Goal: Task Accomplishment & Management: Use online tool/utility

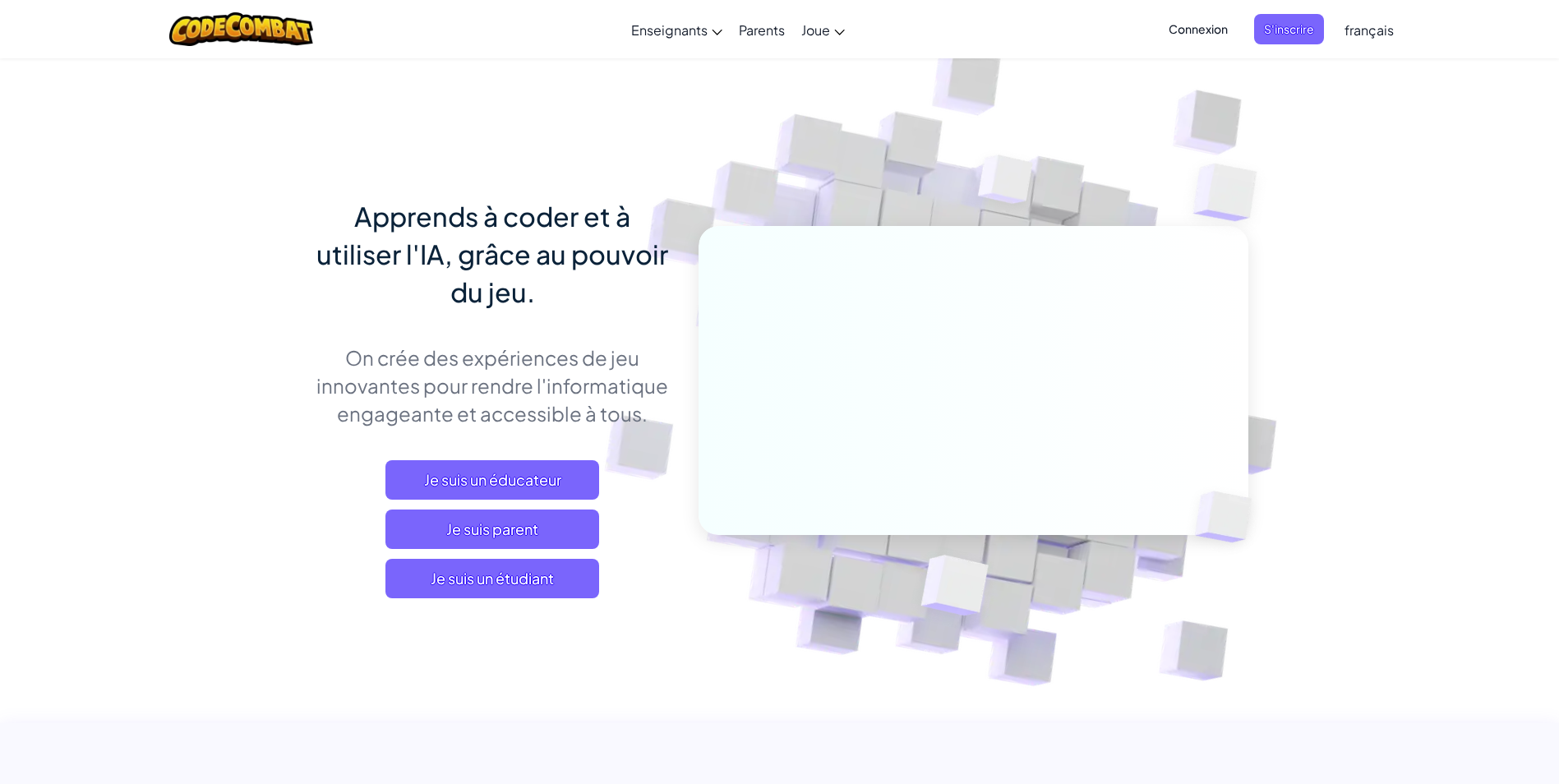
click at [489, 592] on span "Je suis un étudiant" at bounding box center [493, 578] width 214 height 40
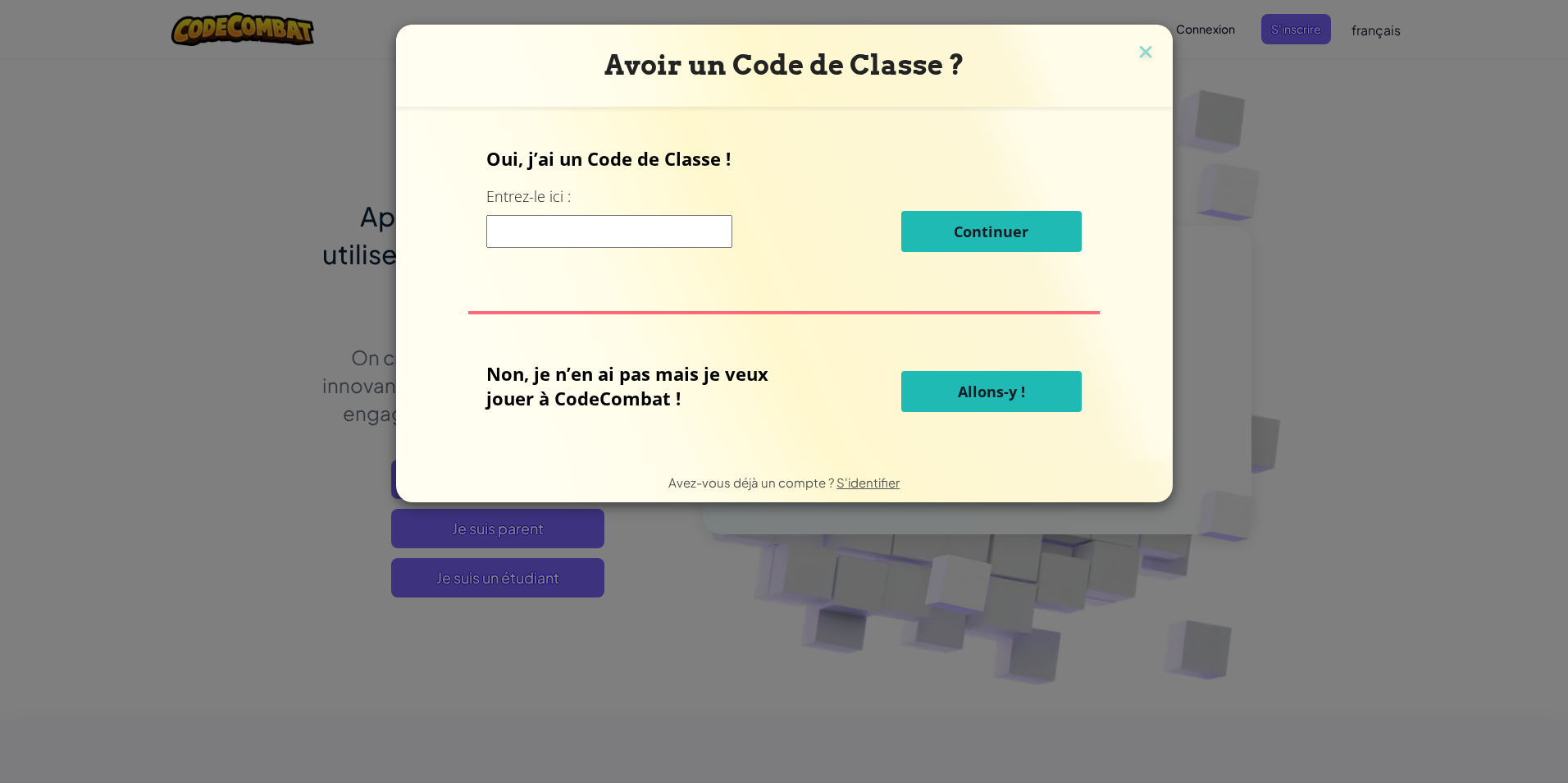
click at [561, 247] on input at bounding box center [609, 232] width 246 height 33
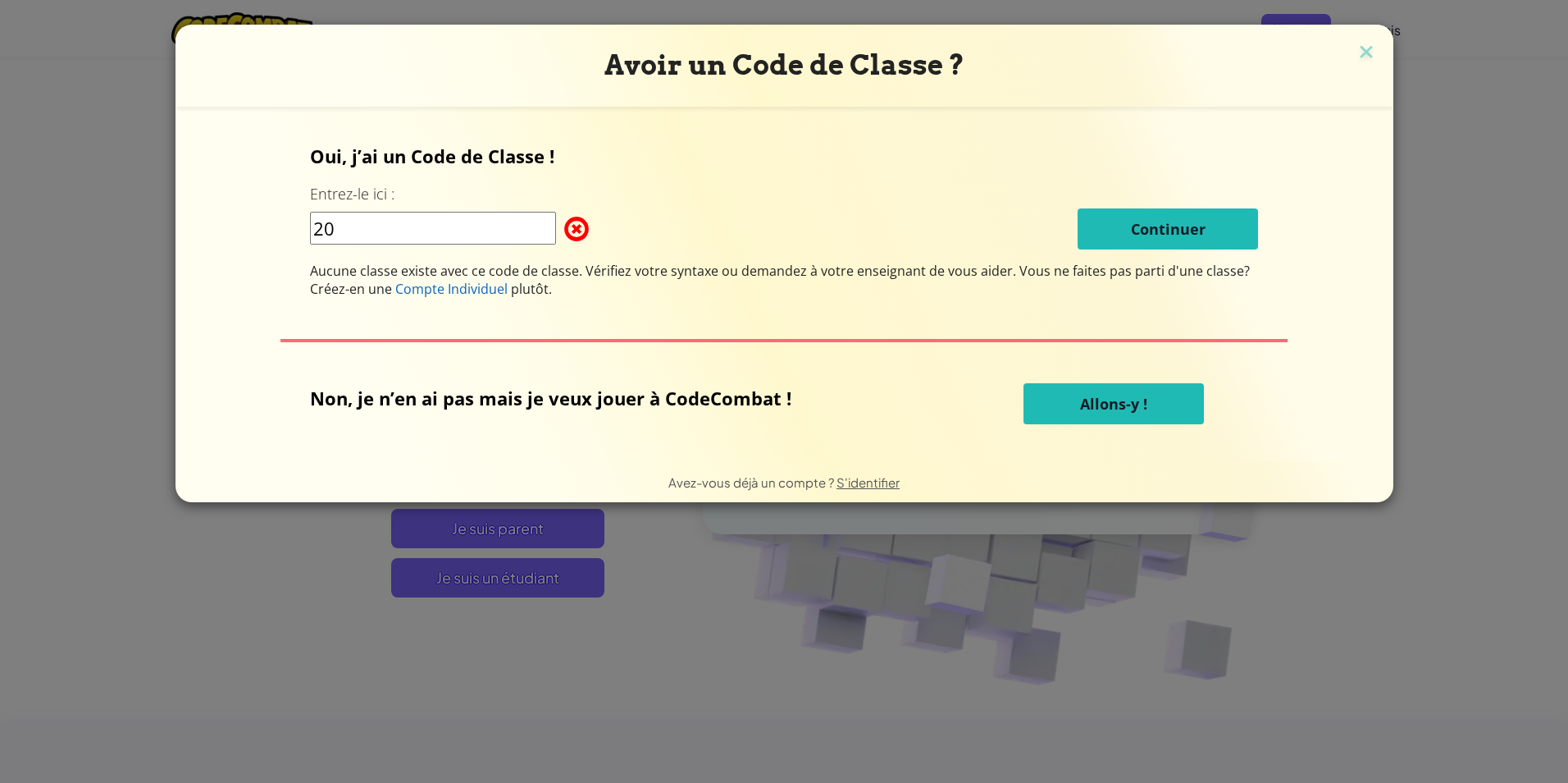
type input "2"
click at [1048, 411] on button "Allons-y !" at bounding box center [1113, 404] width 180 height 41
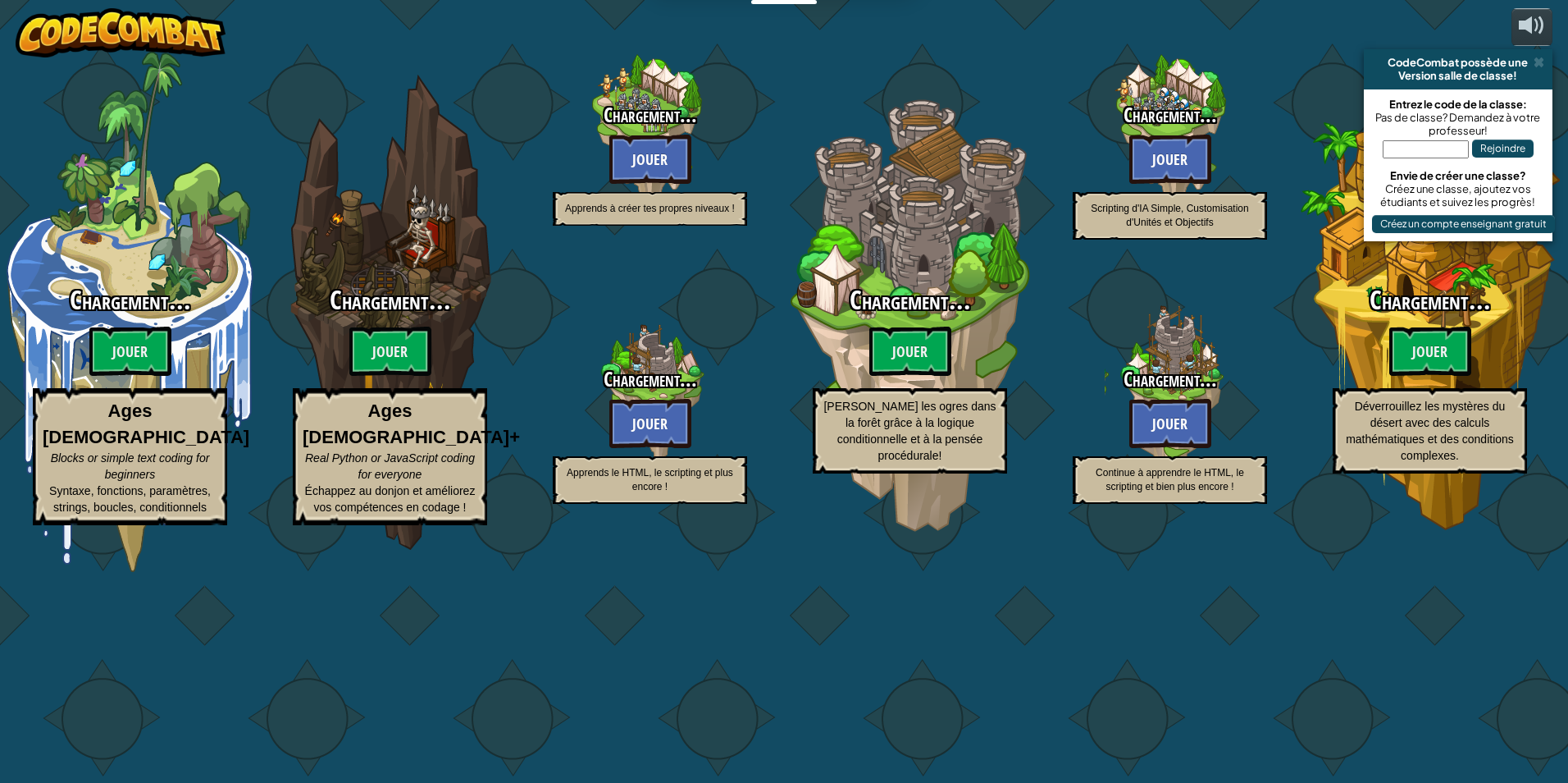
select select "fr"
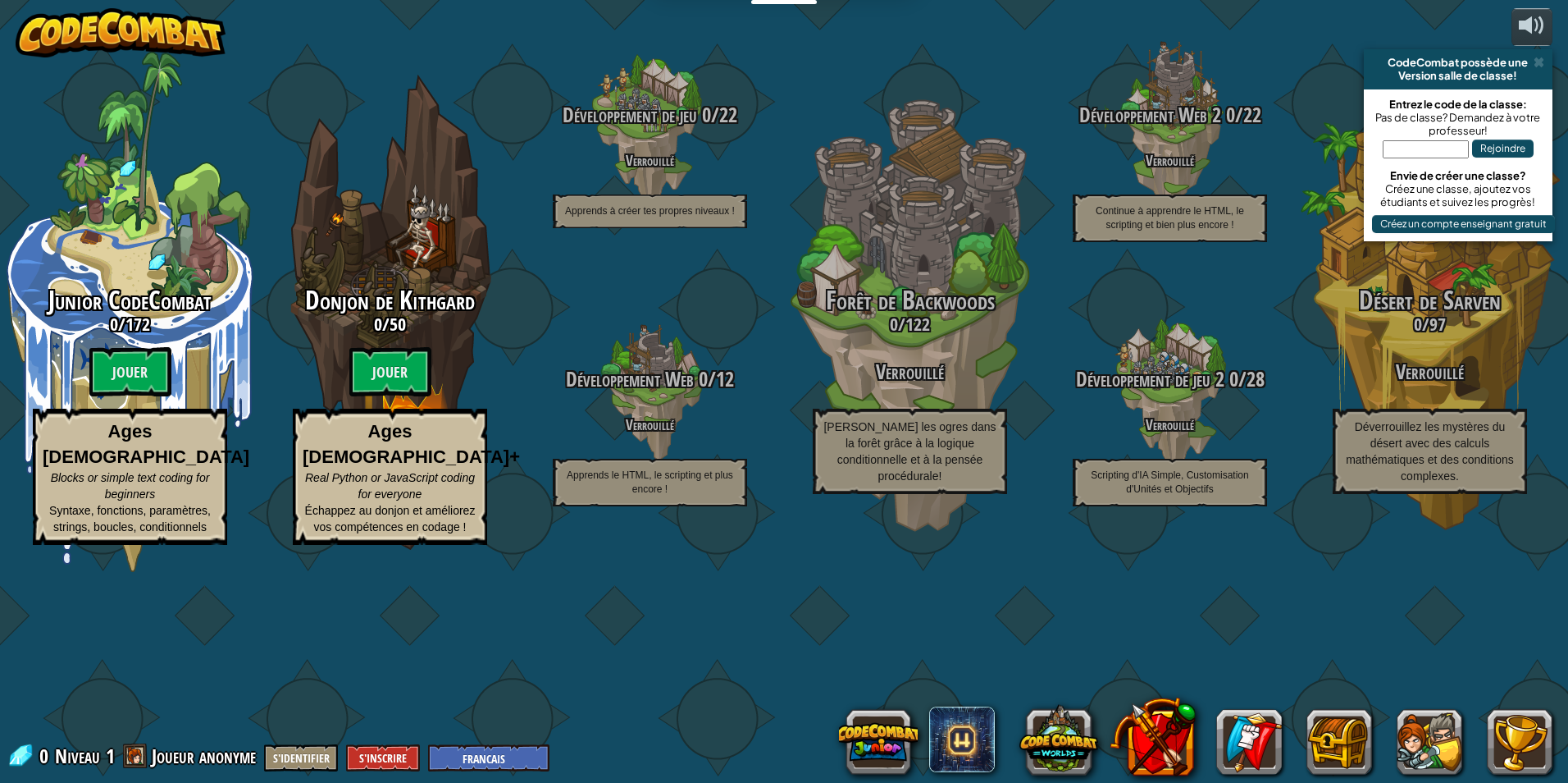
click at [135, 383] on btn "Jouer" at bounding box center [130, 372] width 82 height 49
select select "fr"
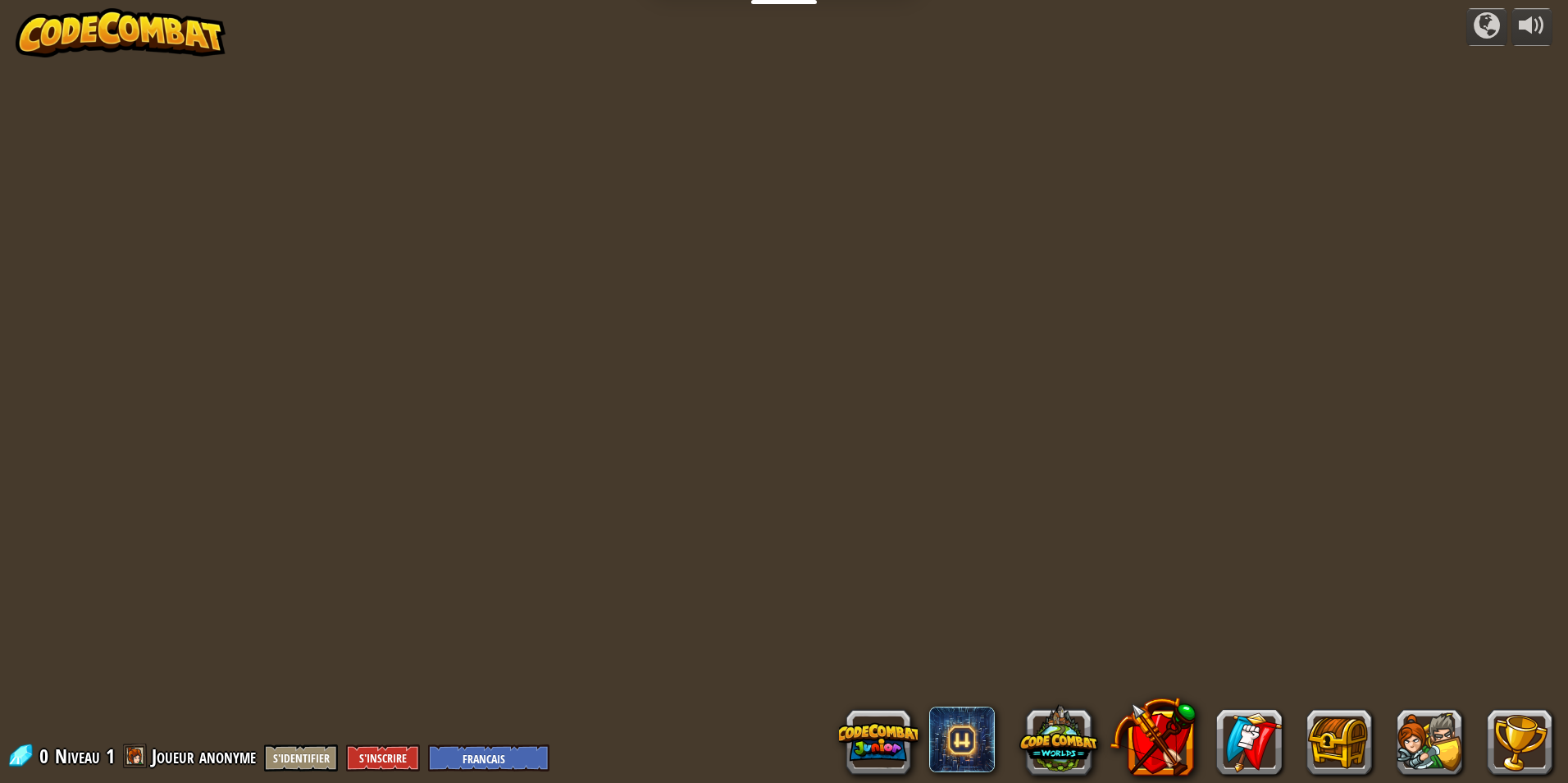
select select "fr"
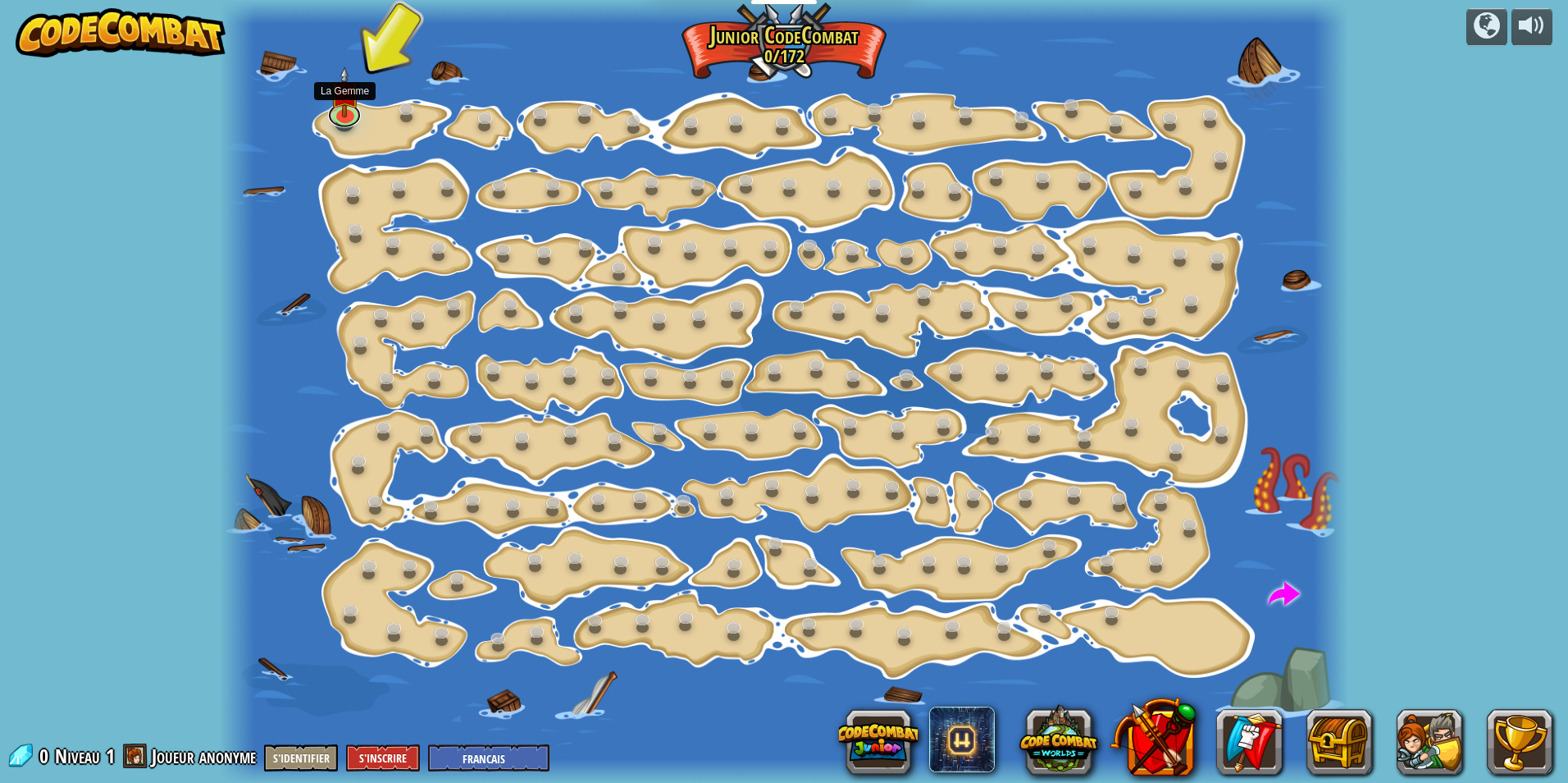
click at [346, 118] on link at bounding box center [344, 114] width 33 height 24
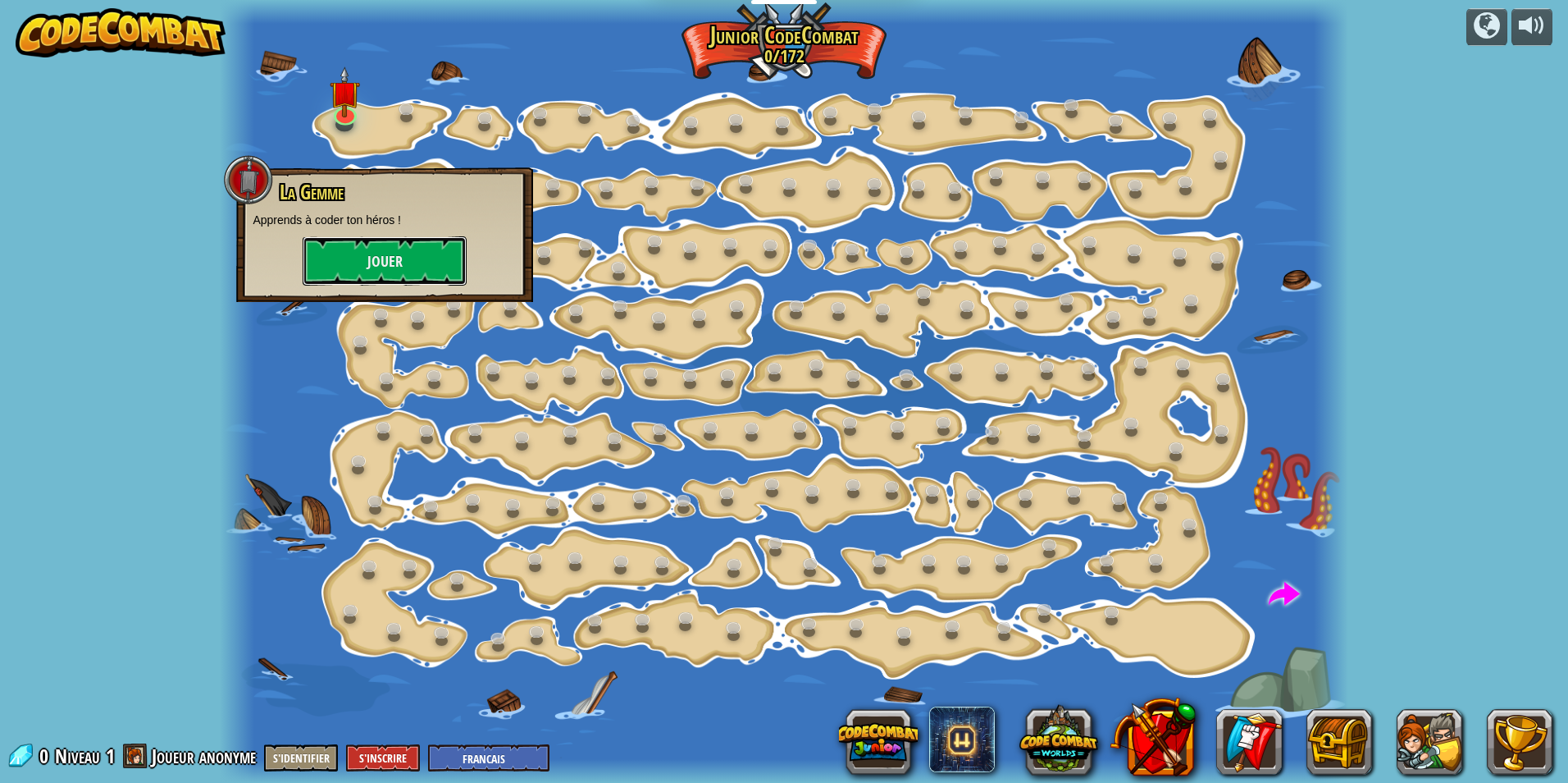
click at [391, 281] on button "Jouer" at bounding box center [384, 261] width 164 height 49
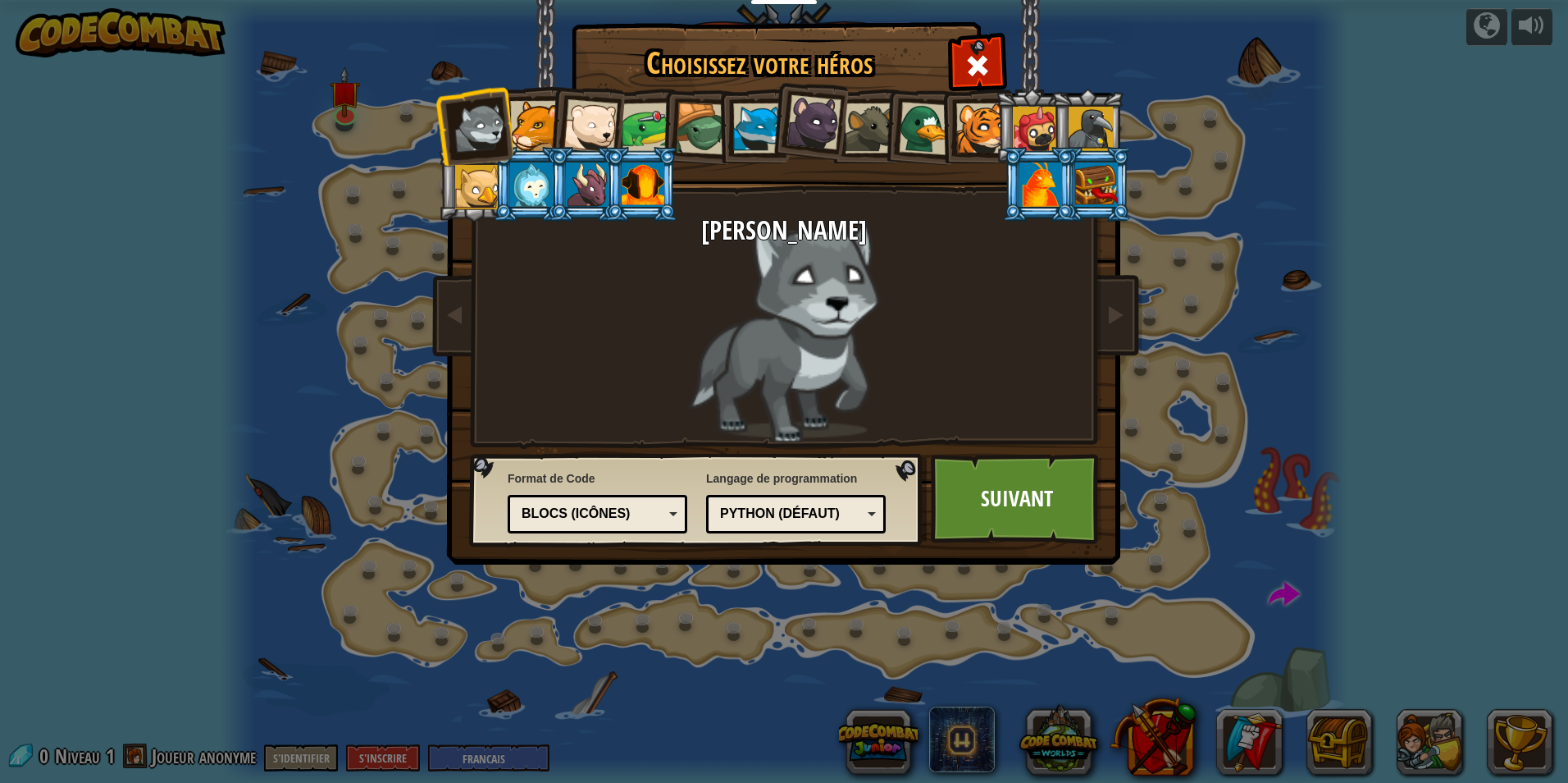
click at [515, 129] on div at bounding box center [535, 126] width 50 height 50
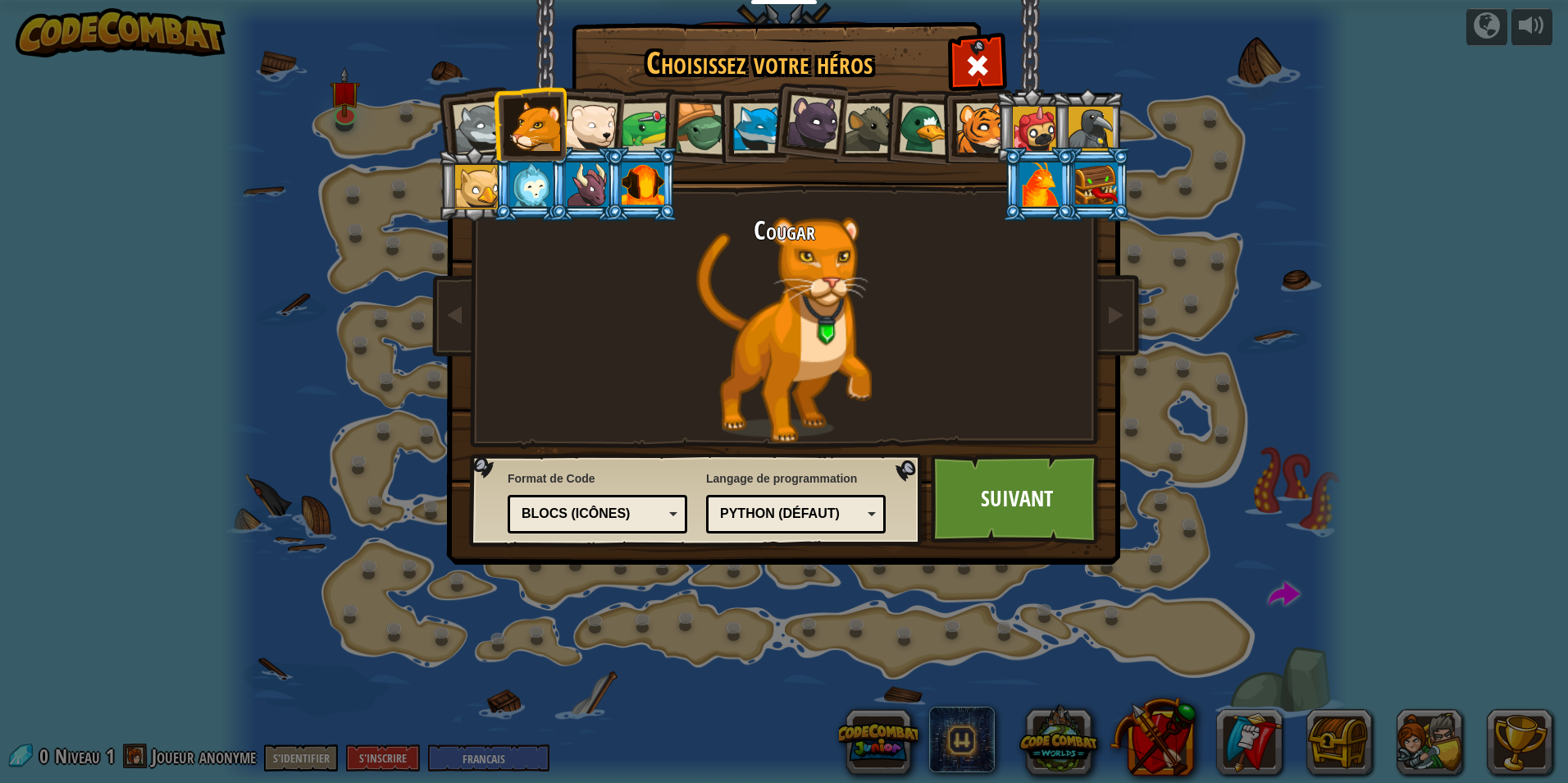
click at [799, 497] on div "Python (Défaut) JavaScript Lua C++ Java (Expérimental) Python (Défaut)" at bounding box center [795, 514] width 179 height 39
click at [592, 512] on div "Blocs (icônes)" at bounding box center [592, 513] width 142 height 18
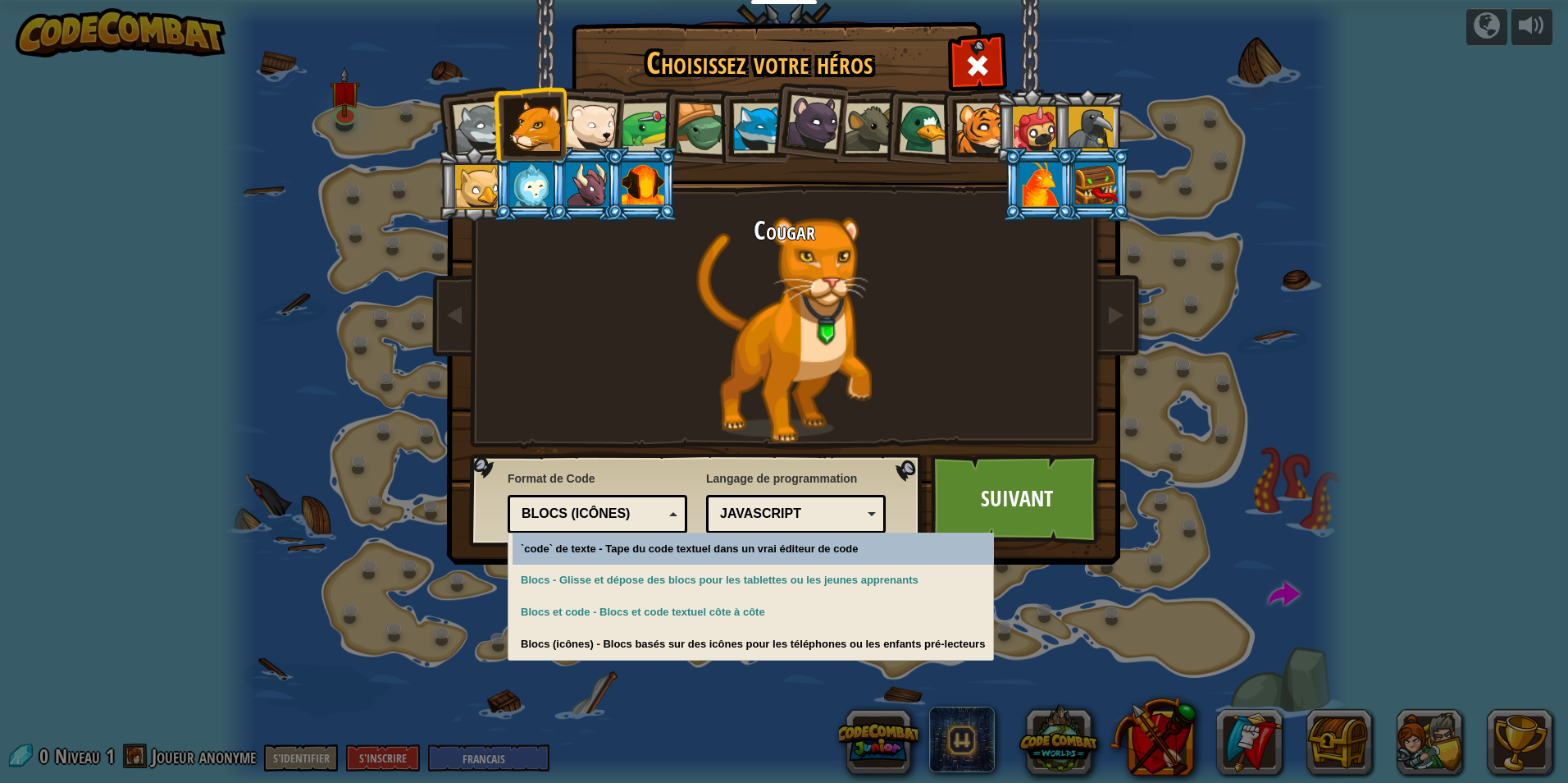
click at [592, 512] on div "Blocs (icônes)" at bounding box center [592, 513] width 142 height 18
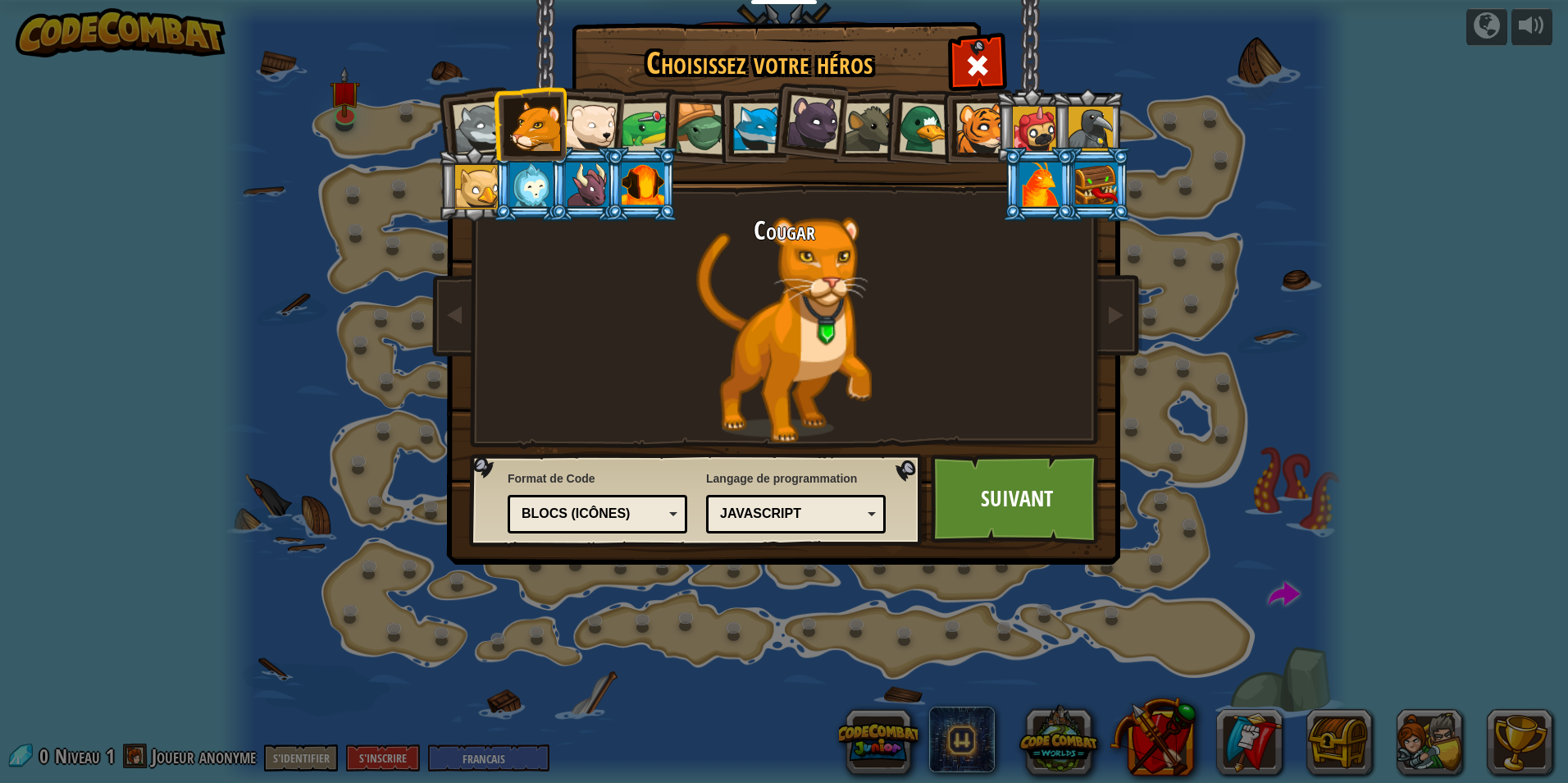
click at [1006, 499] on link "Suivant" at bounding box center [1016, 499] width 172 height 90
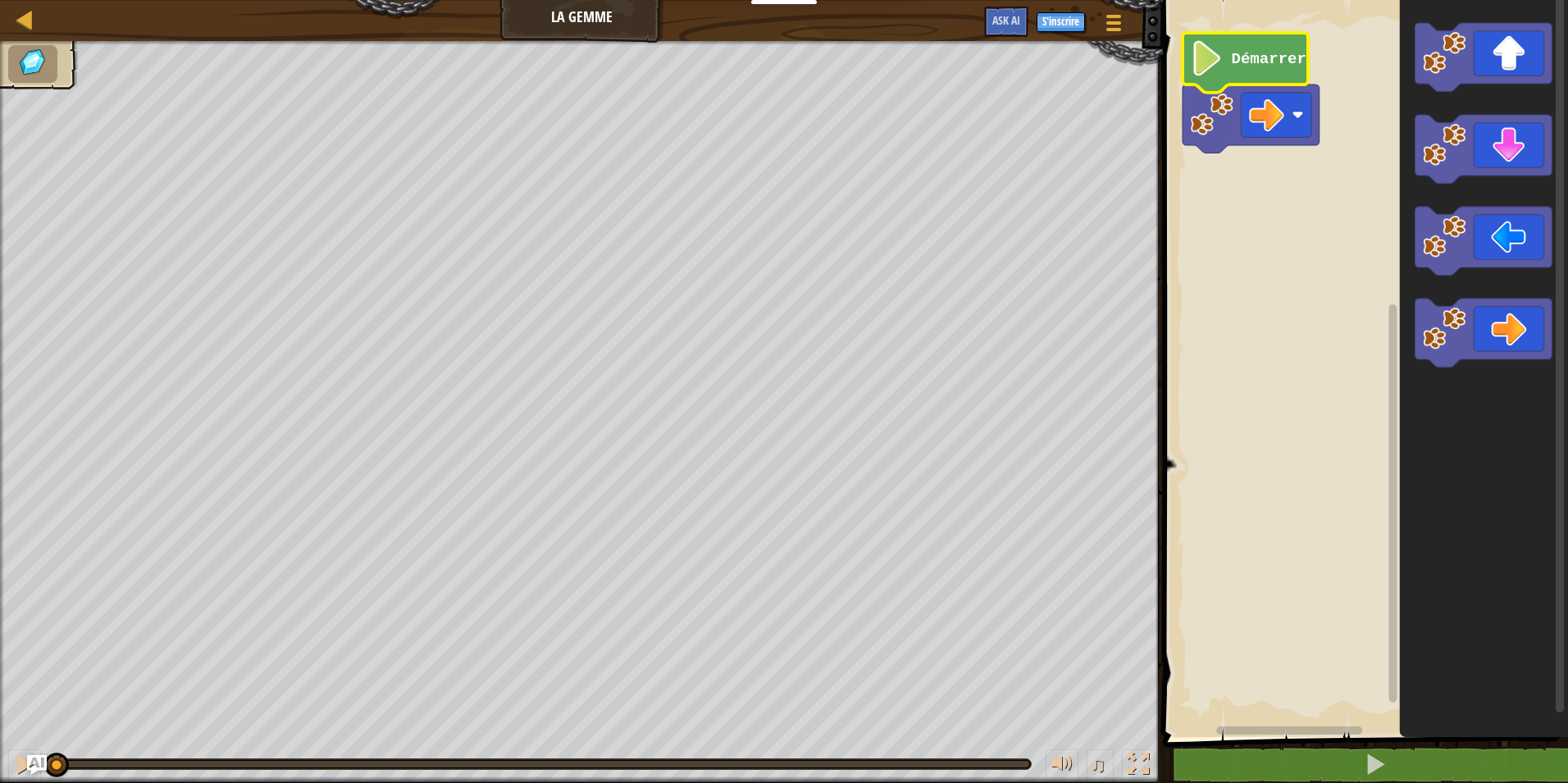
click at [1211, 66] on image "Espace de travail de Blocky" at bounding box center [1207, 58] width 33 height 35
click at [1353, 763] on button at bounding box center [1375, 765] width 410 height 38
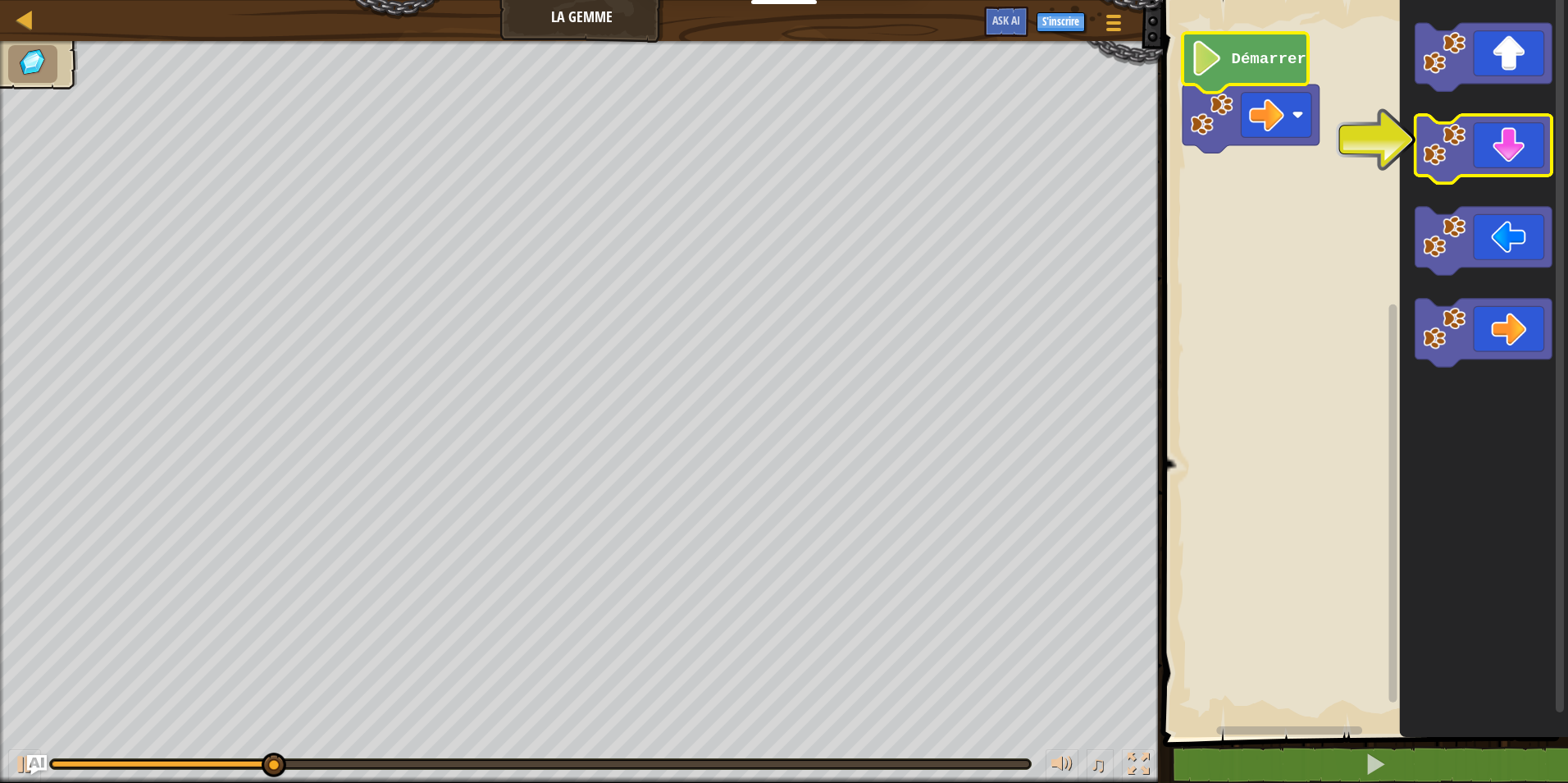
click at [1502, 170] on icon "Espace de travail de Blocky" at bounding box center [1483, 148] width 137 height 68
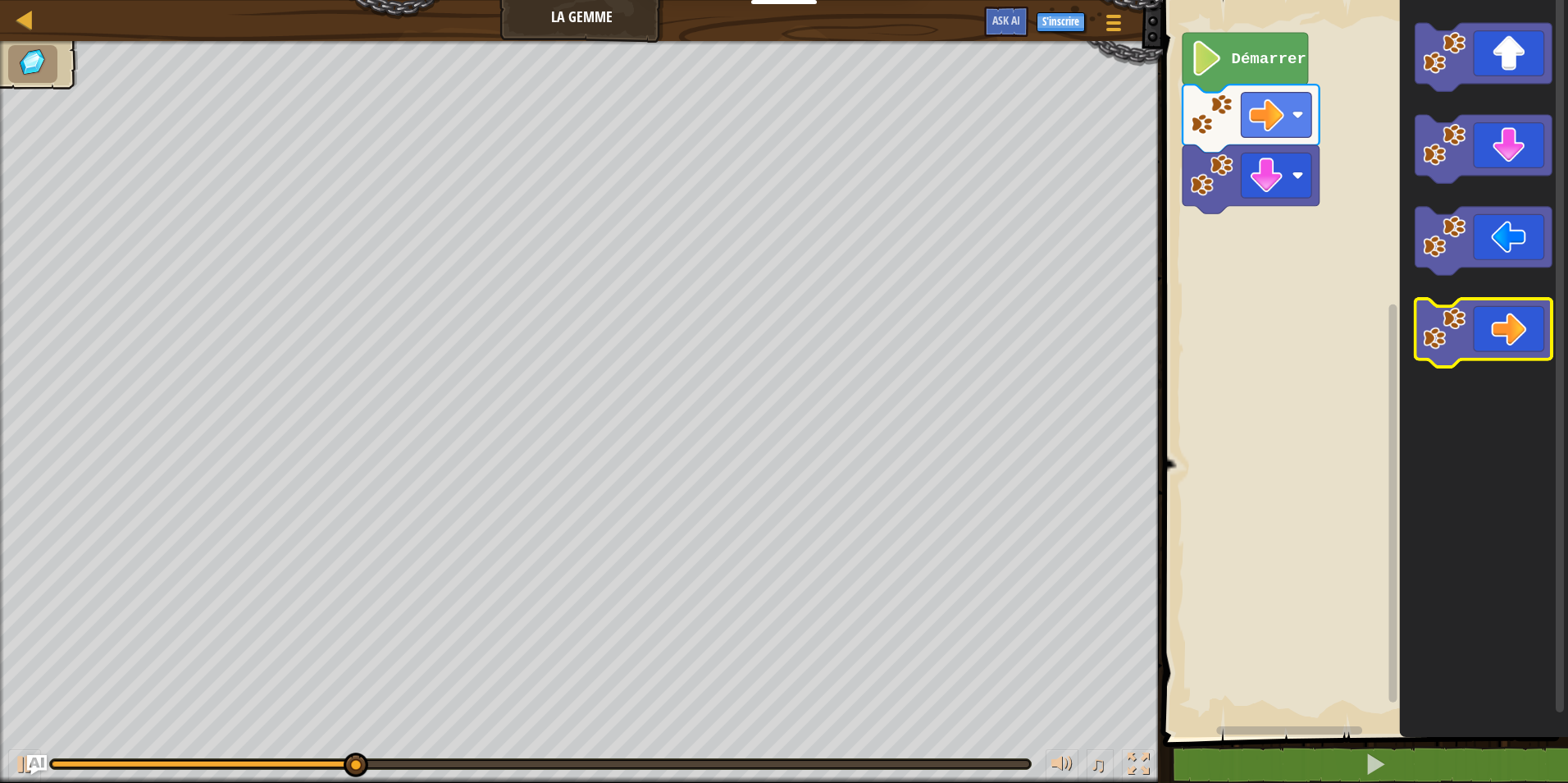
click at [1484, 321] on icon "Espace de travail de Blocky" at bounding box center [1483, 333] width 137 height 68
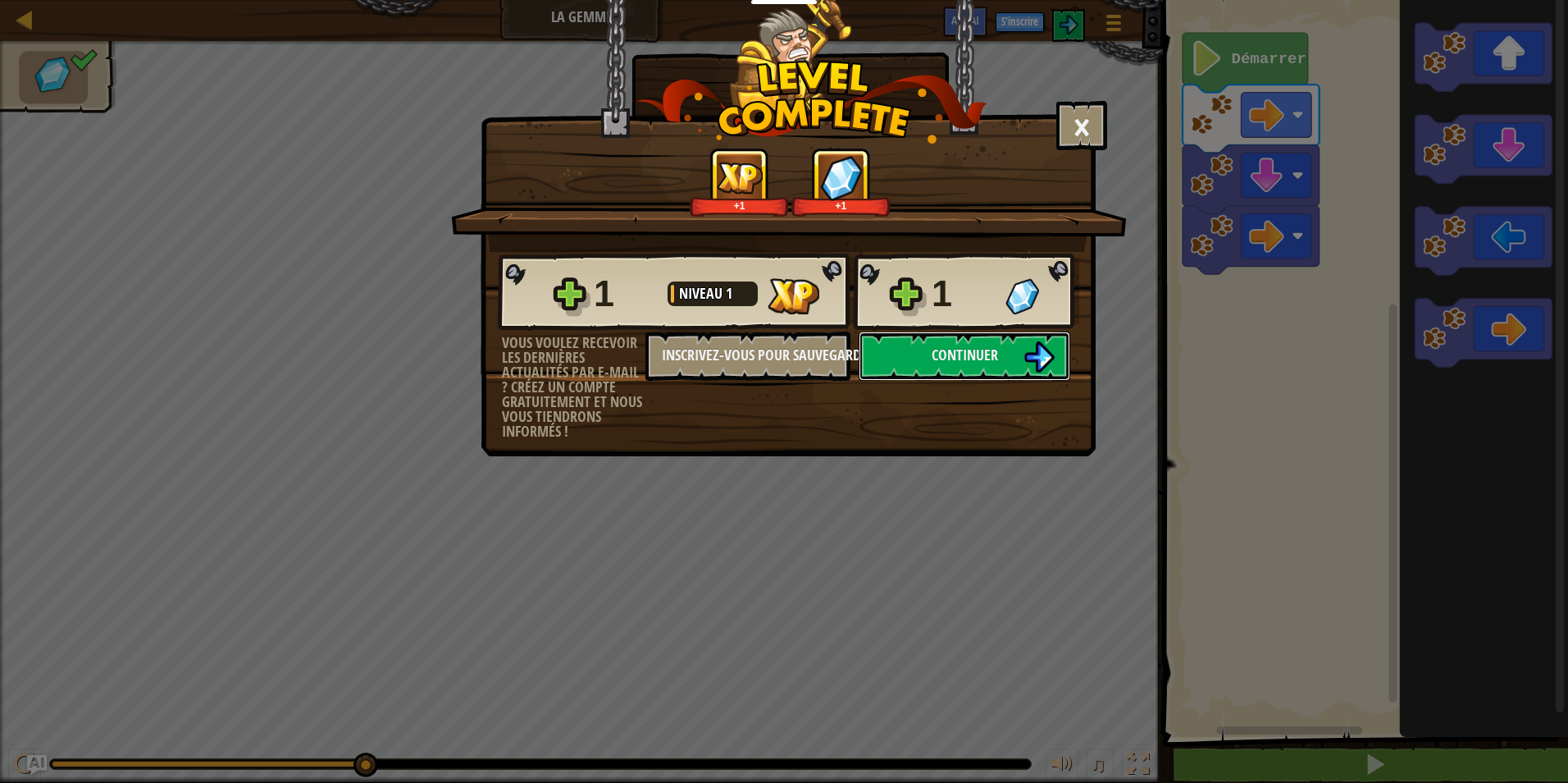
click at [996, 353] on span "Continuer" at bounding box center [965, 354] width 66 height 20
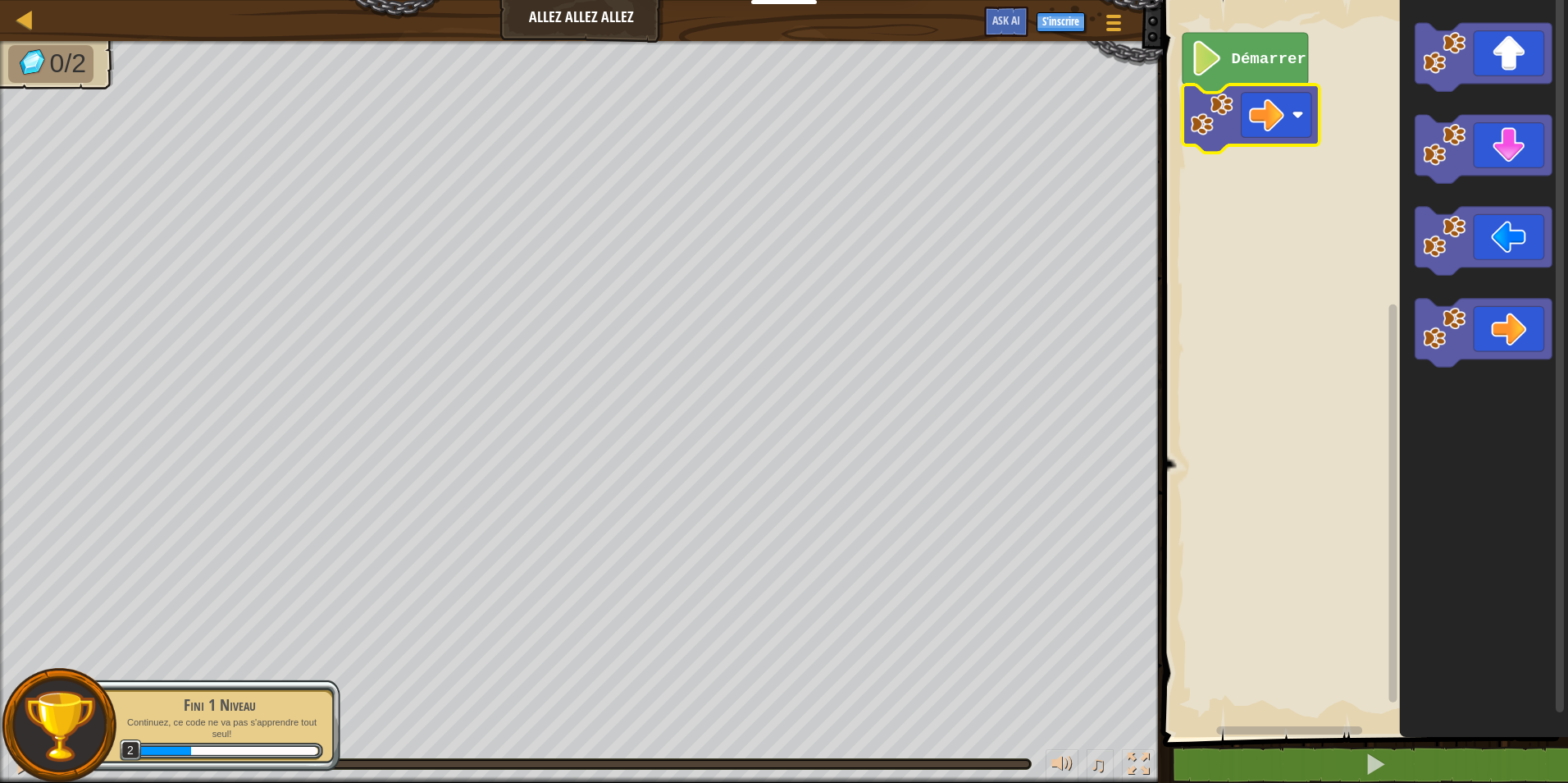
click at [1266, 57] on text "Démarrer" at bounding box center [1268, 59] width 75 height 18
click at [1228, 77] on icon "Espace de travail de Blocky" at bounding box center [1244, 63] width 125 height 60
click at [1401, 760] on button at bounding box center [1375, 765] width 410 height 38
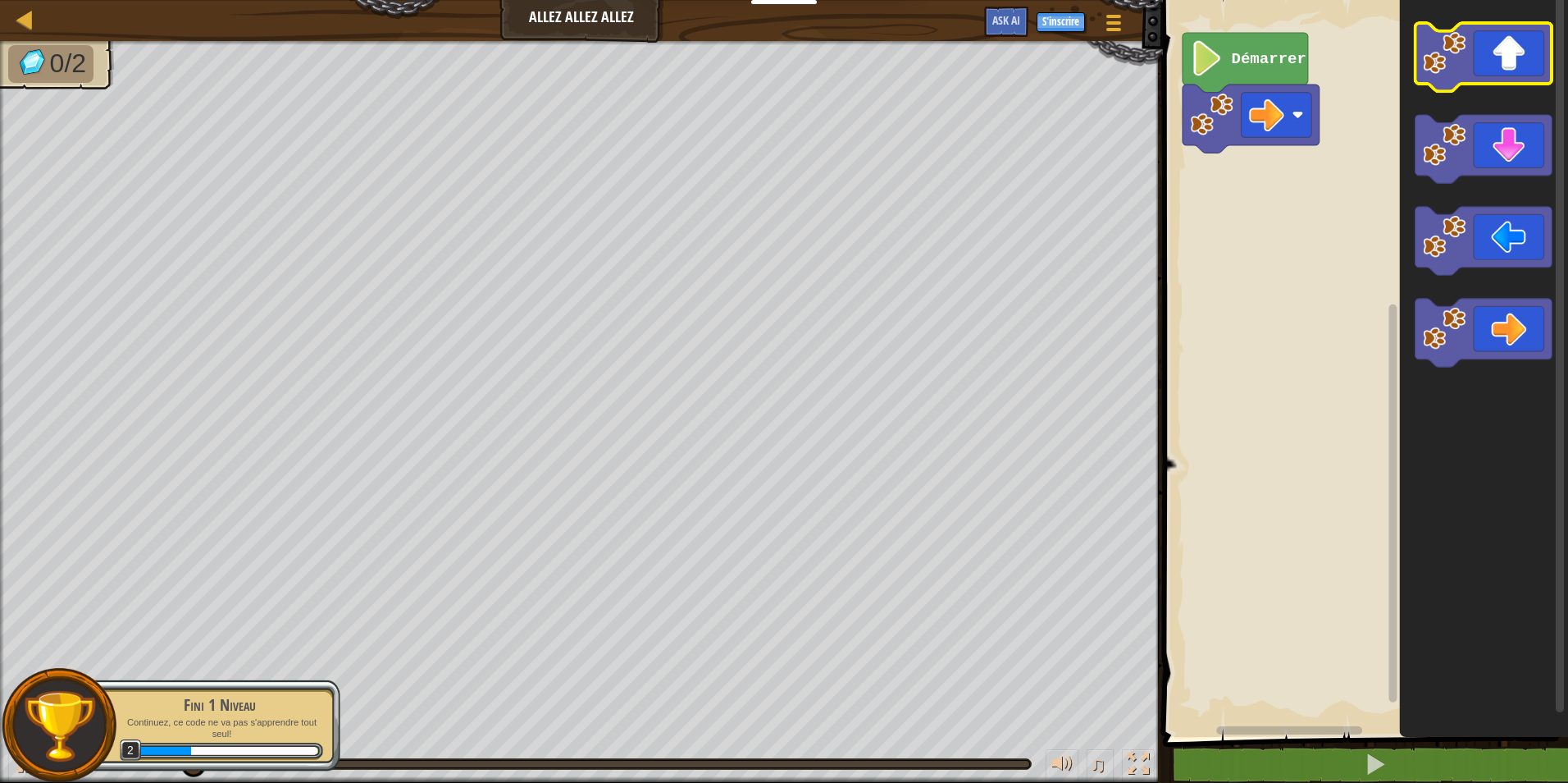
click at [1517, 76] on icon "Espace de travail de Blocky" at bounding box center [1483, 57] width 137 height 68
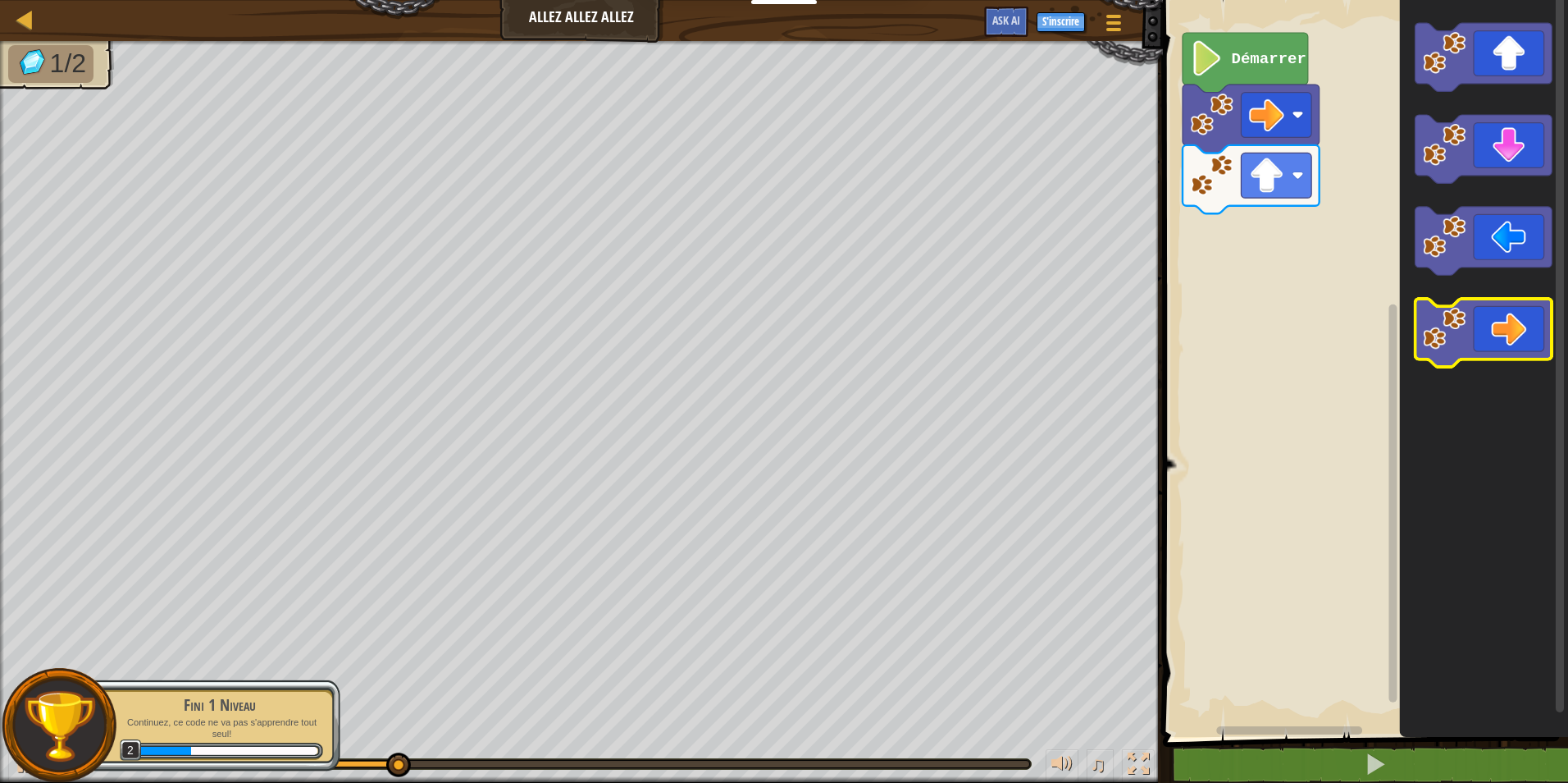
click at [1504, 334] on icon "Espace de travail de Blocky" at bounding box center [1483, 333] width 137 height 68
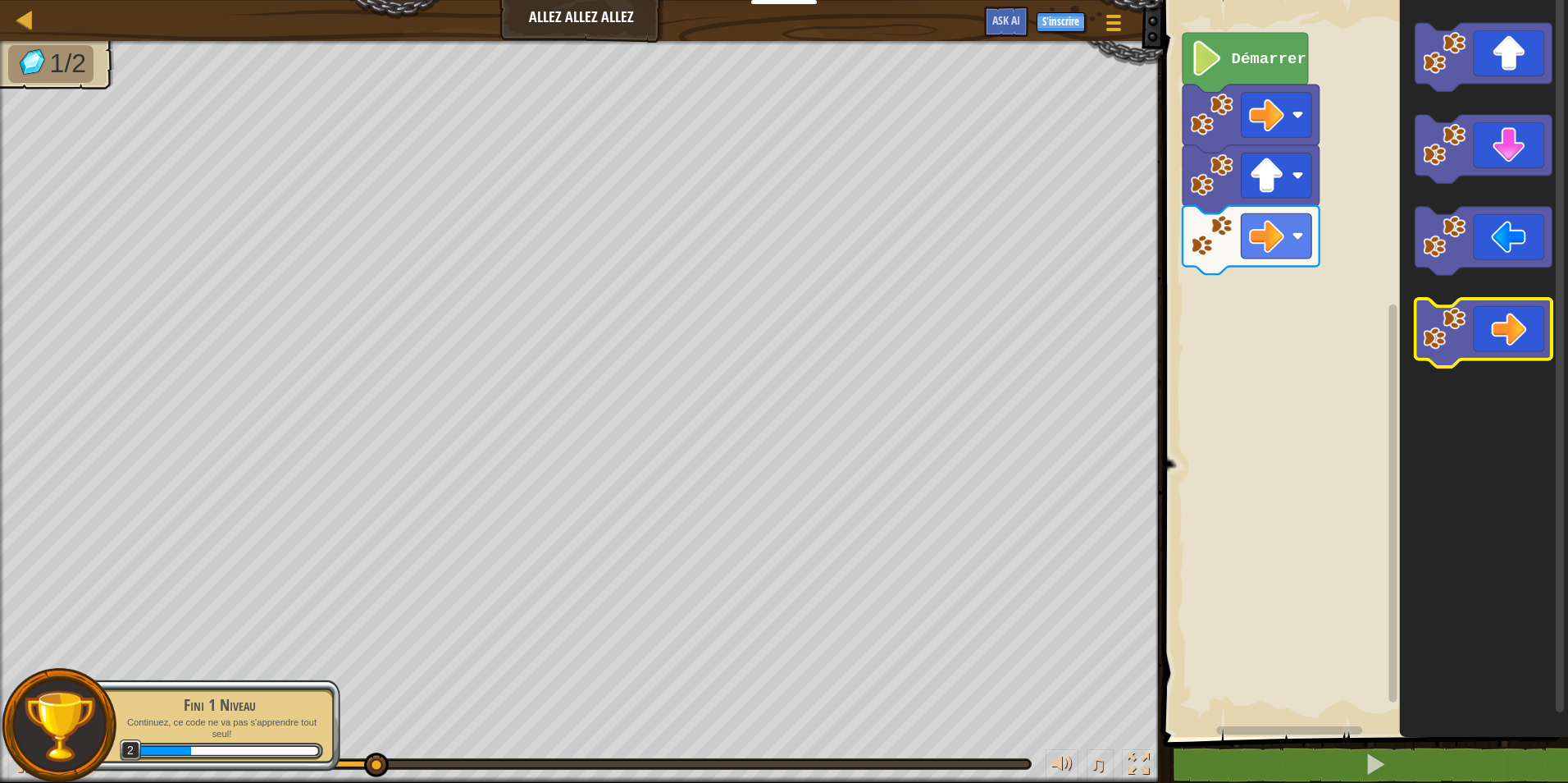
click at [1504, 334] on icon "Espace de travail de Blocky" at bounding box center [1483, 333] width 137 height 68
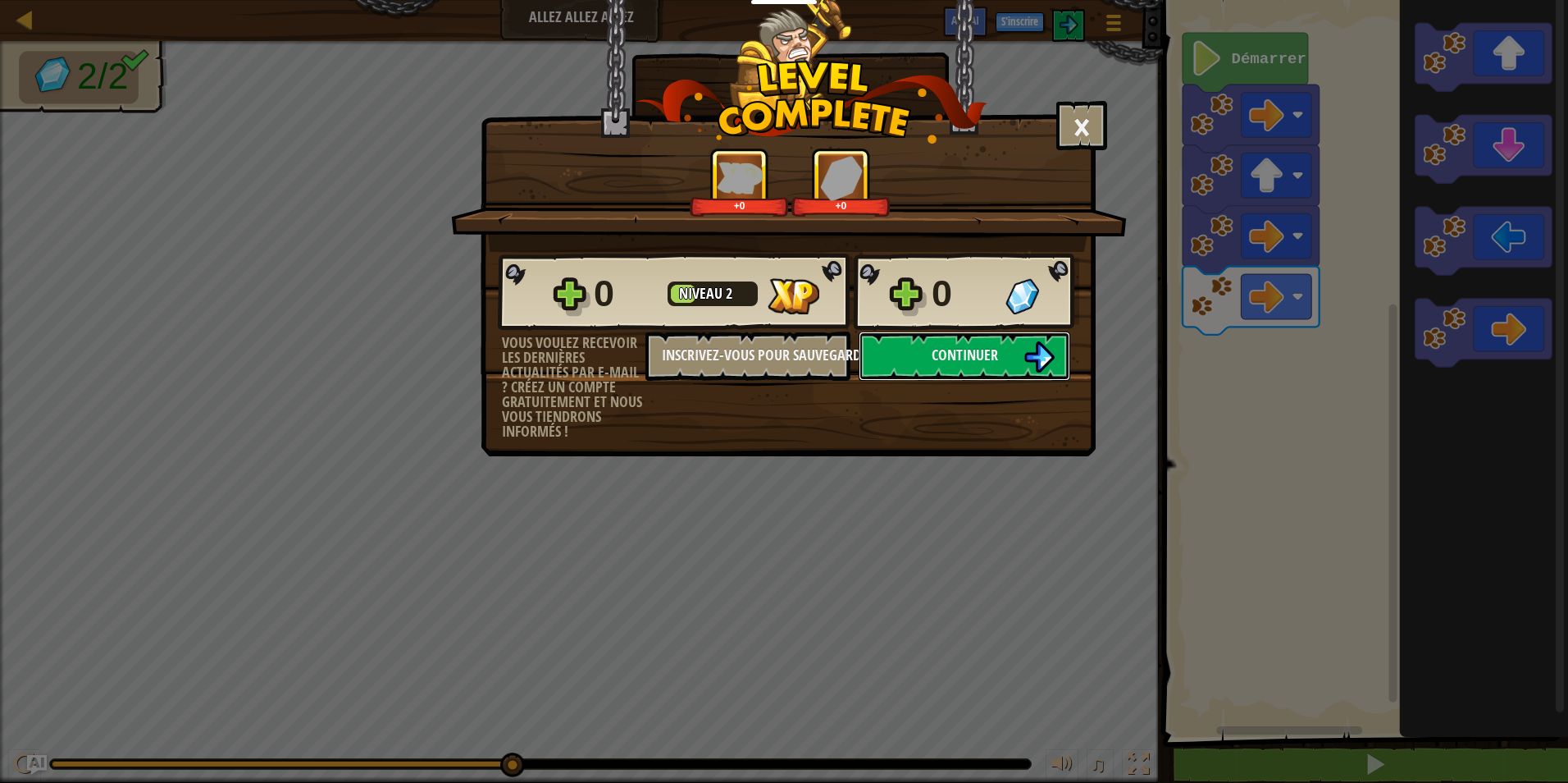
click at [1001, 358] on button "Continuer" at bounding box center [964, 356] width 211 height 49
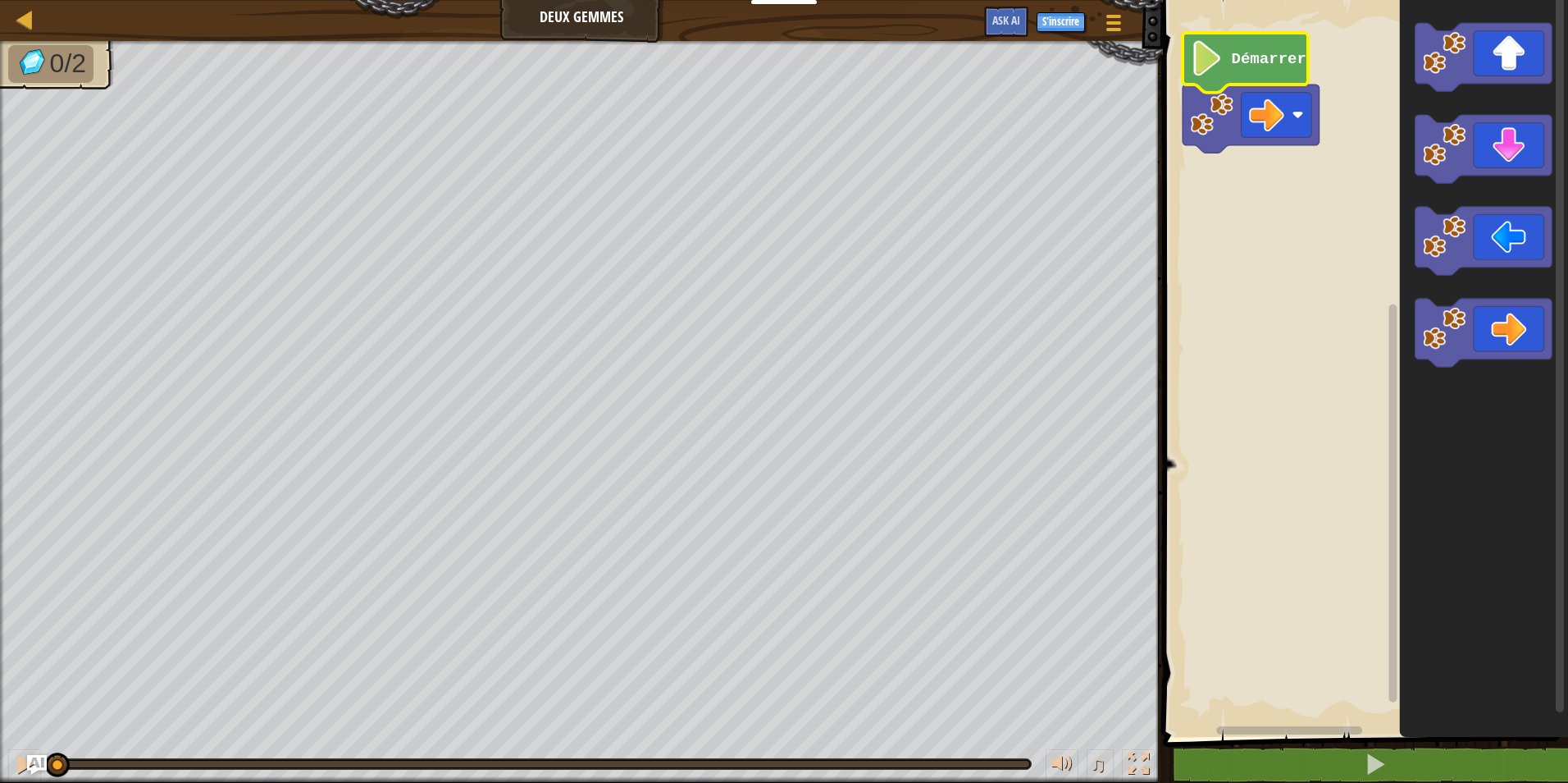
click at [1271, 58] on text "Démarrer" at bounding box center [1268, 59] width 75 height 18
click at [1357, 764] on button at bounding box center [1375, 765] width 410 height 38
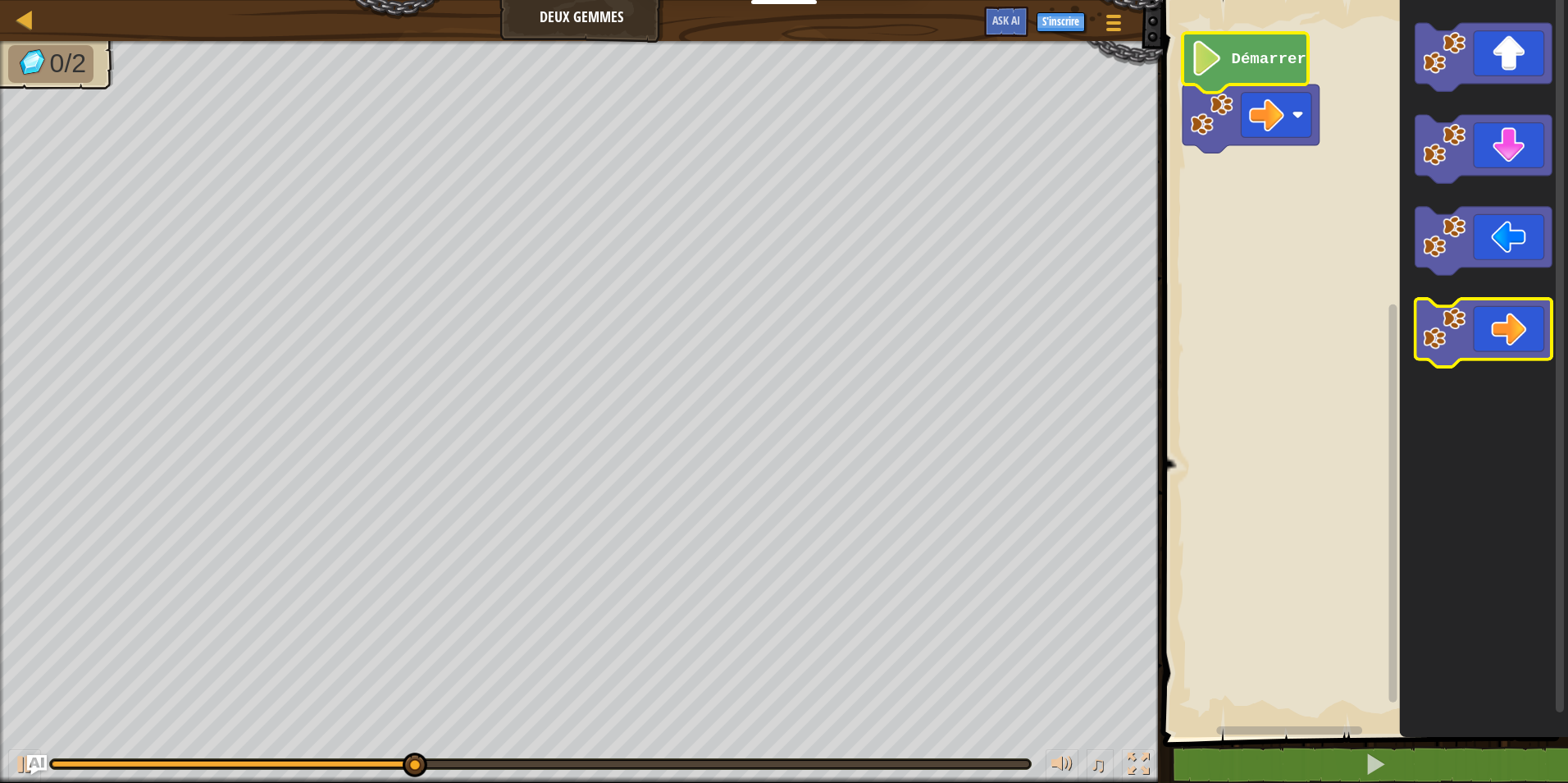
click at [1509, 326] on icon "Espace de travail de Blocky" at bounding box center [1483, 333] width 137 height 68
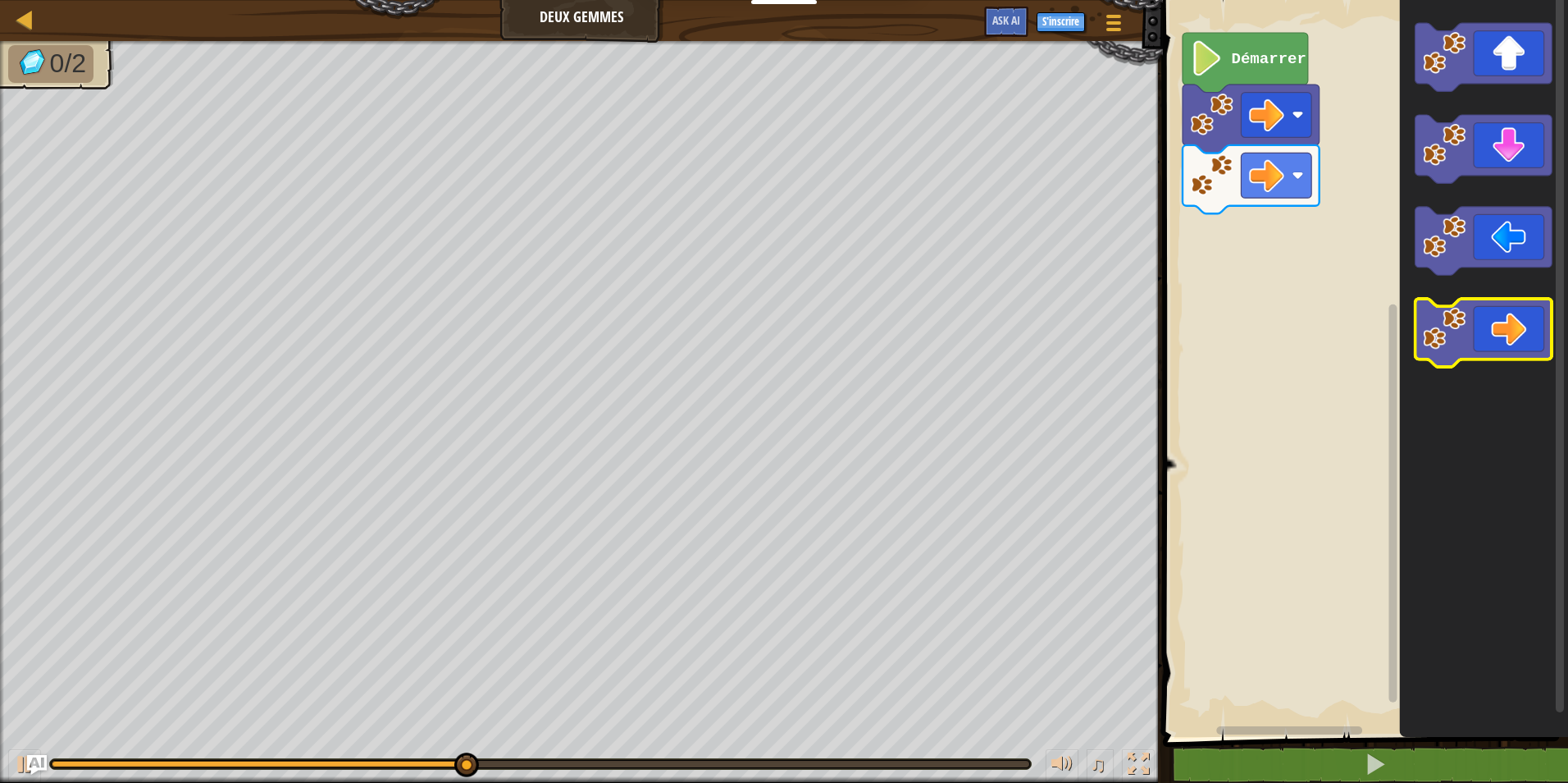
click at [1505, 332] on icon "Espace de travail de Blocky" at bounding box center [1483, 333] width 137 height 68
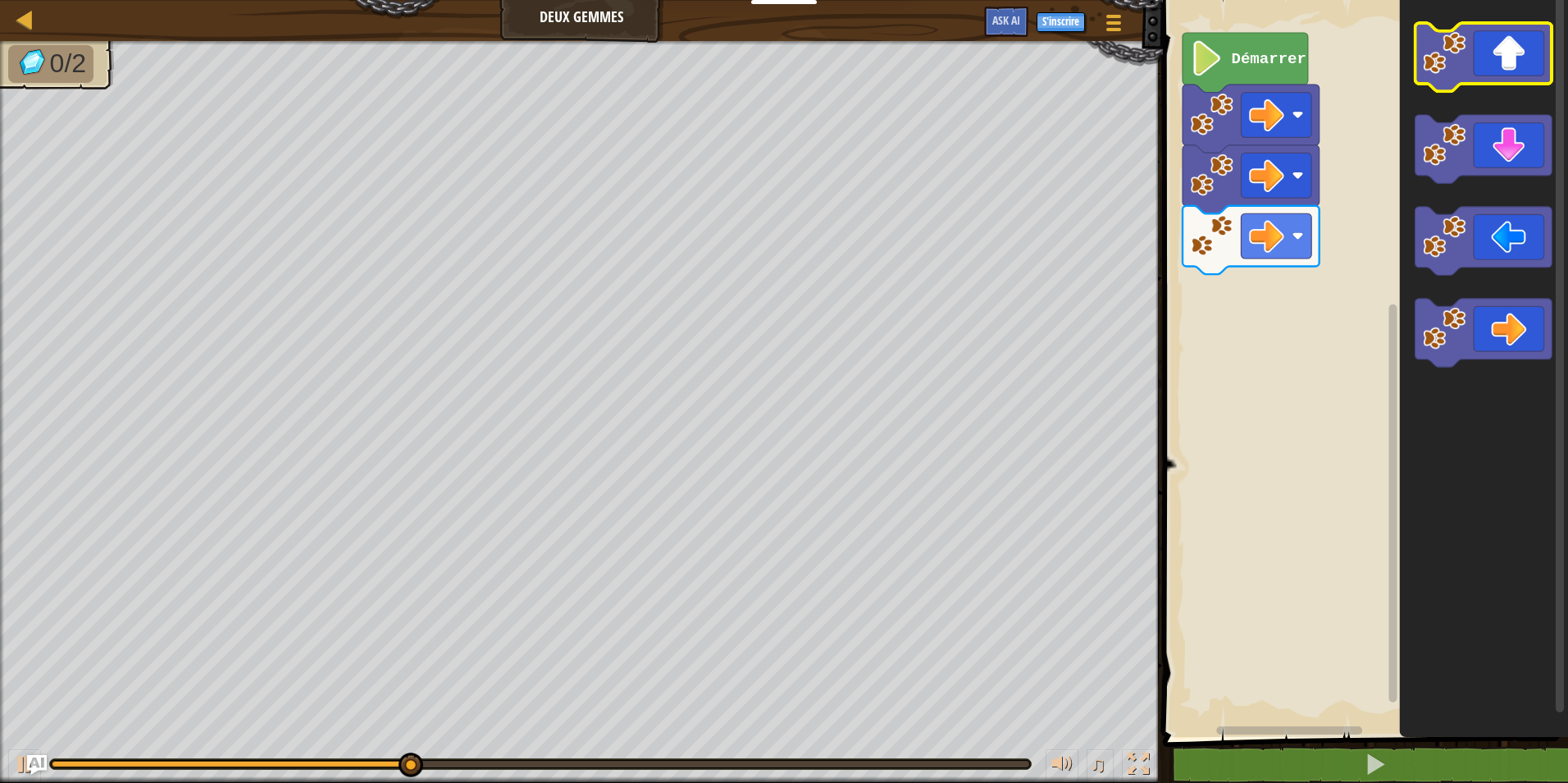
click at [1529, 69] on icon "Espace de travail de Blocky" at bounding box center [1483, 57] width 137 height 68
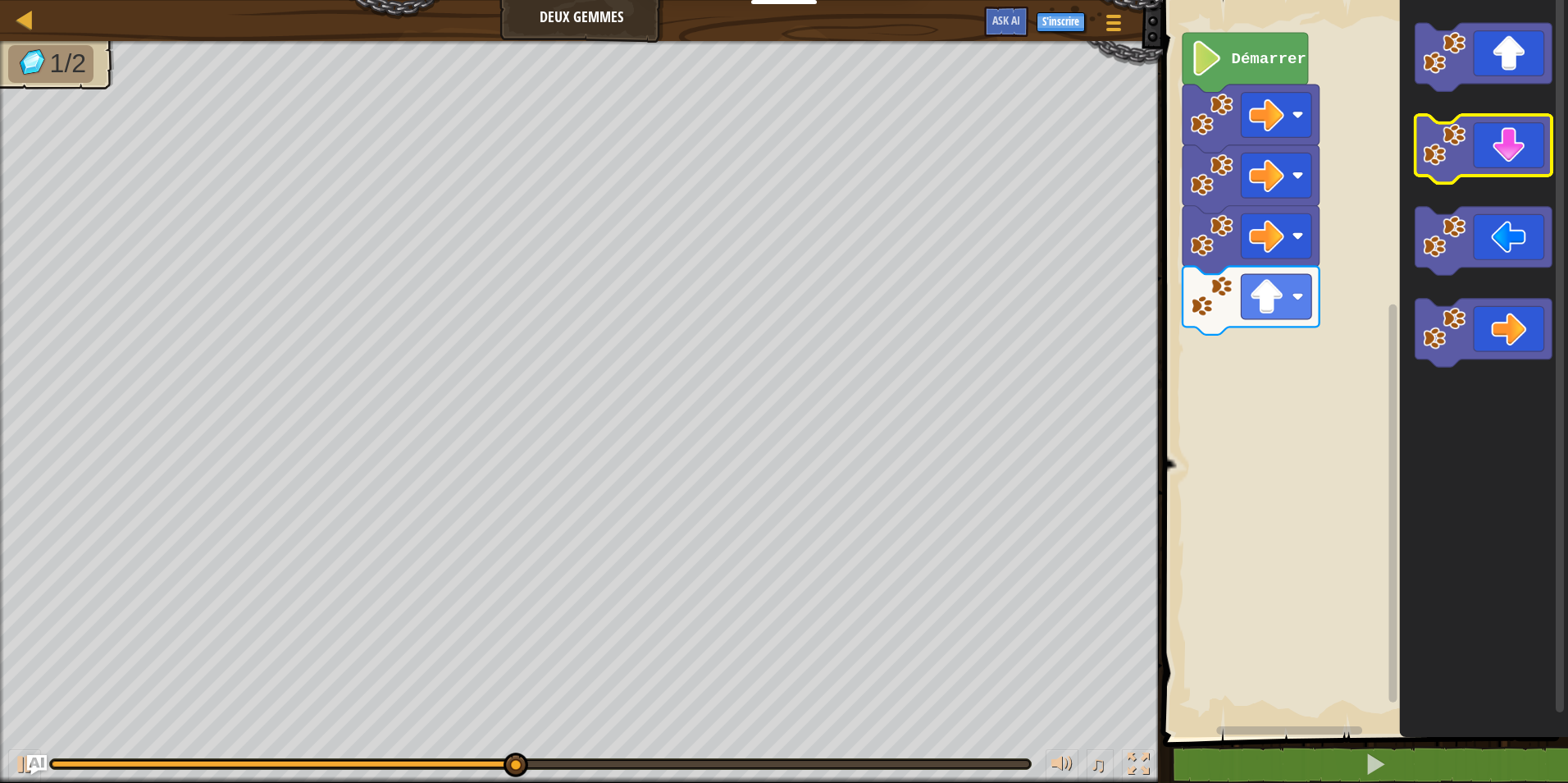
click at [1520, 161] on icon "Espace de travail de Blocky" at bounding box center [1483, 148] width 137 height 68
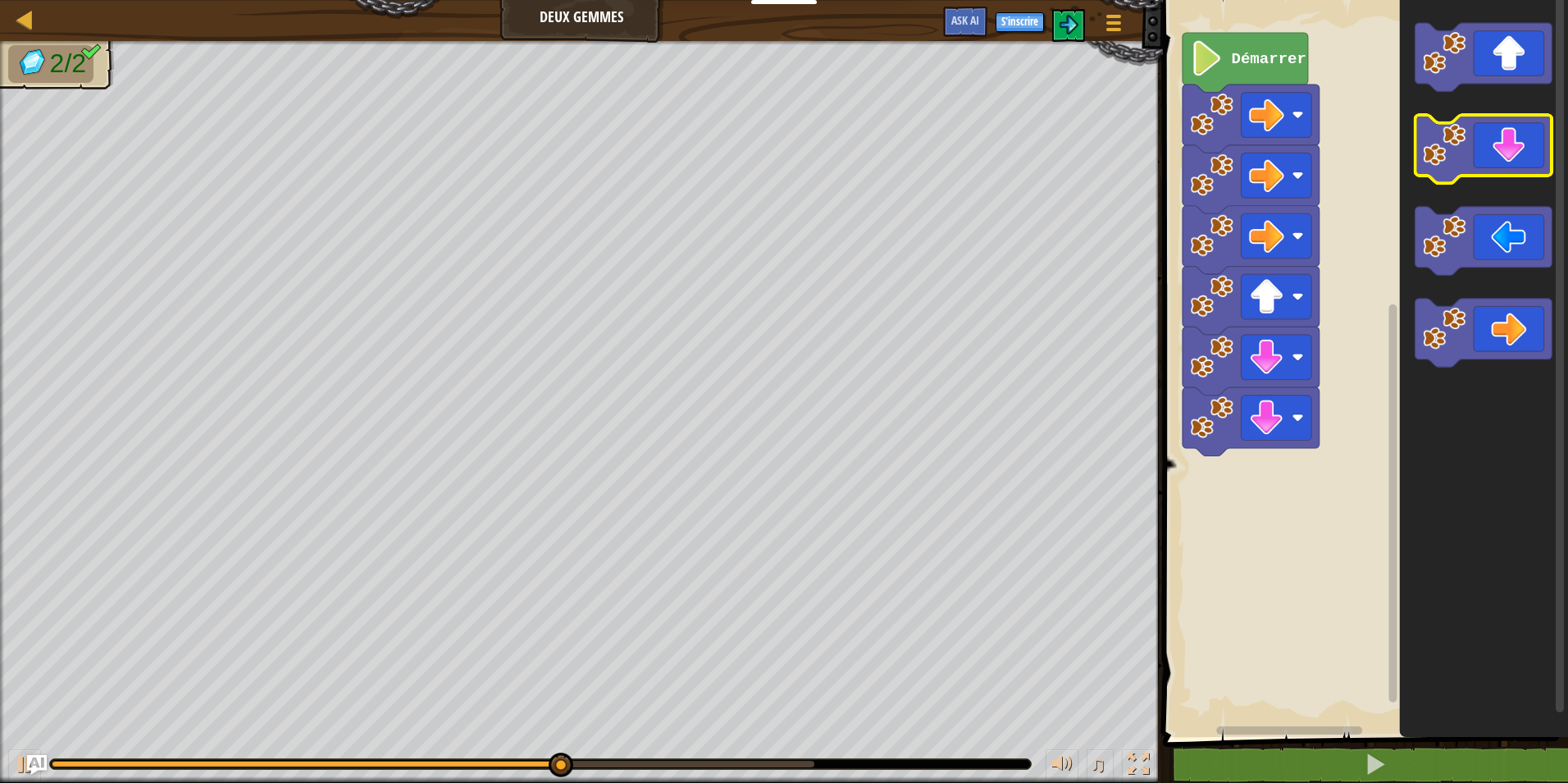
click at [1520, 161] on icon "Espace de travail de Blocky" at bounding box center [1483, 148] width 137 height 68
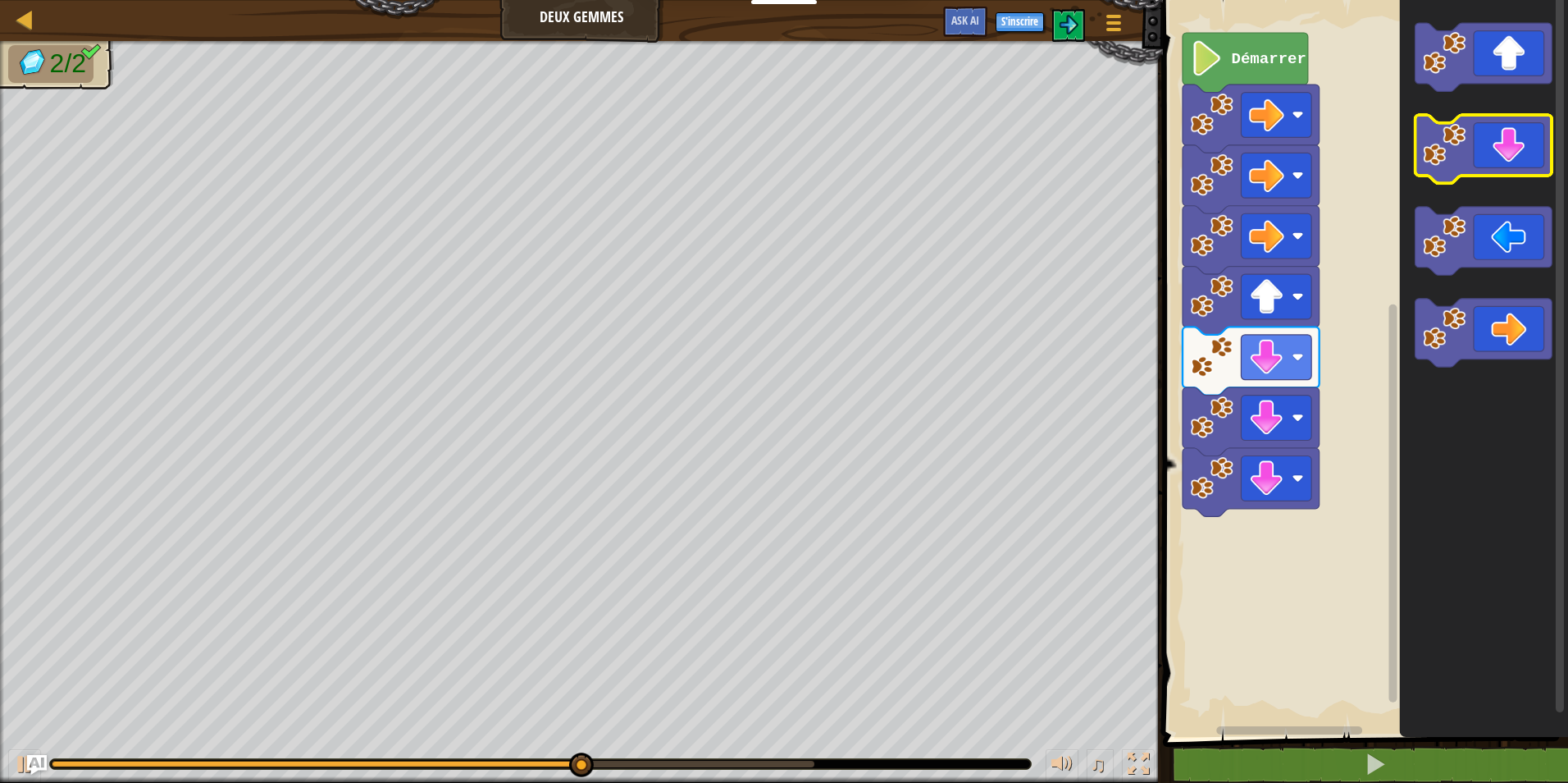
click at [1520, 161] on icon "Espace de travail de Blocky" at bounding box center [1483, 148] width 137 height 68
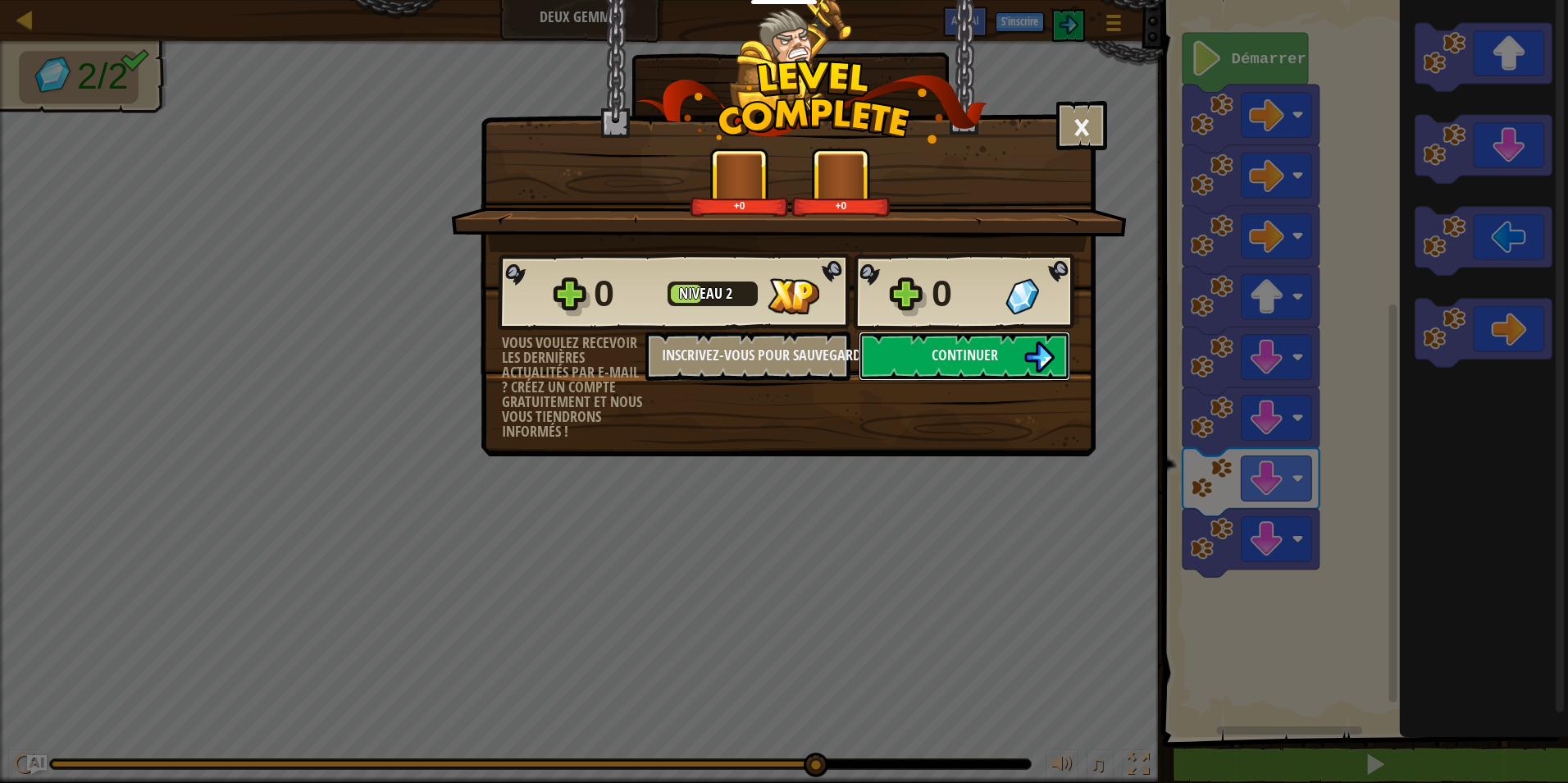
click at [926, 355] on button "Continuer" at bounding box center [964, 356] width 211 height 49
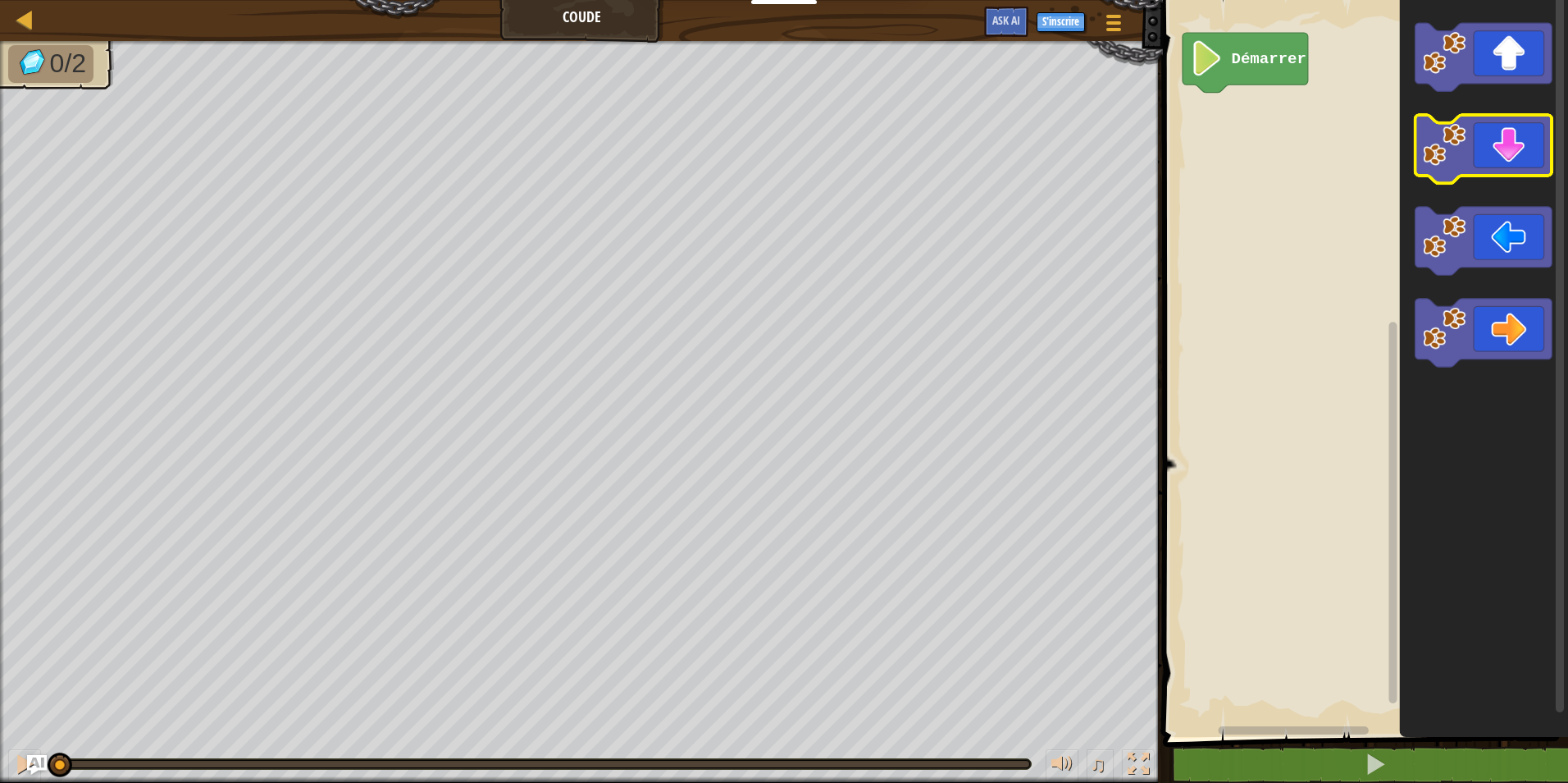
click at [1516, 157] on icon "Espace de travail de Blocky" at bounding box center [1483, 148] width 137 height 68
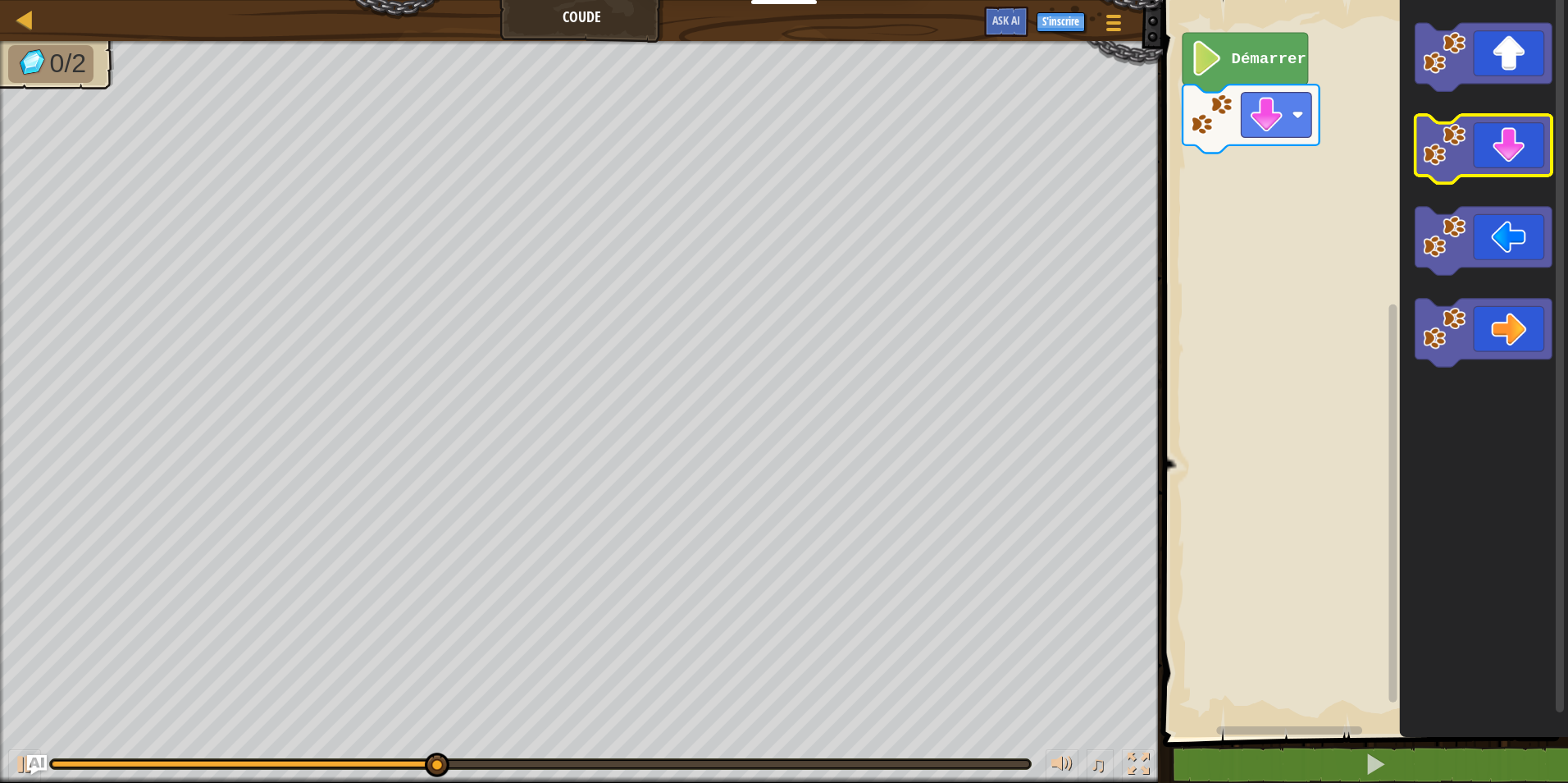
click at [1516, 157] on icon "Espace de travail de Blocky" at bounding box center [1483, 148] width 137 height 68
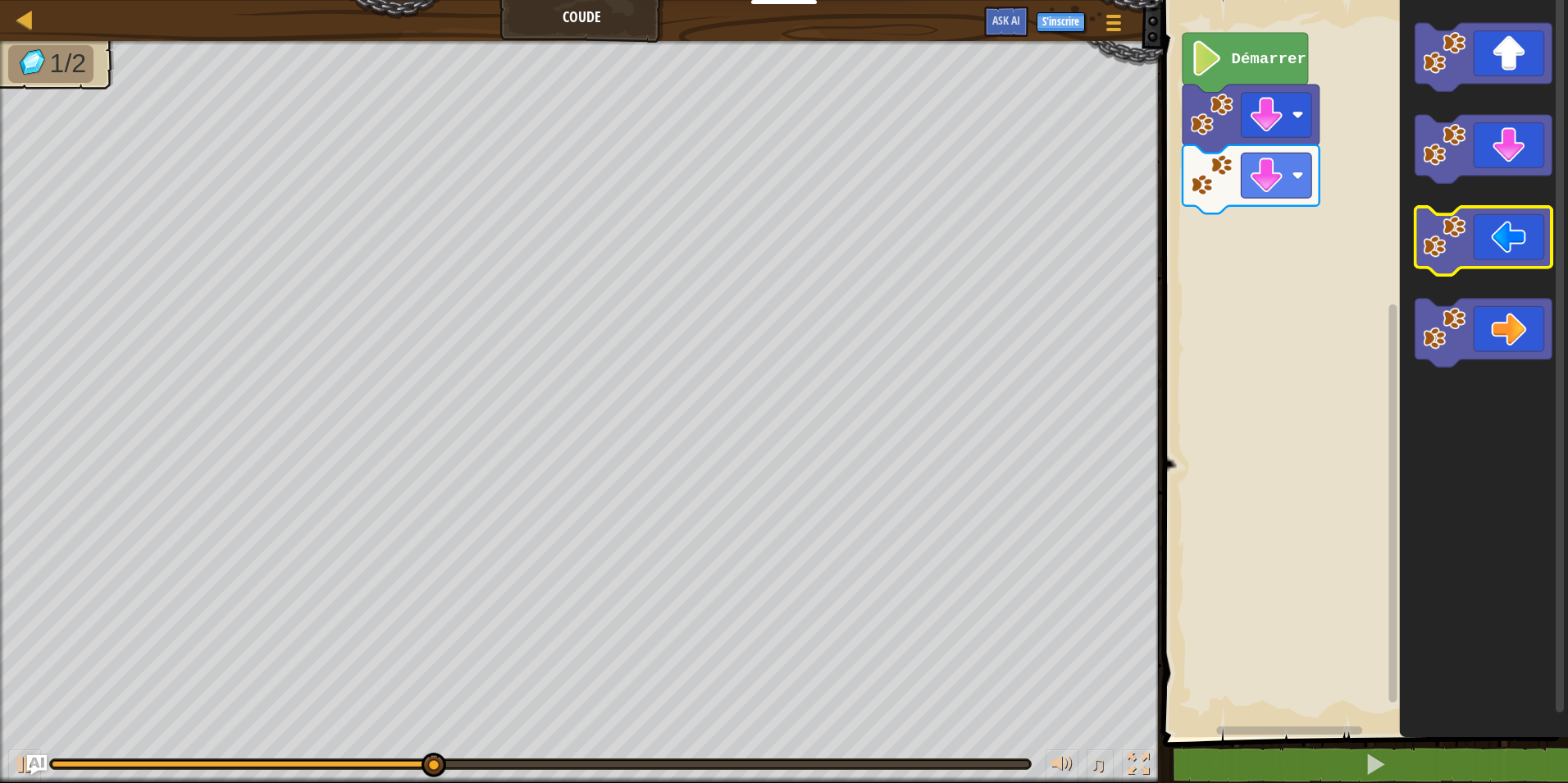
click at [1500, 252] on icon "Espace de travail de Blocky" at bounding box center [1483, 241] width 137 height 68
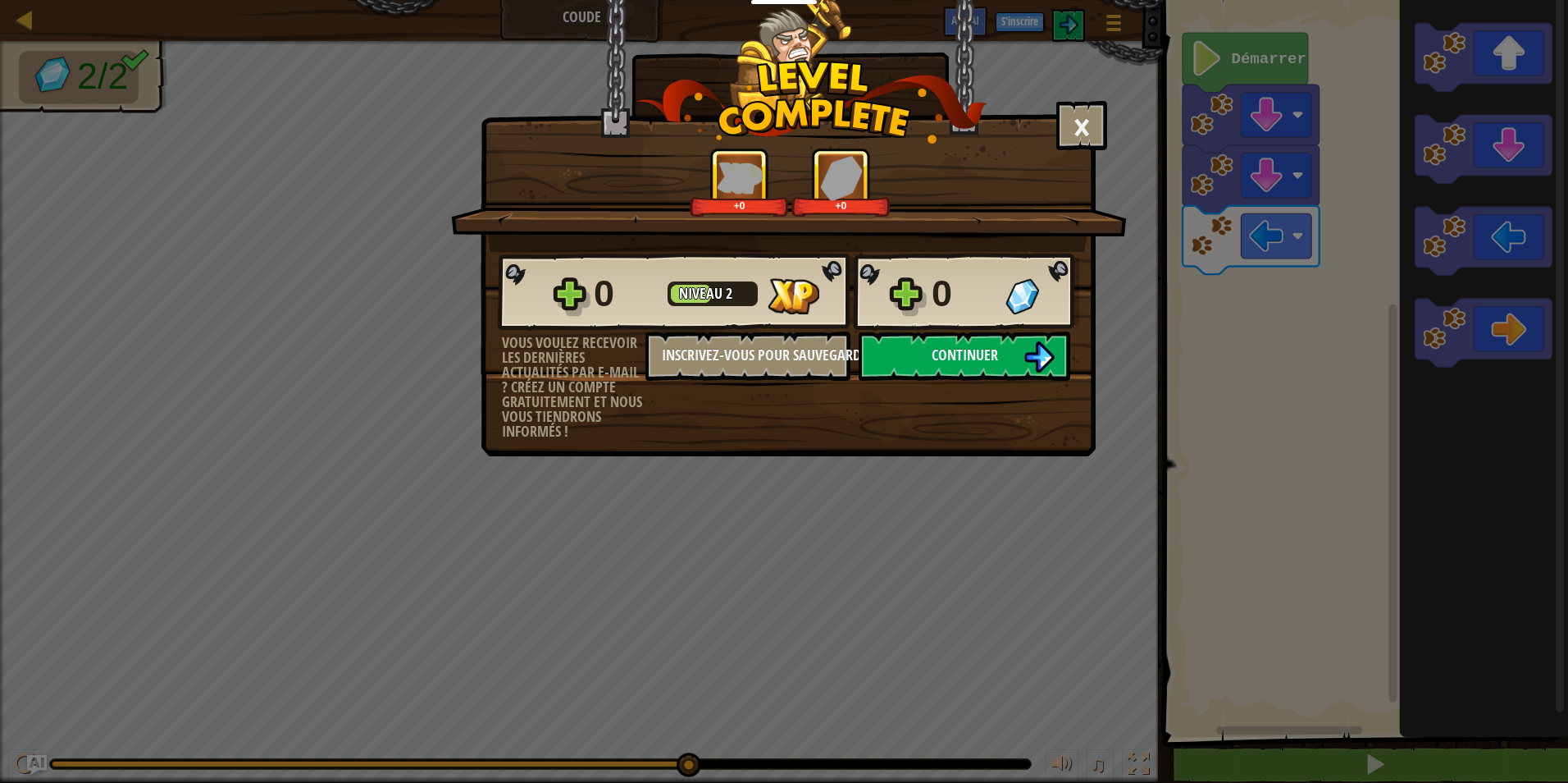
click at [938, 346] on span "Continuer" at bounding box center [965, 354] width 66 height 20
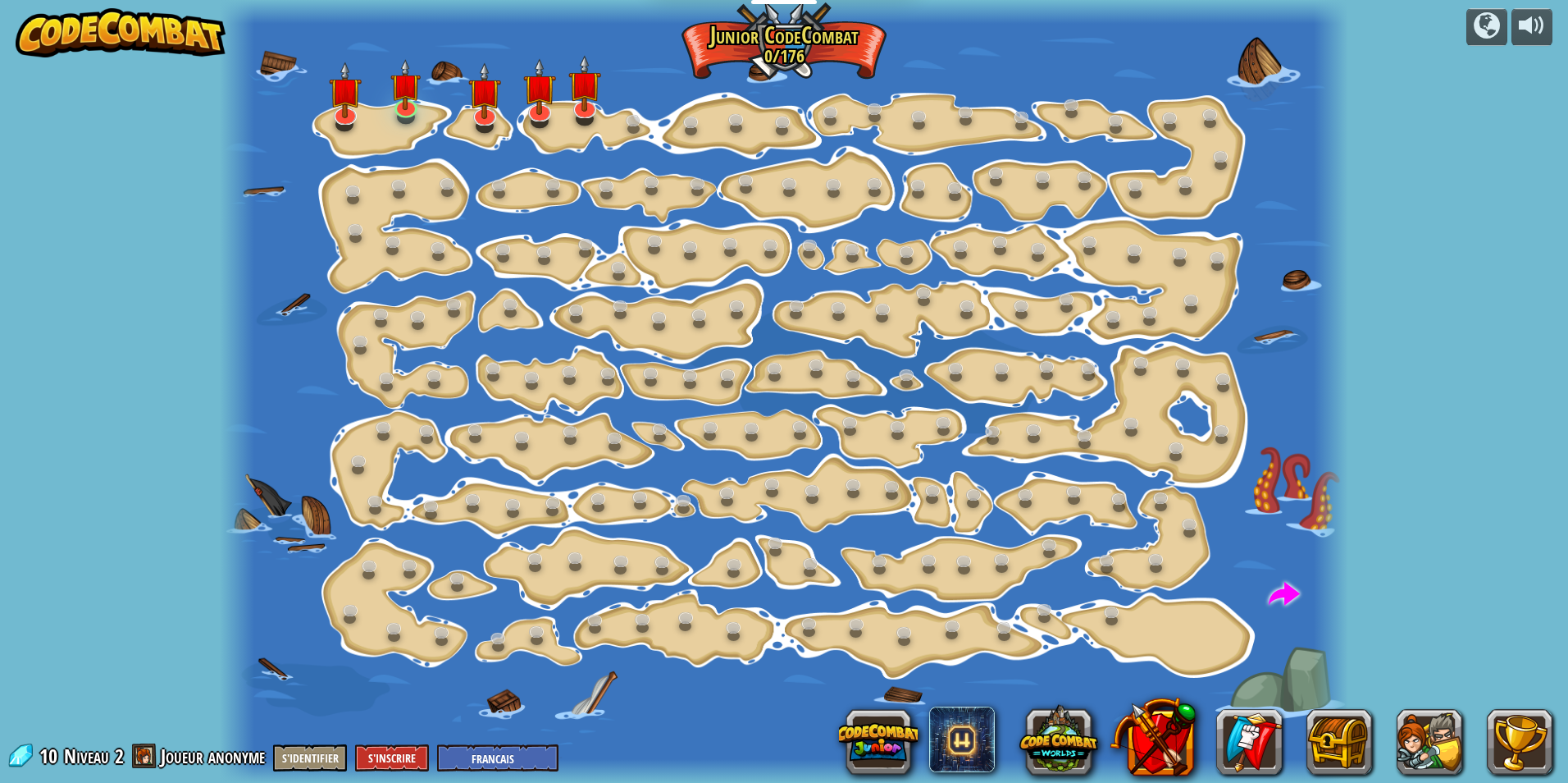
select select "fr"
click at [581, 107] on img at bounding box center [585, 85] width 30 height 51
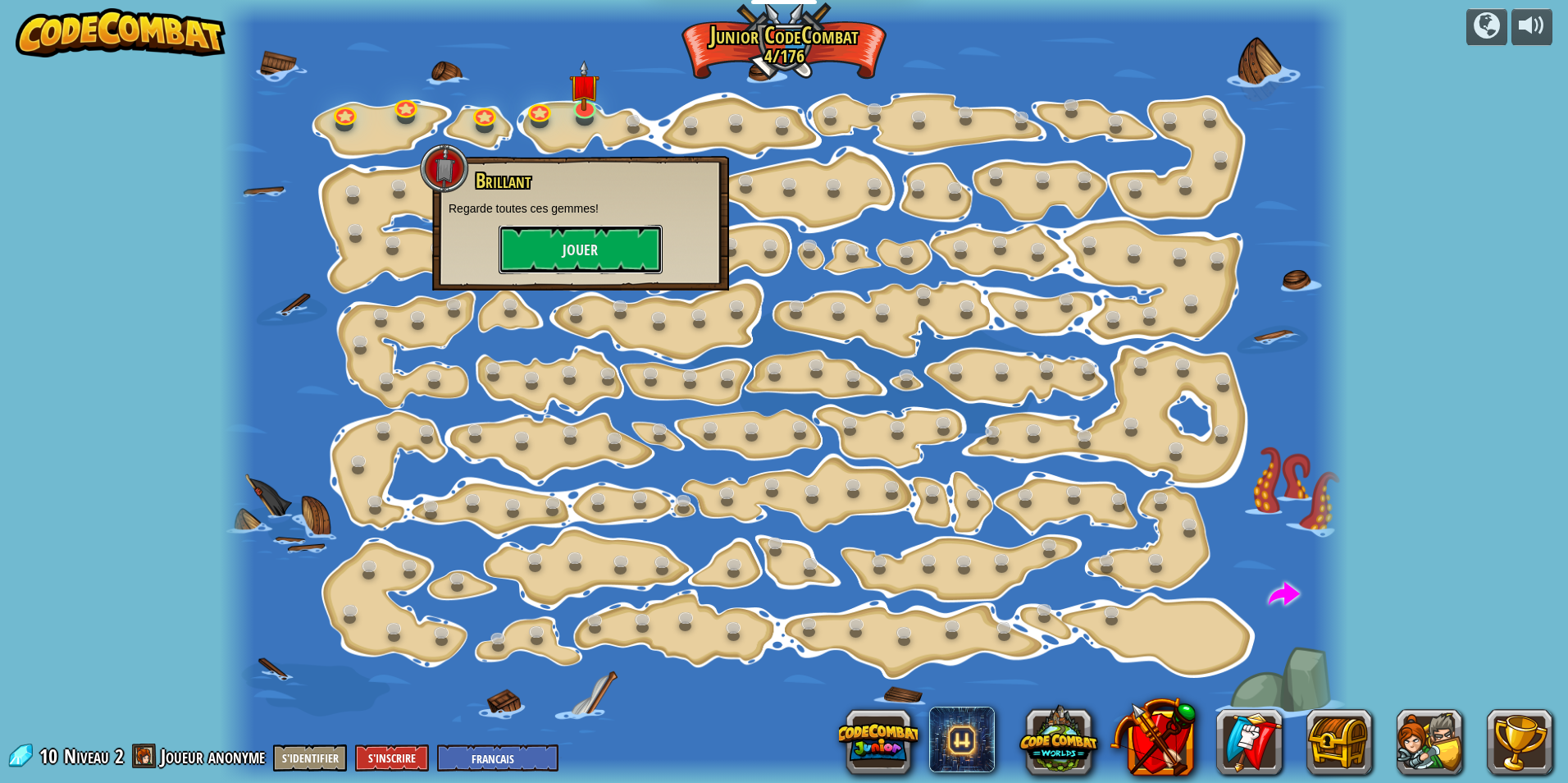
click at [602, 241] on button "Jouer" at bounding box center [580, 249] width 164 height 49
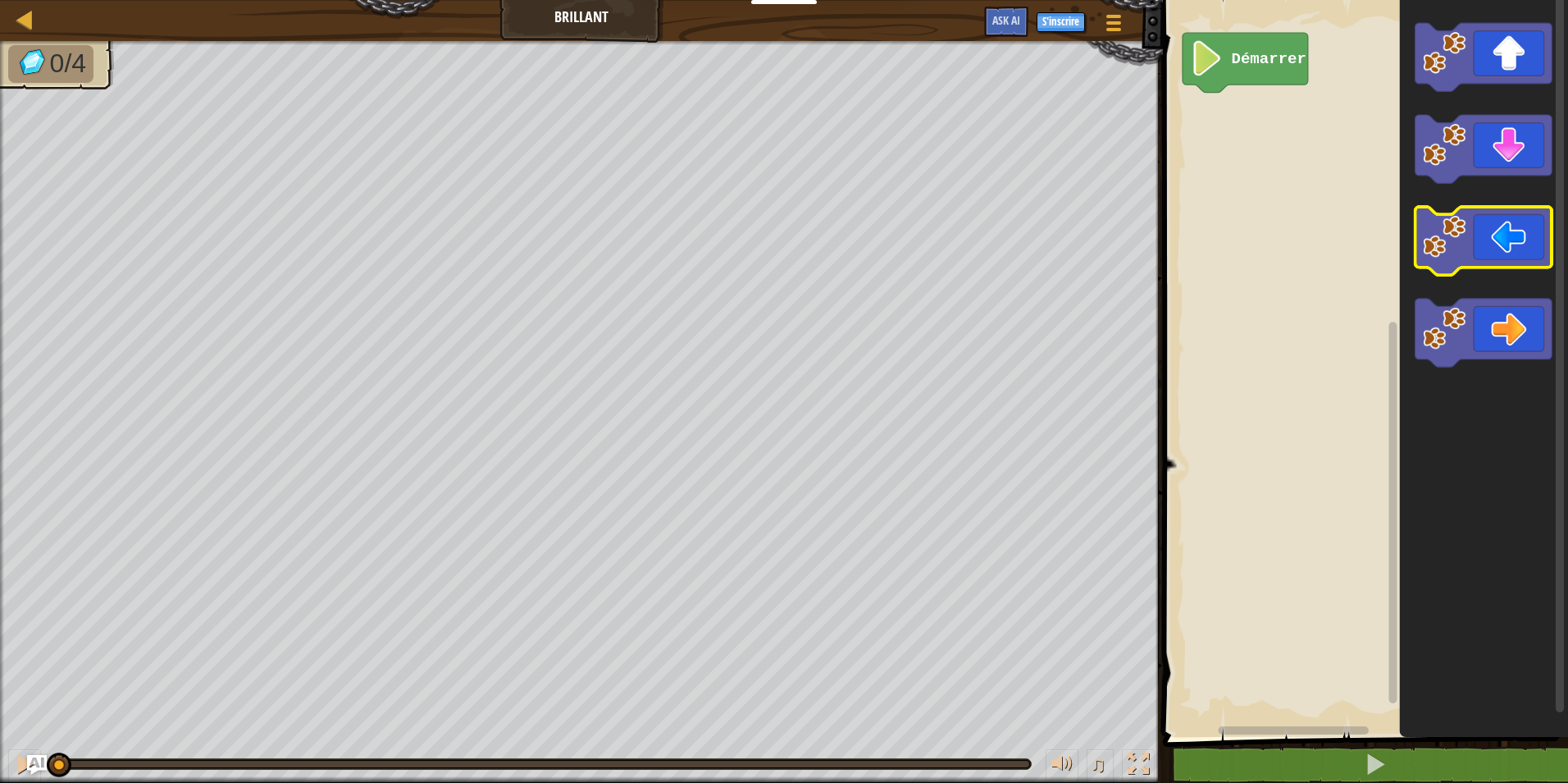
click at [1511, 228] on icon "Espace de travail de Blocky" at bounding box center [1483, 241] width 137 height 68
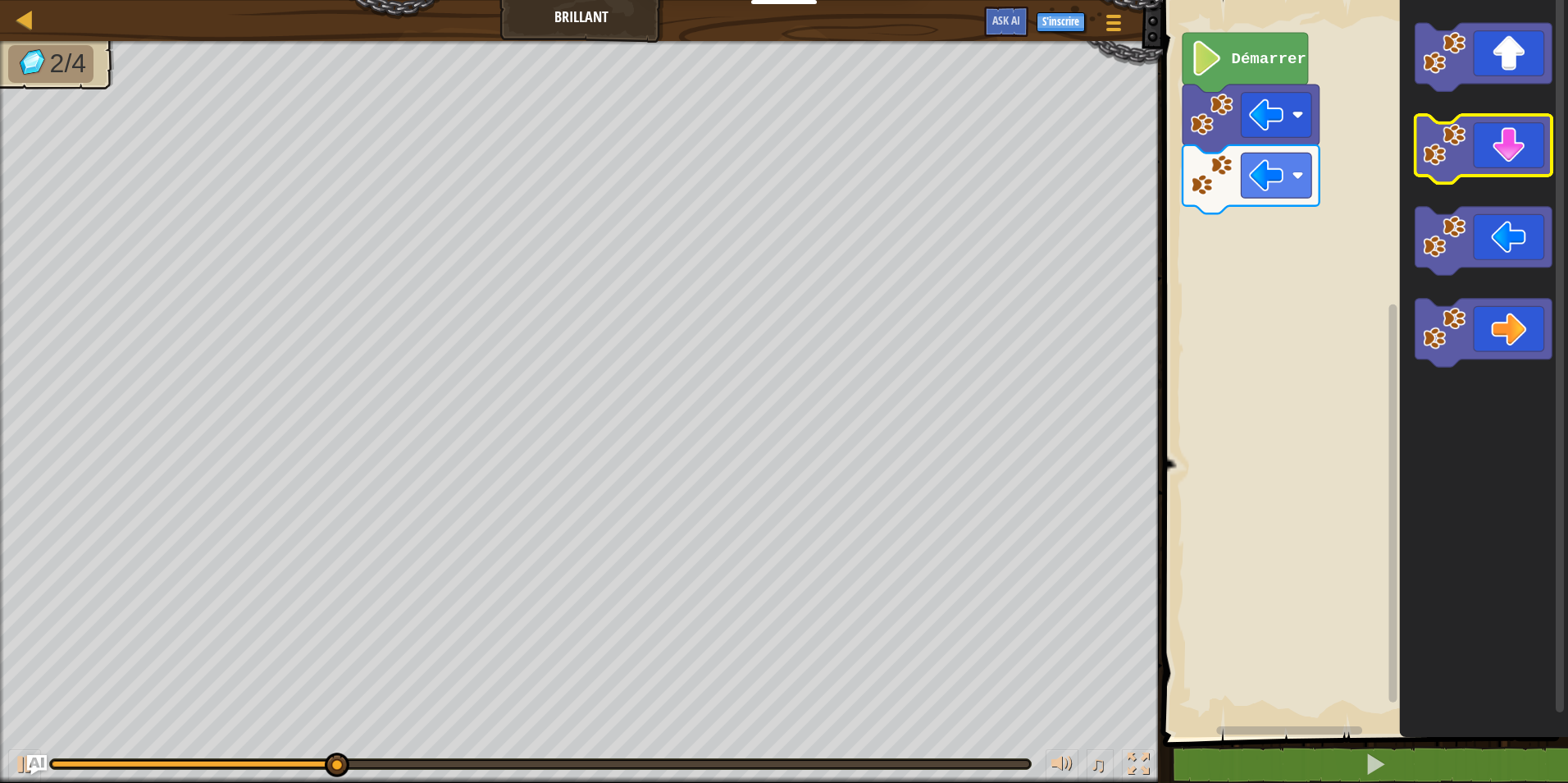
click at [1520, 137] on icon "Espace de travail de Blocky" at bounding box center [1483, 148] width 137 height 68
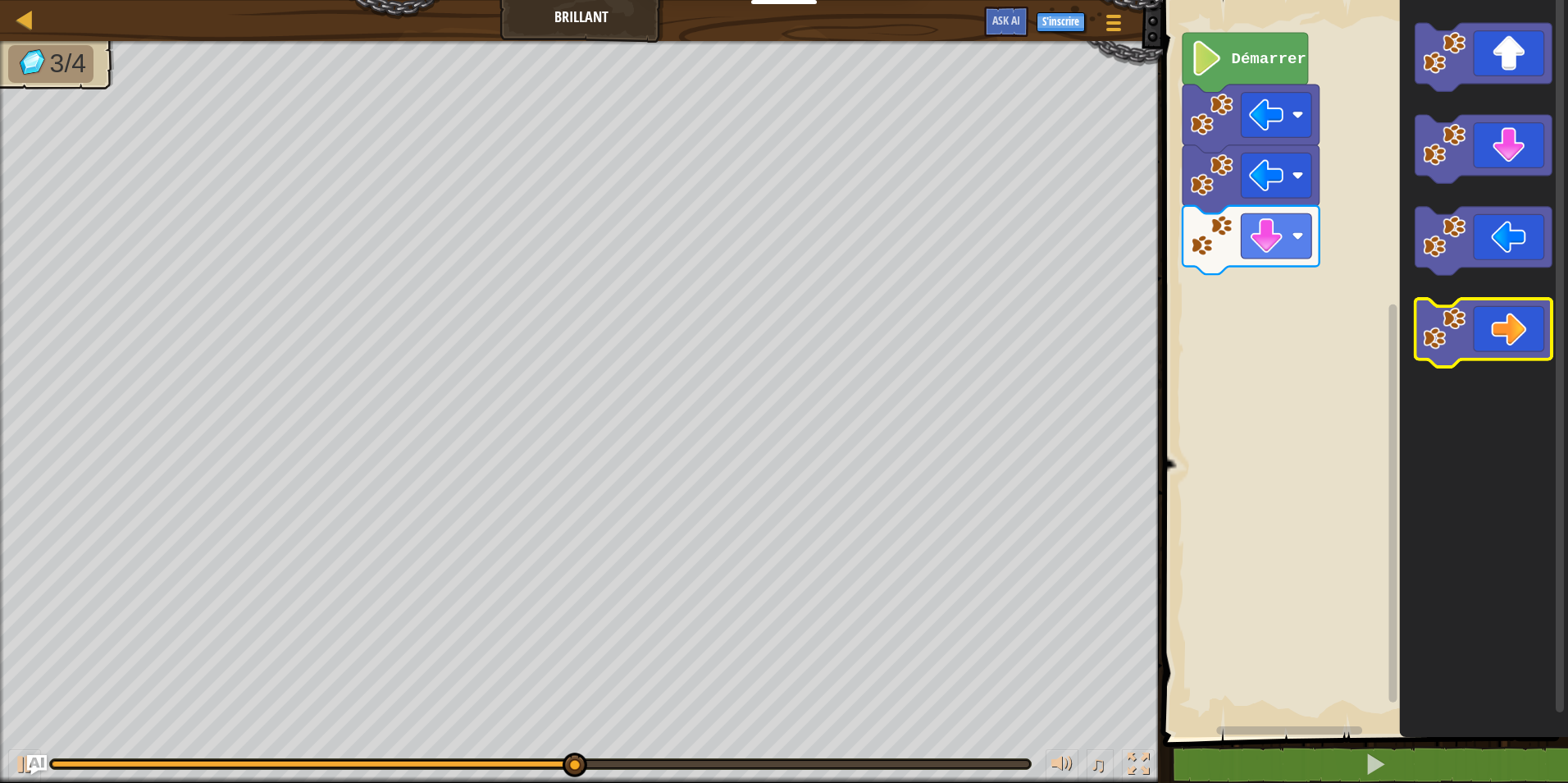
click at [1516, 336] on icon "Espace de travail de Blocky" at bounding box center [1483, 333] width 137 height 68
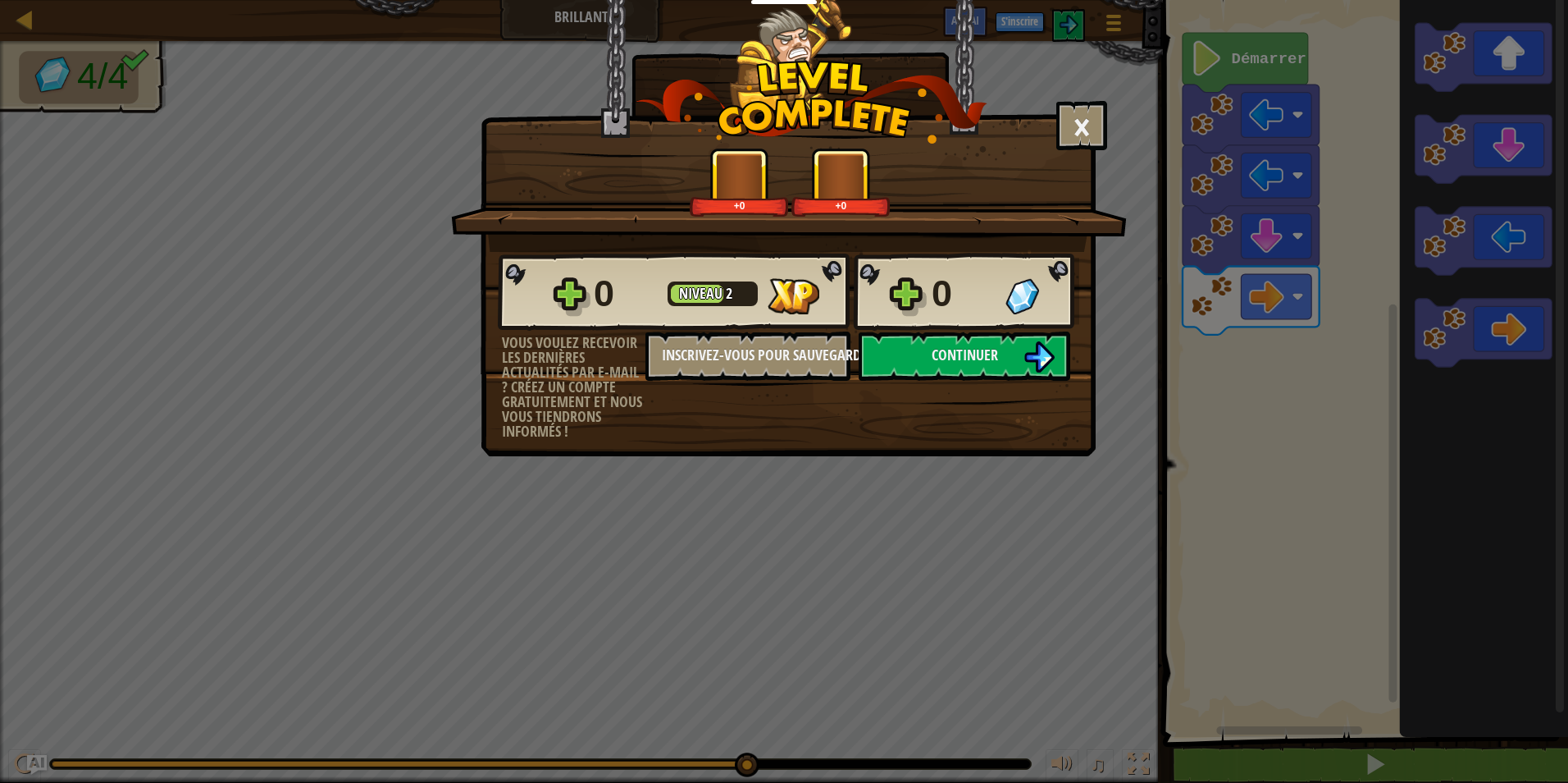
click at [924, 363] on button "Continuer" at bounding box center [964, 356] width 211 height 49
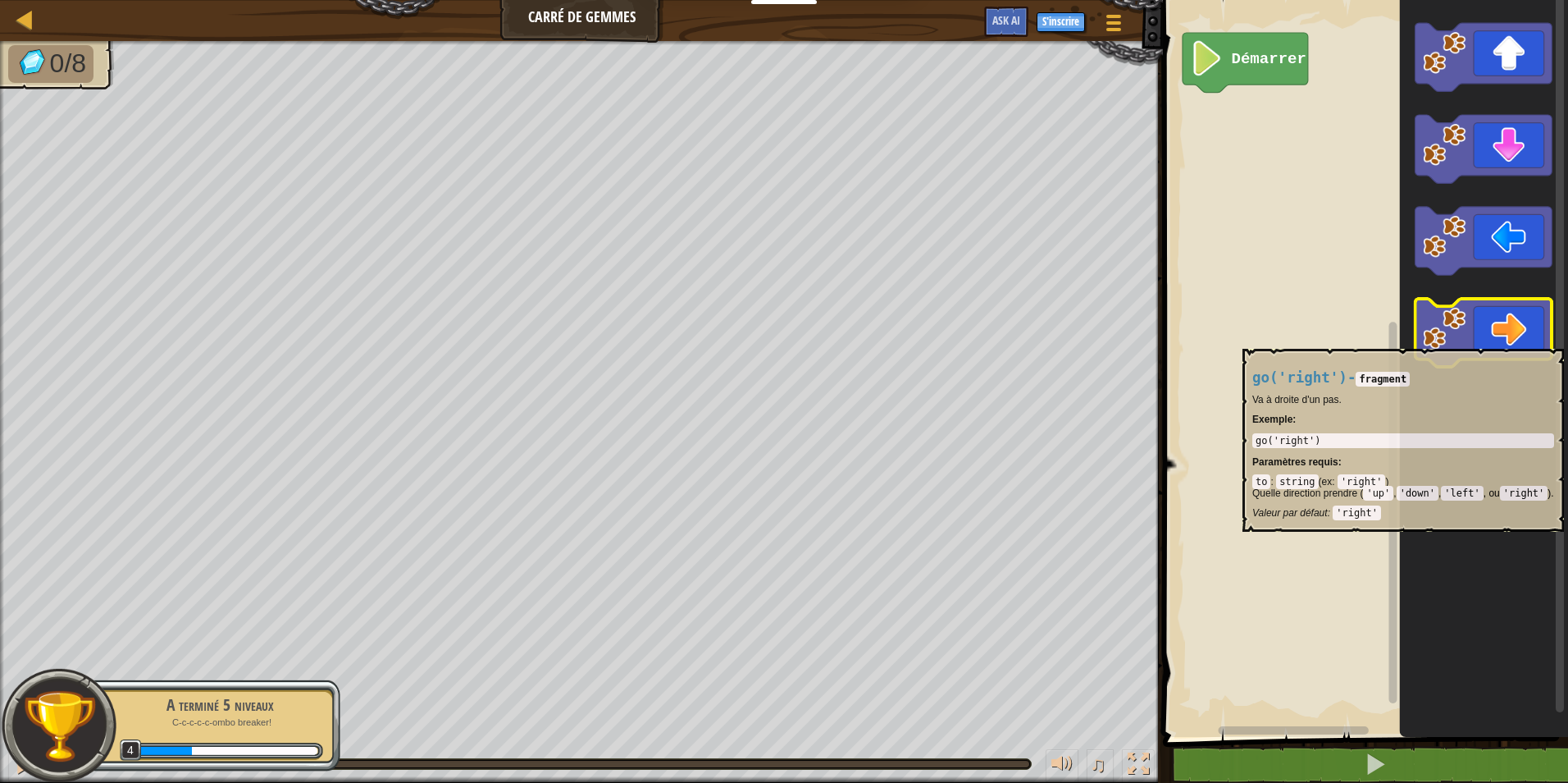
click at [1511, 341] on icon "Espace de travail de Blocky" at bounding box center [1483, 333] width 137 height 68
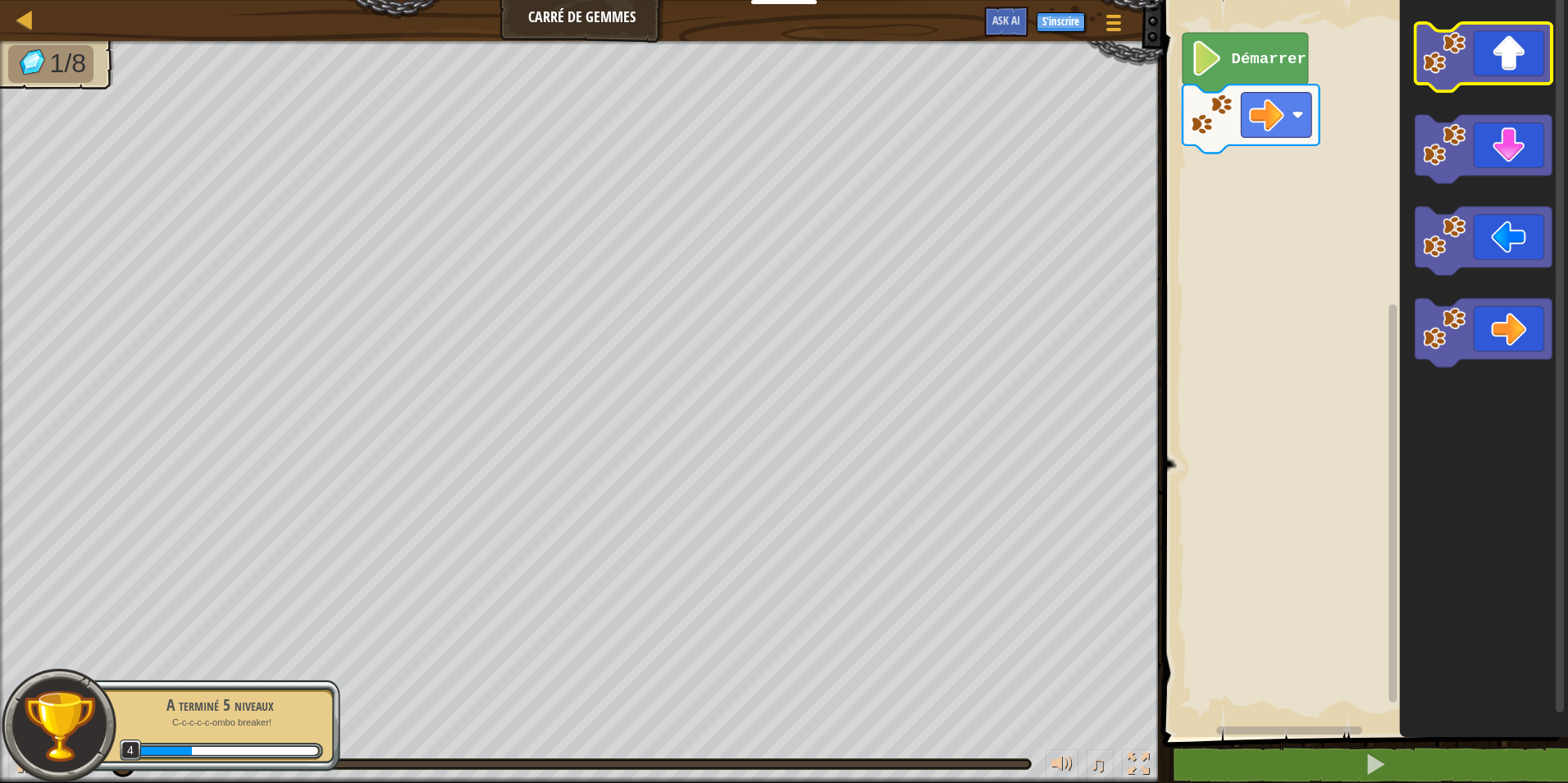
click at [1516, 61] on icon "Espace de travail de Blocky" at bounding box center [1483, 57] width 137 height 68
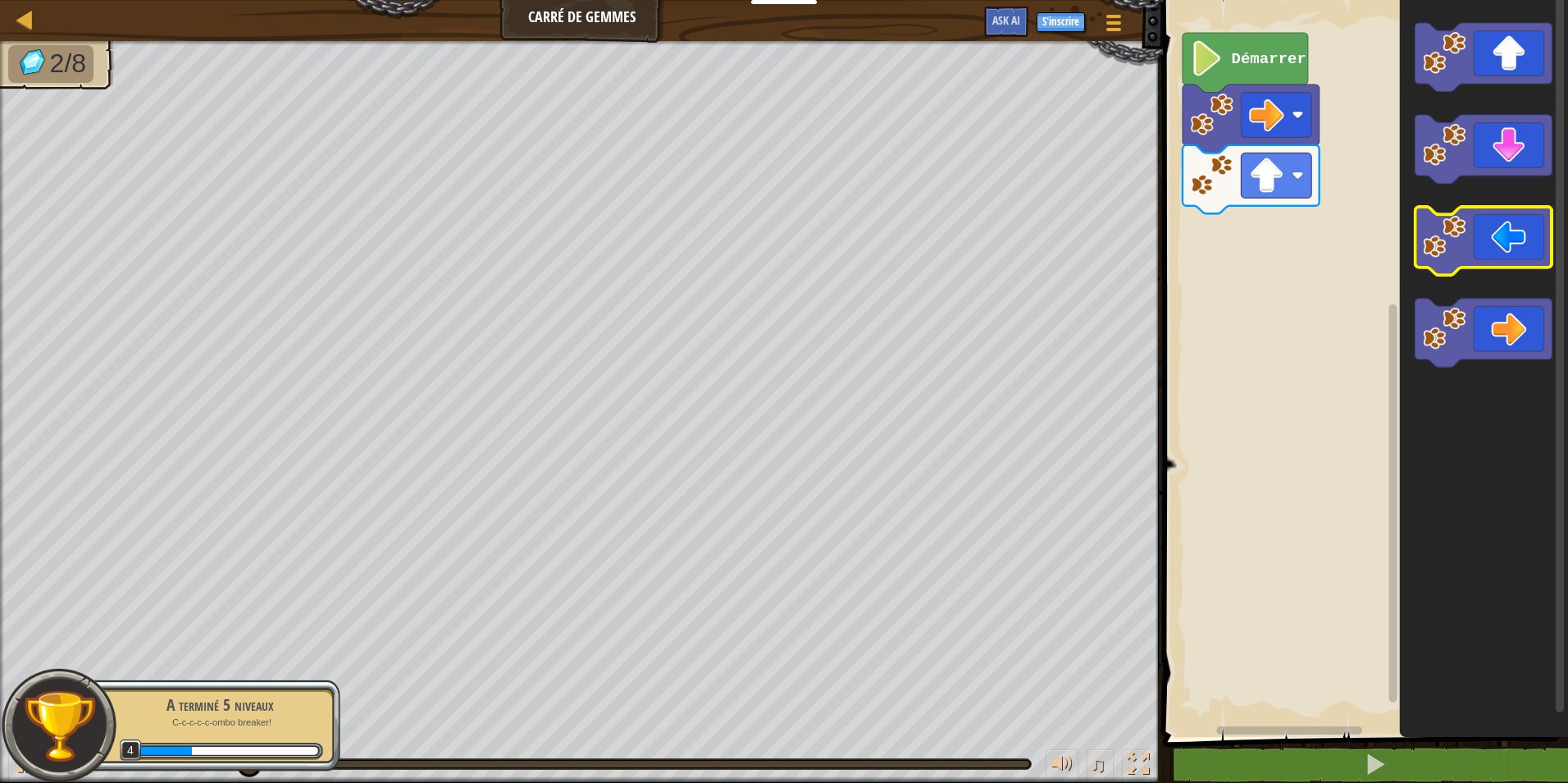
click at [1488, 245] on icon "Espace de travail de Blocky" at bounding box center [1483, 241] width 137 height 68
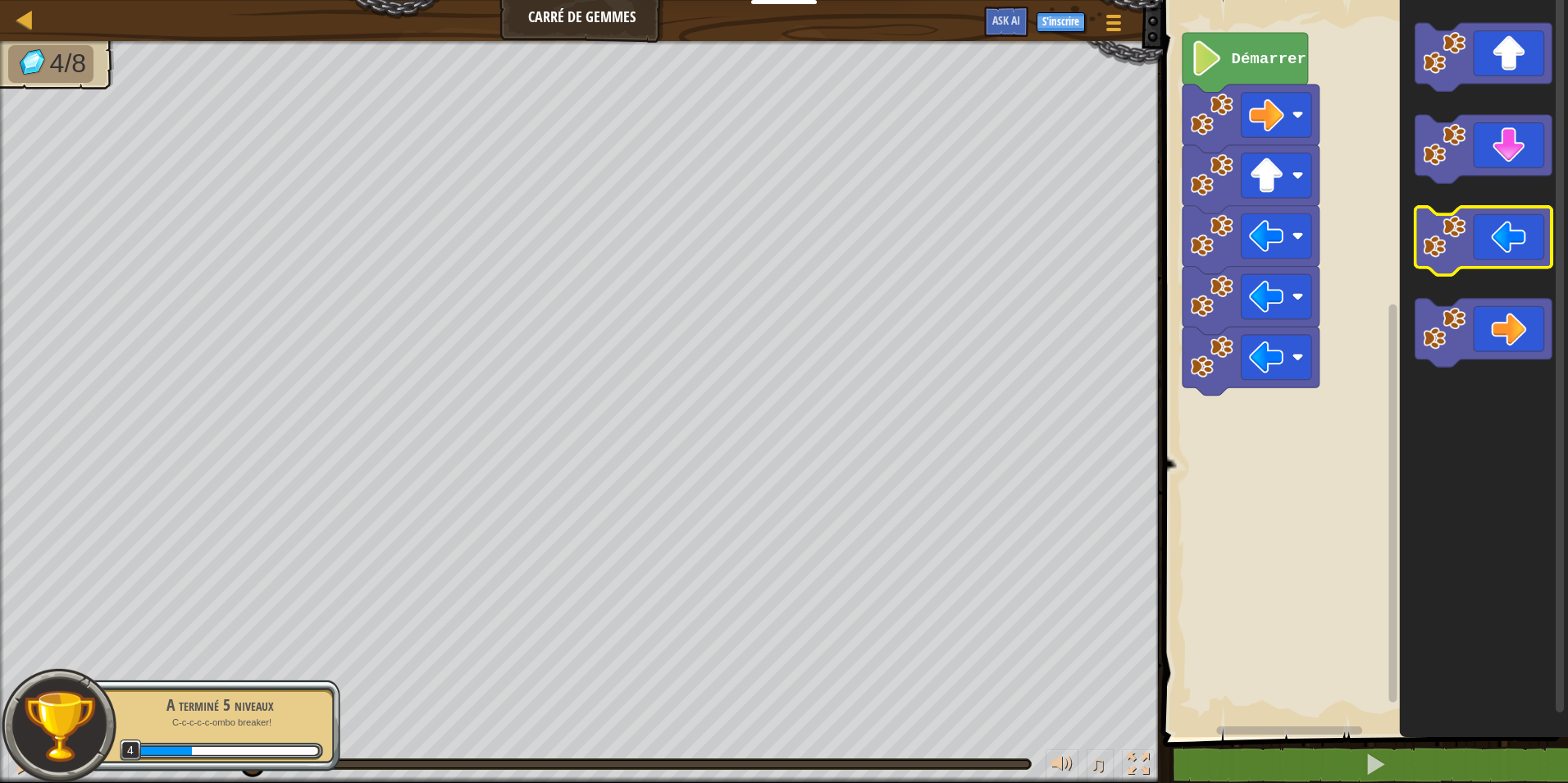
click at [1488, 245] on icon "Espace de travail de Blocky" at bounding box center [1483, 241] width 137 height 68
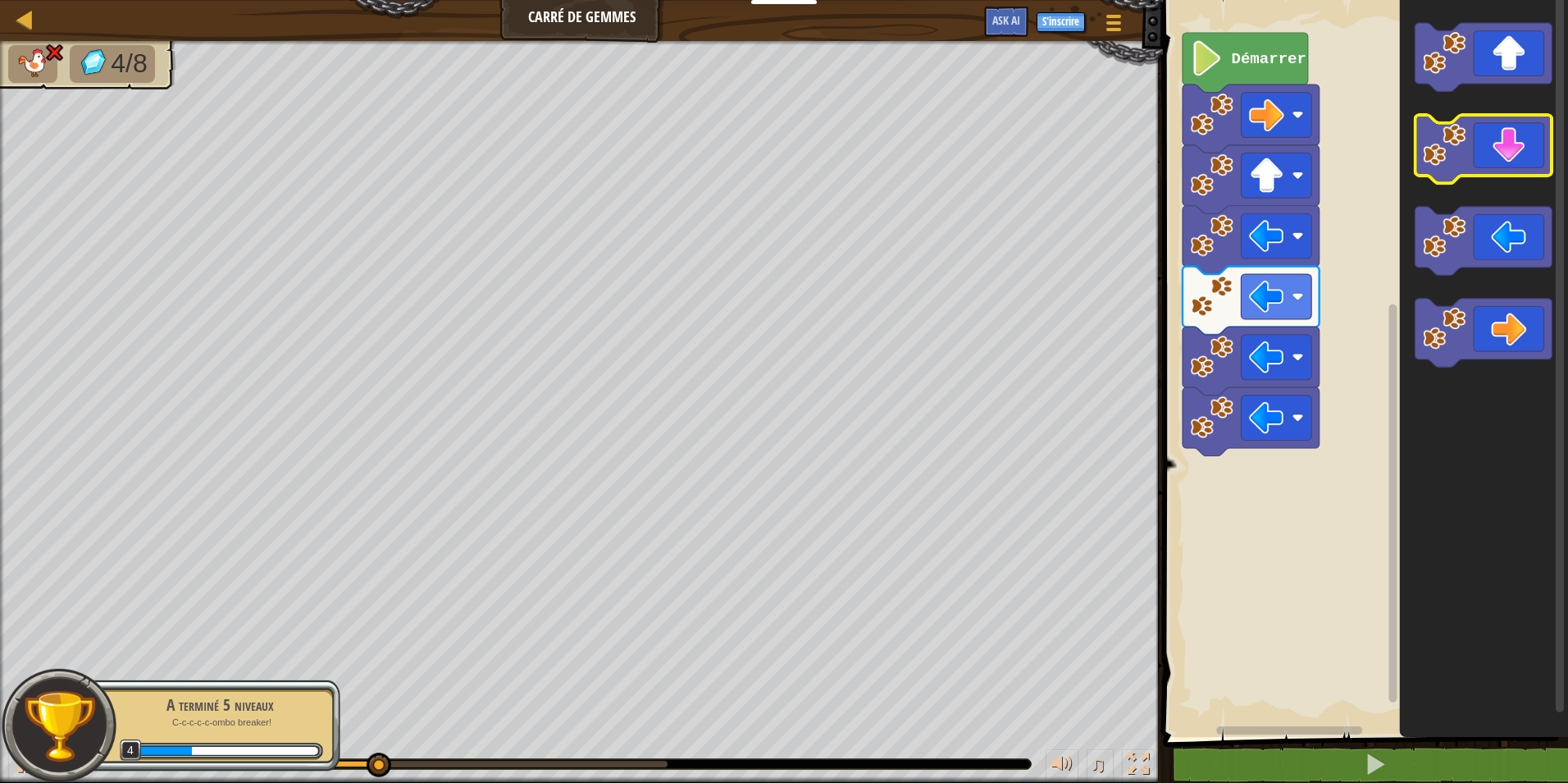
click at [1499, 150] on icon "Espace de travail de Blocky" at bounding box center [1483, 148] width 137 height 68
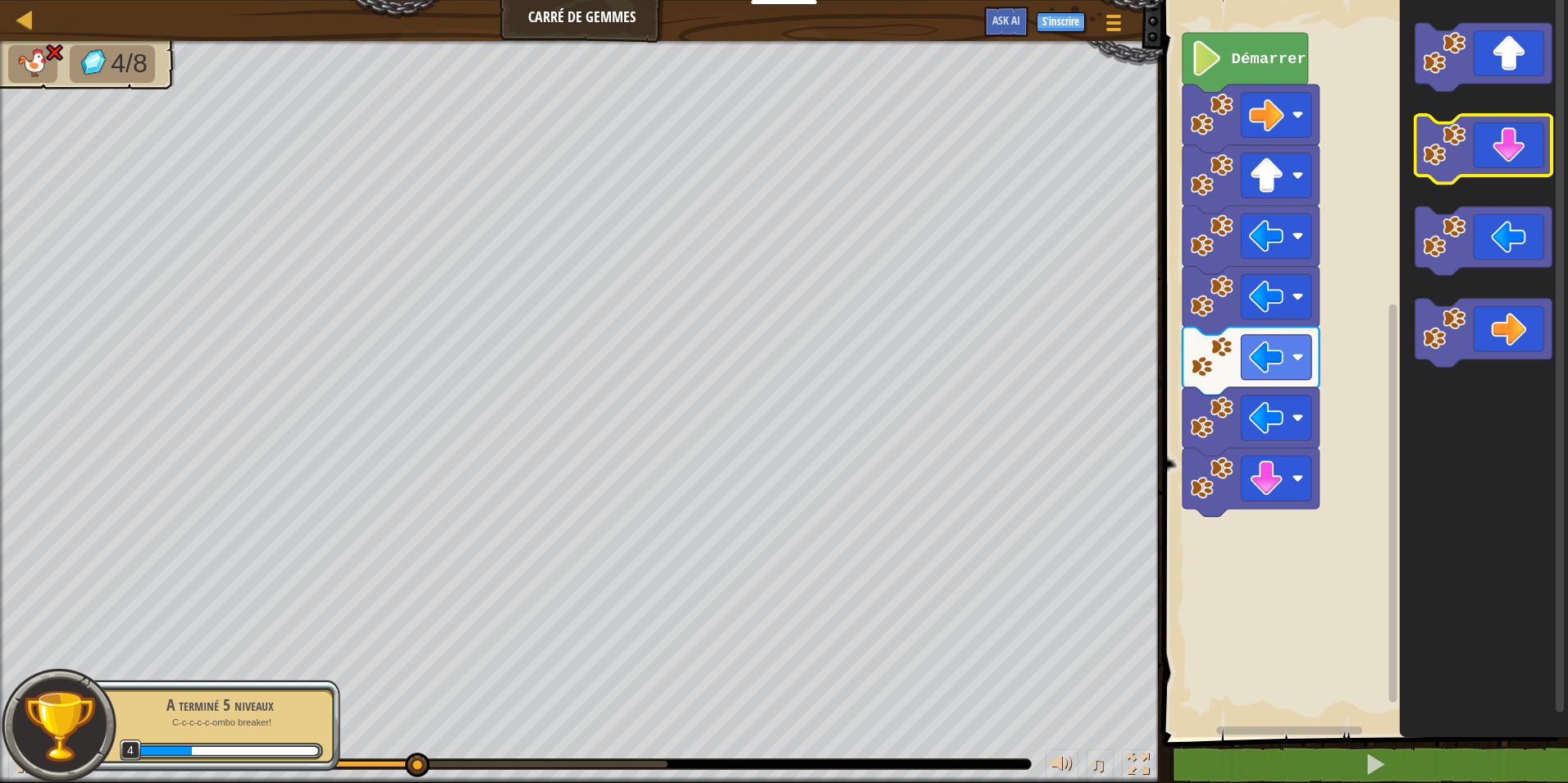
click at [1499, 150] on icon "Espace de travail de Blocky" at bounding box center [1483, 148] width 137 height 68
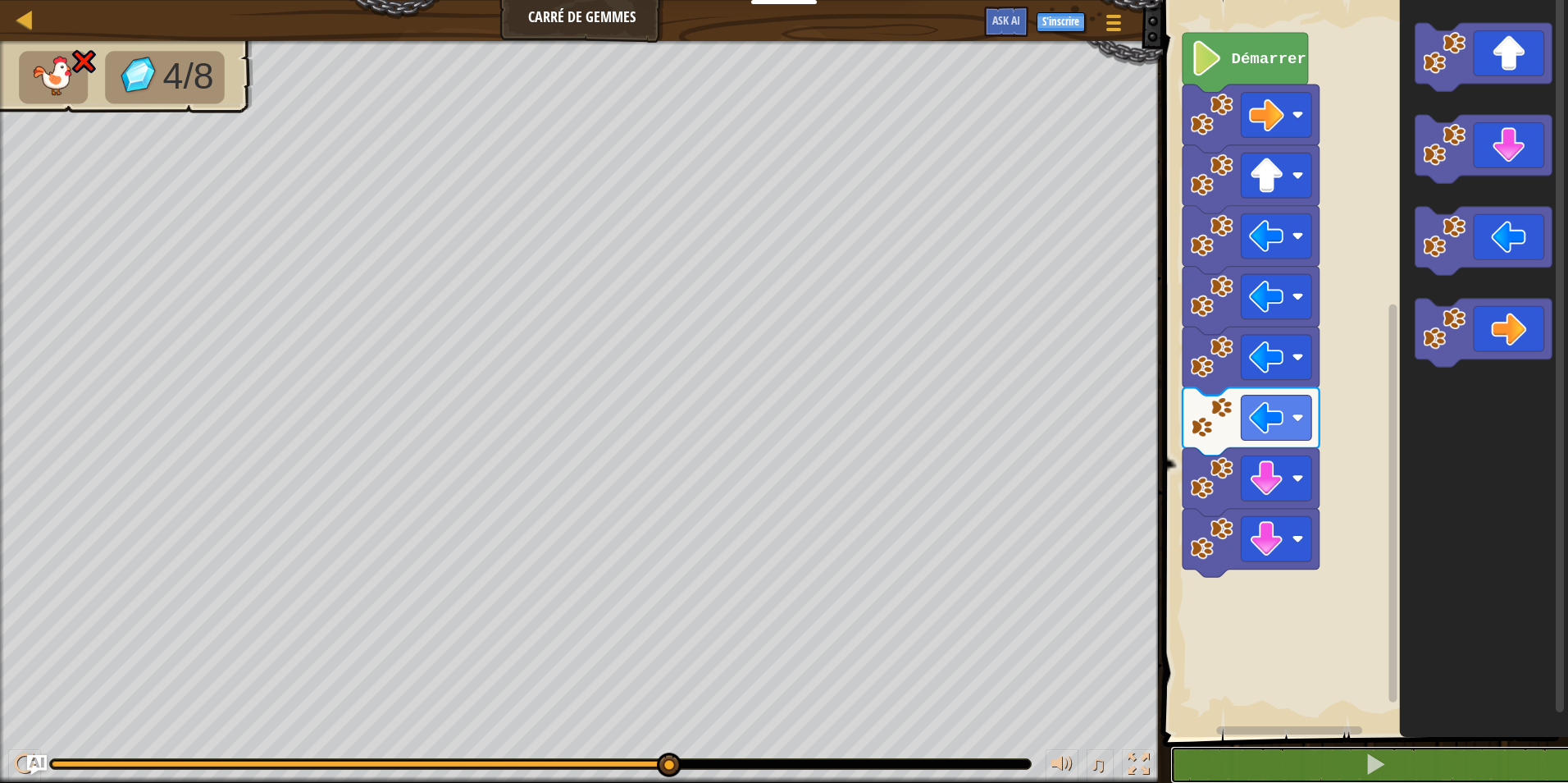
click at [1299, 754] on button at bounding box center [1375, 765] width 410 height 38
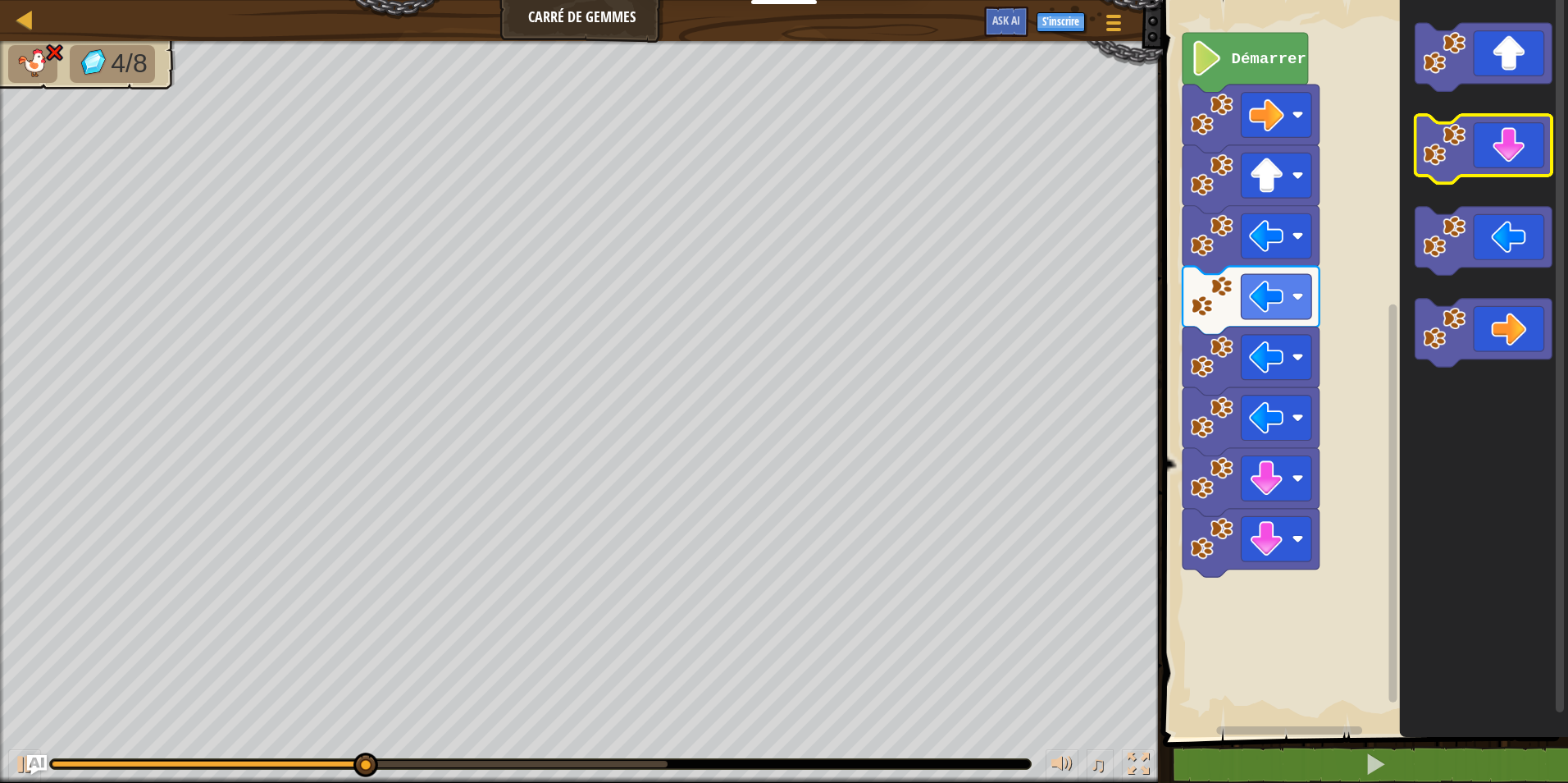
click at [1510, 154] on icon "Espace de travail de Blocky" at bounding box center [1483, 148] width 137 height 68
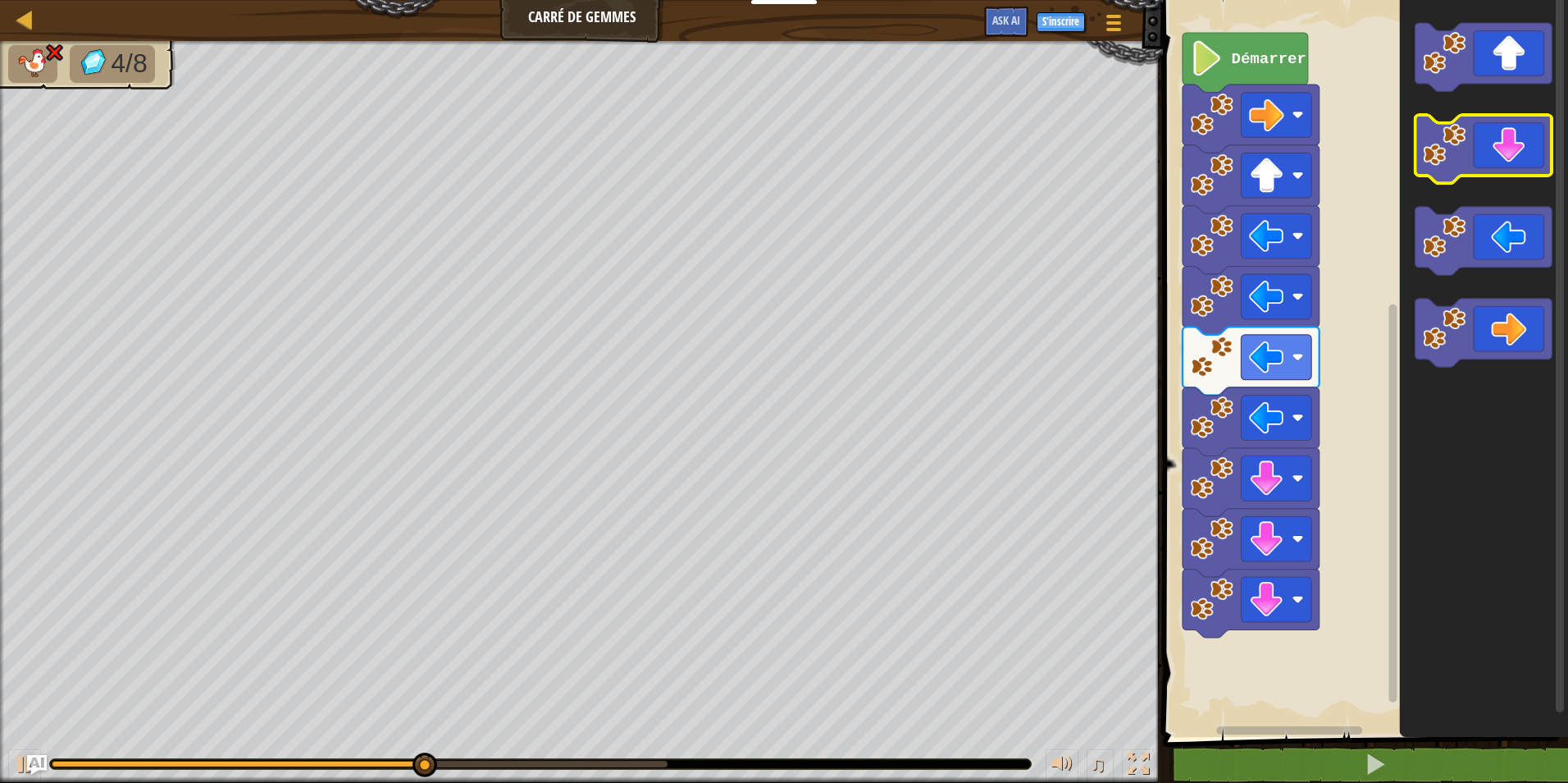
click at [1510, 154] on icon "Espace de travail de Blocky" at bounding box center [1483, 148] width 137 height 68
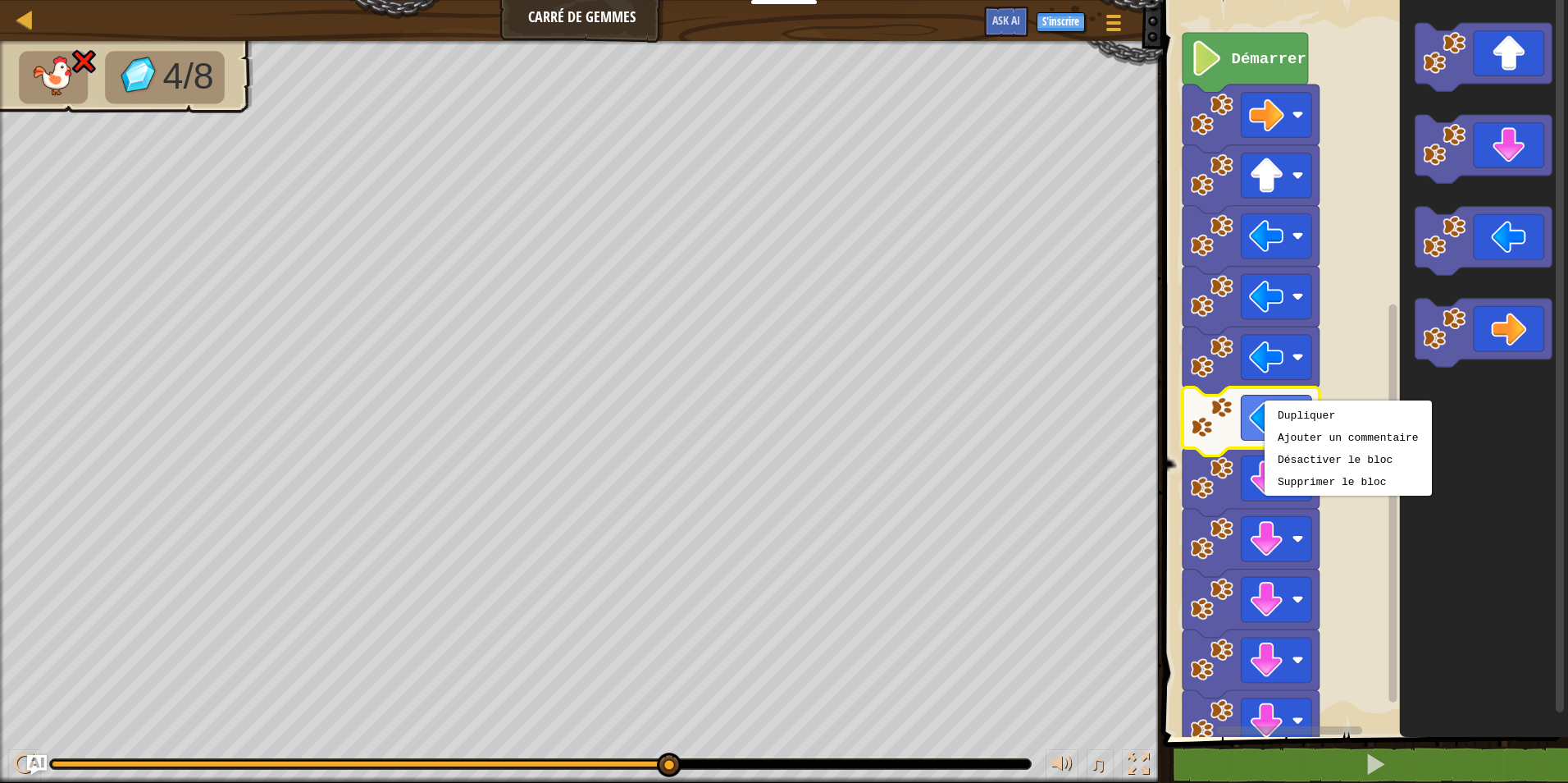
click at [1254, 414] on image "Espace de travail de Blocky" at bounding box center [1266, 418] width 35 height 35
click at [1256, 410] on image "Espace de travail de Blocky" at bounding box center [1266, 418] width 35 height 35
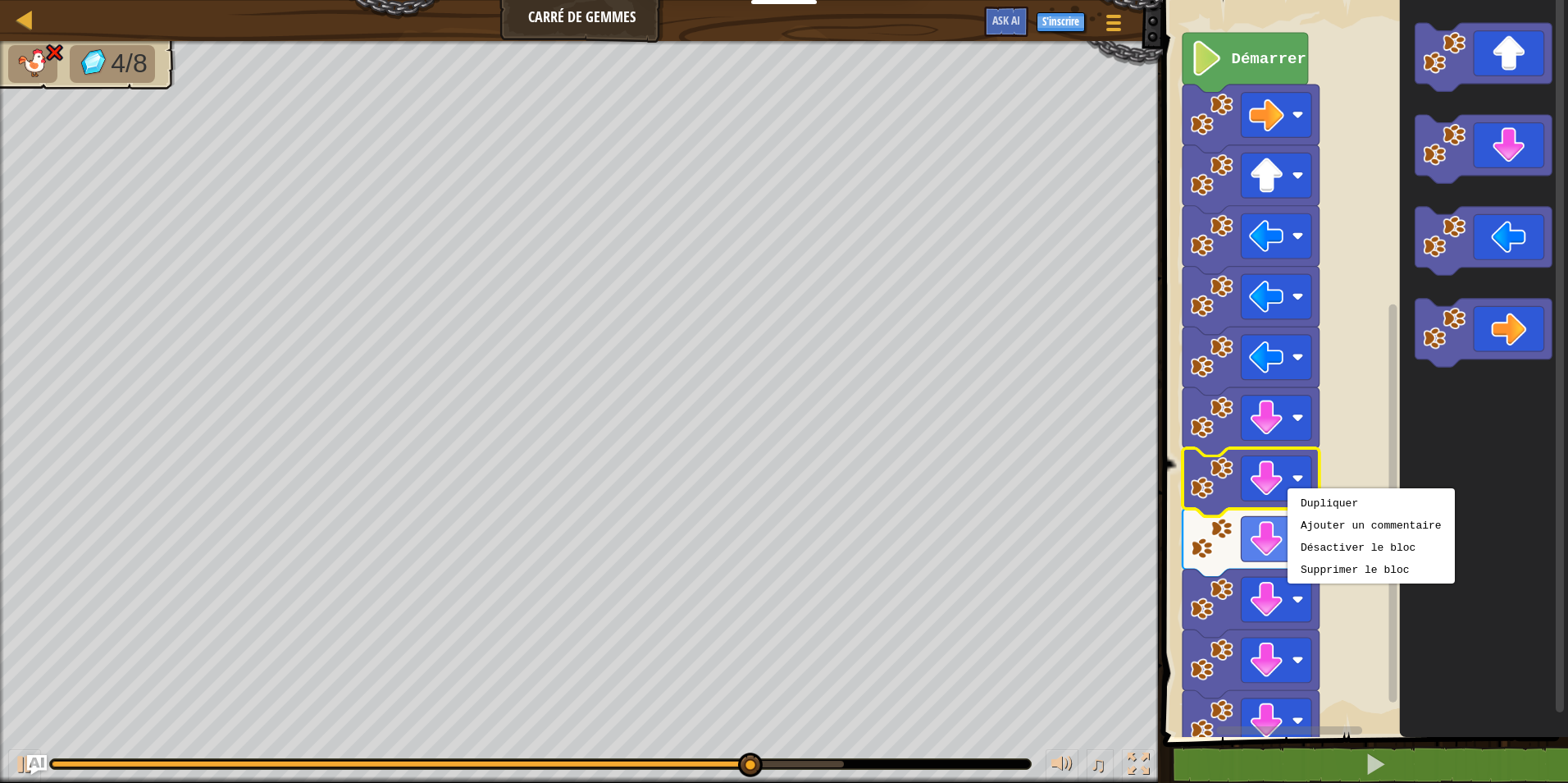
click at [1286, 471] on rect "Espace de travail de Blocky" at bounding box center [1276, 478] width 71 height 46
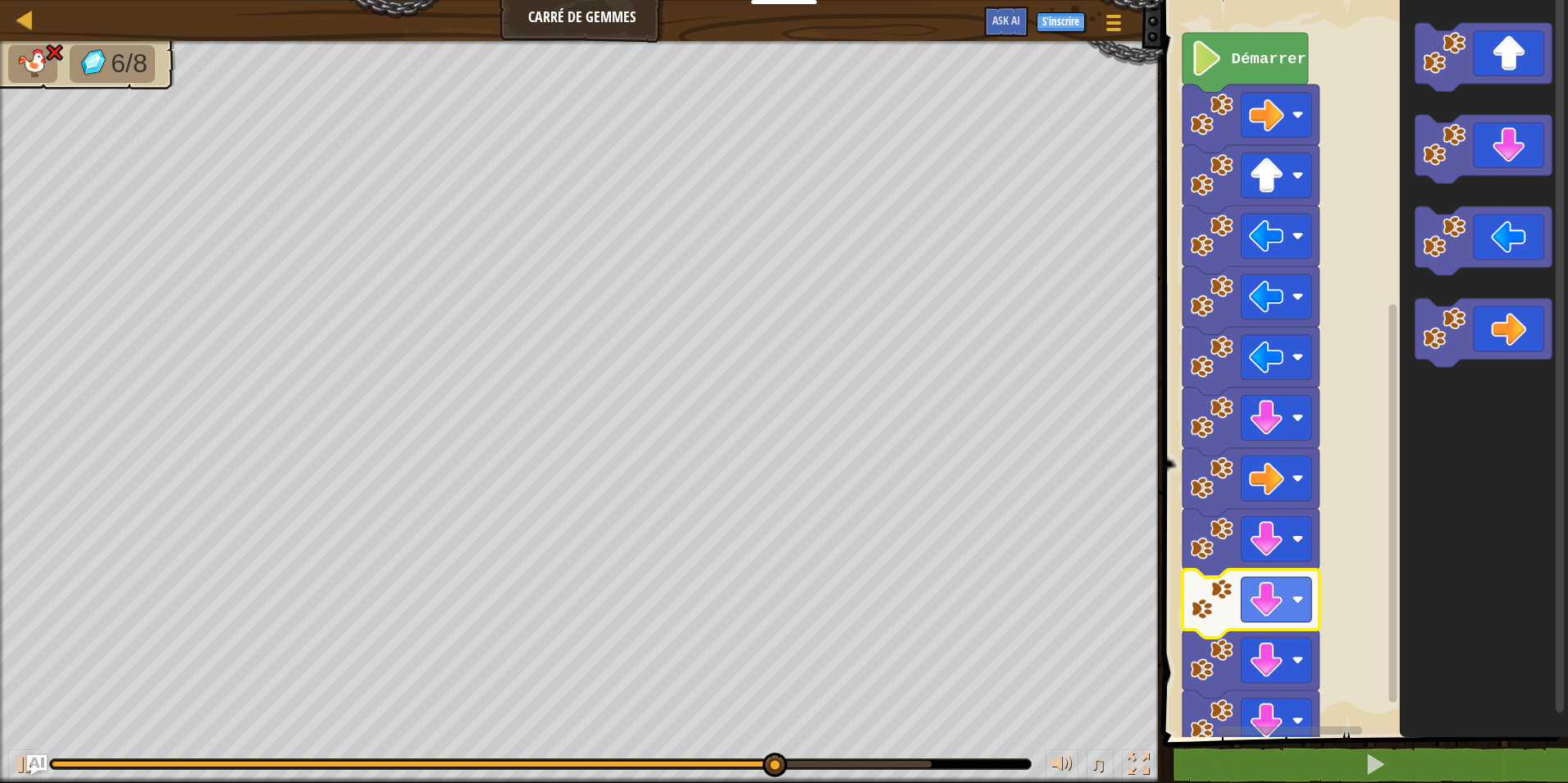
click at [1294, 584] on rect "Espace de travail de Blocky" at bounding box center [1276, 599] width 71 height 46
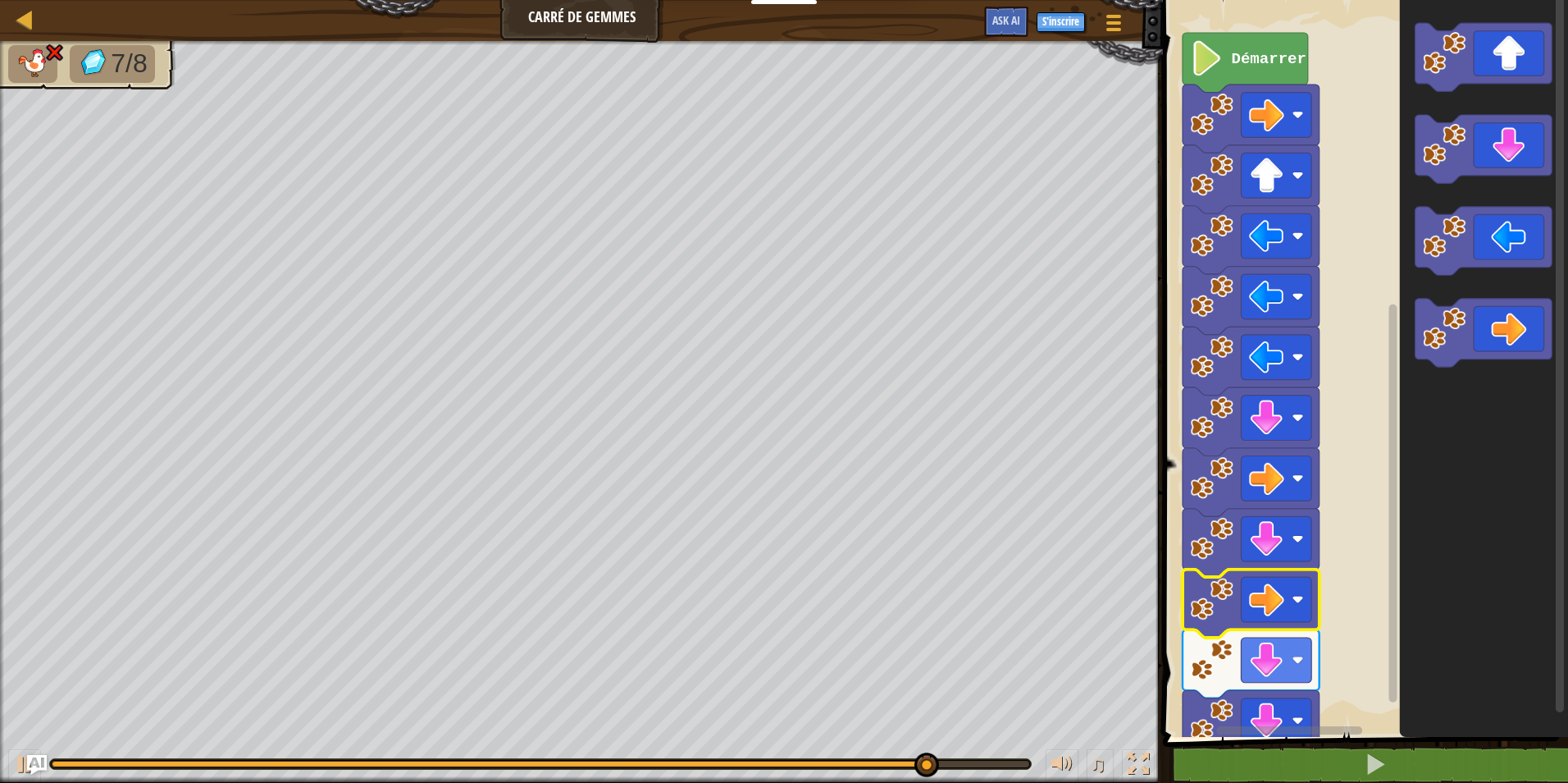
click at [1293, 659] on image "Espace de travail de Blocky" at bounding box center [1298, 660] width 12 height 12
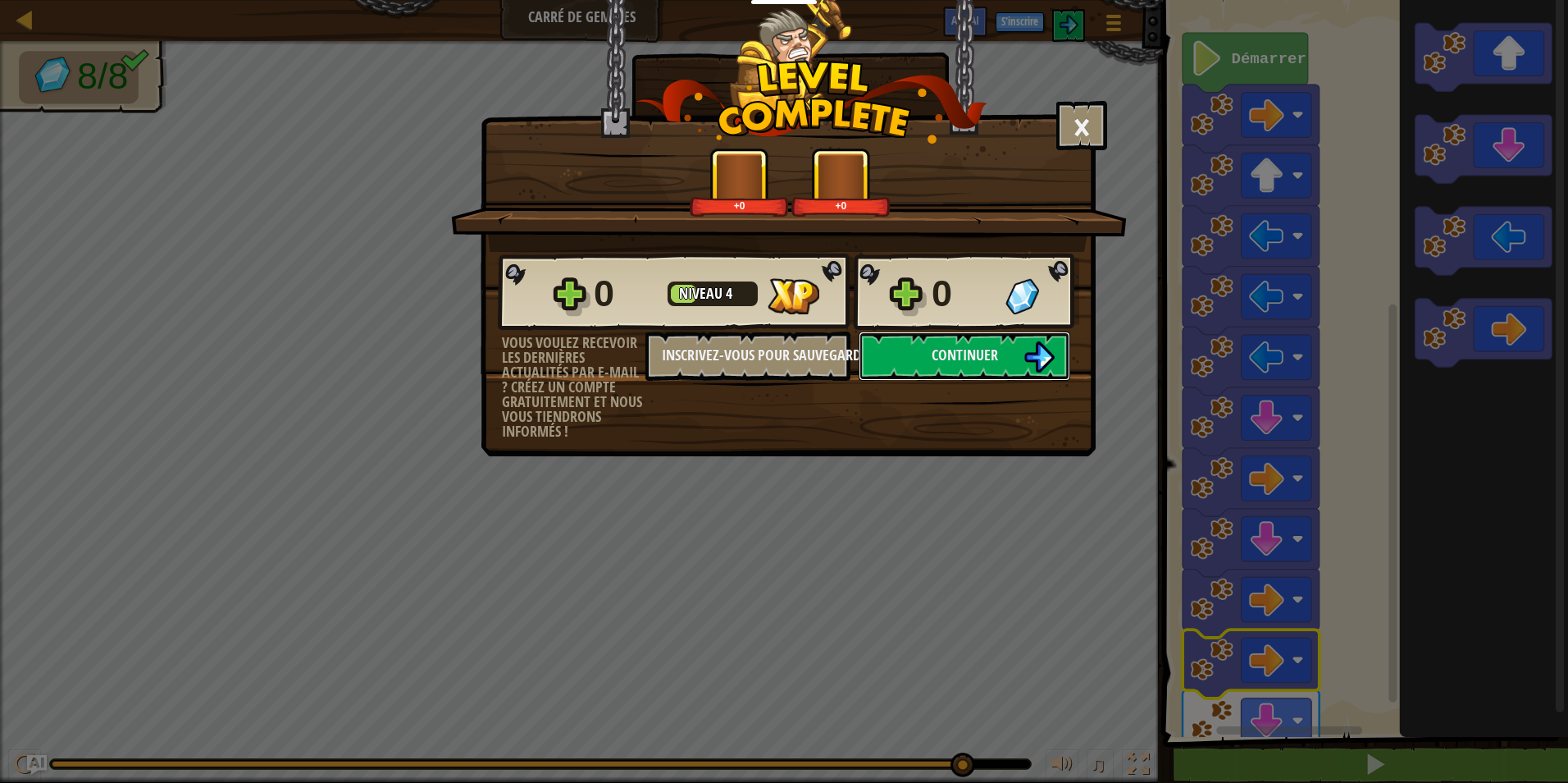
click at [1033, 363] on img at bounding box center [1039, 357] width 31 height 31
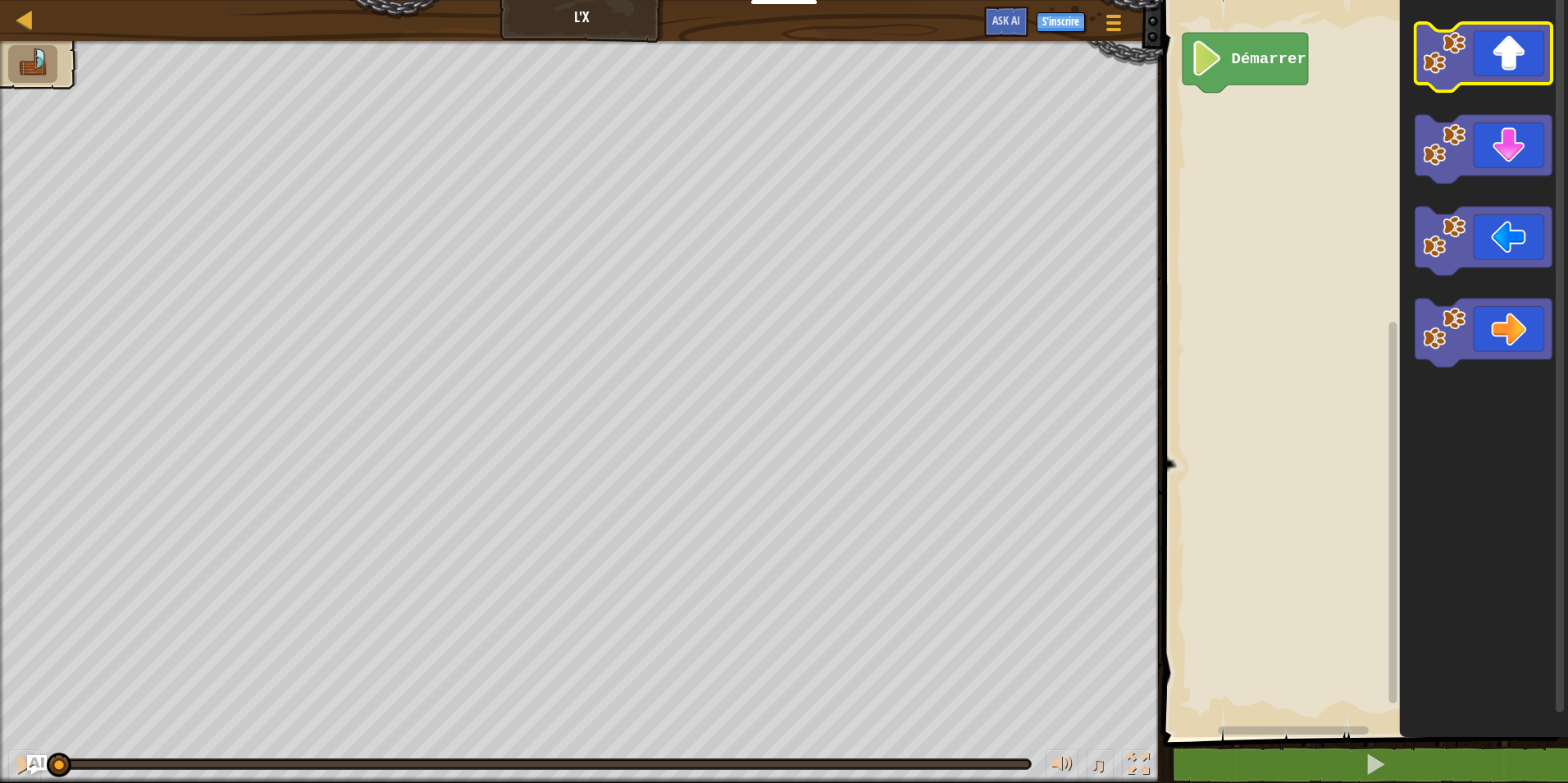
click at [1537, 73] on icon "Espace de travail de Blocky" at bounding box center [1483, 57] width 137 height 68
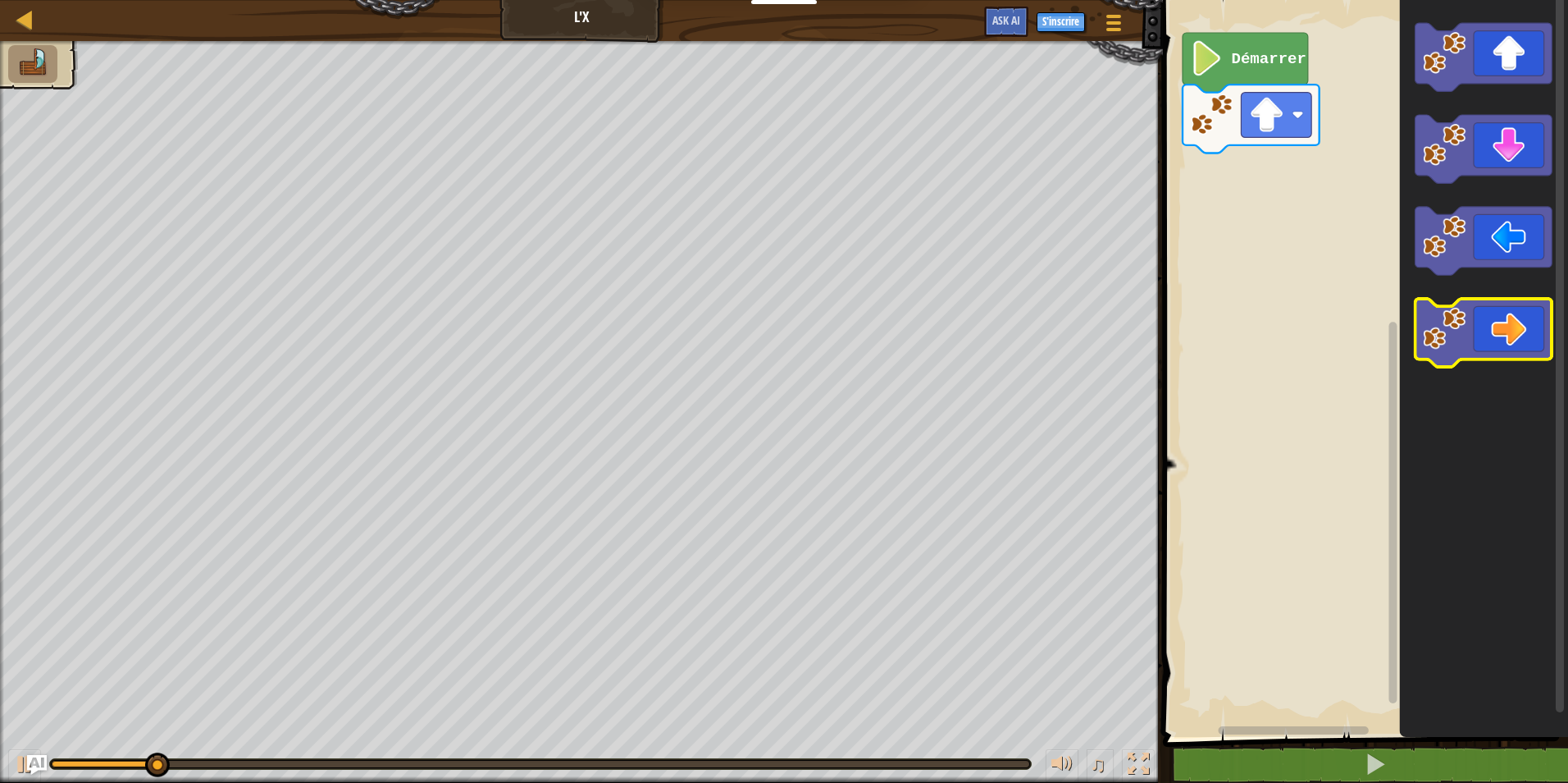
click at [1512, 330] on icon "Espace de travail de Blocky" at bounding box center [1483, 333] width 137 height 68
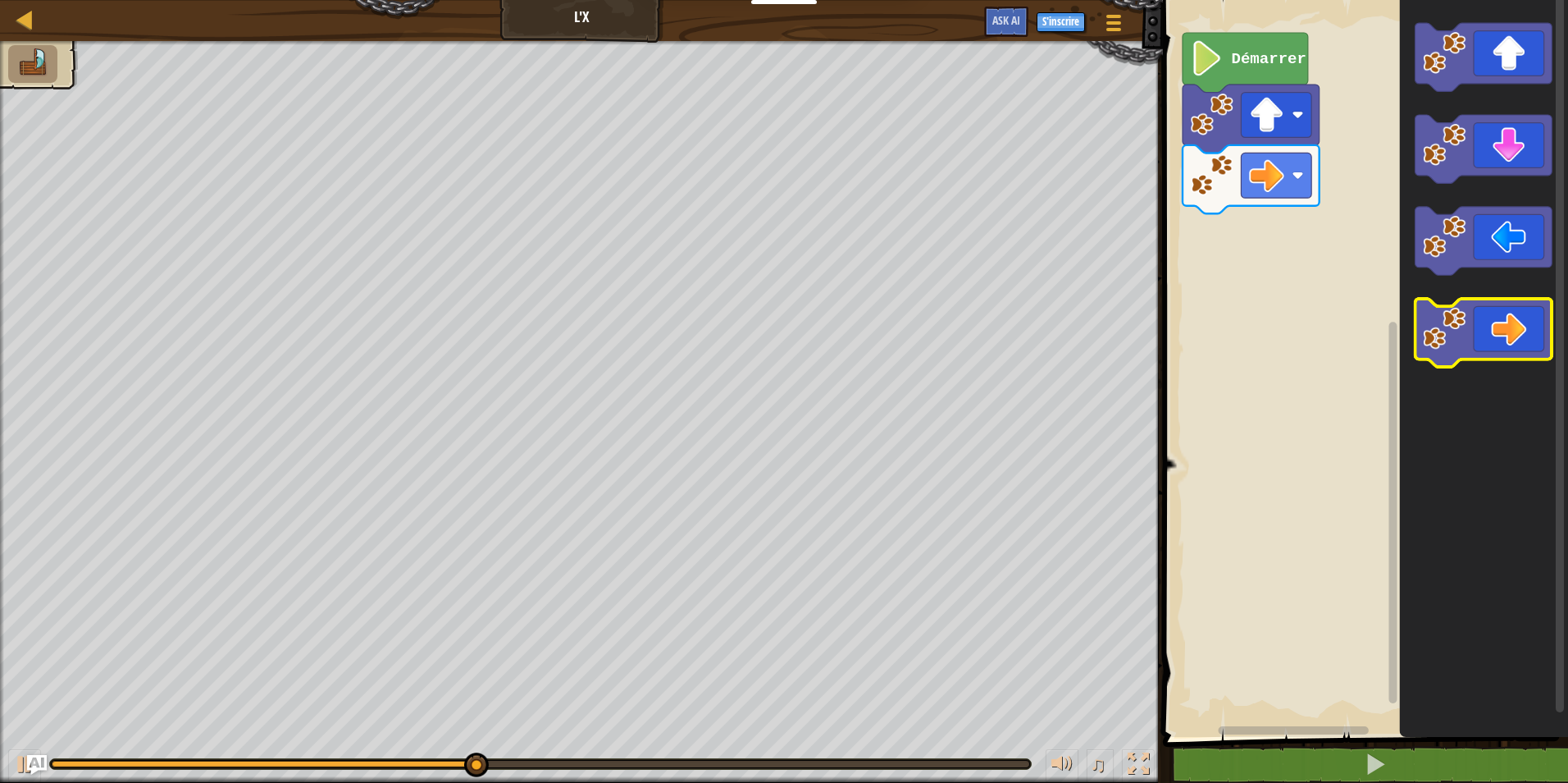
click at [1512, 330] on icon "Espace de travail de Blocky" at bounding box center [1483, 333] width 137 height 68
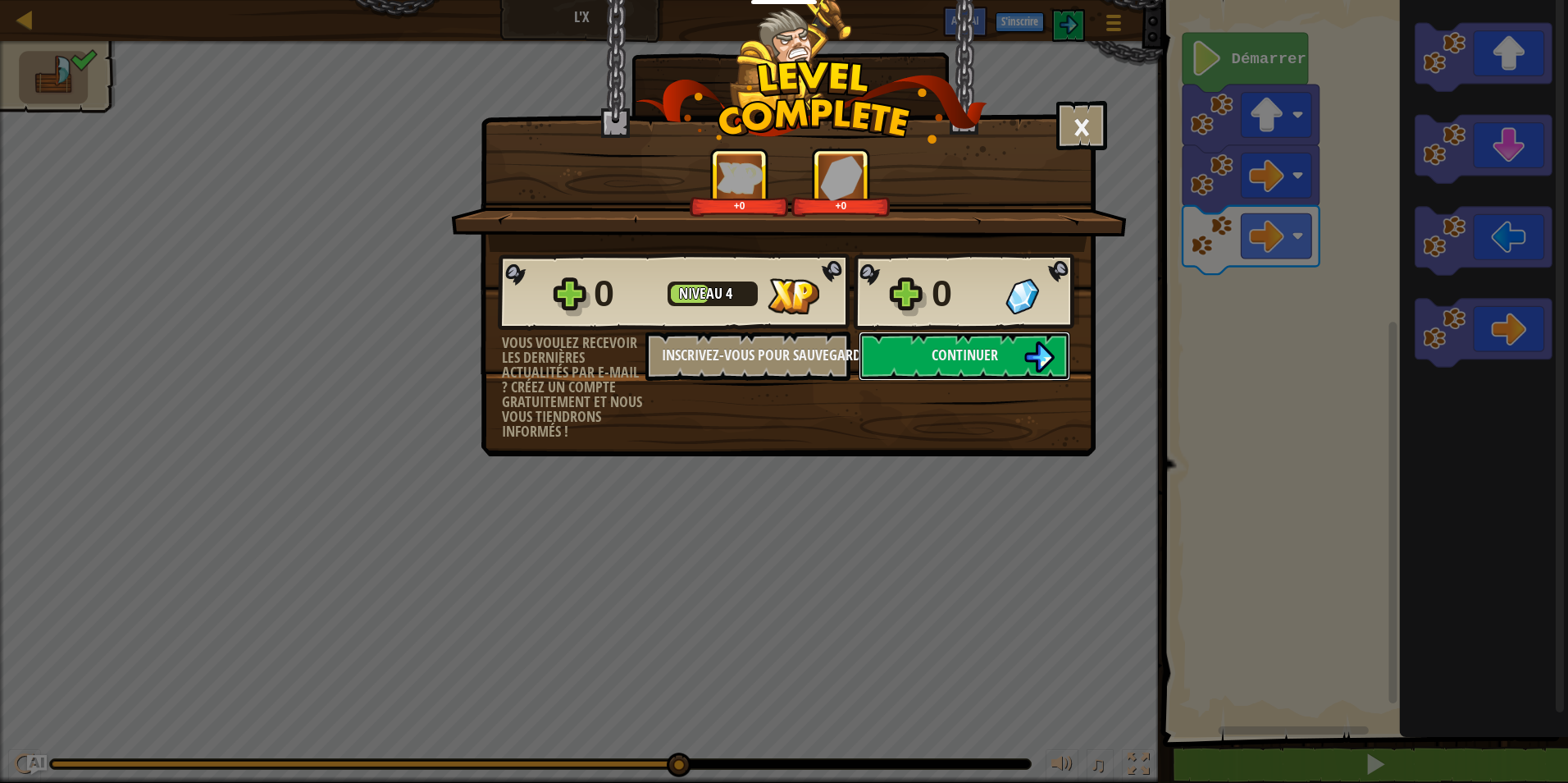
click at [1055, 342] on button "Continuer" at bounding box center [964, 356] width 211 height 49
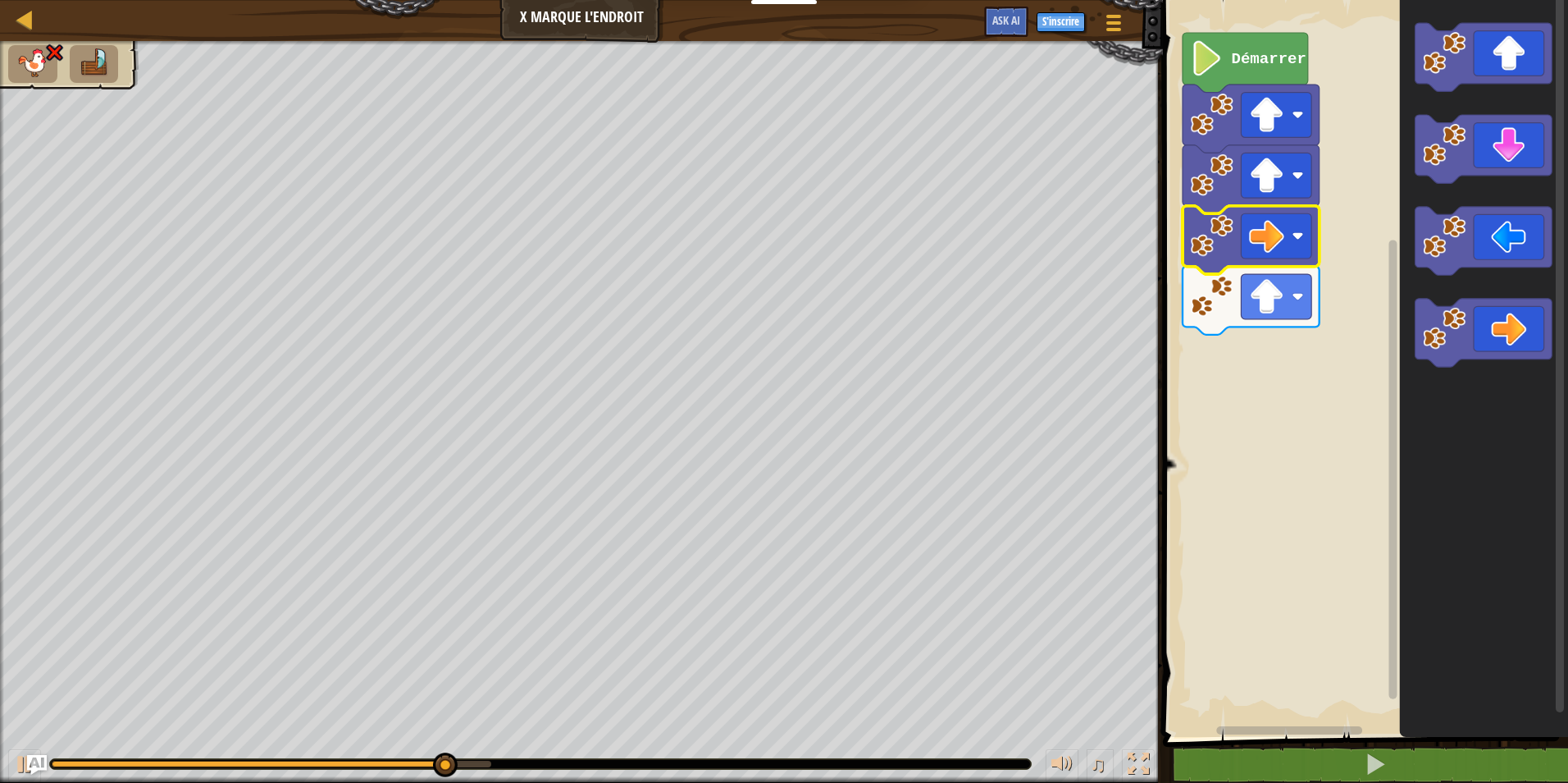
click at [1286, 231] on rect "Espace de travail de Blocky" at bounding box center [1276, 236] width 71 height 46
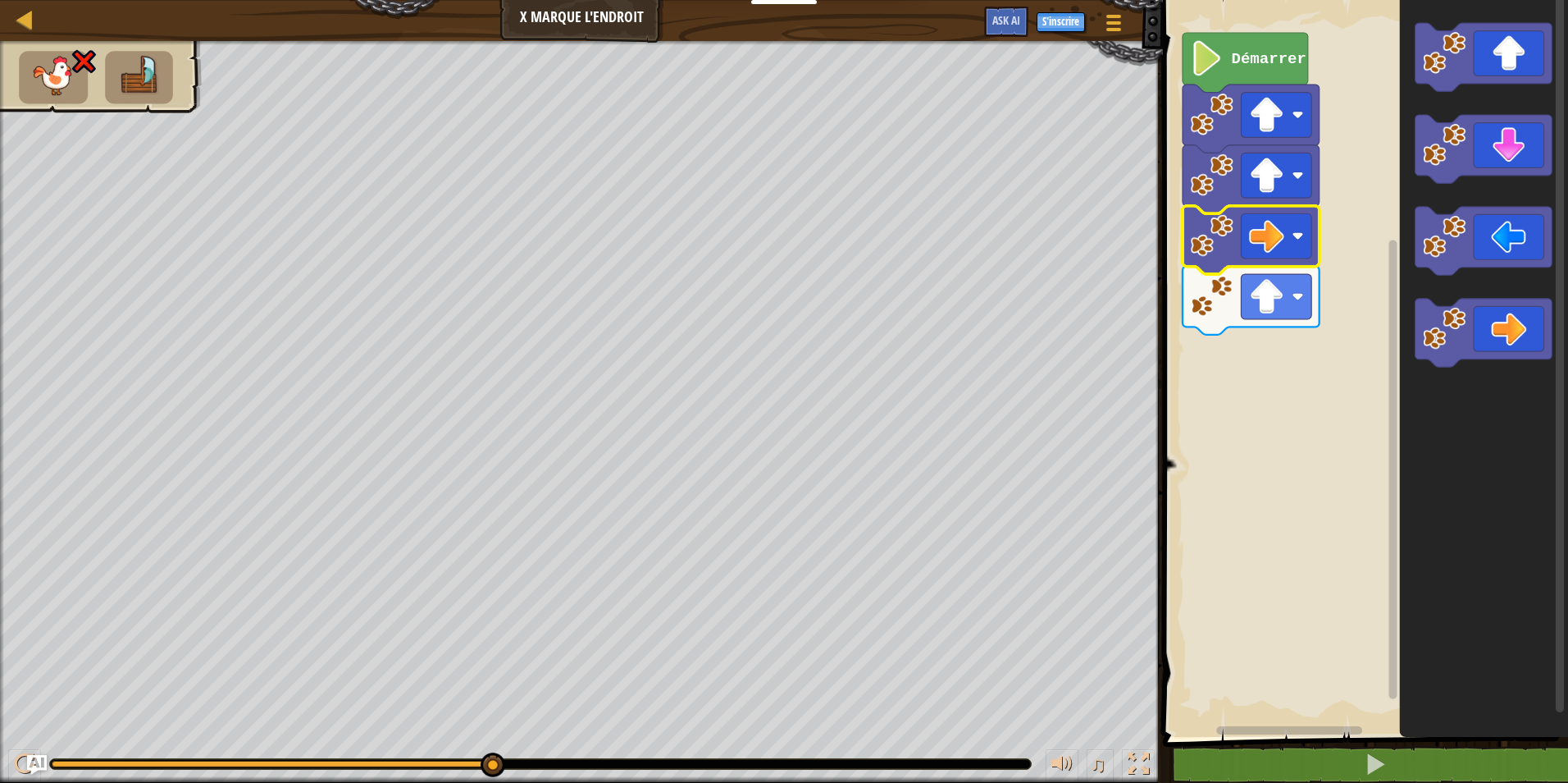
click at [1345, 213] on rect "Espace de travail de Blocky" at bounding box center [1362, 365] width 410 height 745
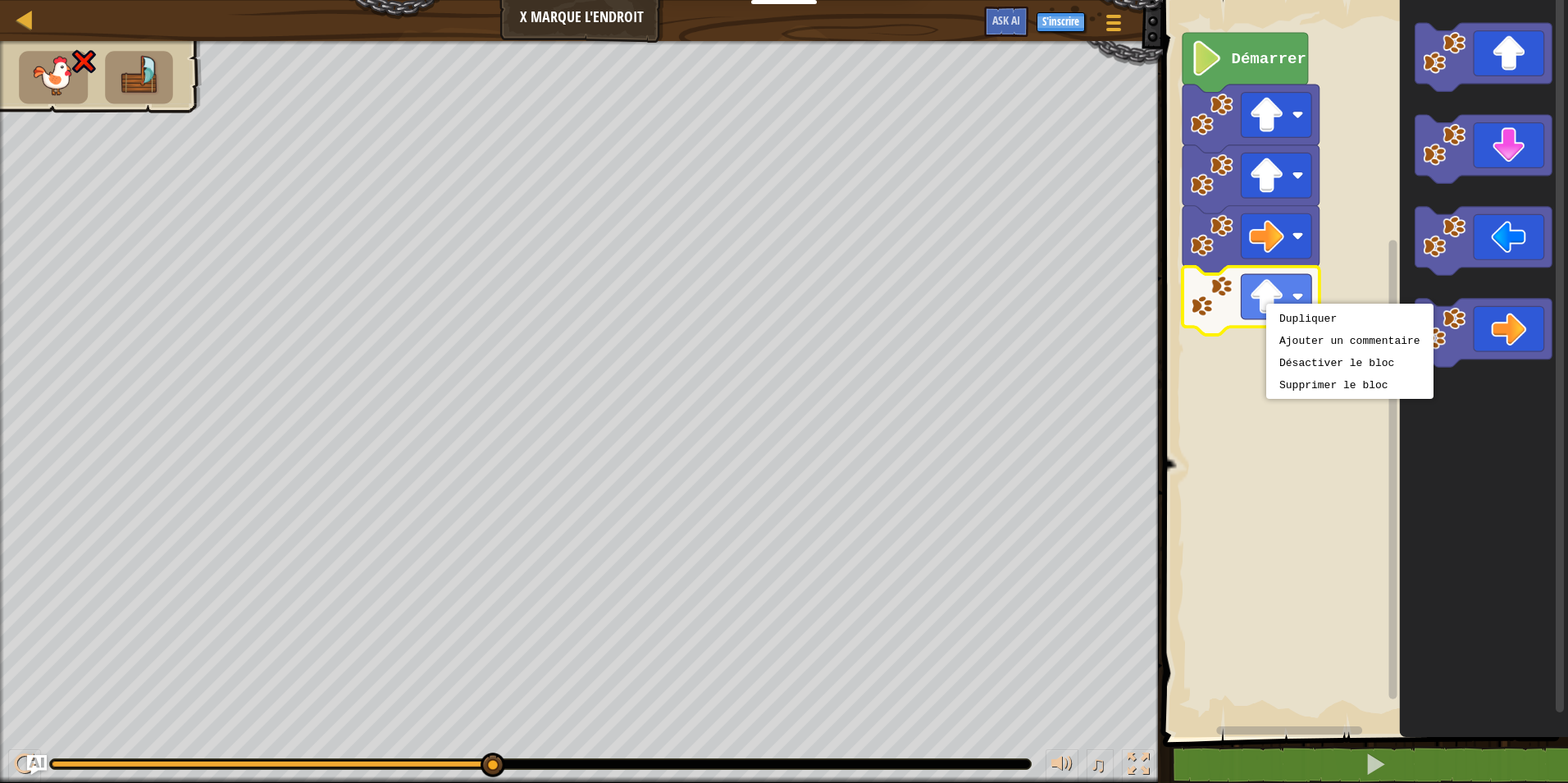
click at [1256, 295] on image "Espace de travail de Blocky" at bounding box center [1266, 296] width 35 height 35
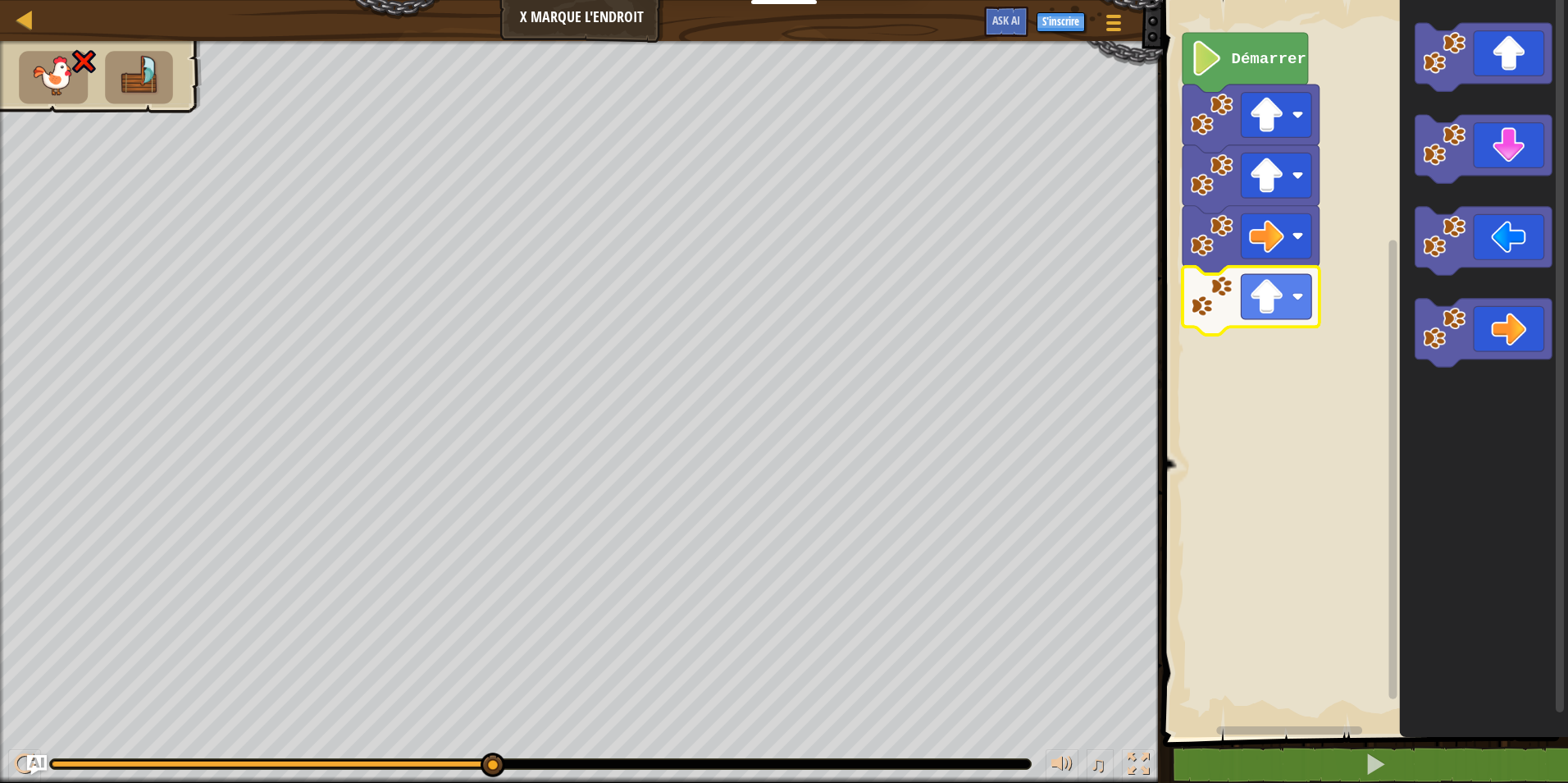
click at [1256, 295] on image "Espace de travail de Blocky" at bounding box center [1266, 296] width 35 height 35
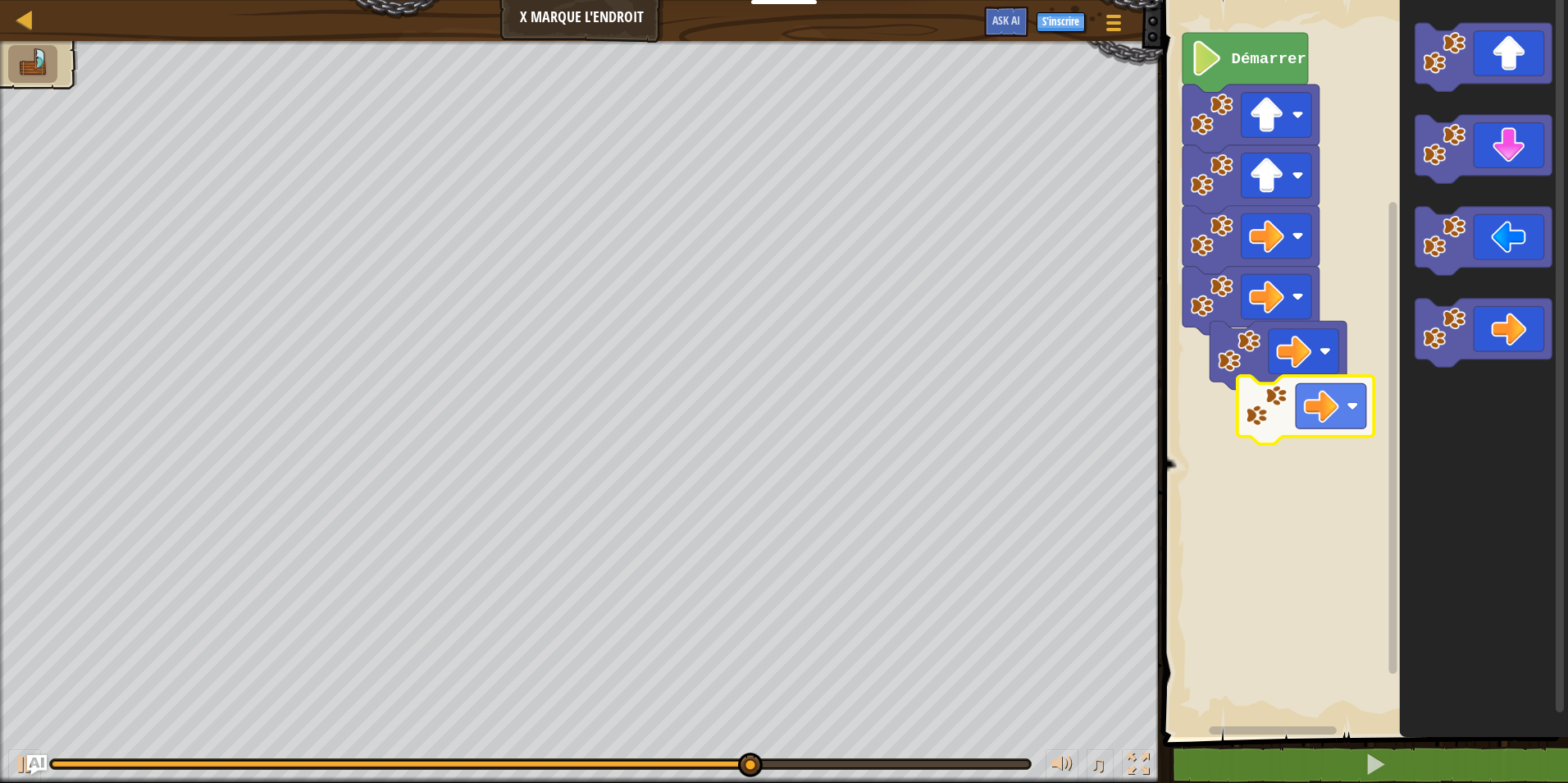
click at [1324, 417] on image "Espace de travail de Blocky" at bounding box center [1321, 406] width 35 height 35
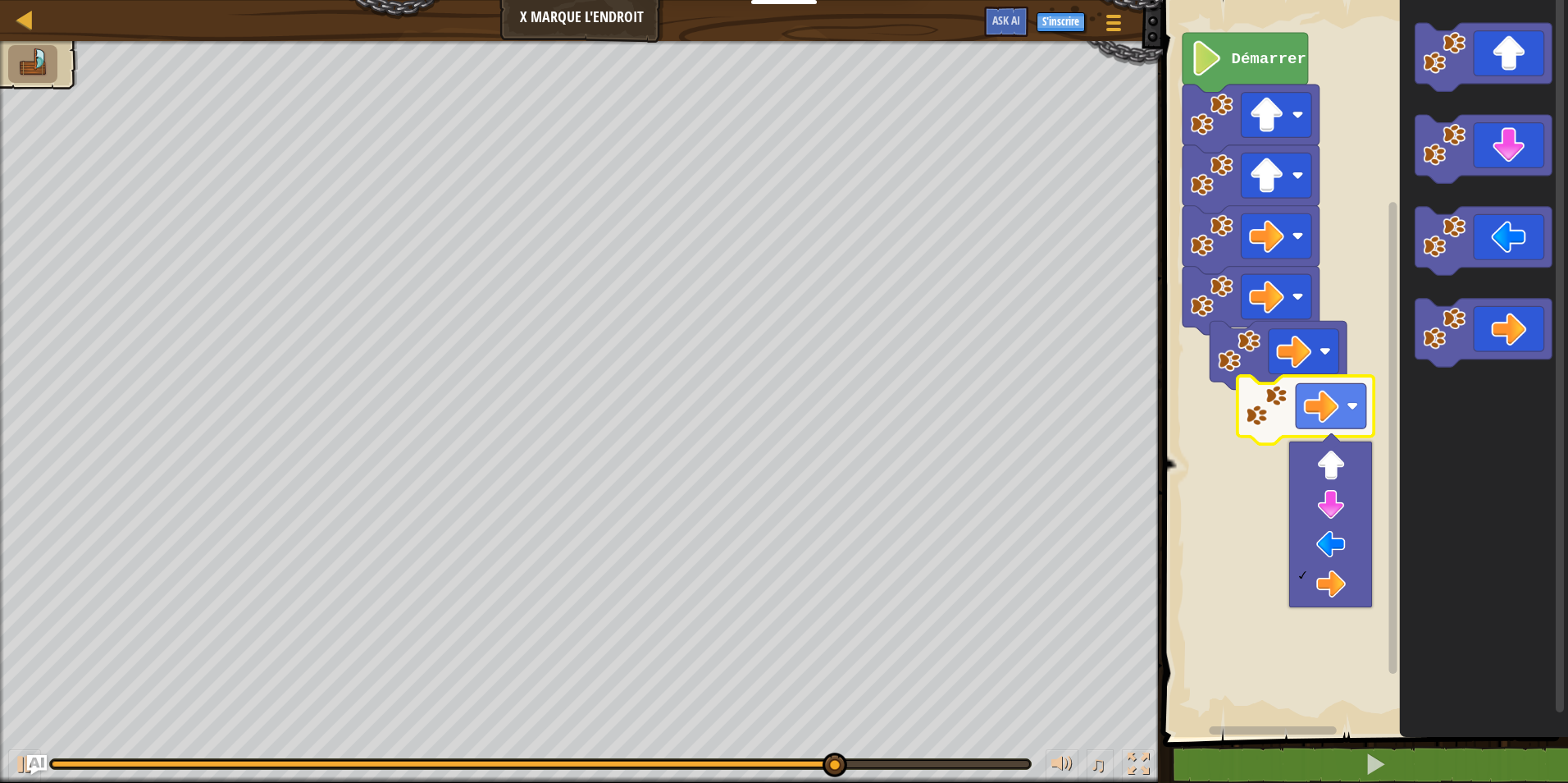
click at [1348, 282] on rect "Espace de travail de Blocky" at bounding box center [1362, 365] width 410 height 745
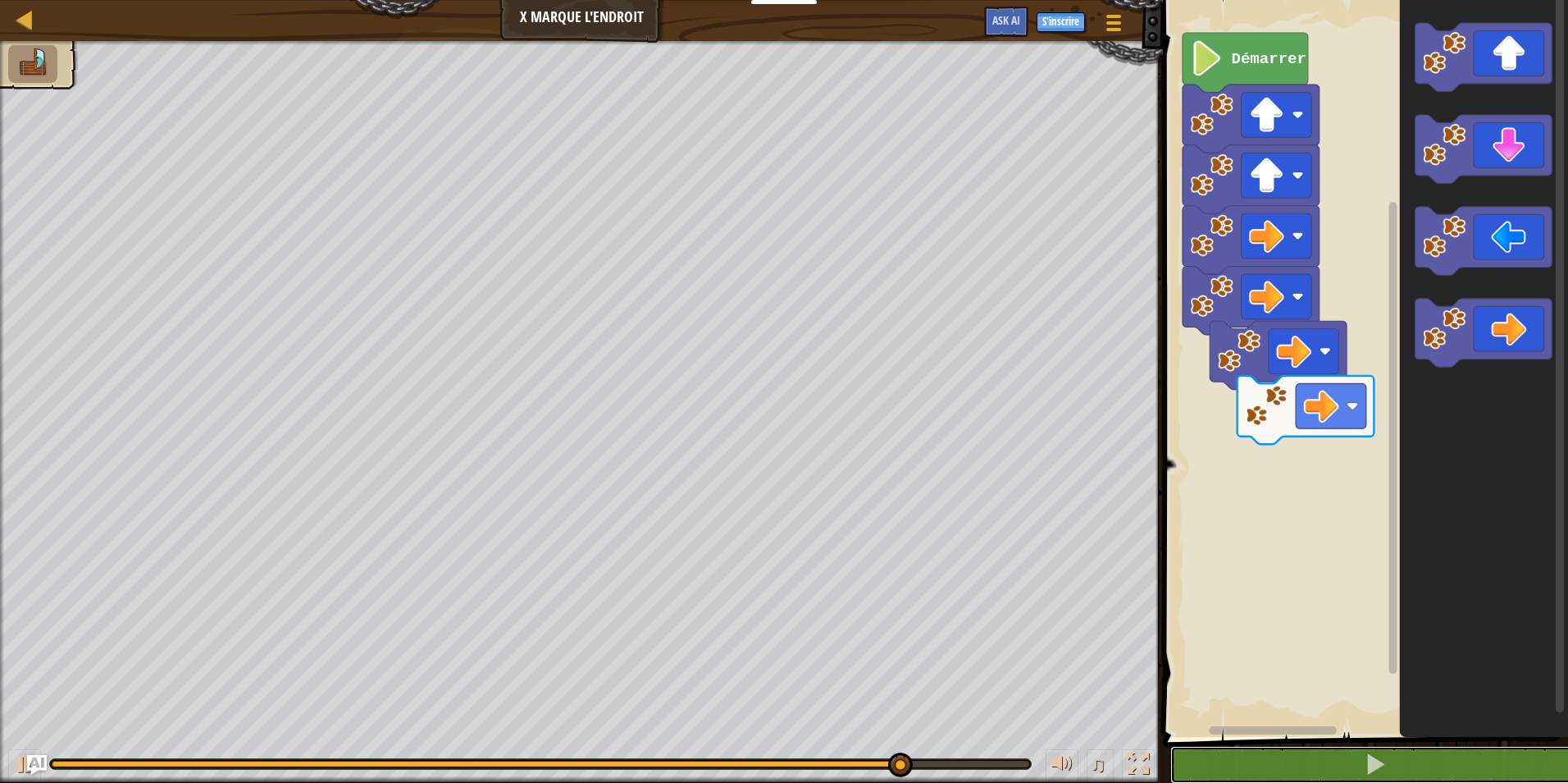
click at [1384, 761] on span at bounding box center [1375, 764] width 23 height 23
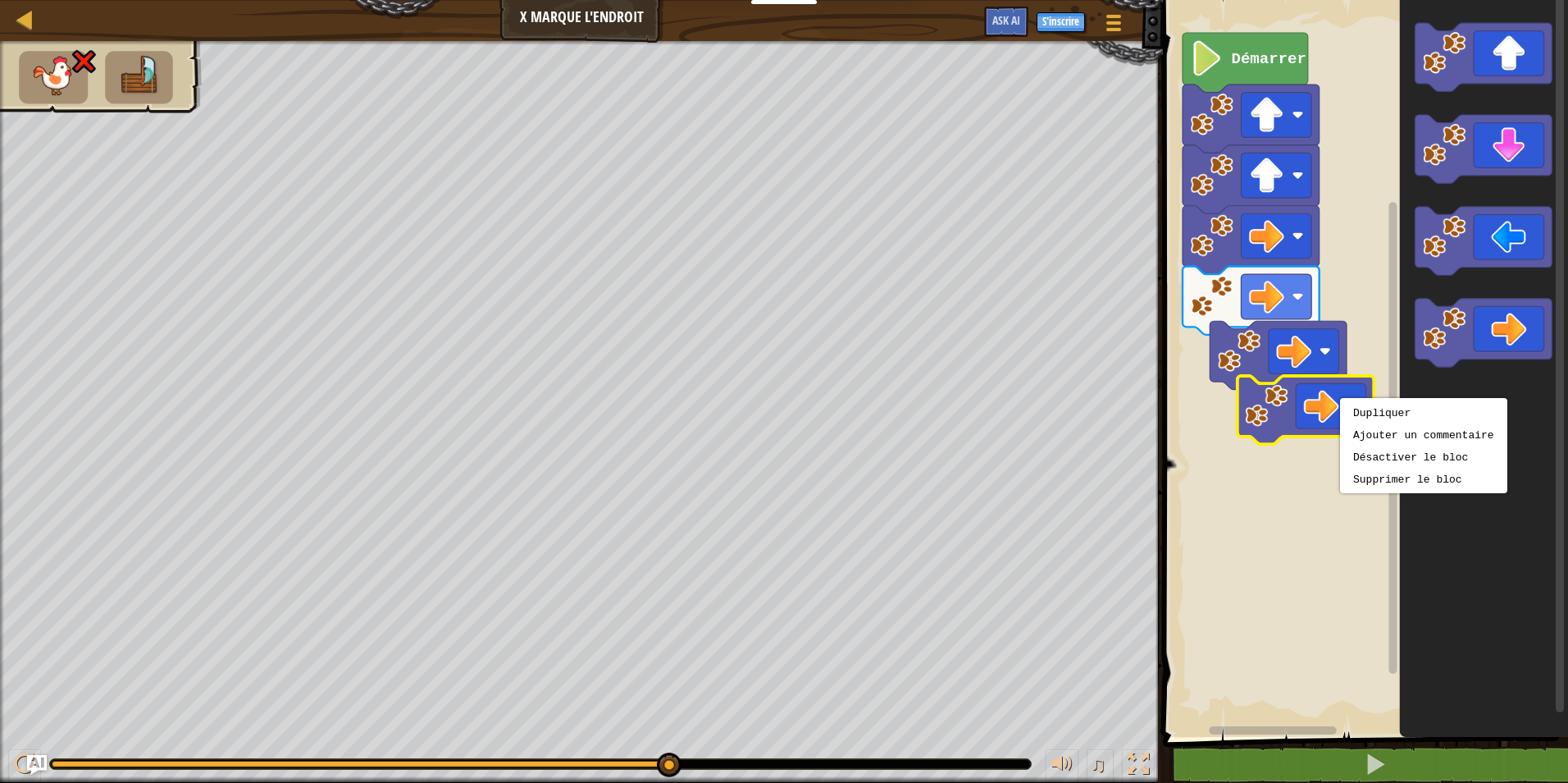
click at [1319, 394] on image "Espace de travail de Blocky" at bounding box center [1321, 406] width 35 height 35
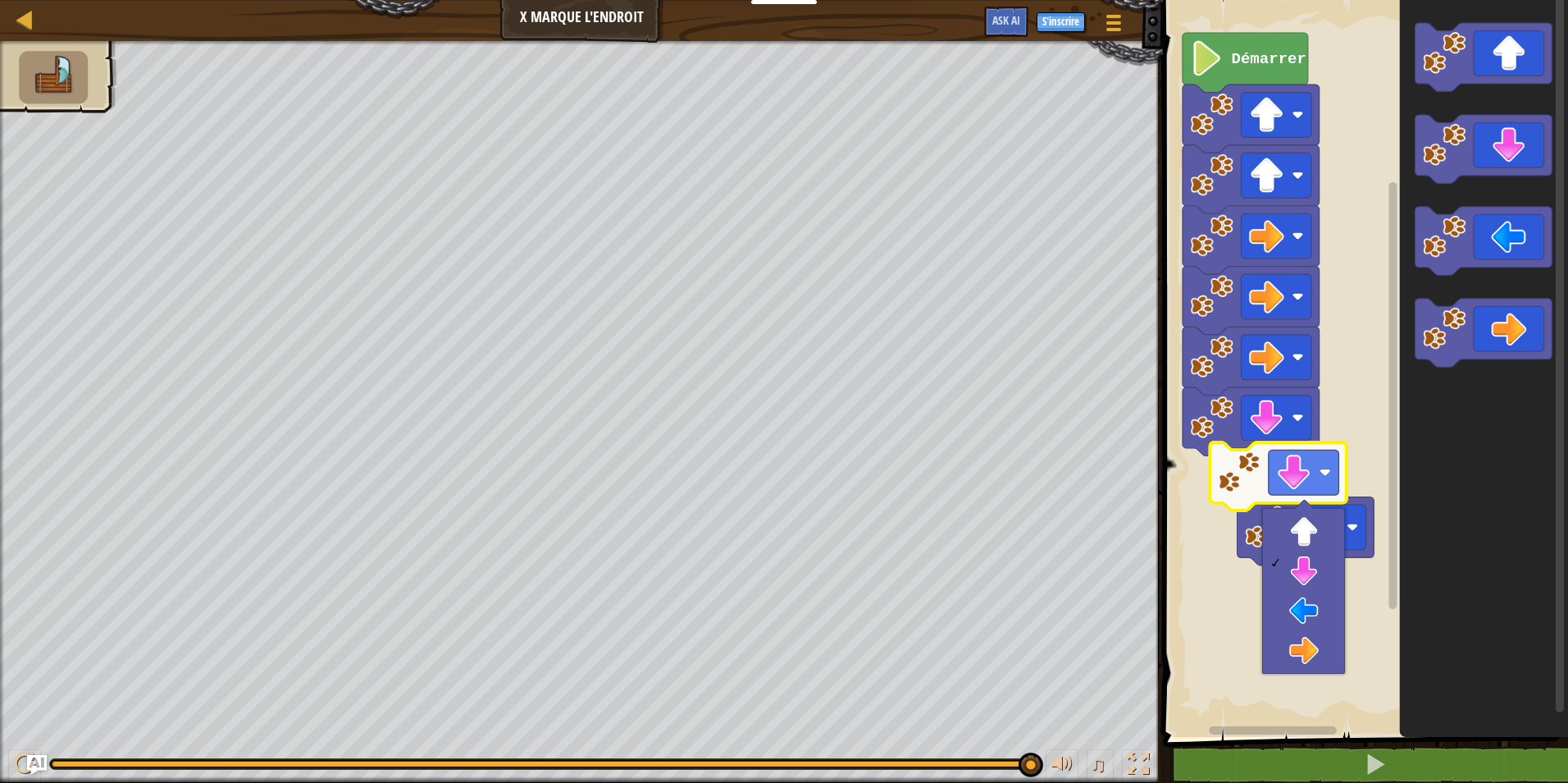
click at [1388, 400] on rect "Espace de travail de Blocky" at bounding box center [1392, 358] width 13 height 732
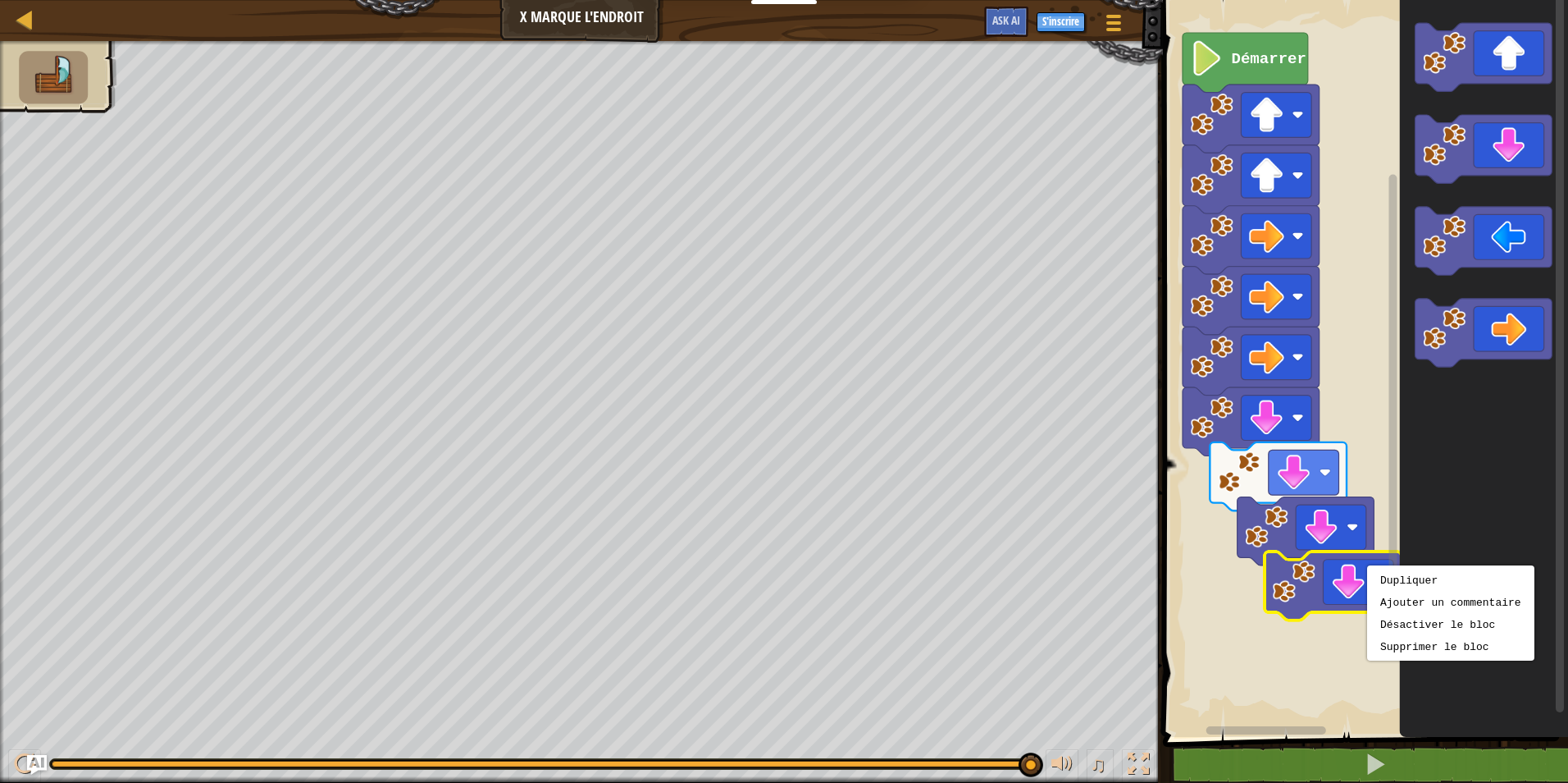
click at [1334, 592] on image "Espace de travail de Blocky" at bounding box center [1348, 582] width 35 height 35
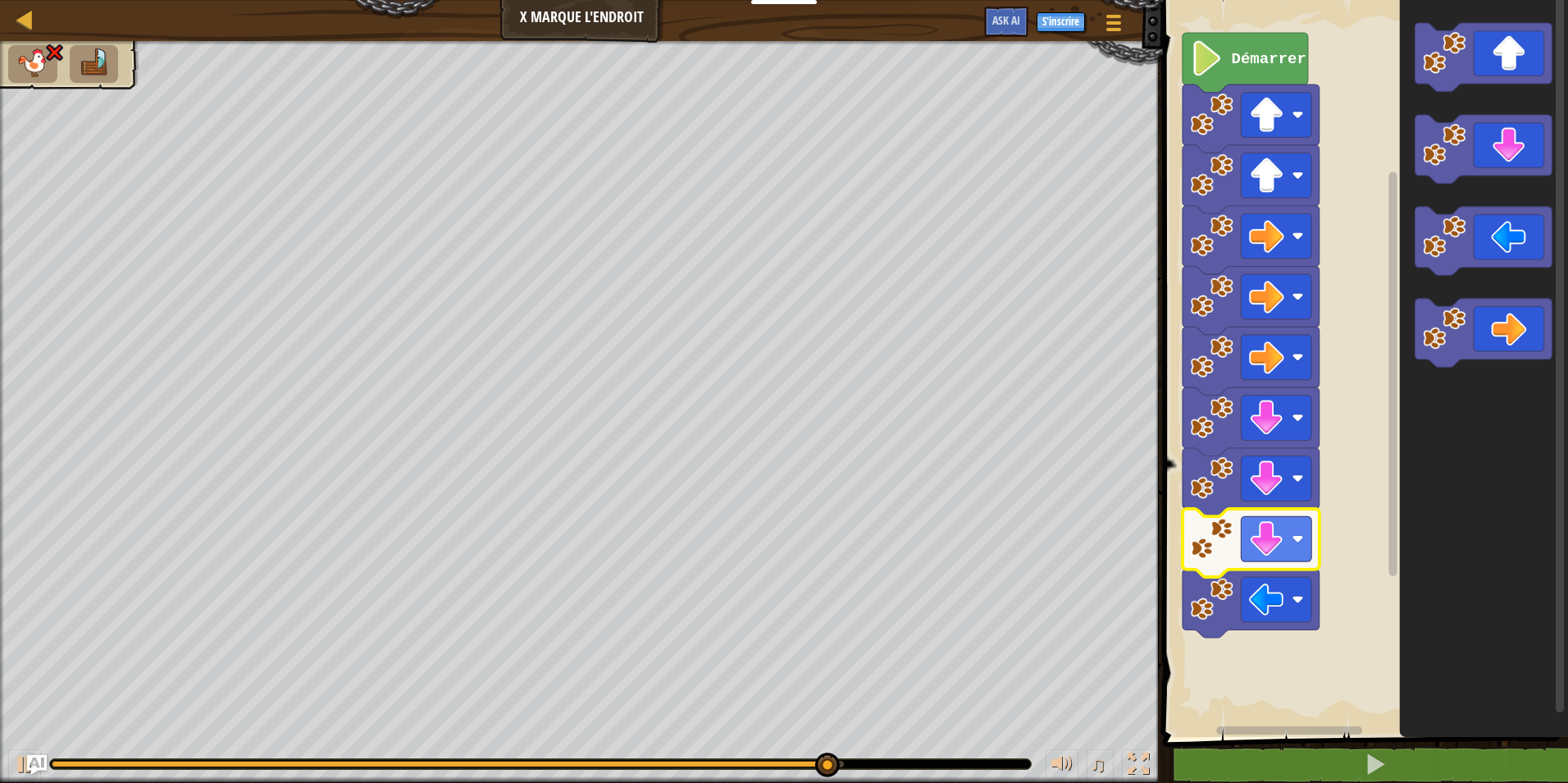
click at [1277, 534] on image "Espace de travail de Blocky" at bounding box center [1266, 538] width 35 height 35
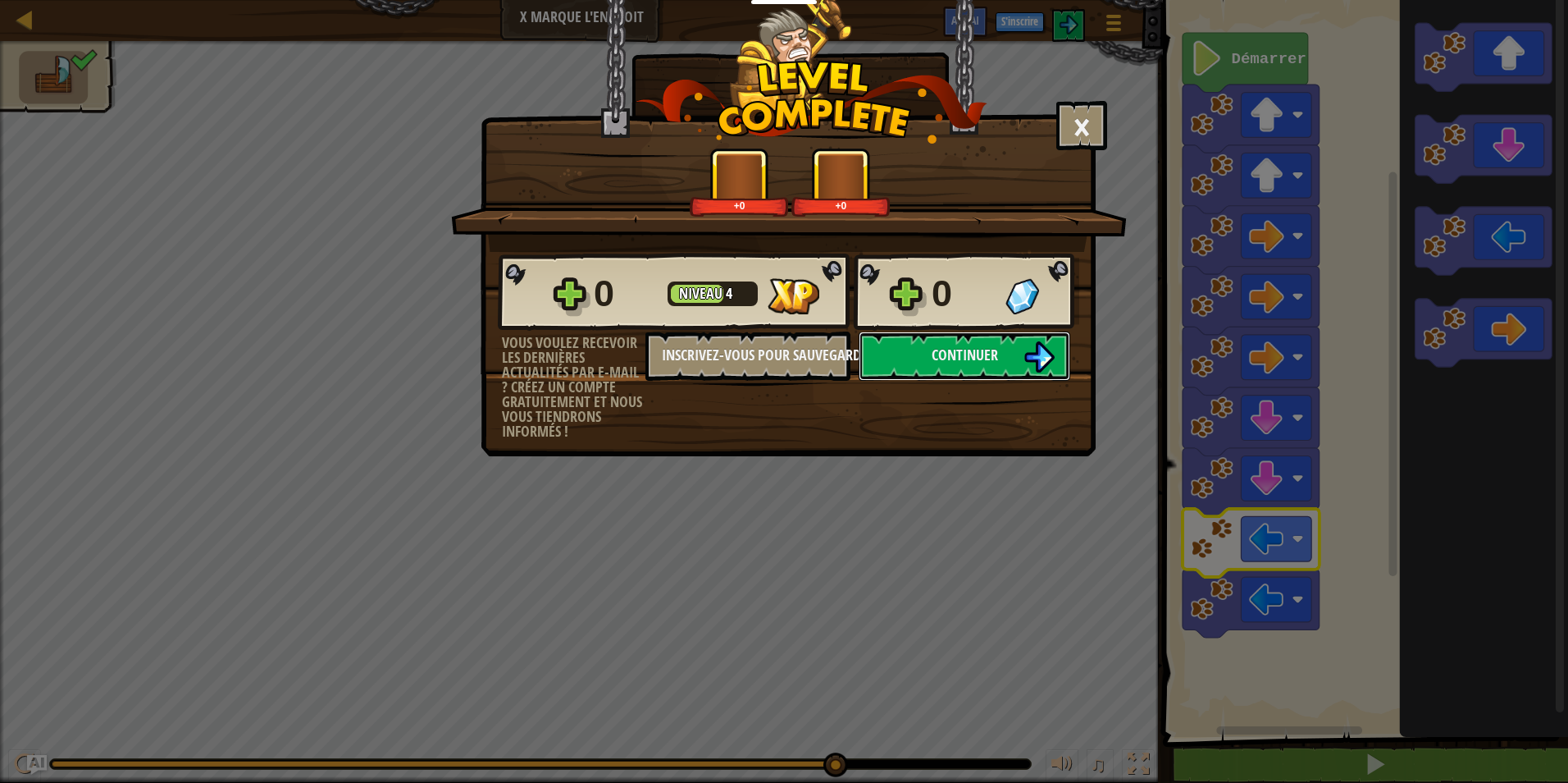
click at [1019, 350] on button "Continuer" at bounding box center [964, 356] width 211 height 49
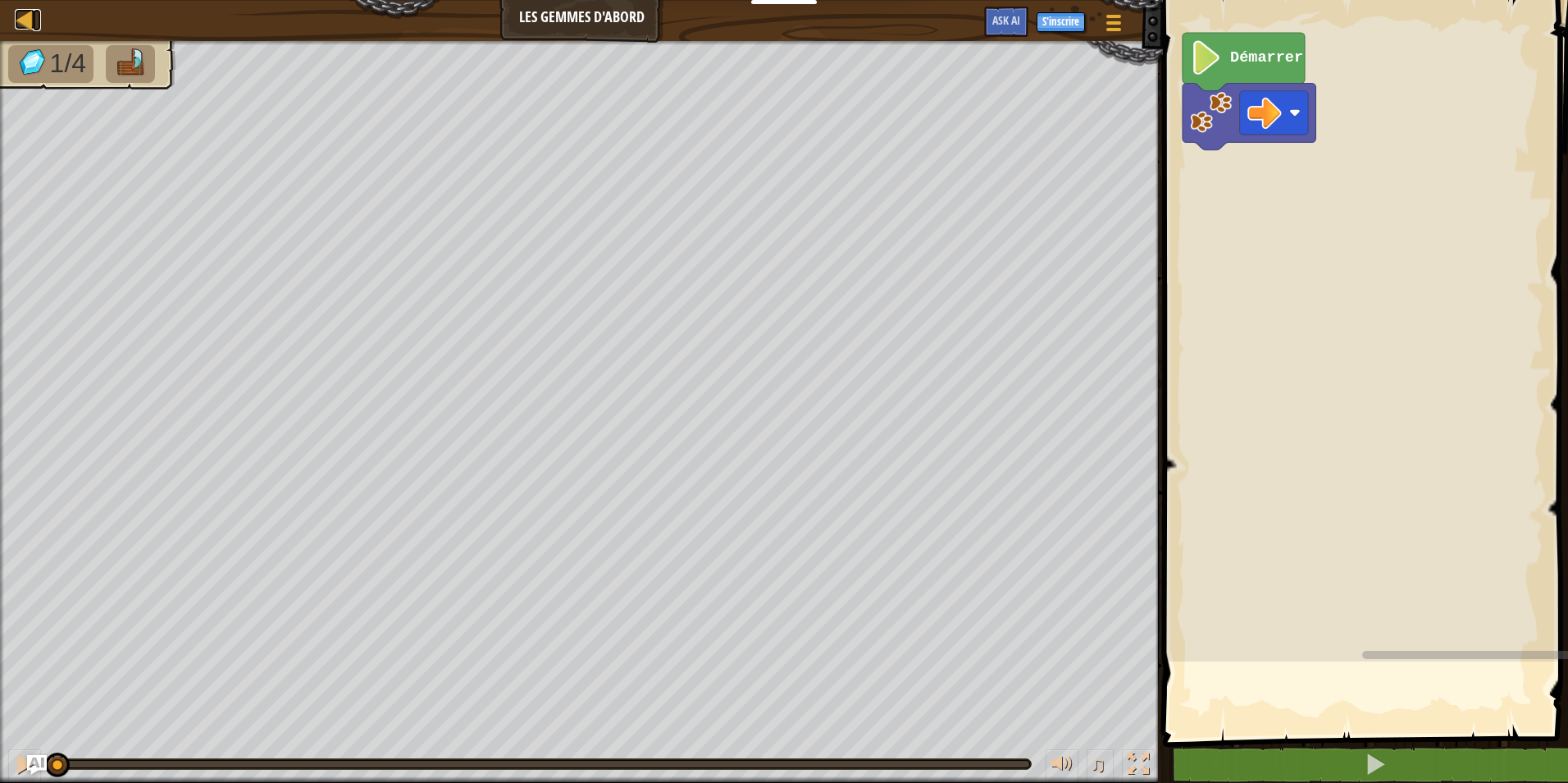
click at [29, 22] on div at bounding box center [24, 18] width 20 height 20
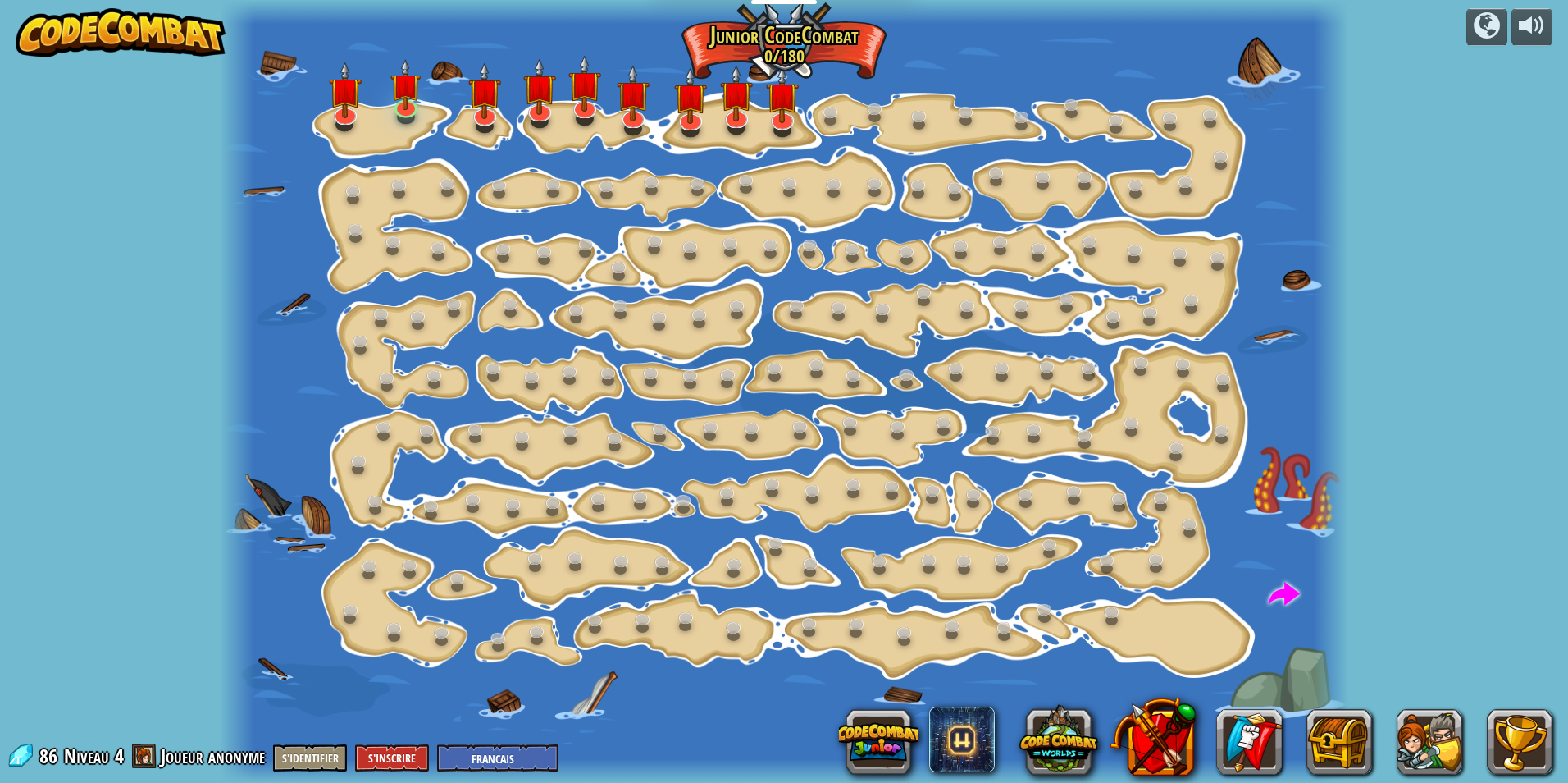
select select "fr"
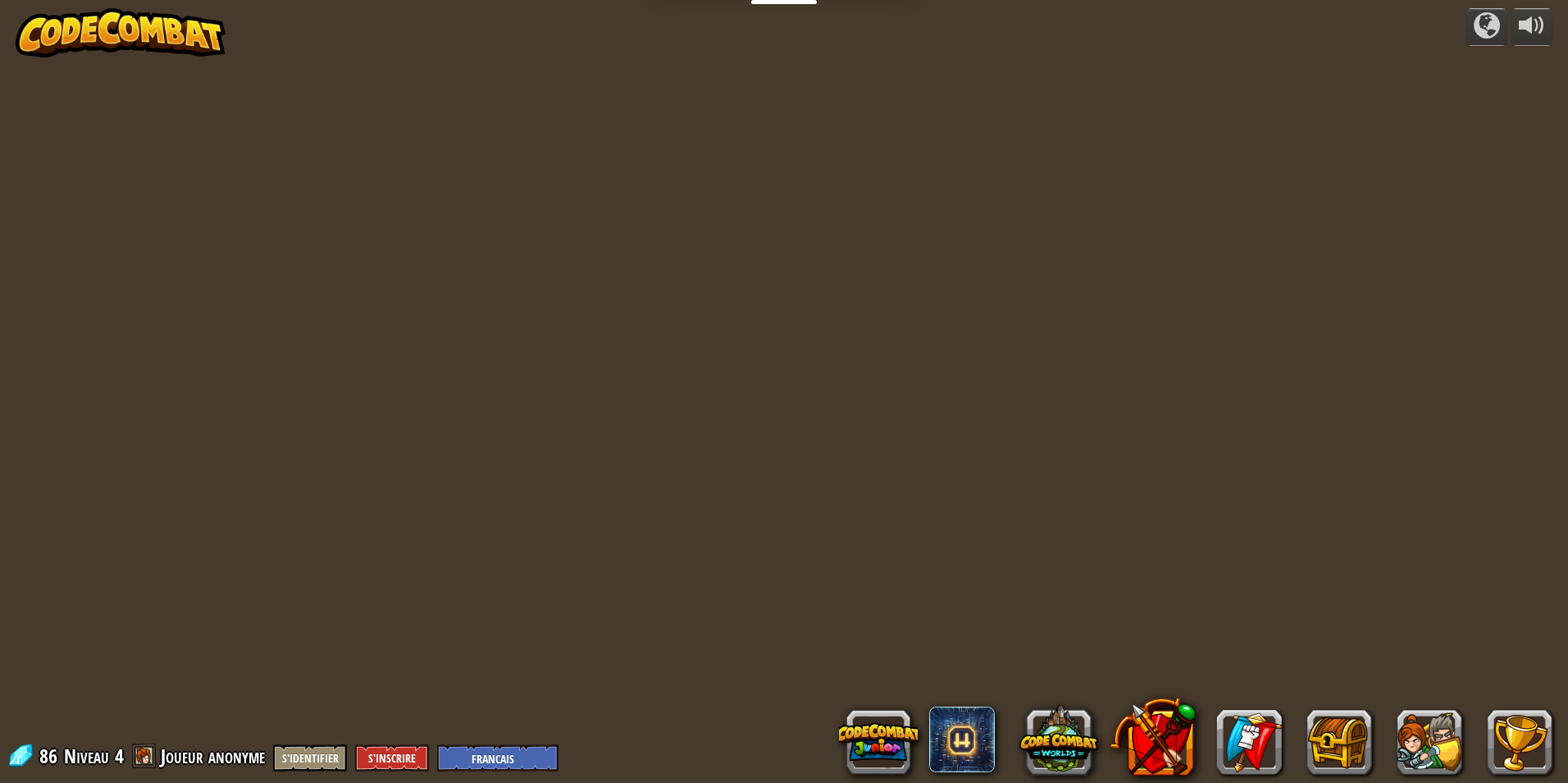
select select "fr"
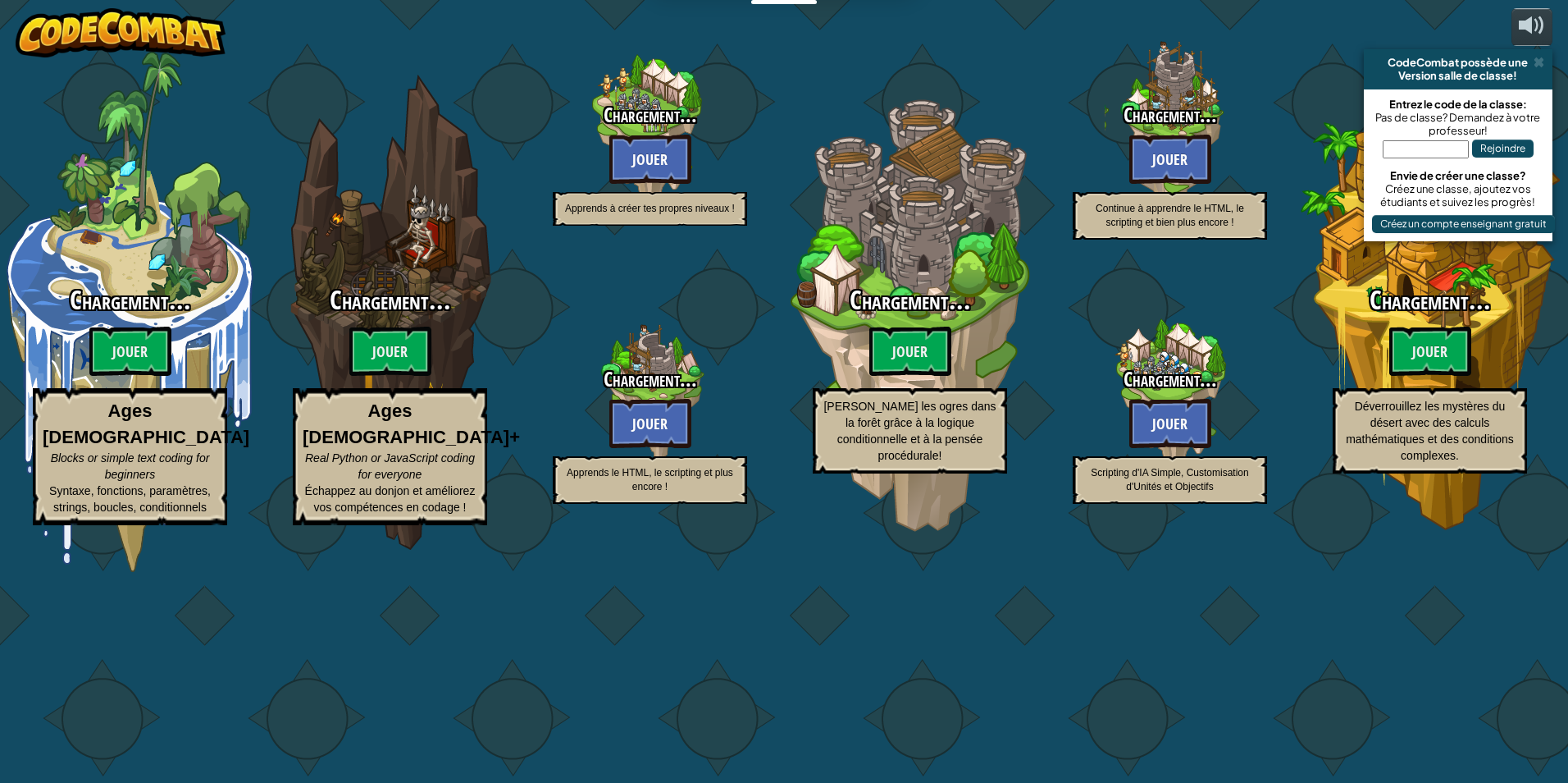
select select "fr"
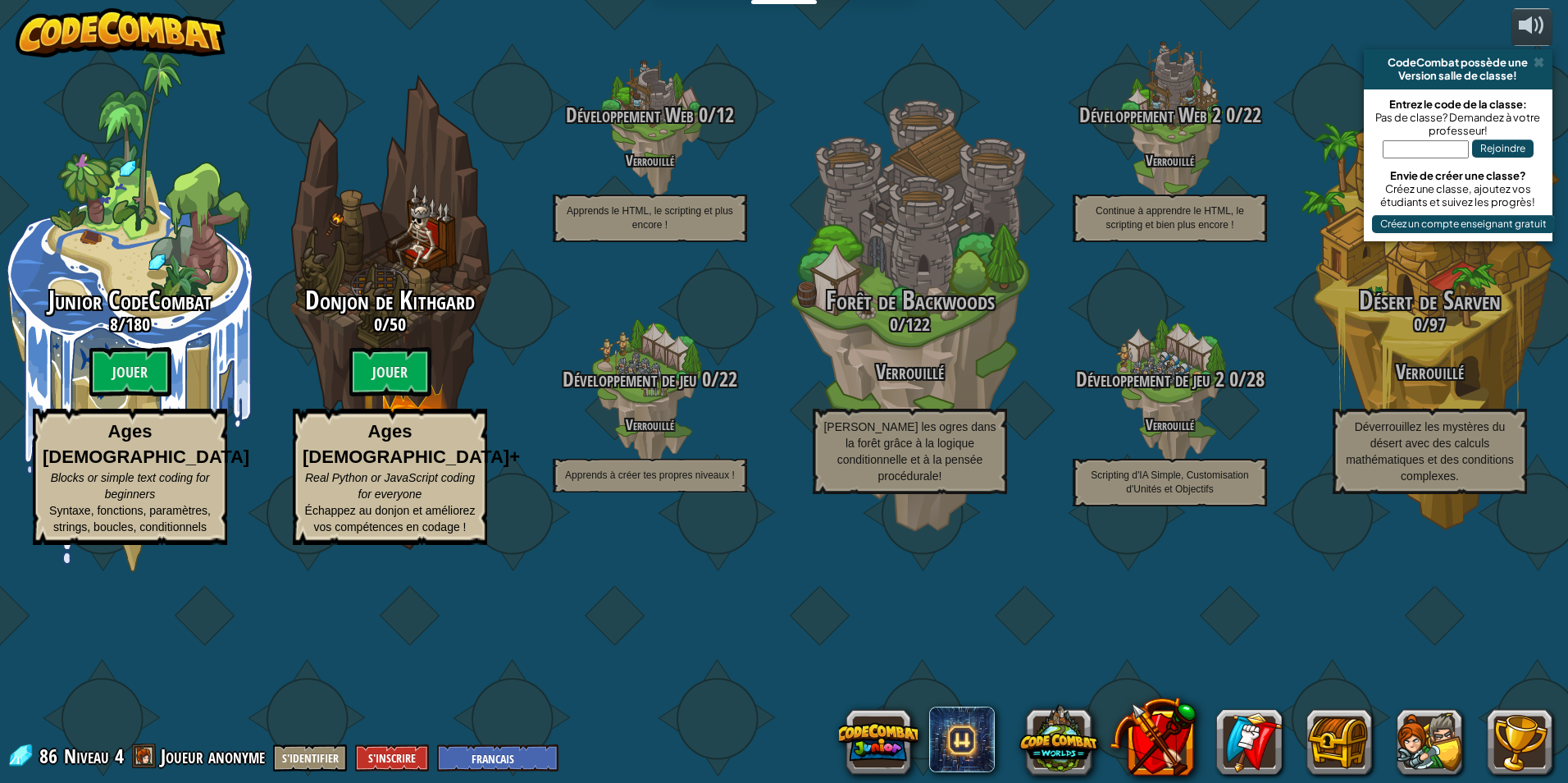
click at [375, 380] on btn "Jouer" at bounding box center [390, 372] width 82 height 49
select select "fr"
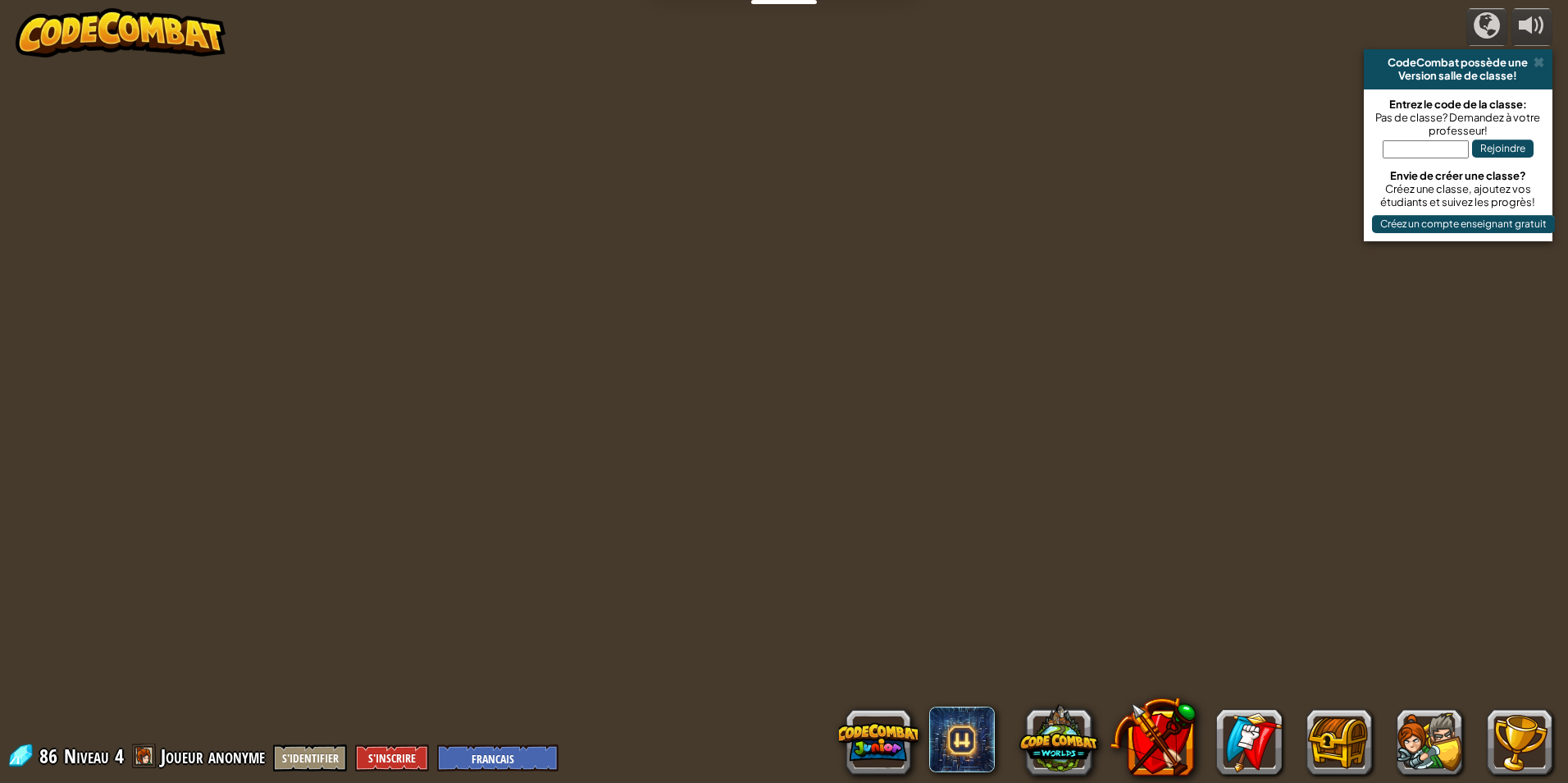
select select "fr"
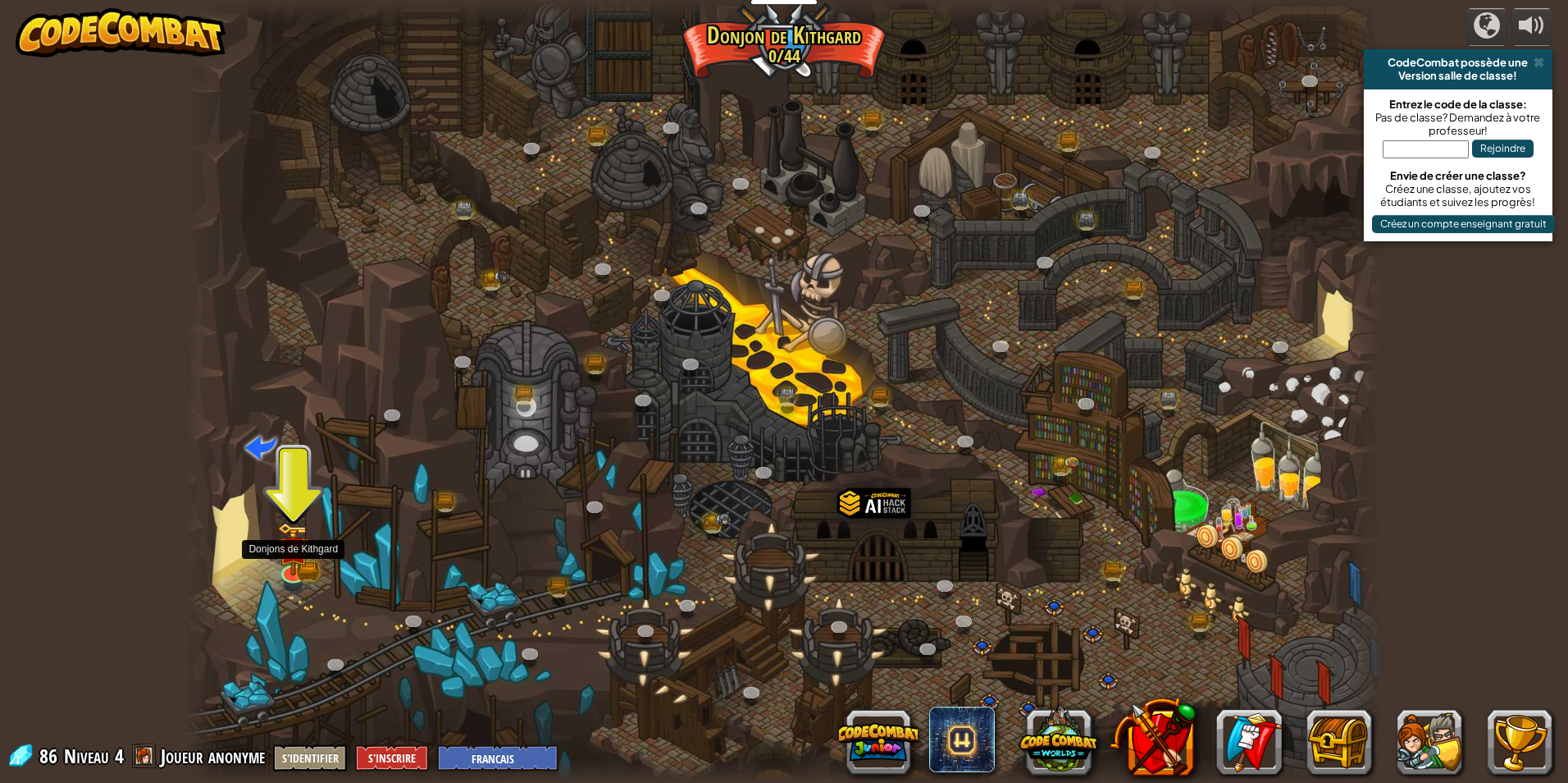
click at [295, 560] on img at bounding box center [293, 549] width 32 height 53
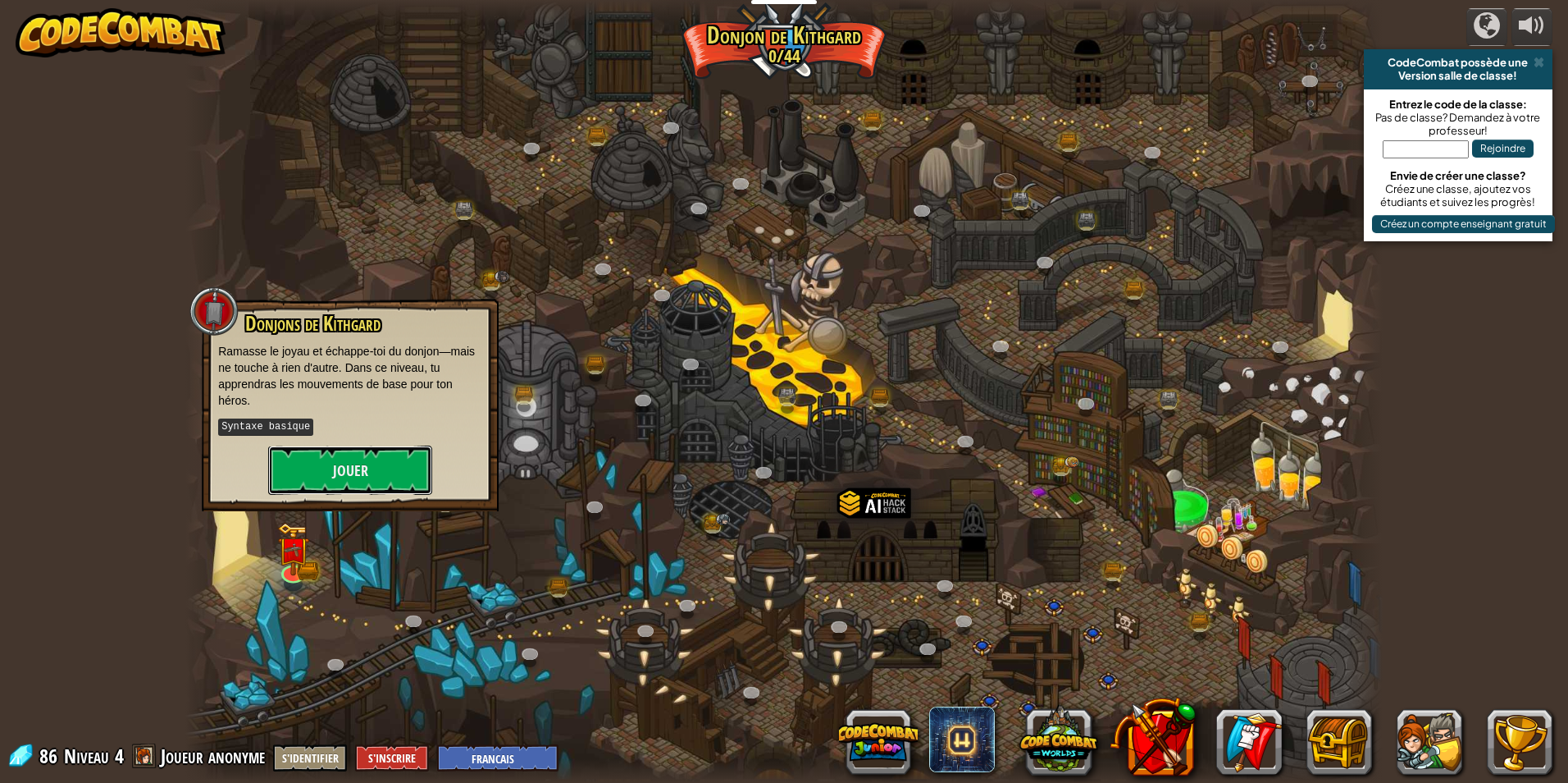
click at [369, 474] on button "Jouer" at bounding box center [349, 470] width 164 height 49
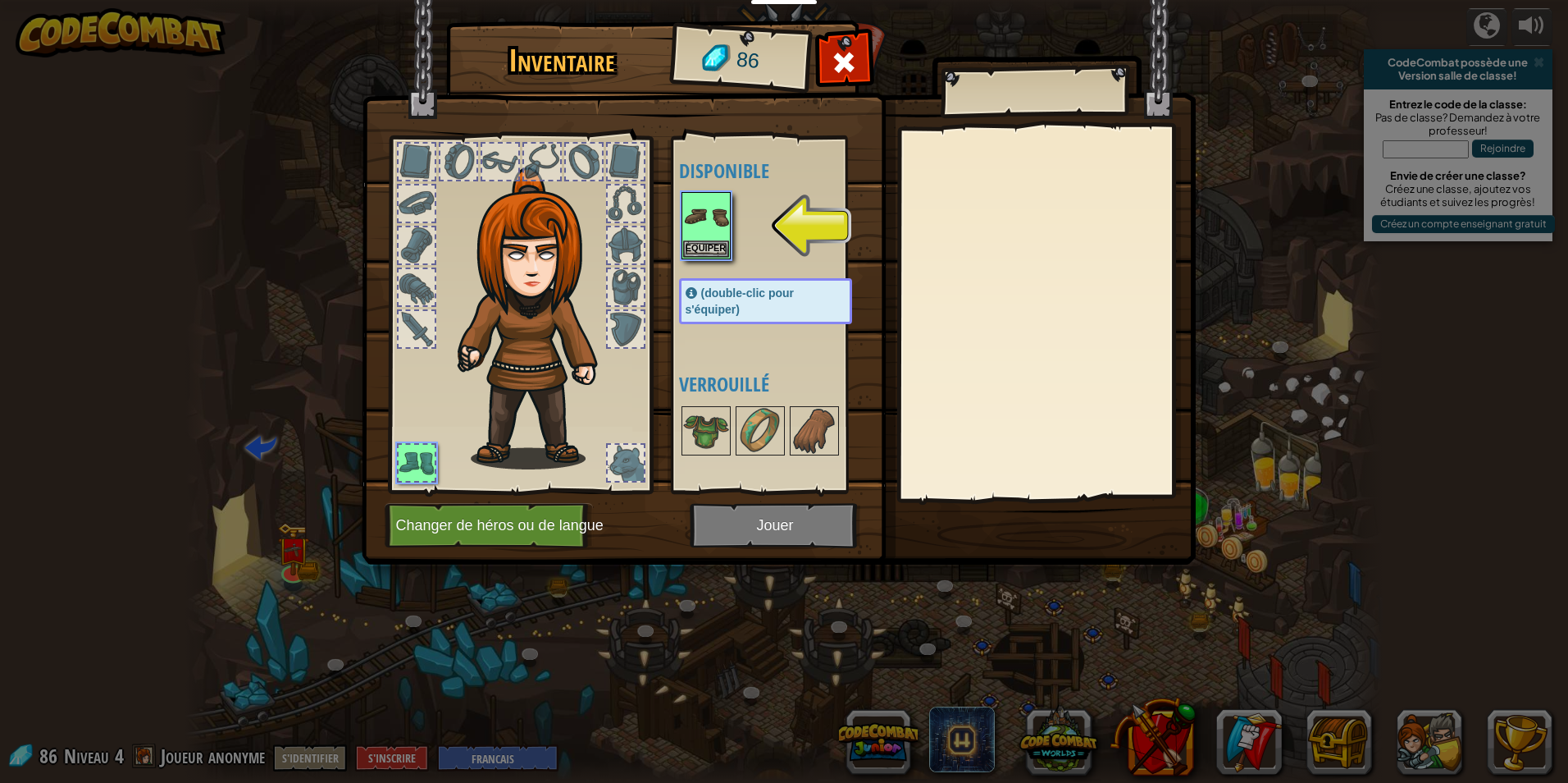
click at [714, 213] on img at bounding box center [705, 216] width 46 height 46
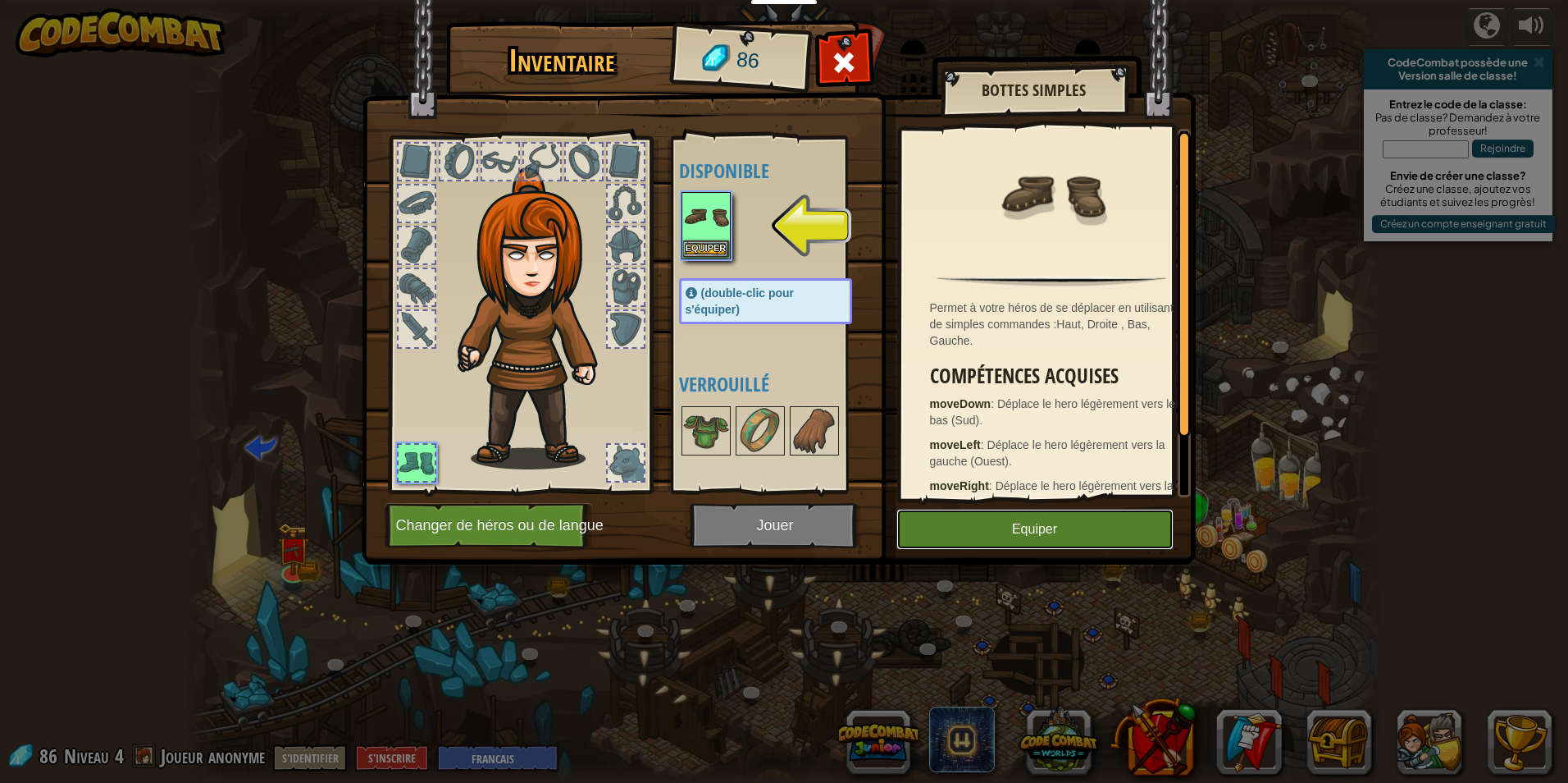
click at [1075, 525] on button "Equiper" at bounding box center [1035, 529] width 277 height 41
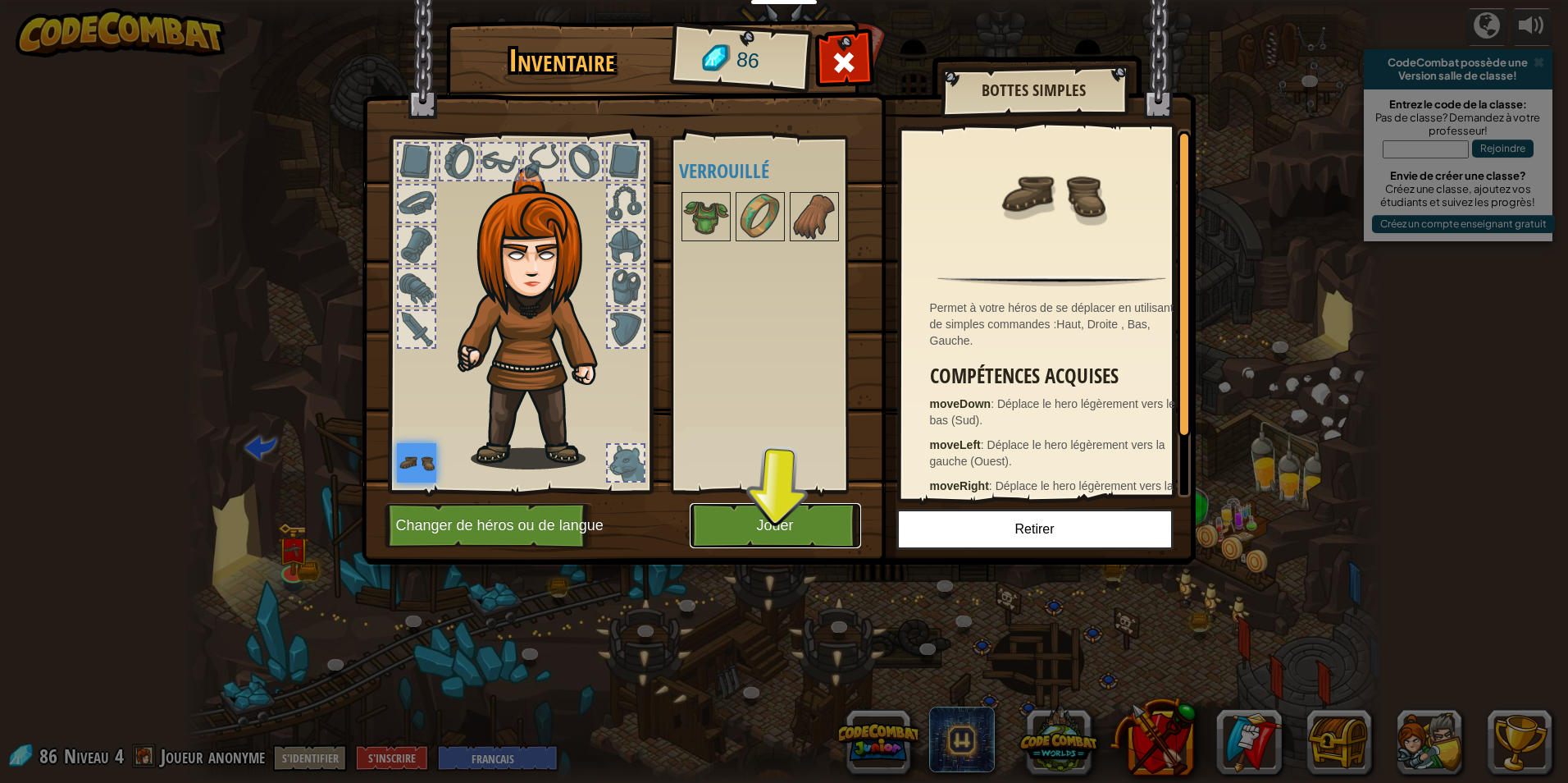
drag, startPoint x: 793, startPoint y: 542, endPoint x: 792, endPoint y: 529, distance: 13.0
click at [793, 539] on button "Jouer" at bounding box center [775, 525] width 172 height 46
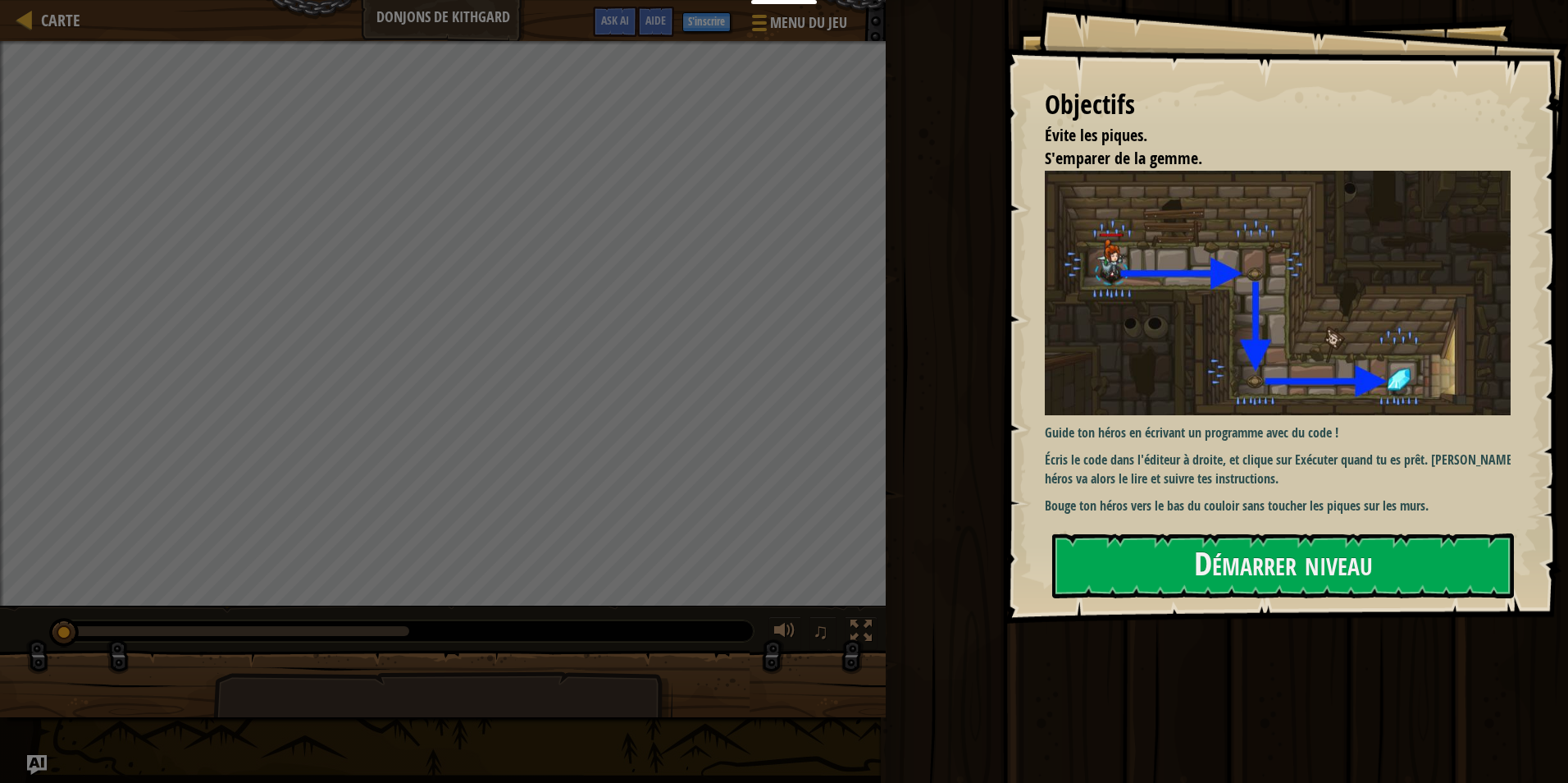
click at [1245, 545] on button "Démarrer niveau" at bounding box center [1283, 566] width 462 height 65
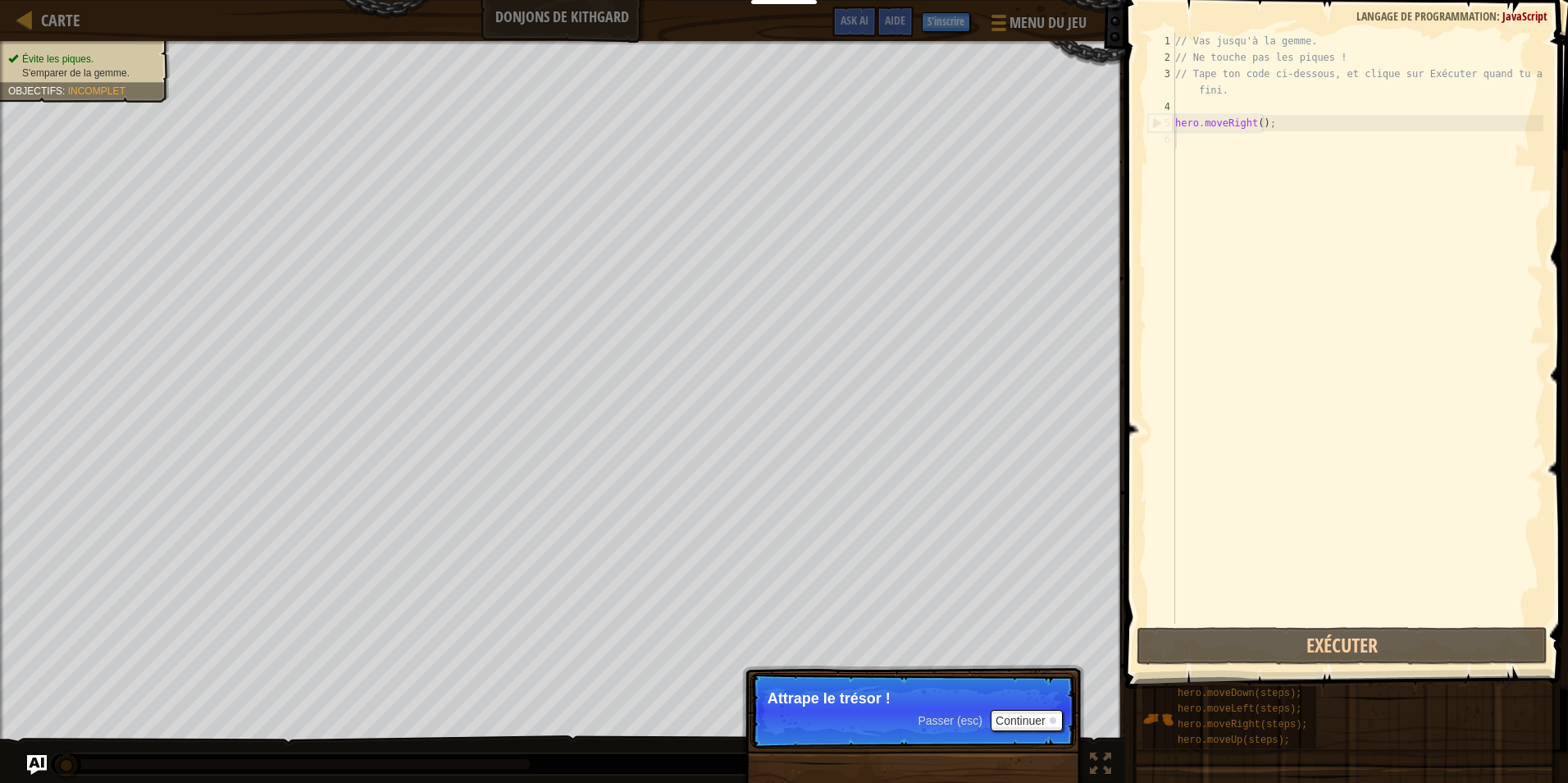
click at [1011, 724] on div "Passer (esc) Continuer Attrape le trésor !" at bounding box center [912, 794] width 342 height 243
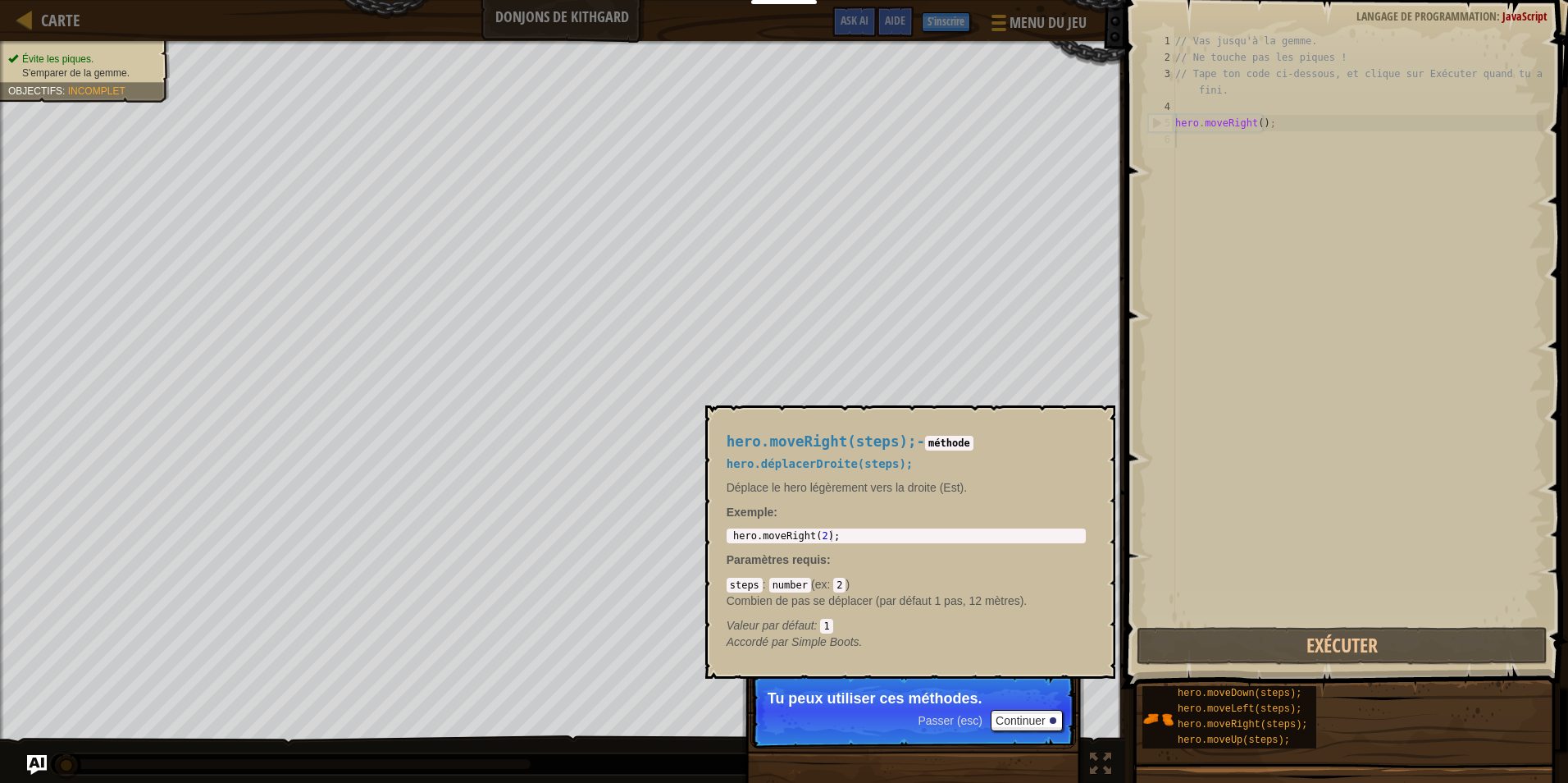
scroll to position [8, 0]
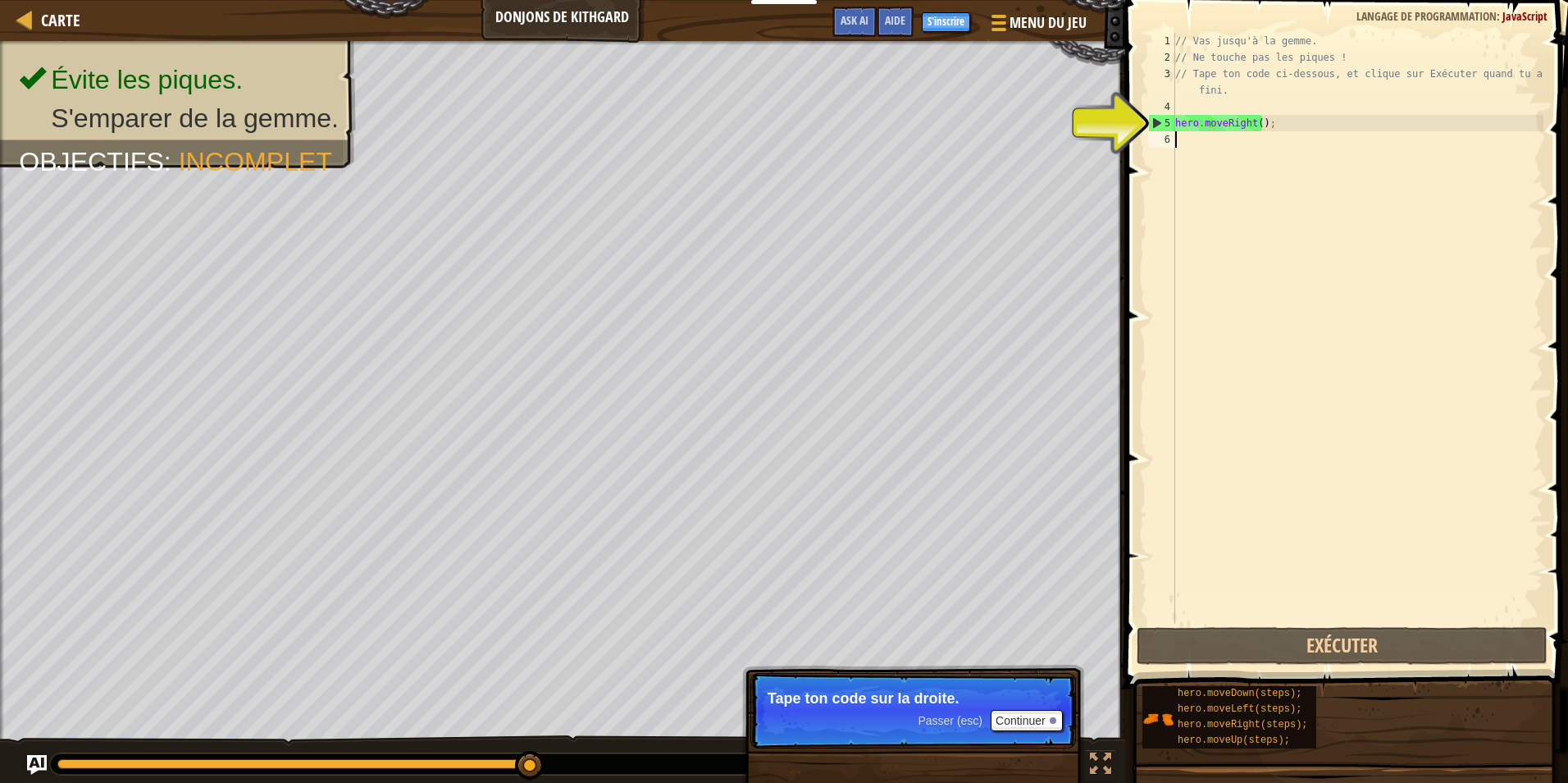
click at [1221, 147] on div "// Vas jusqu'à la gemme. // Ne touche pas les piques ! // Tape ton code ci-dess…" at bounding box center [1357, 344] width 371 height 624
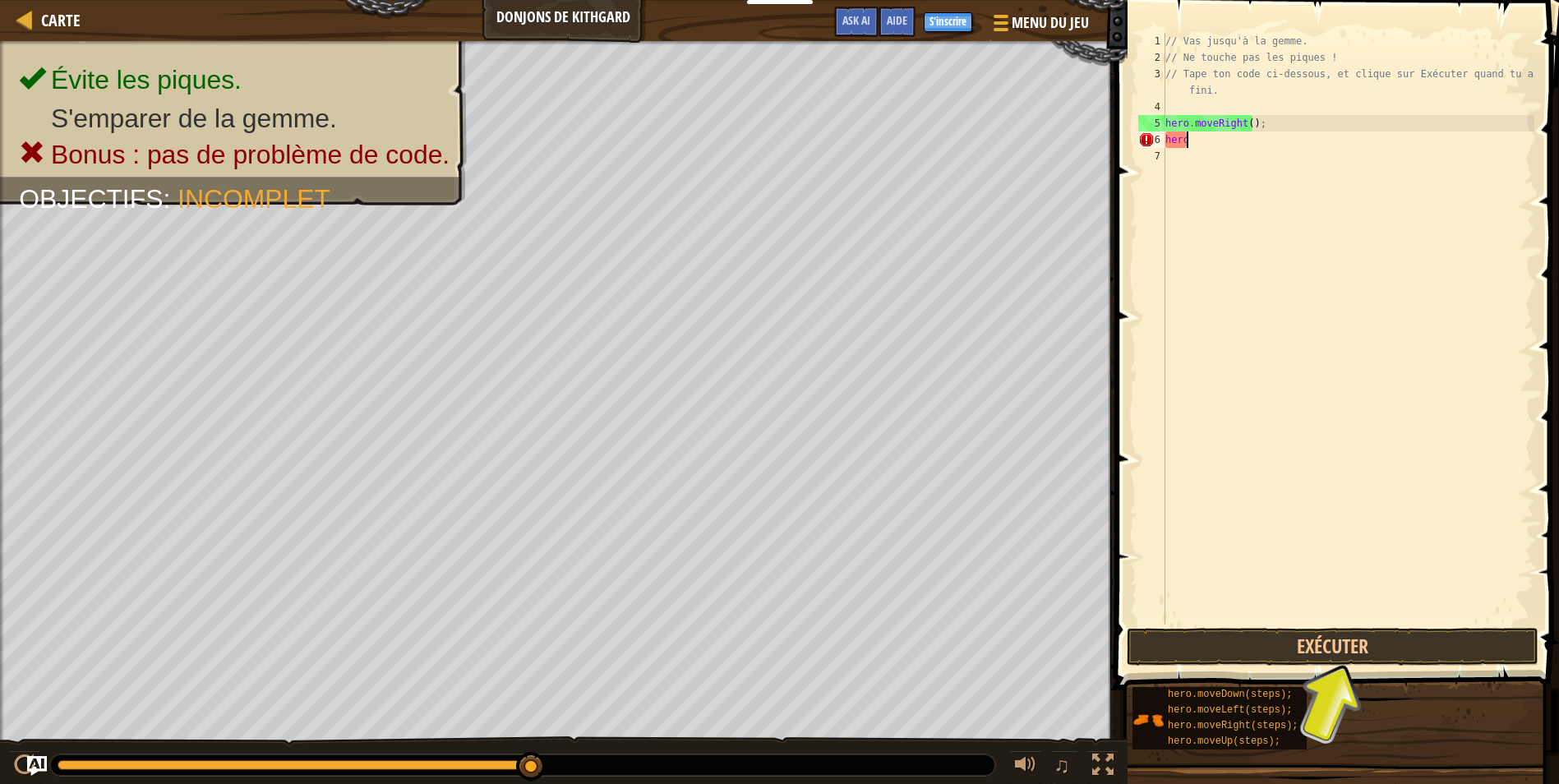
scroll to position [8, 1]
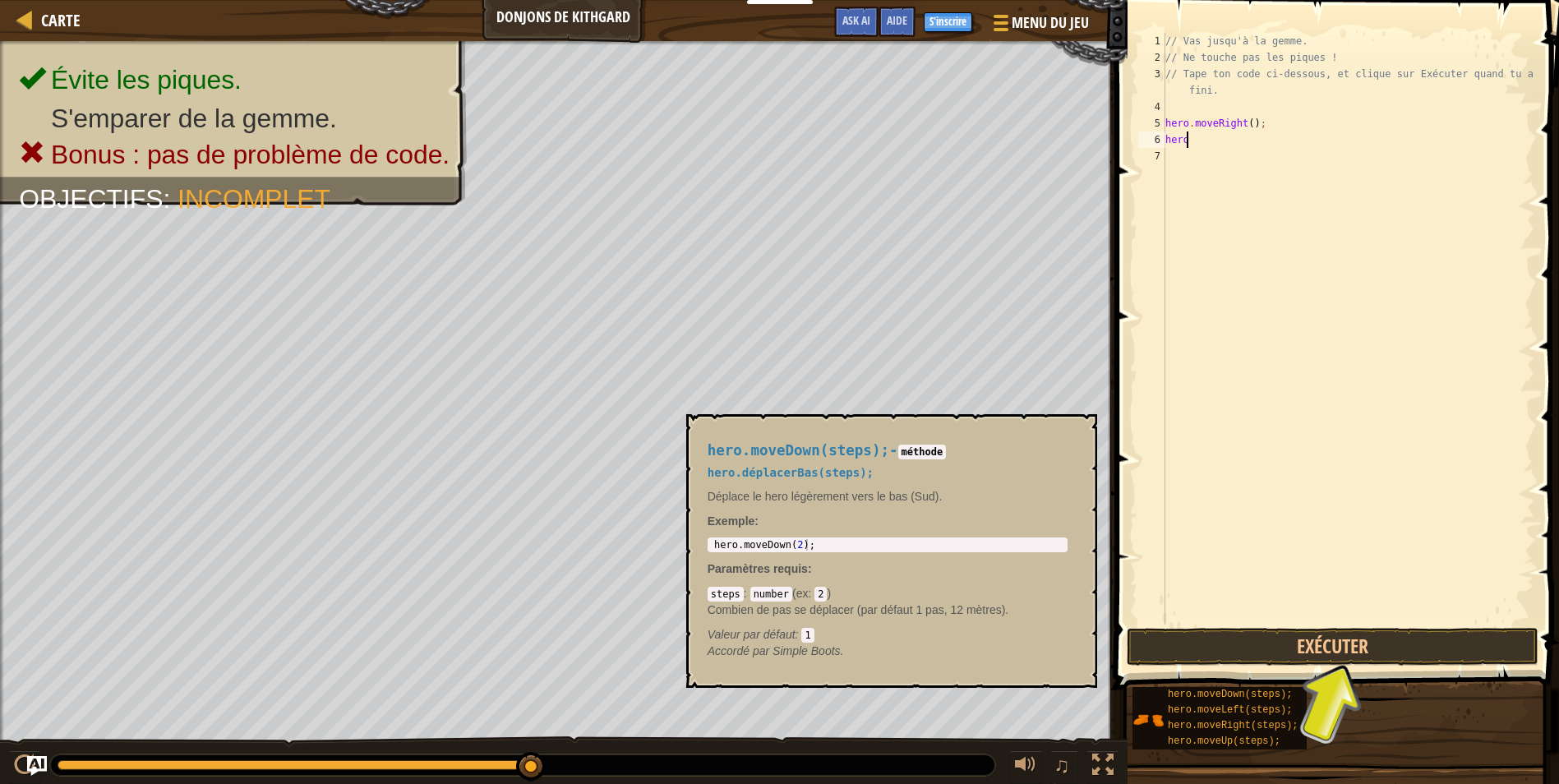
type textarea "hero"
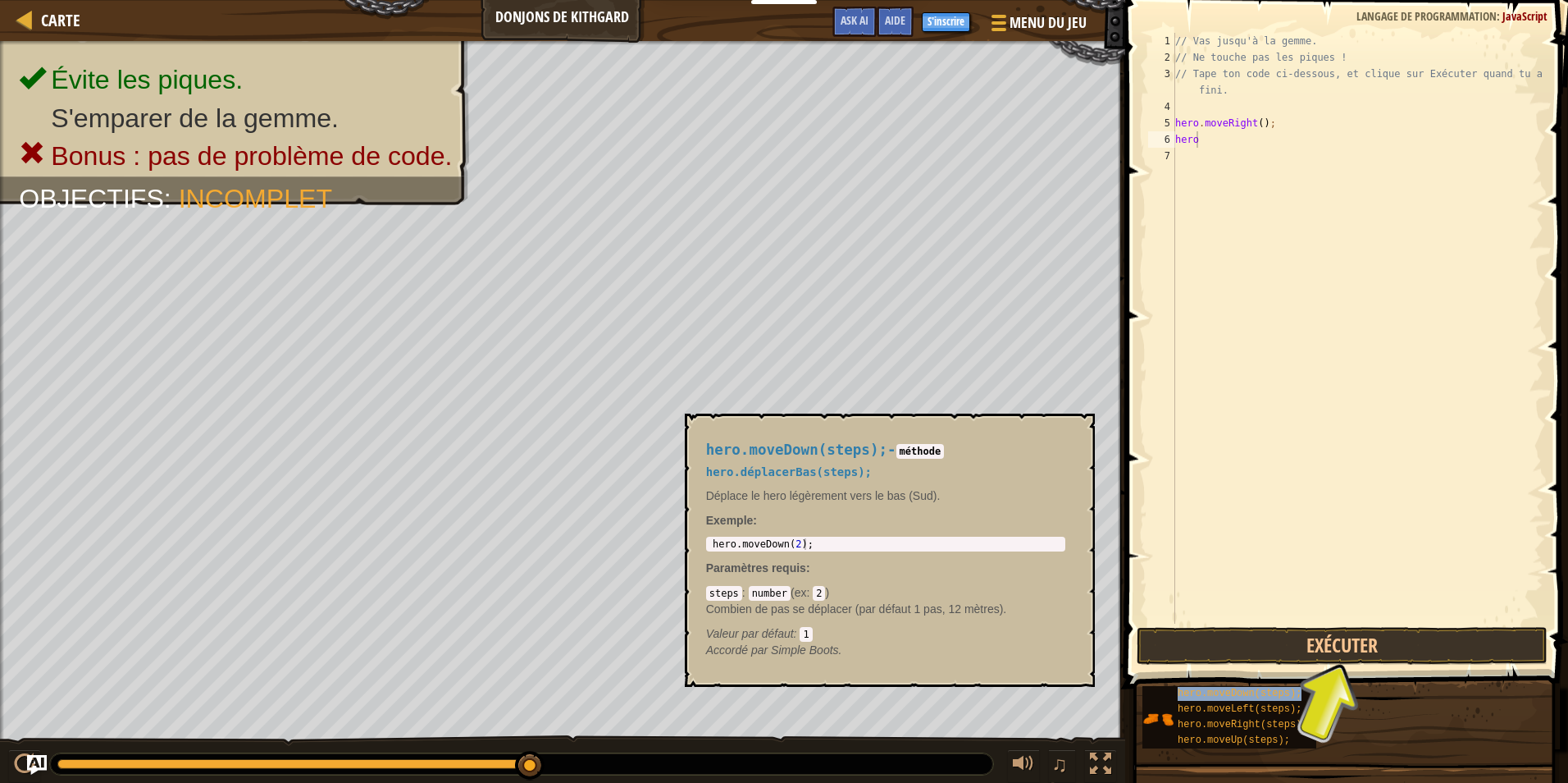
click at [1246, 699] on span "hero.moveDown(steps);" at bounding box center [1239, 694] width 124 height 12
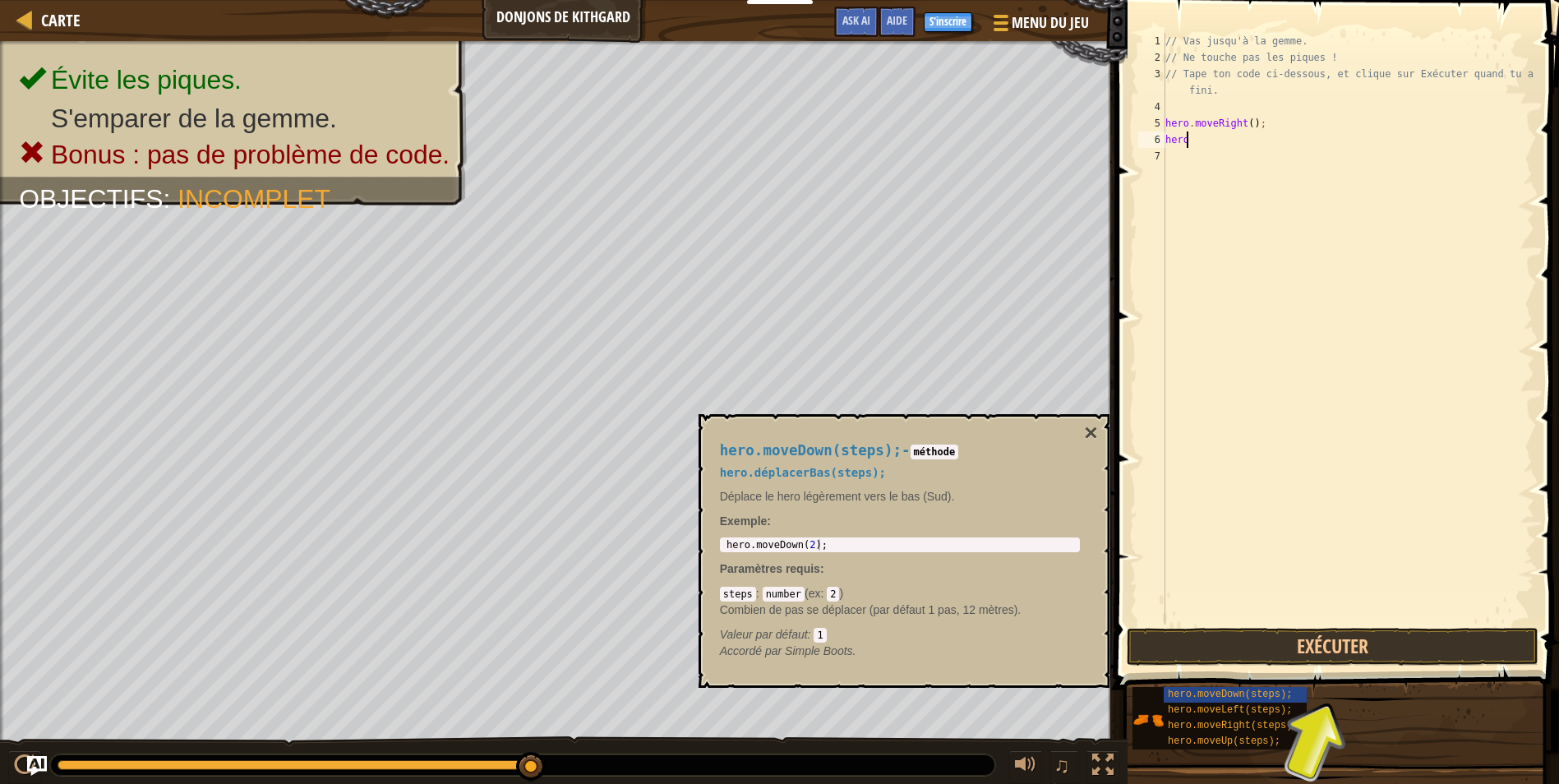
type textarea "hero.moveDown(2);"
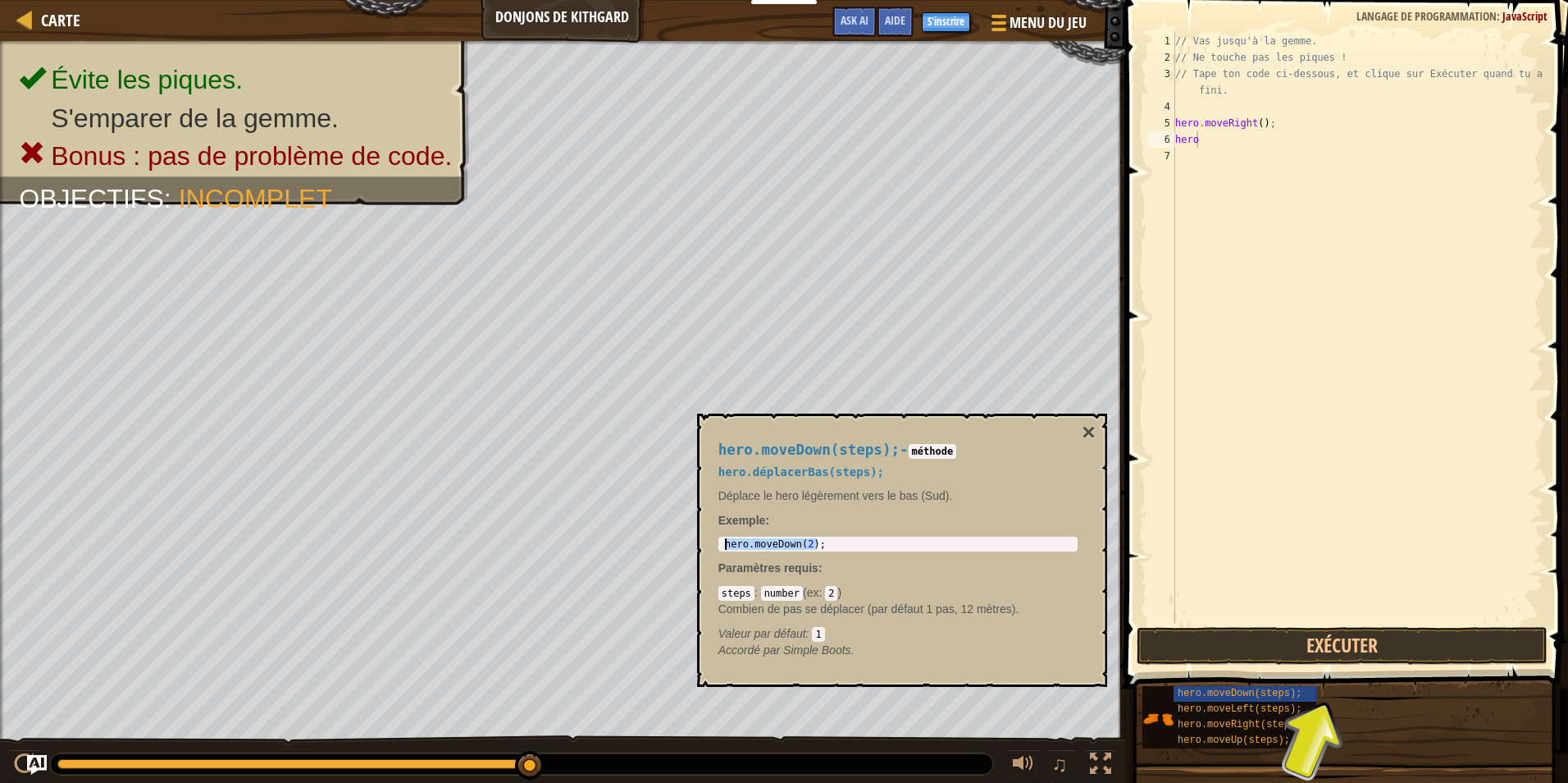
drag, startPoint x: 815, startPoint y: 548, endPoint x: 711, endPoint y: 545, distance: 104.0
click at [711, 545] on div "hero.moveDown(steps); - méthode hero.déplacerBas(steps); Déplace le hero légère…" at bounding box center [898, 550] width 382 height 247
click at [1080, 145] on div "Carte Donjons de Kithgard Menu du jeu Terminé S'inscrire Aide Ask AI 1 הההההההה…" at bounding box center [784, 391] width 1568 height 783
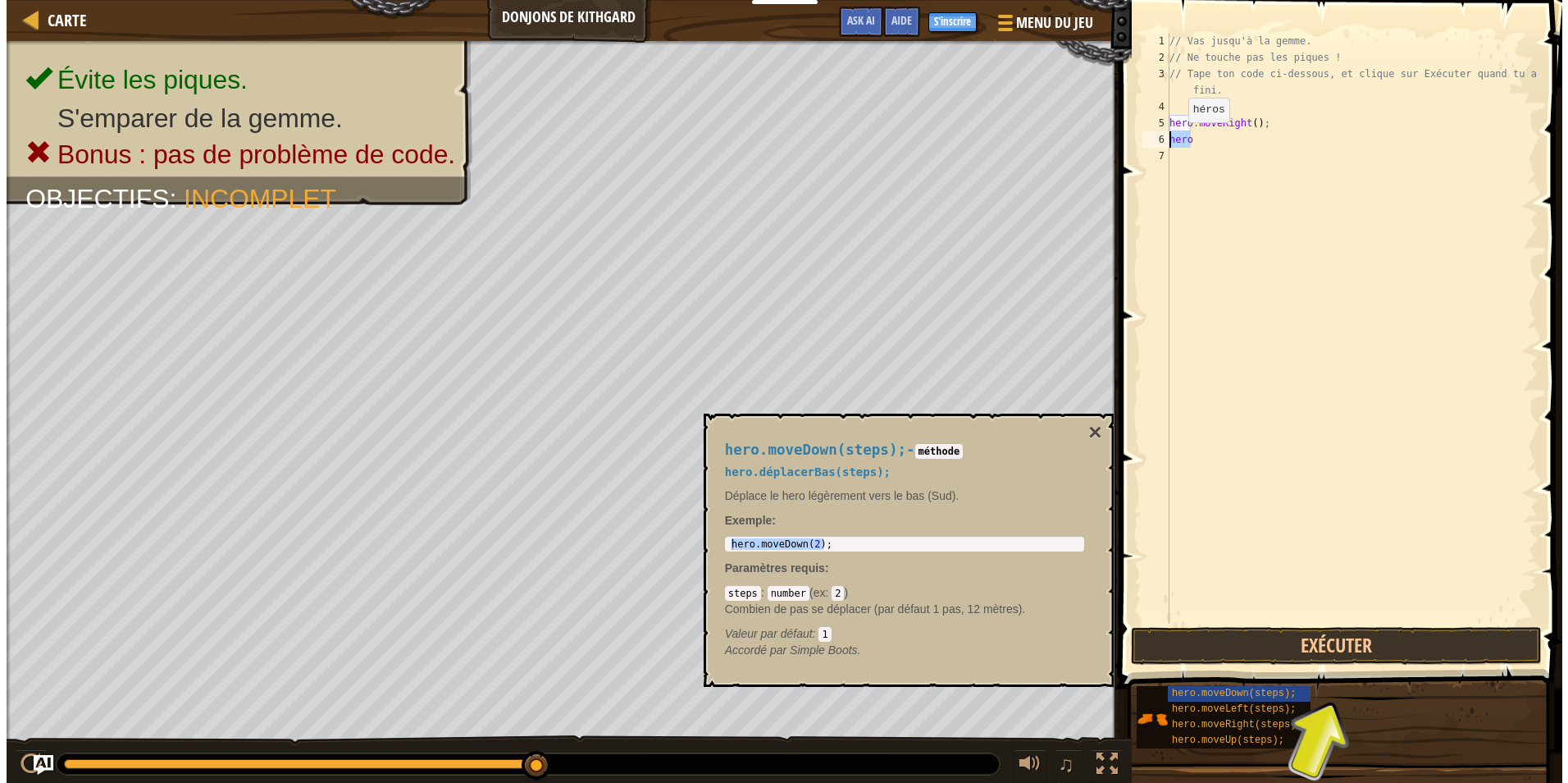
scroll to position [8, 0]
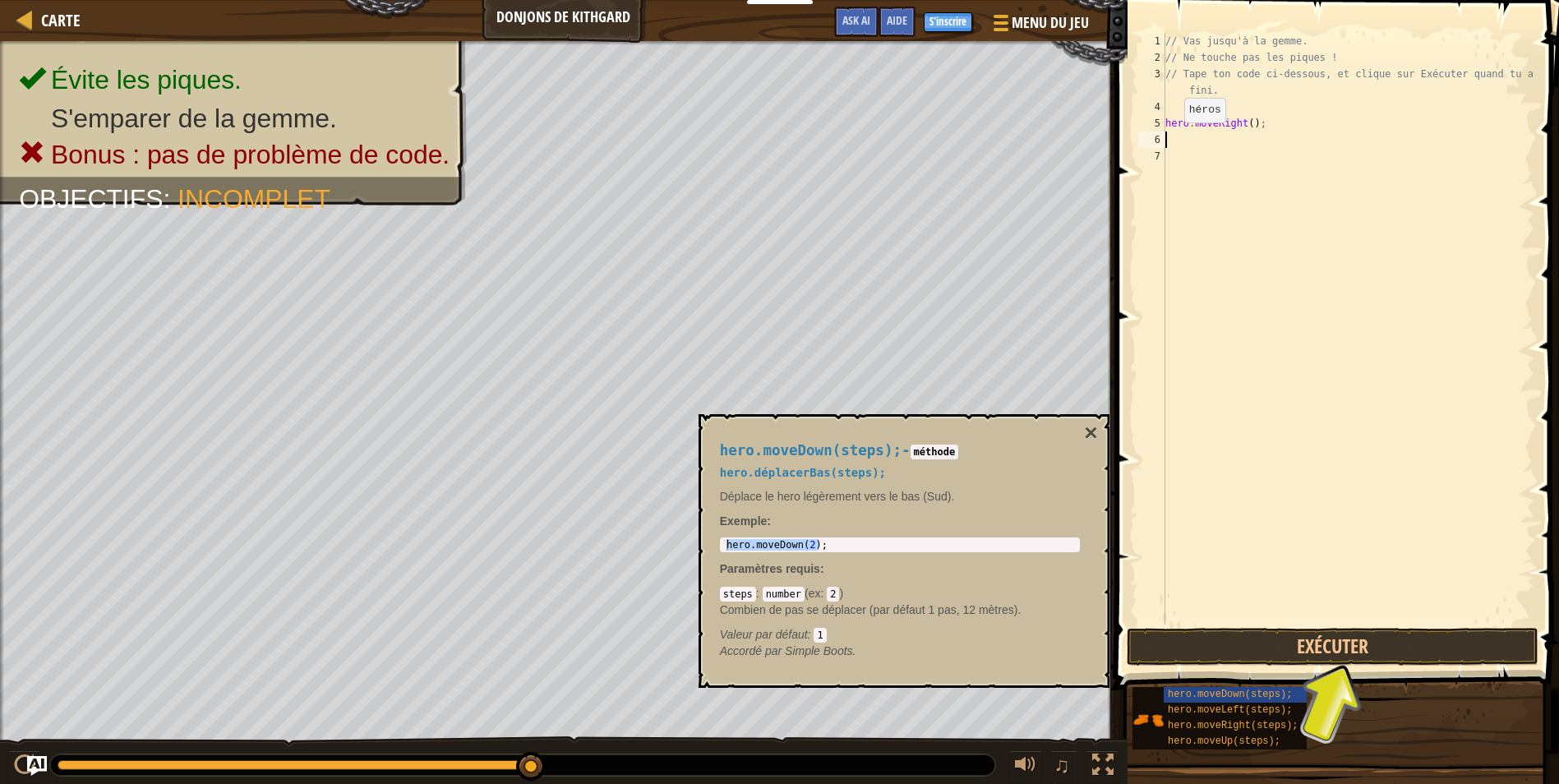
paste textarea "hero.moveDown(2);"
click at [1254, 120] on div "// Vas jusqu'à la gemme. // Ne touche pas les piques ! // Tape ton code ci-dess…" at bounding box center [1348, 345] width 372 height 625
type textarea "hero.moveRight();"
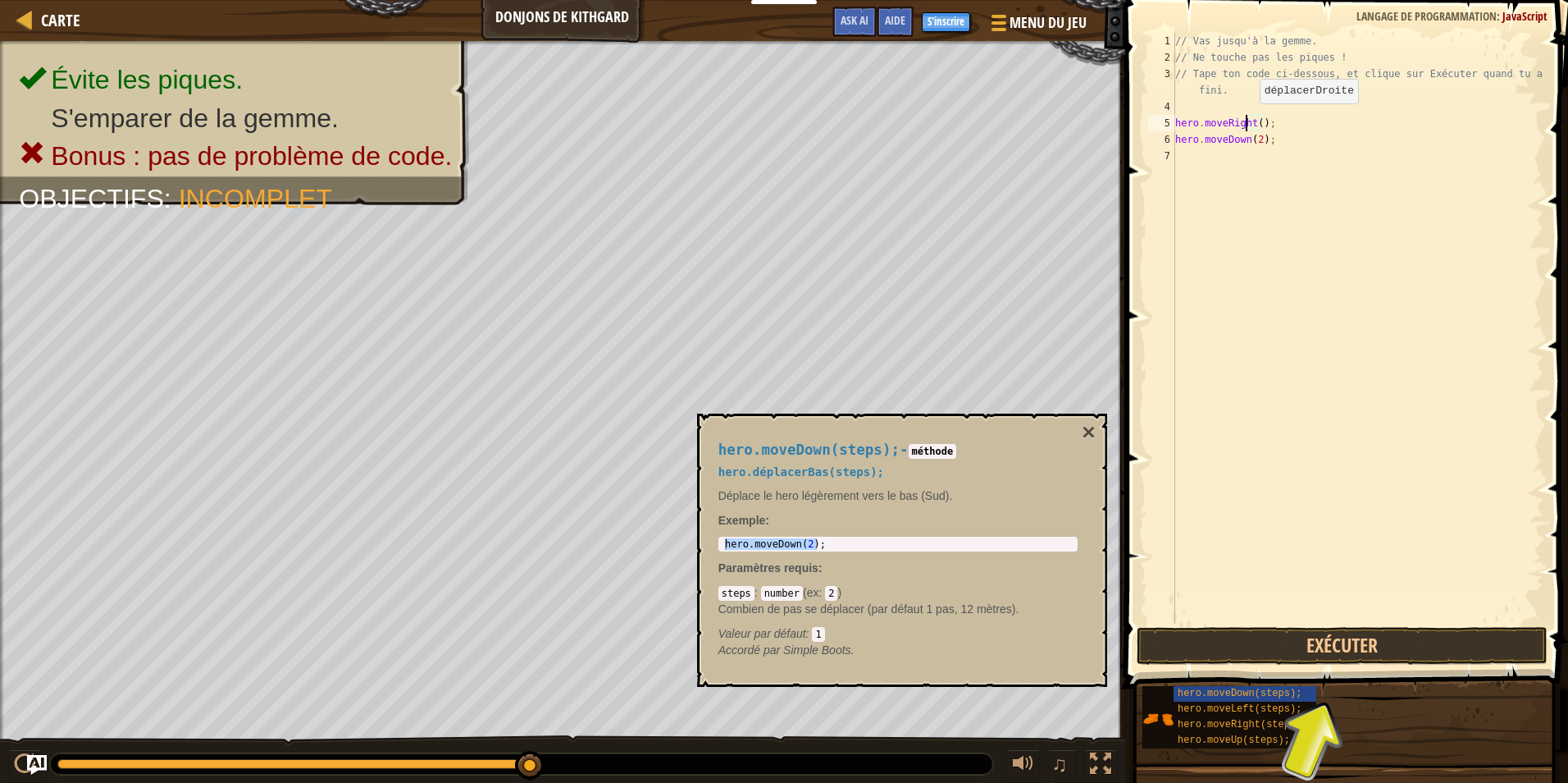
click at [1245, 119] on div "// Vas jusqu'à la gemme. // Ne touche pas les piques ! // Tape ton code ci-dess…" at bounding box center [1357, 344] width 371 height 624
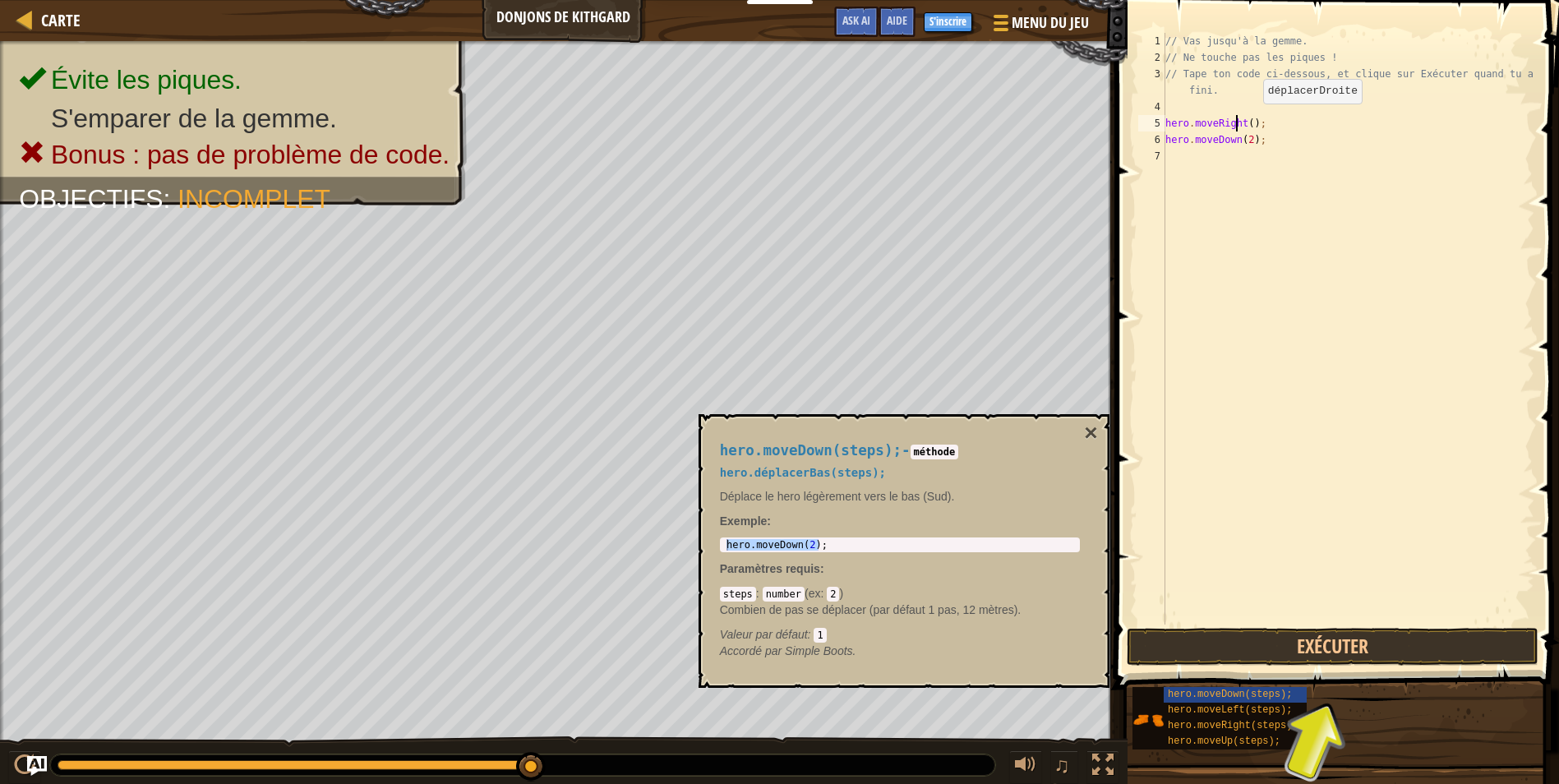
click at [1249, 119] on div "// Vas jusqu'à la gemme. // Ne touche pas les piques ! // Tape ton code ci-dess…" at bounding box center [1348, 345] width 372 height 625
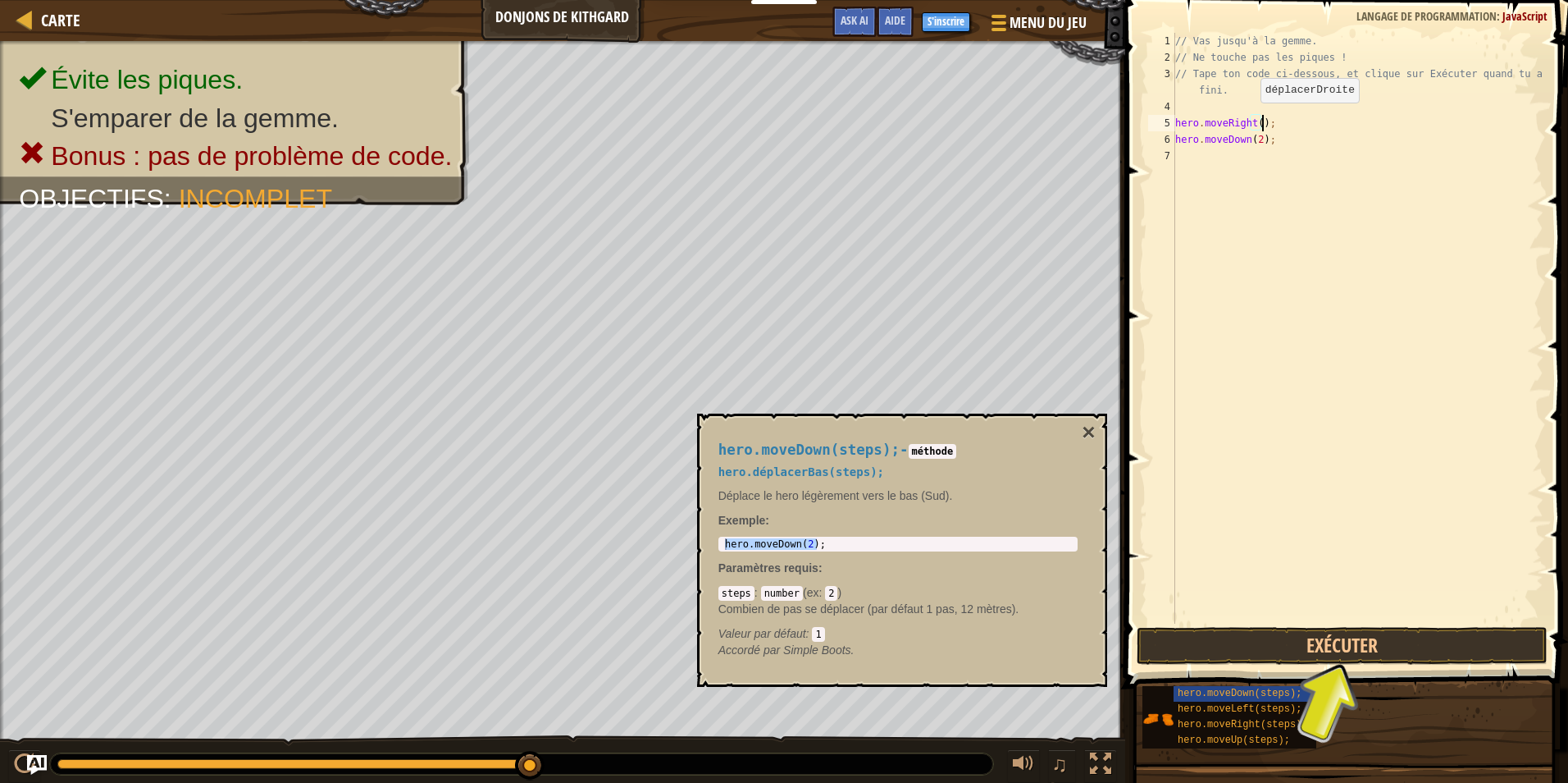
click at [1245, 119] on div "// Vas jusqu'à la gemme. // Ne touche pas les piques ! // Tape ton code ci-dess…" at bounding box center [1357, 344] width 371 height 624
drag, startPoint x: 1344, startPoint y: 557, endPoint x: 1328, endPoint y: 564, distance: 17.5
click at [1343, 556] on div "// Vas jusqu'à la gemme. // Ne touche pas les piques ! // Tape ton code ci-dess…" at bounding box center [1357, 344] width 371 height 624
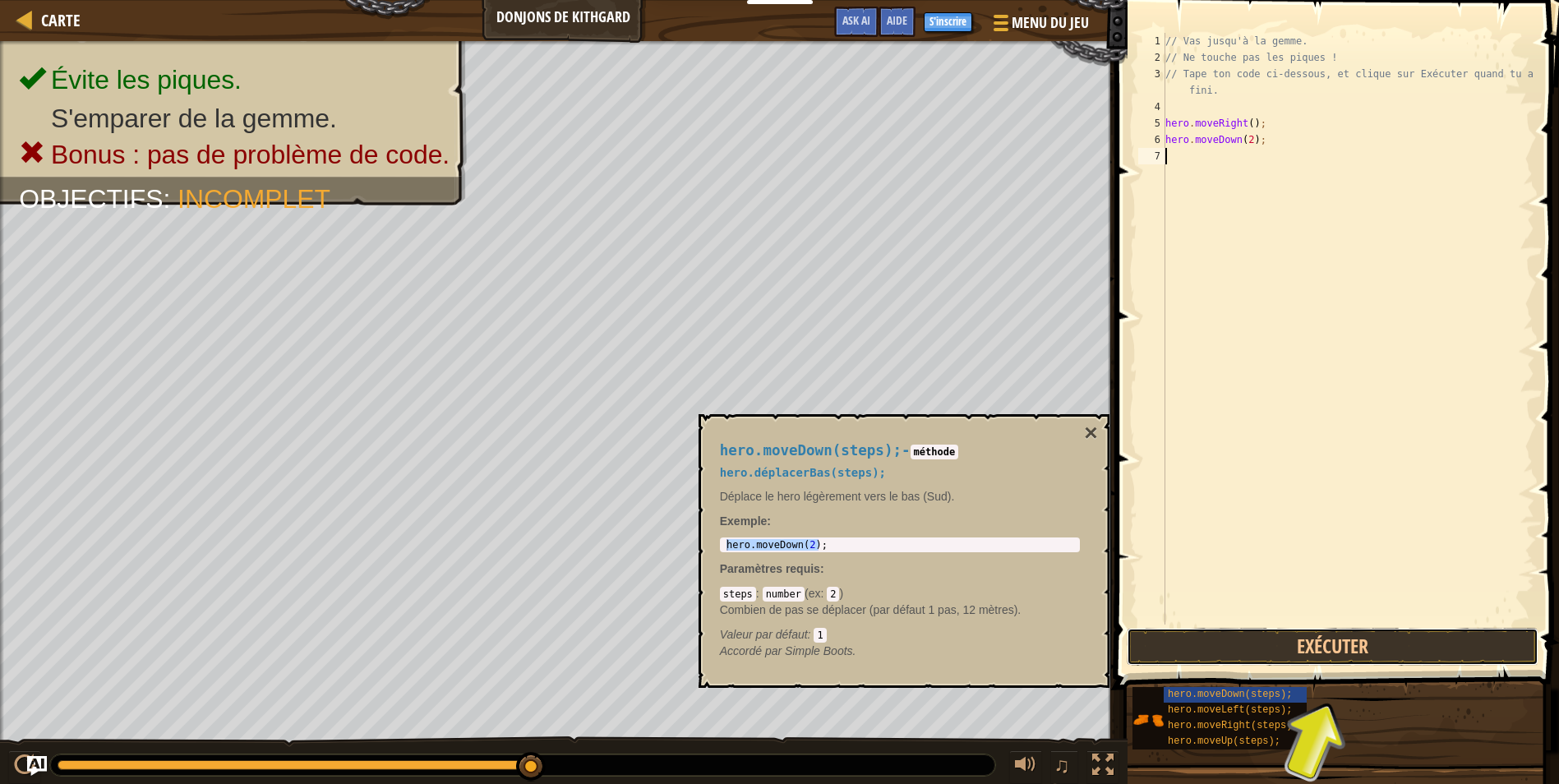
click at [1334, 640] on button "Exécuter" at bounding box center [1333, 646] width 412 height 38
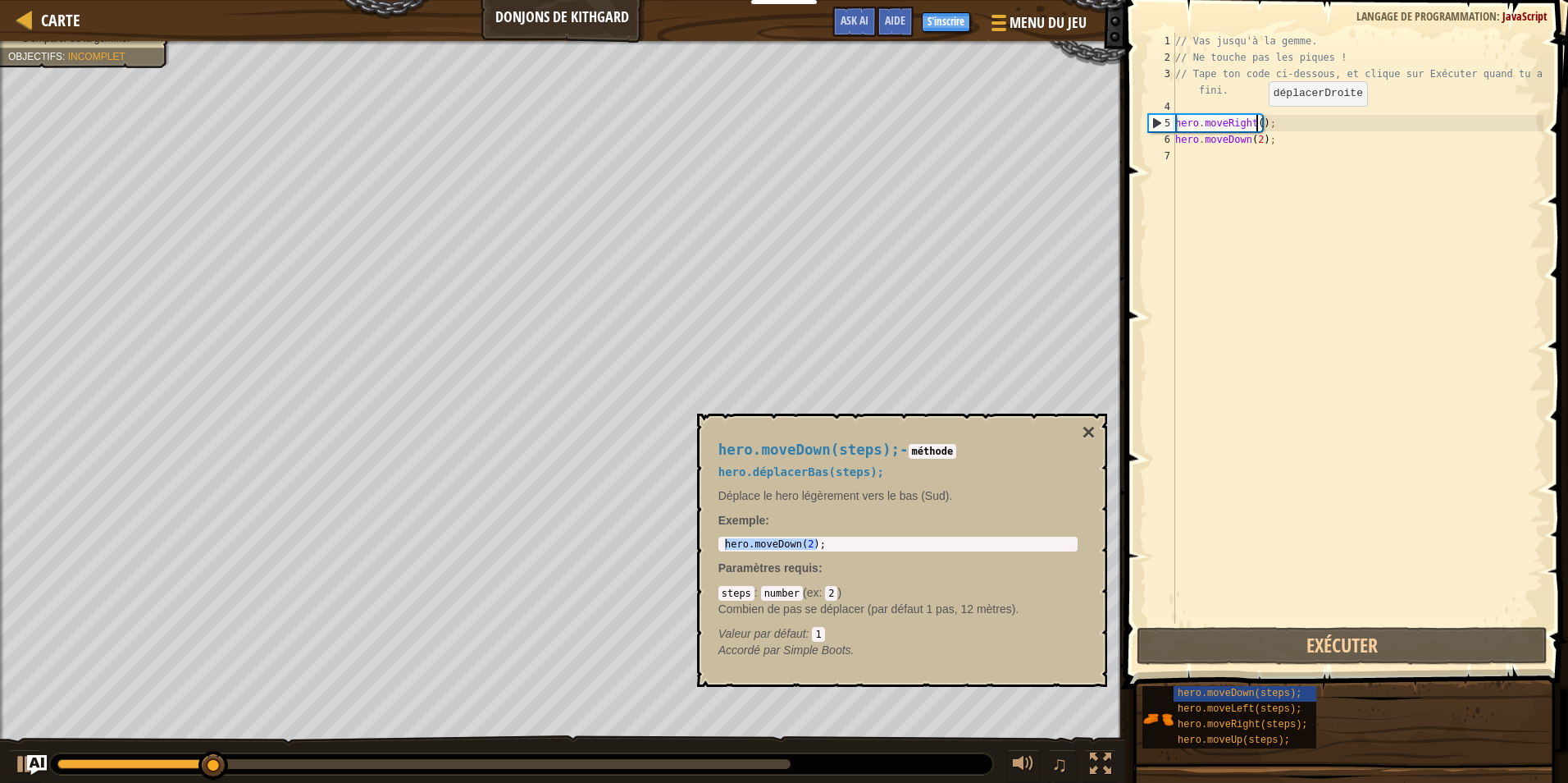
click at [1255, 122] on div "// Vas jusqu'à la gemme. // Ne touche pas les piques ! // Tape ton code ci-dess…" at bounding box center [1357, 344] width 371 height 624
type textarea "hero.moveRight();"
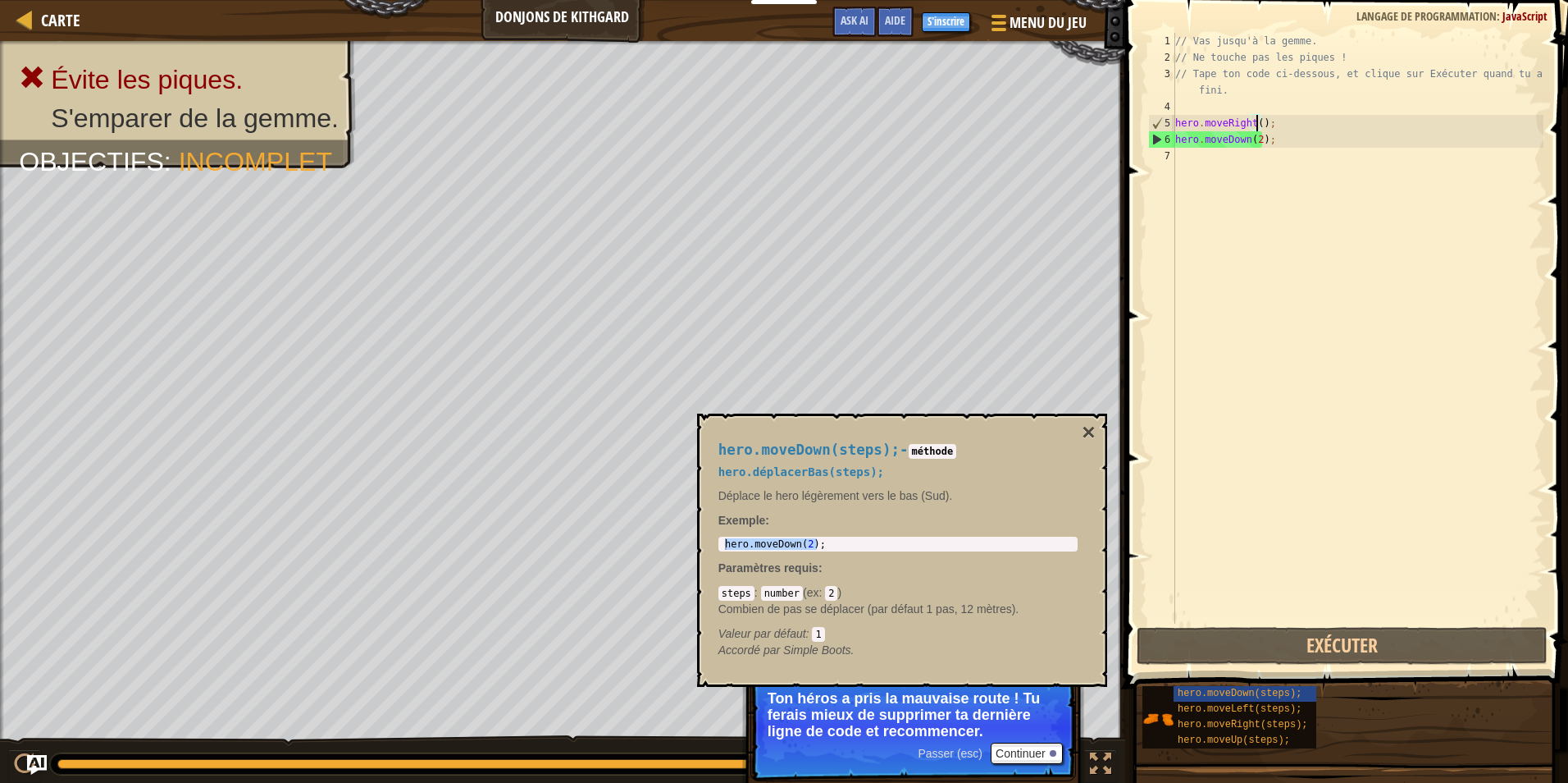
click at [1229, 167] on div "// Vas jusqu'à la gemme. // Ne touche pas les piques ! // Tape ton code ci-dess…" at bounding box center [1357, 344] width 371 height 624
click at [1087, 428] on button "×" at bounding box center [1088, 433] width 14 height 23
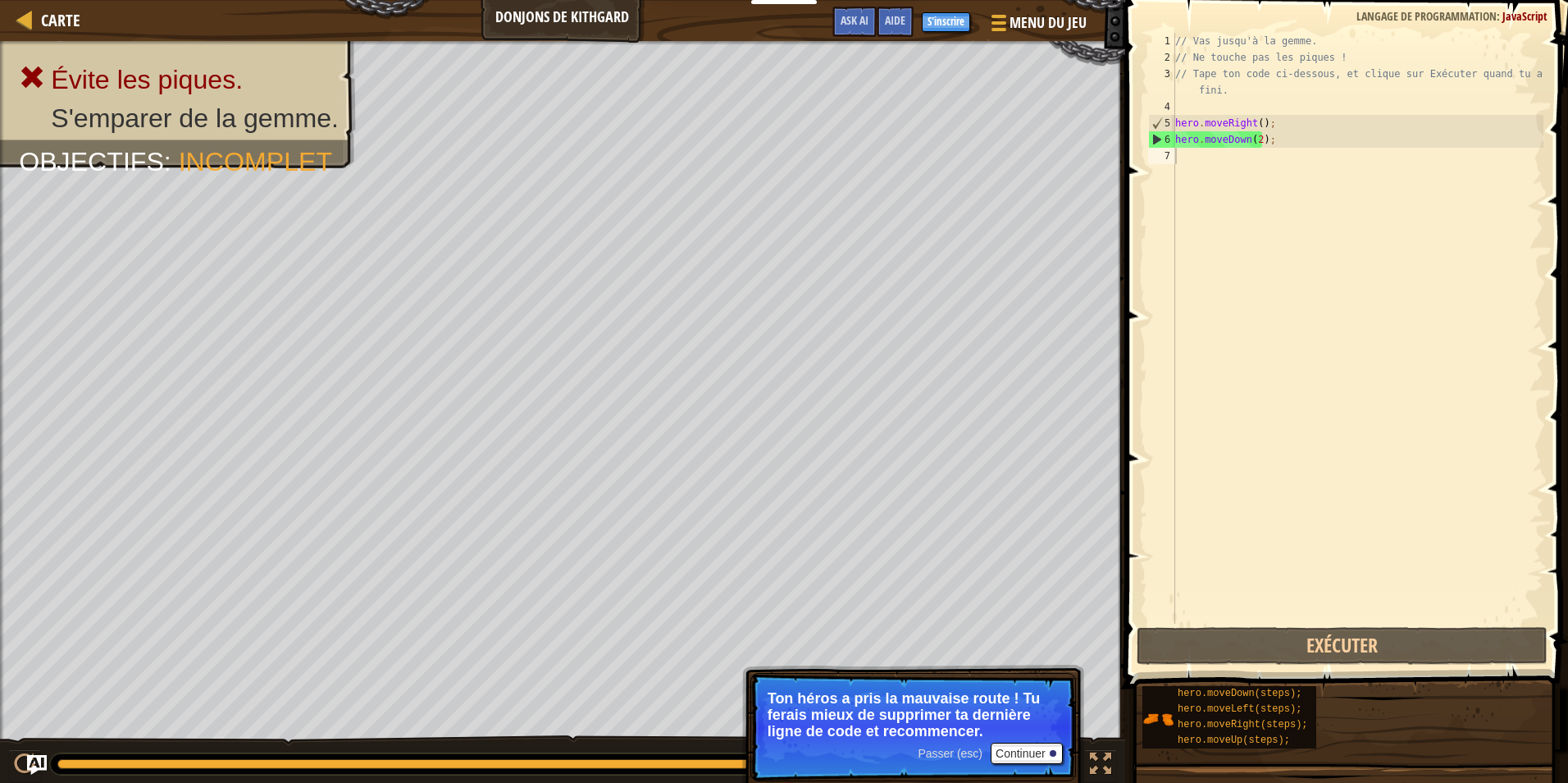
click at [1226, 163] on div "// Vas jusqu'à la gemme. // Ne touche pas les piques ! // Tape ton code ci-dess…" at bounding box center [1357, 344] width 371 height 624
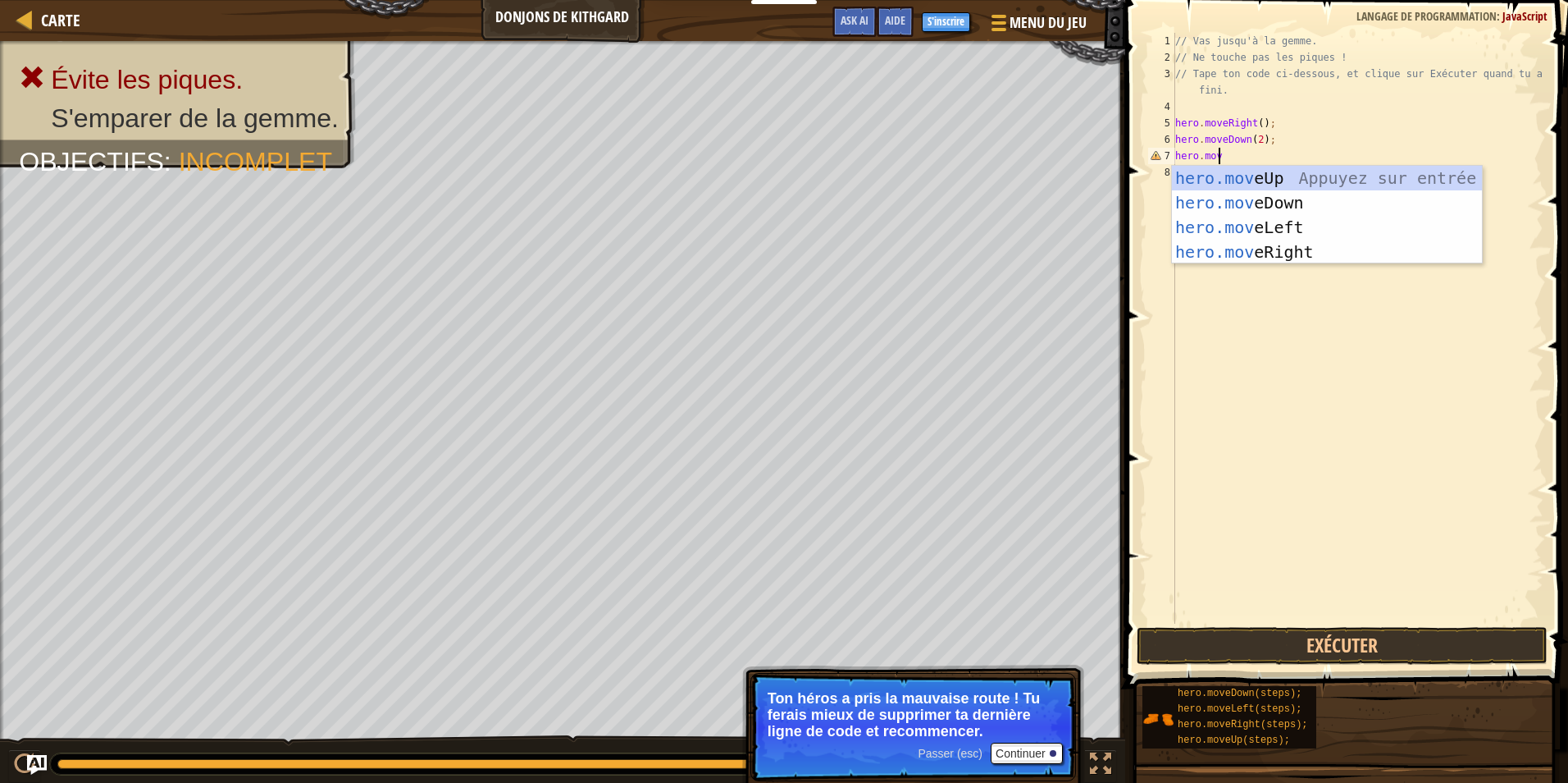
scroll to position [8, 3]
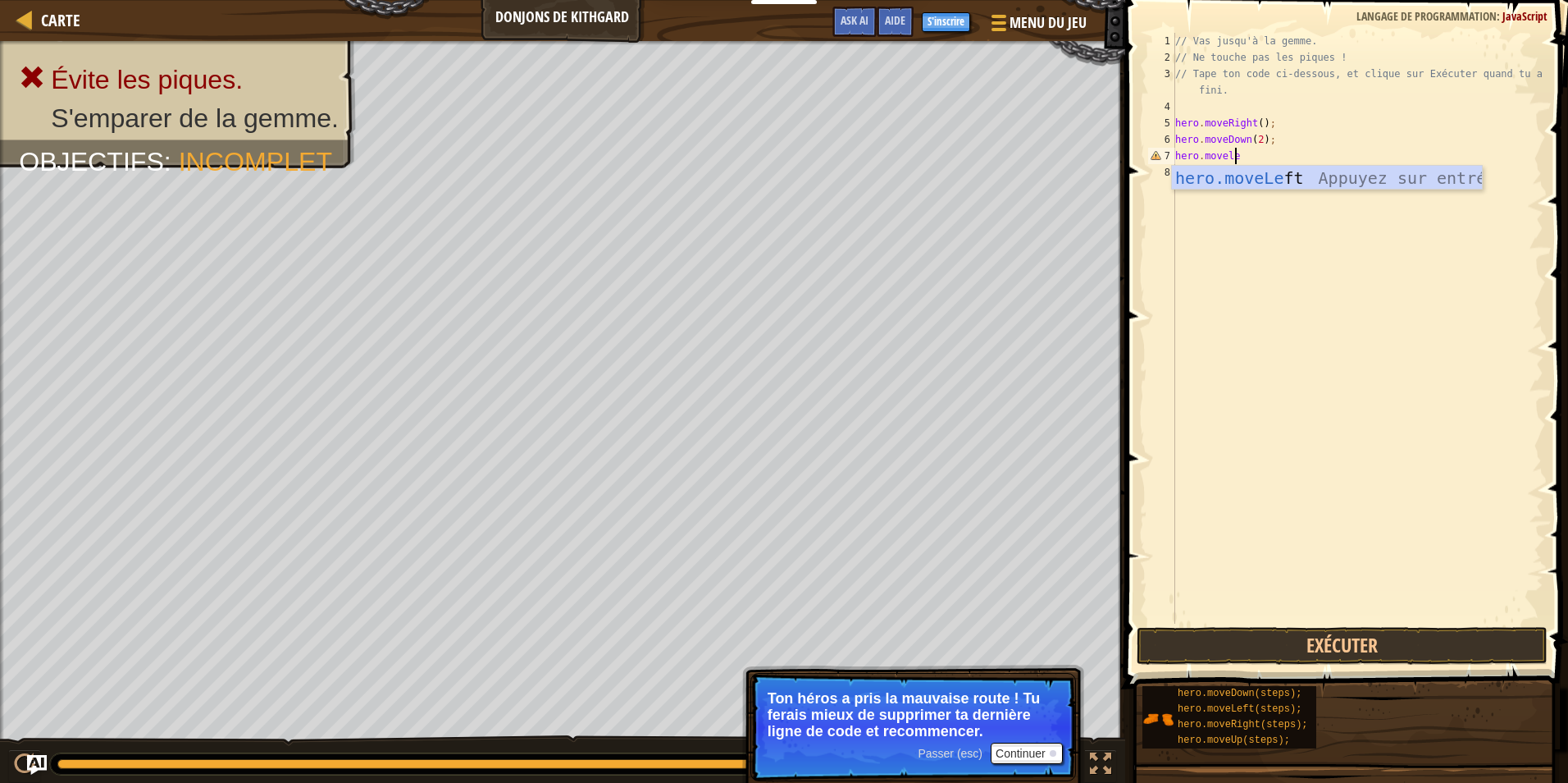
type textarea "hero.moveleft"
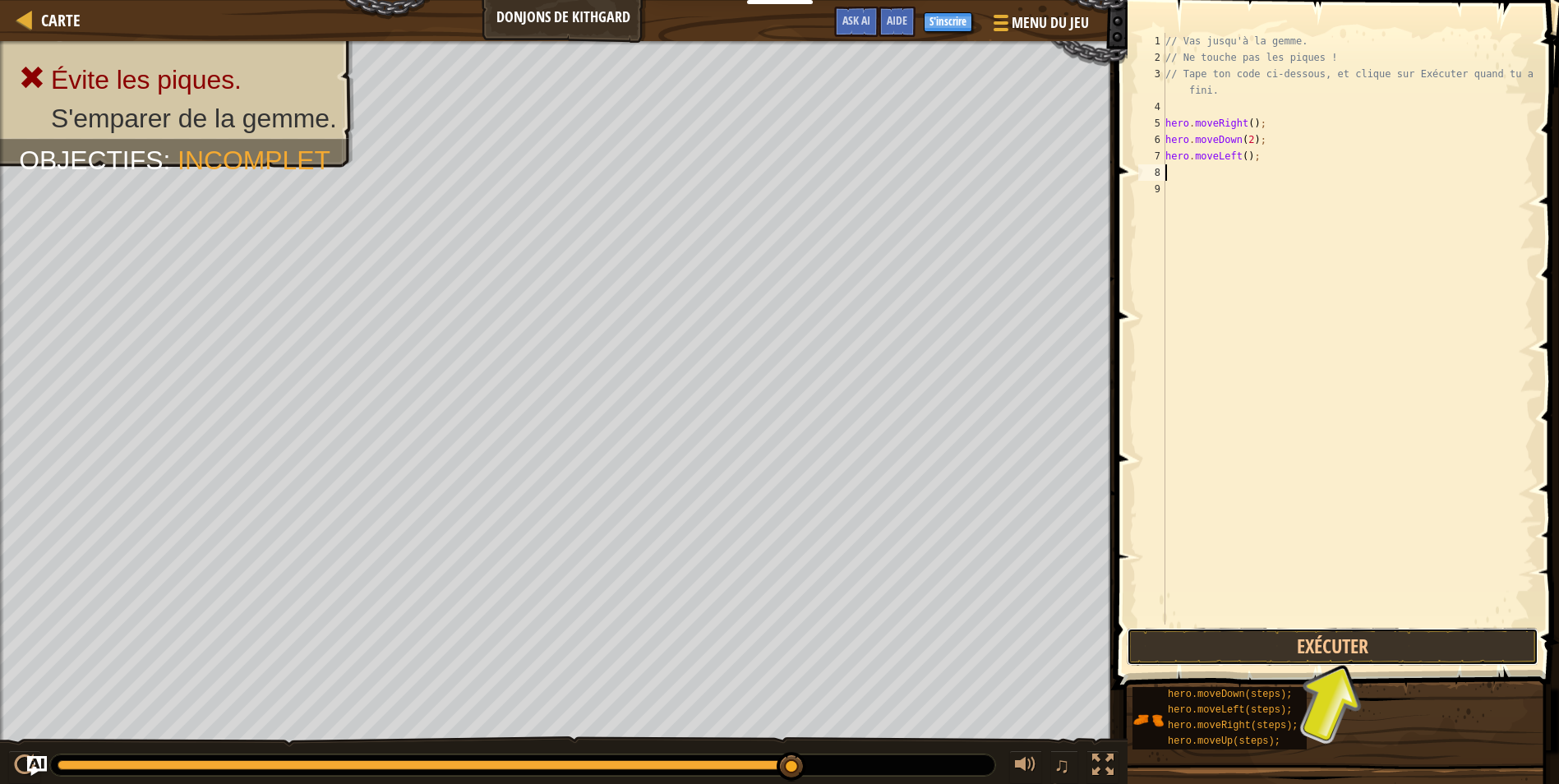
click at [1340, 645] on button "Exécuter" at bounding box center [1333, 646] width 412 height 38
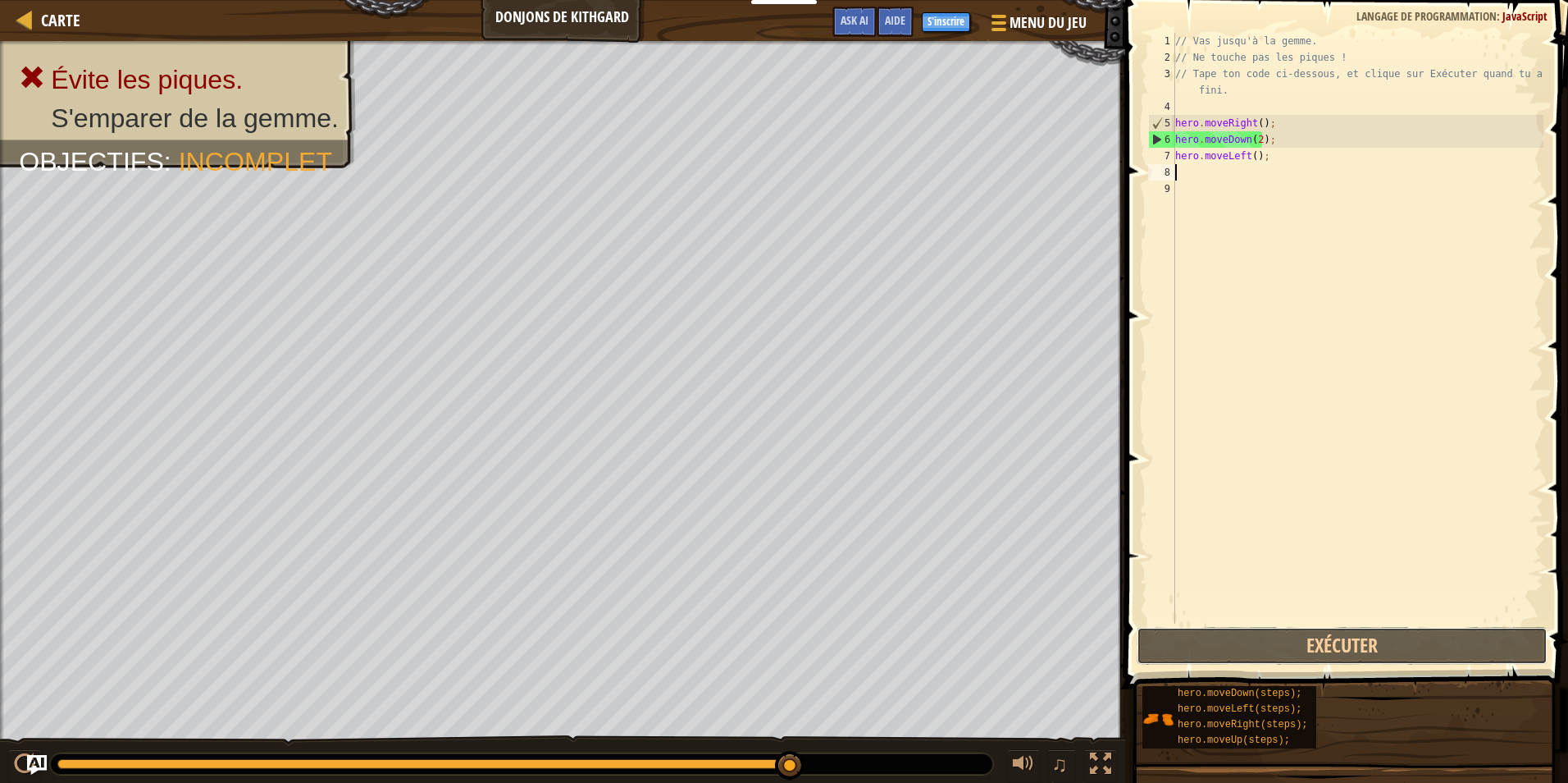
click at [1353, 659] on button "Exécuter" at bounding box center [1342, 645] width 411 height 38
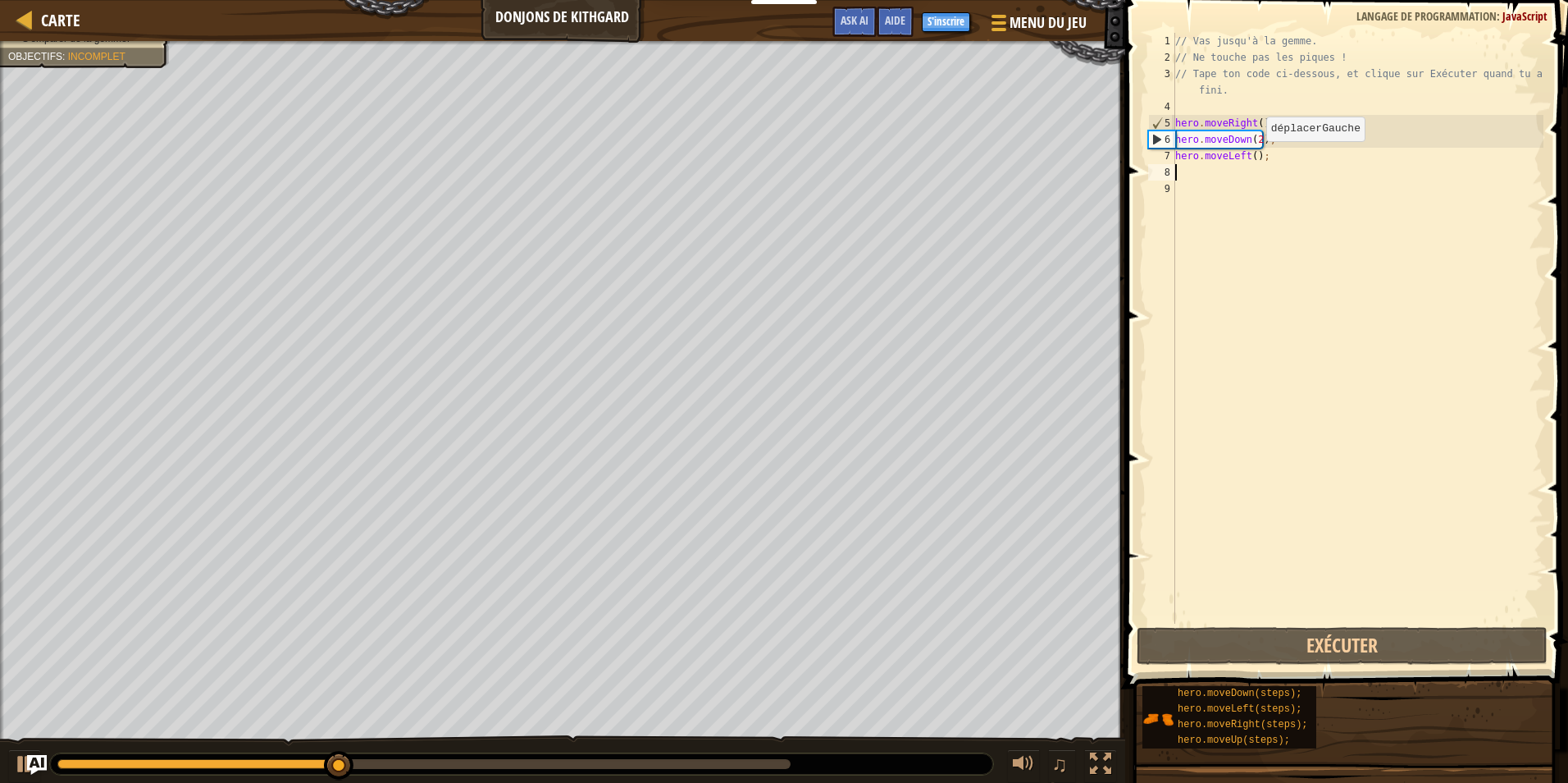
click at [1252, 157] on div "// Vas jusqu'à la gemme. // Ne touche pas les piques ! // Tape ton code ci-dess…" at bounding box center [1357, 344] width 371 height 624
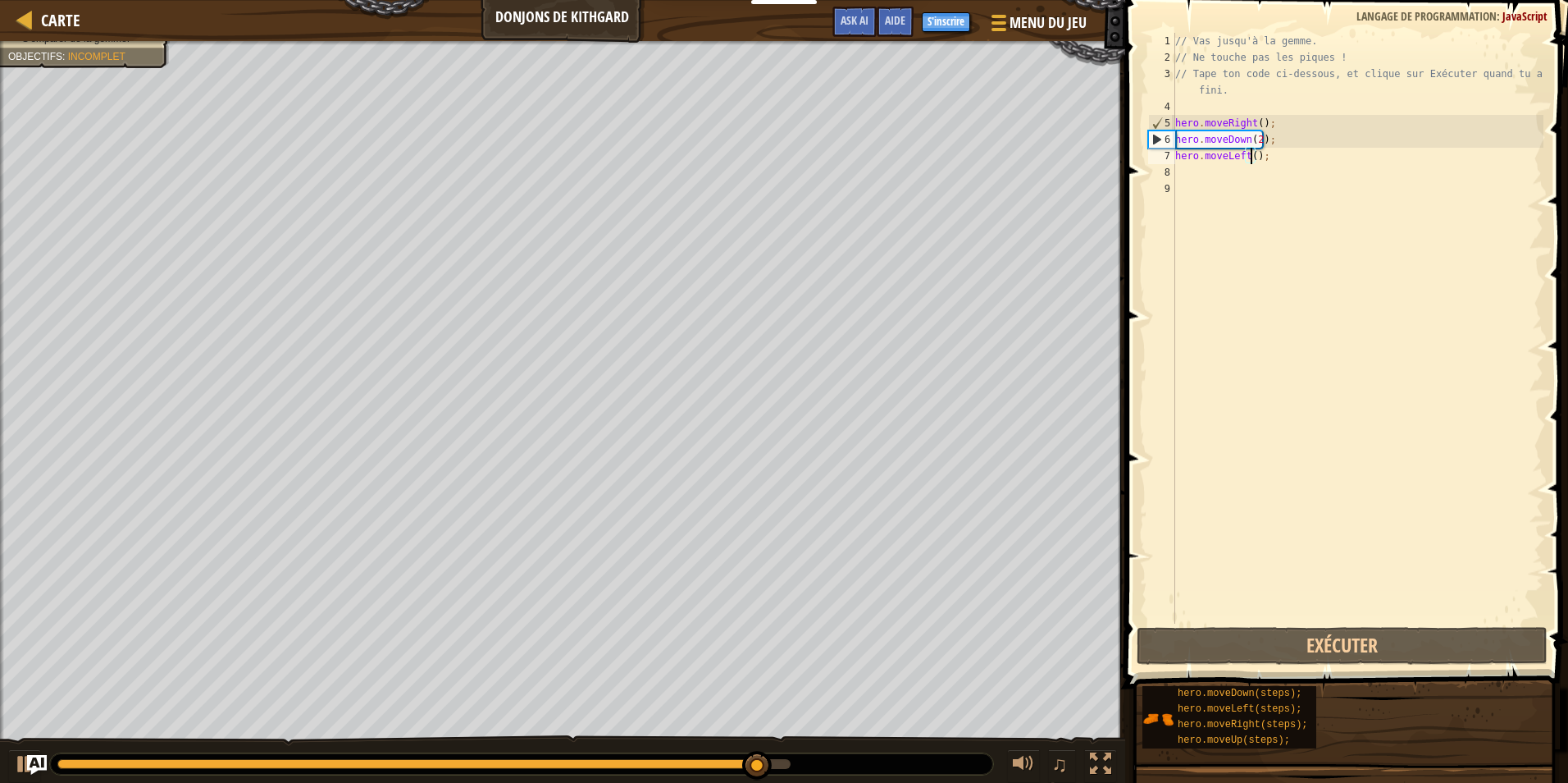
scroll to position [8, 7]
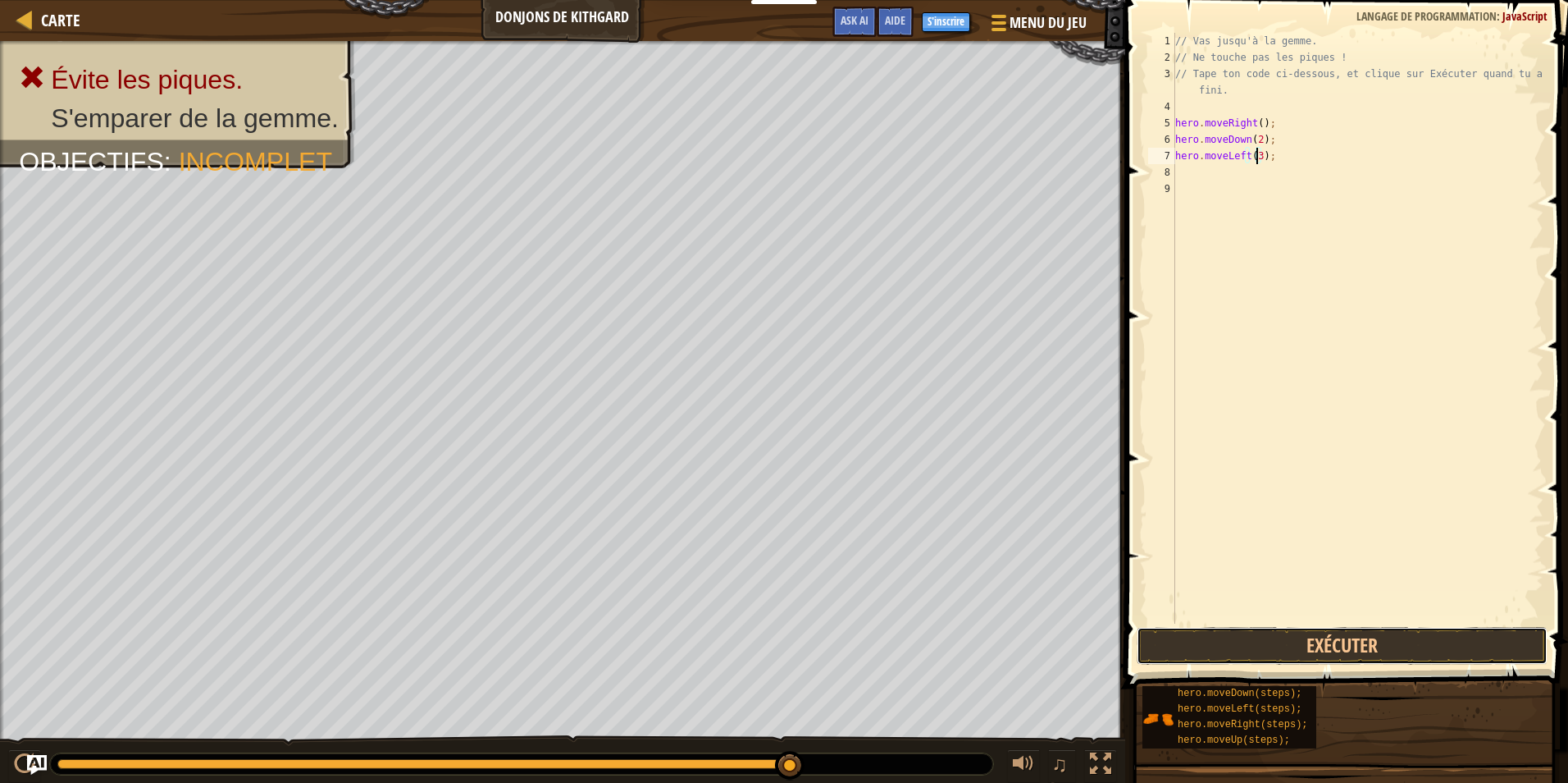
click at [1386, 635] on button "Exécuter" at bounding box center [1342, 645] width 411 height 38
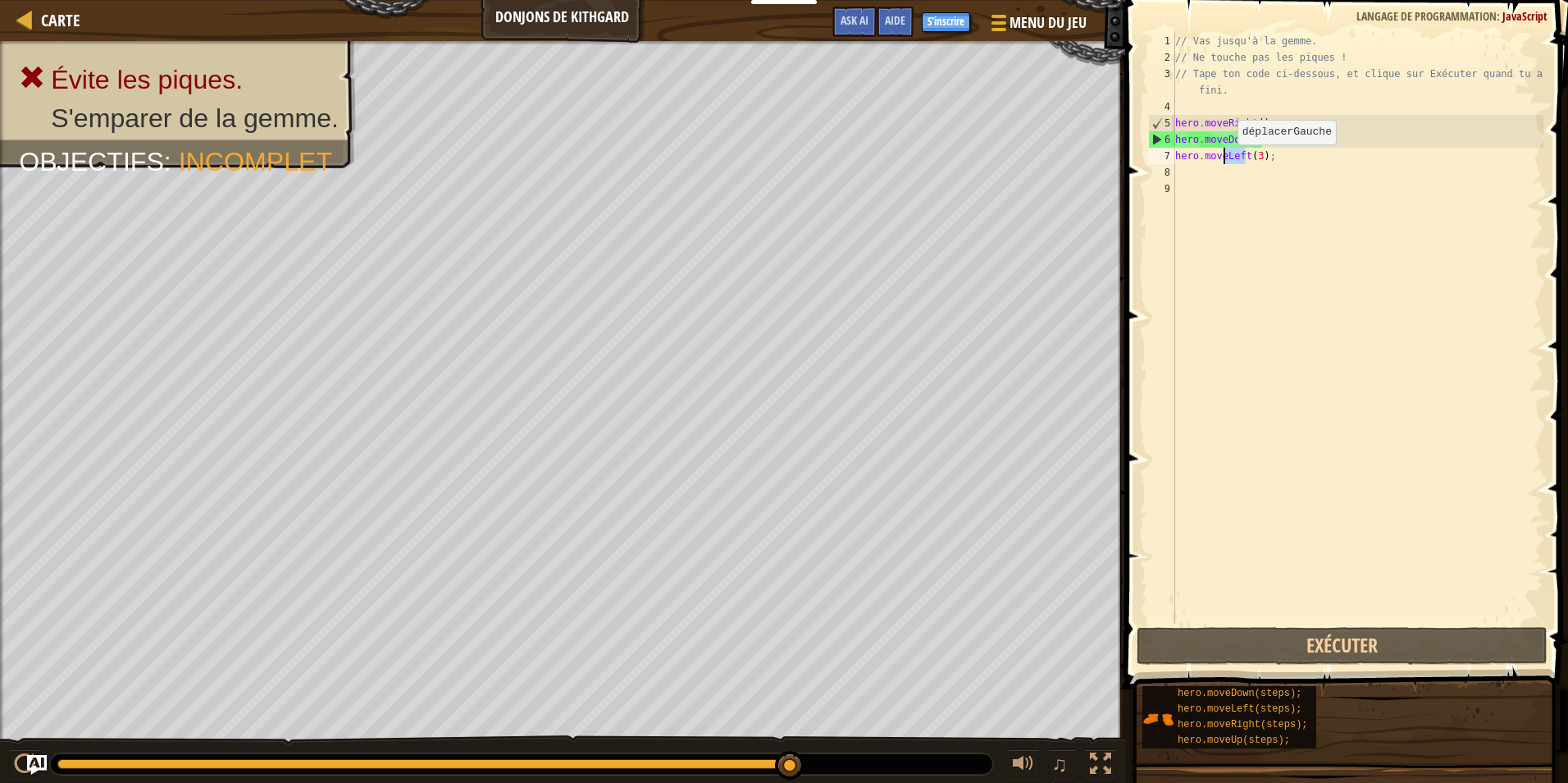
drag, startPoint x: 1245, startPoint y: 158, endPoint x: 1224, endPoint y: 161, distance: 21.2
click at [1224, 161] on div "// Vas jusqu'à la gemme. // Ne touche pas les piques ! // Tape ton code ci-dess…" at bounding box center [1357, 344] width 371 height 624
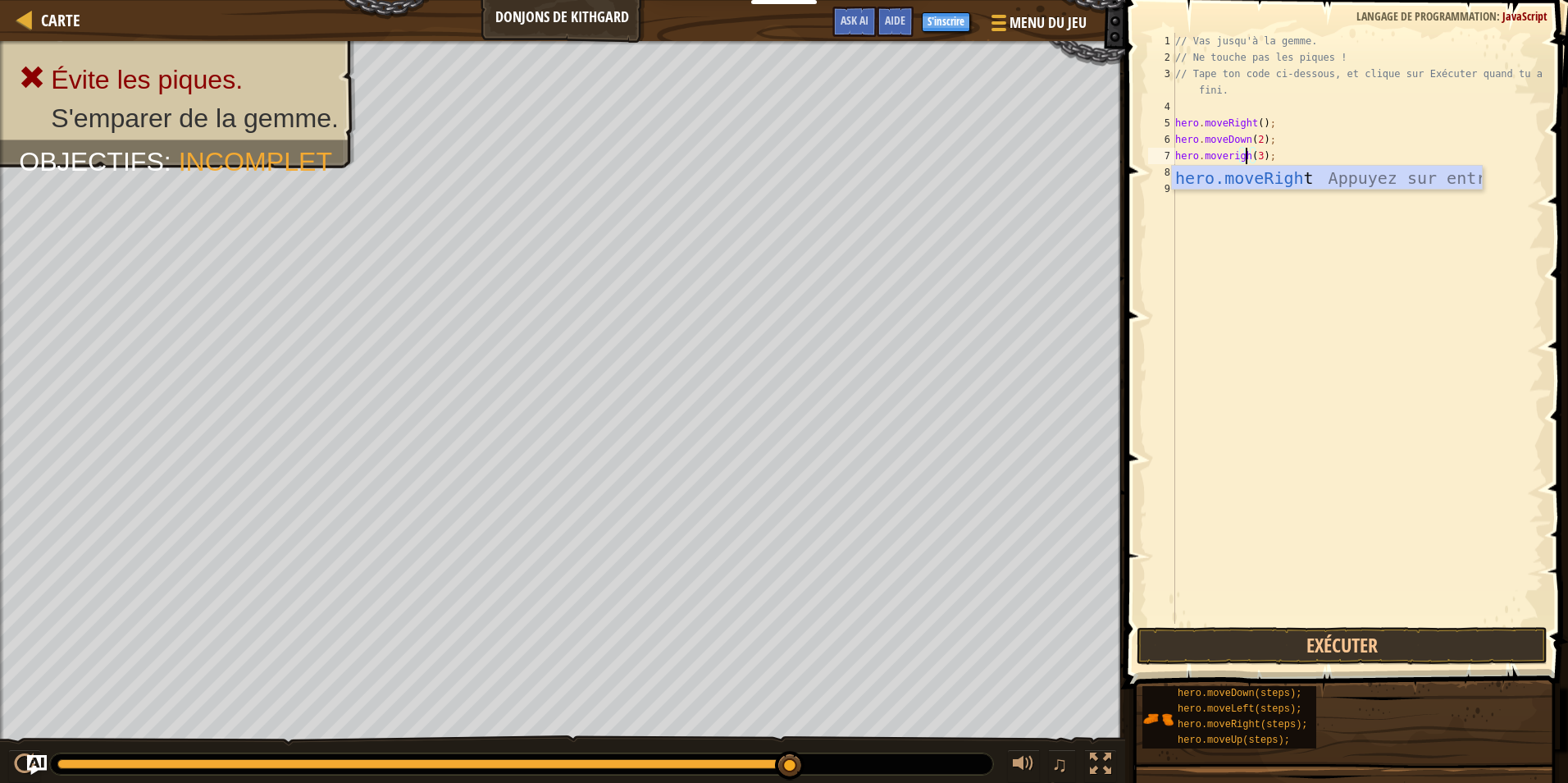
scroll to position [8, 6]
click at [1325, 649] on button "Exécuter" at bounding box center [1342, 645] width 411 height 38
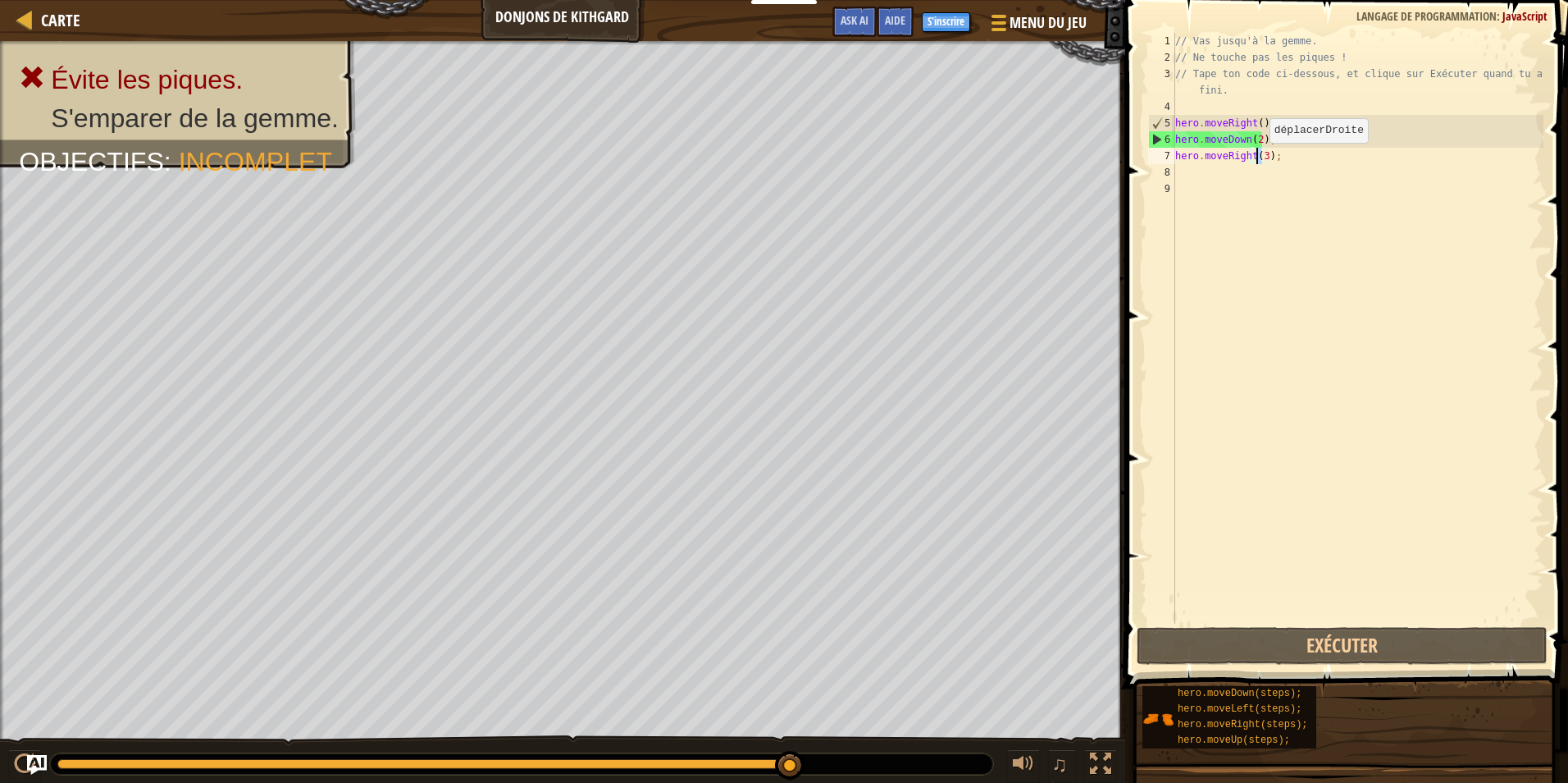
click at [1256, 159] on div "// Vas jusqu'à la gemme. // Ne touche pas les piques ! // Tape ton code ci-dess…" at bounding box center [1357, 344] width 371 height 624
type textarea "hero.moveRight();"
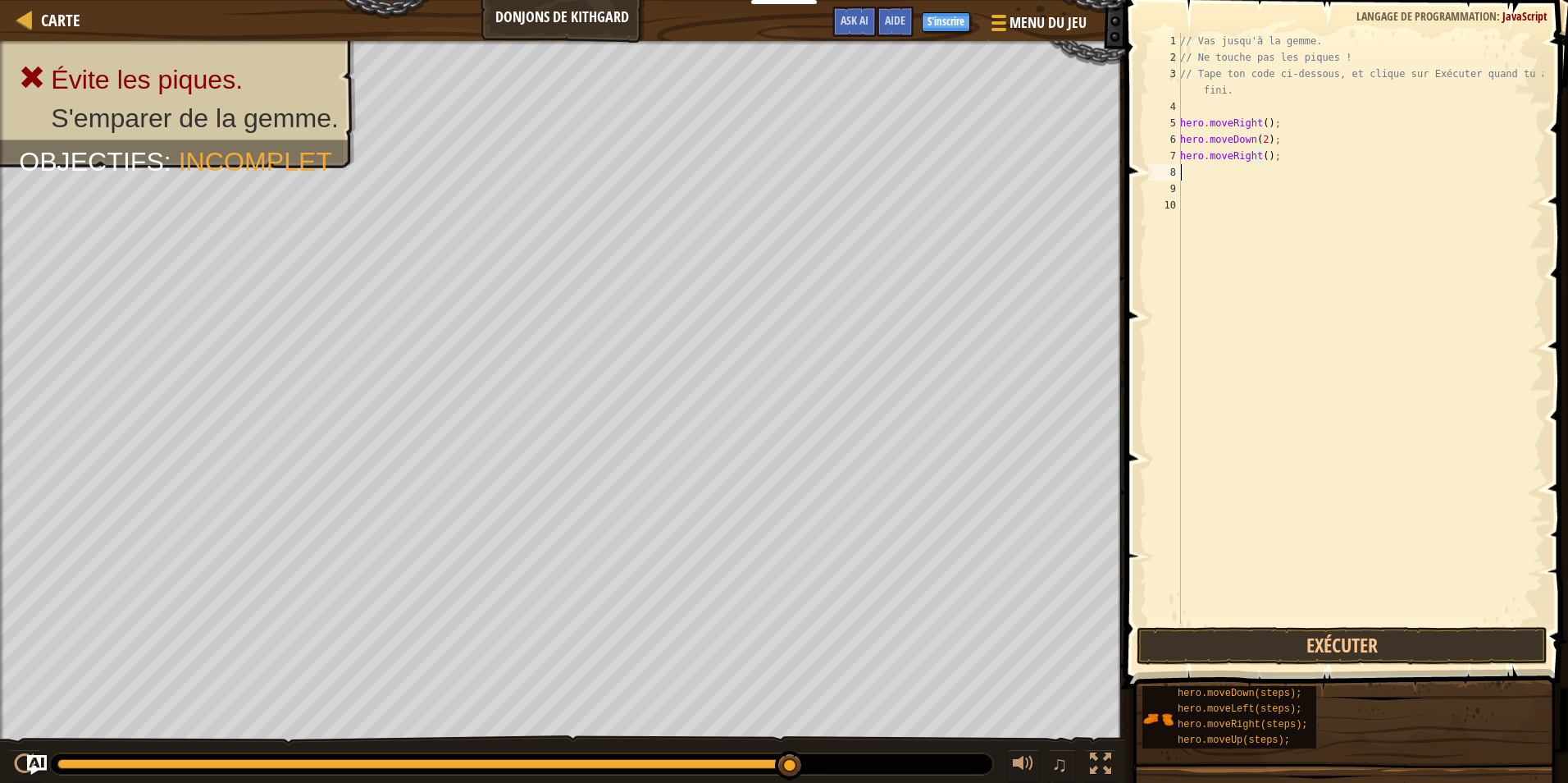
scroll to position [8, 0]
click at [1348, 654] on button "Exécuter" at bounding box center [1342, 645] width 411 height 38
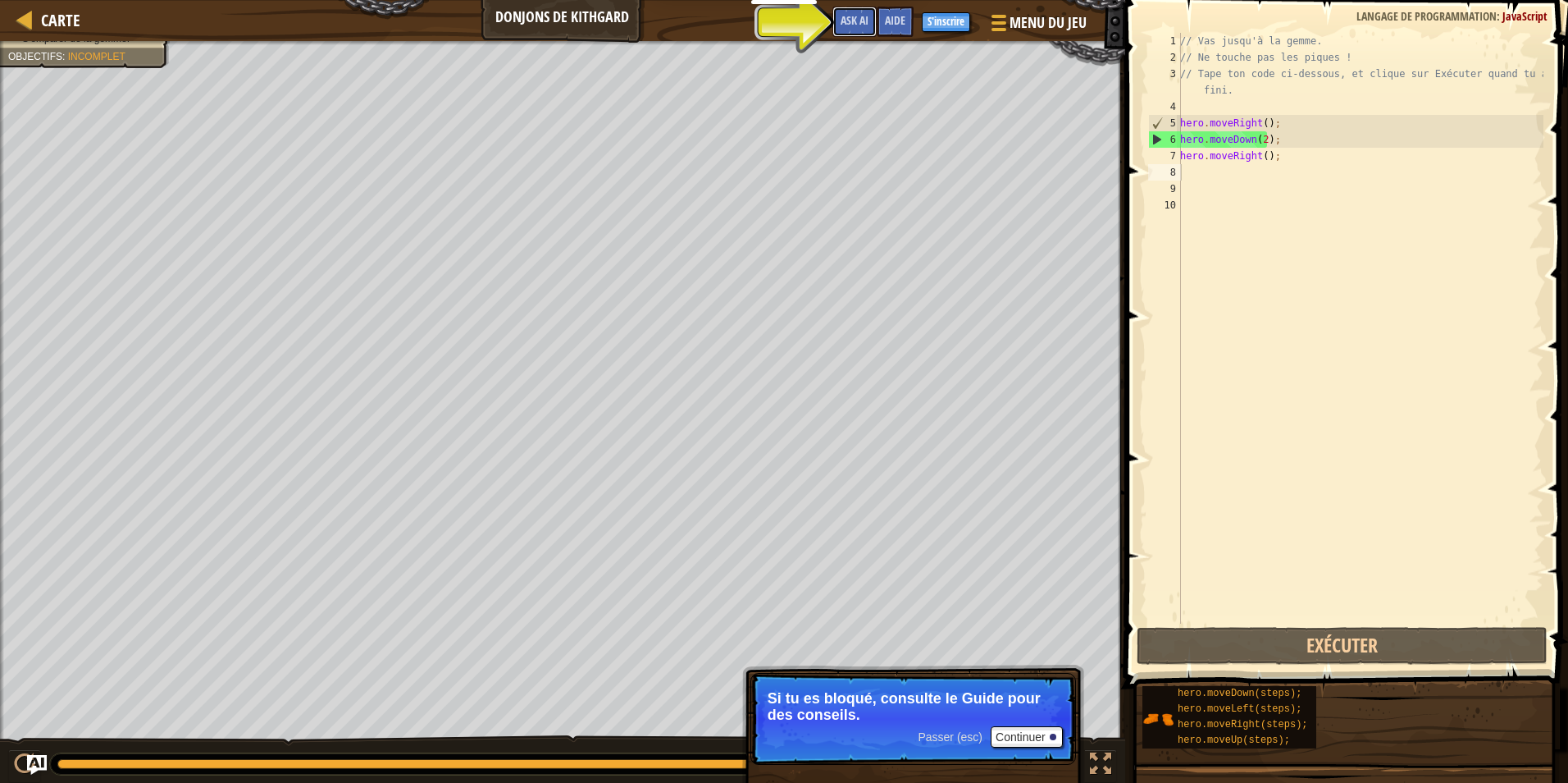
click at [856, 23] on span "Ask AI" at bounding box center [854, 20] width 28 height 16
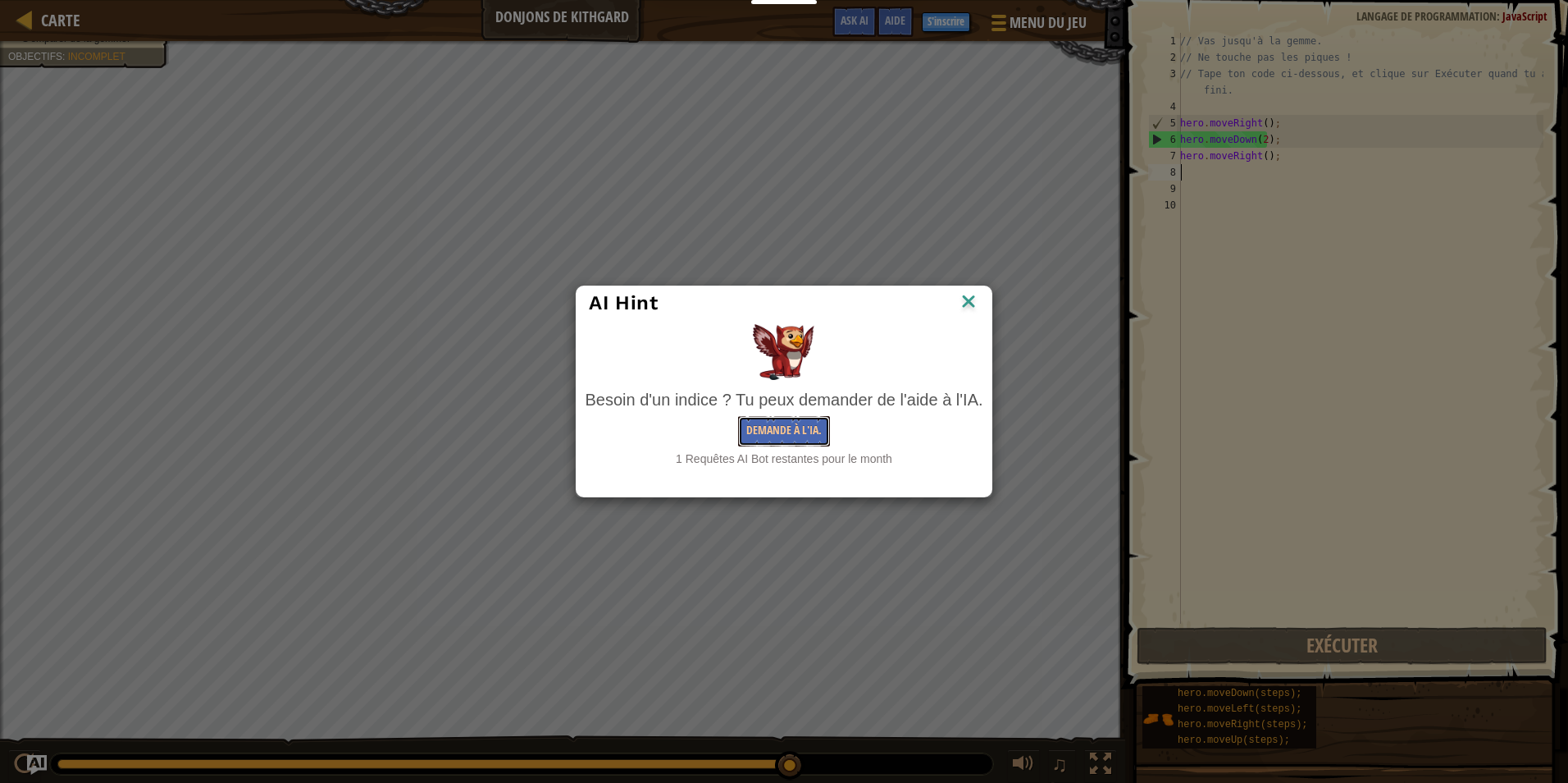
click at [801, 438] on button "Demande à l'IA." at bounding box center [784, 431] width 92 height 30
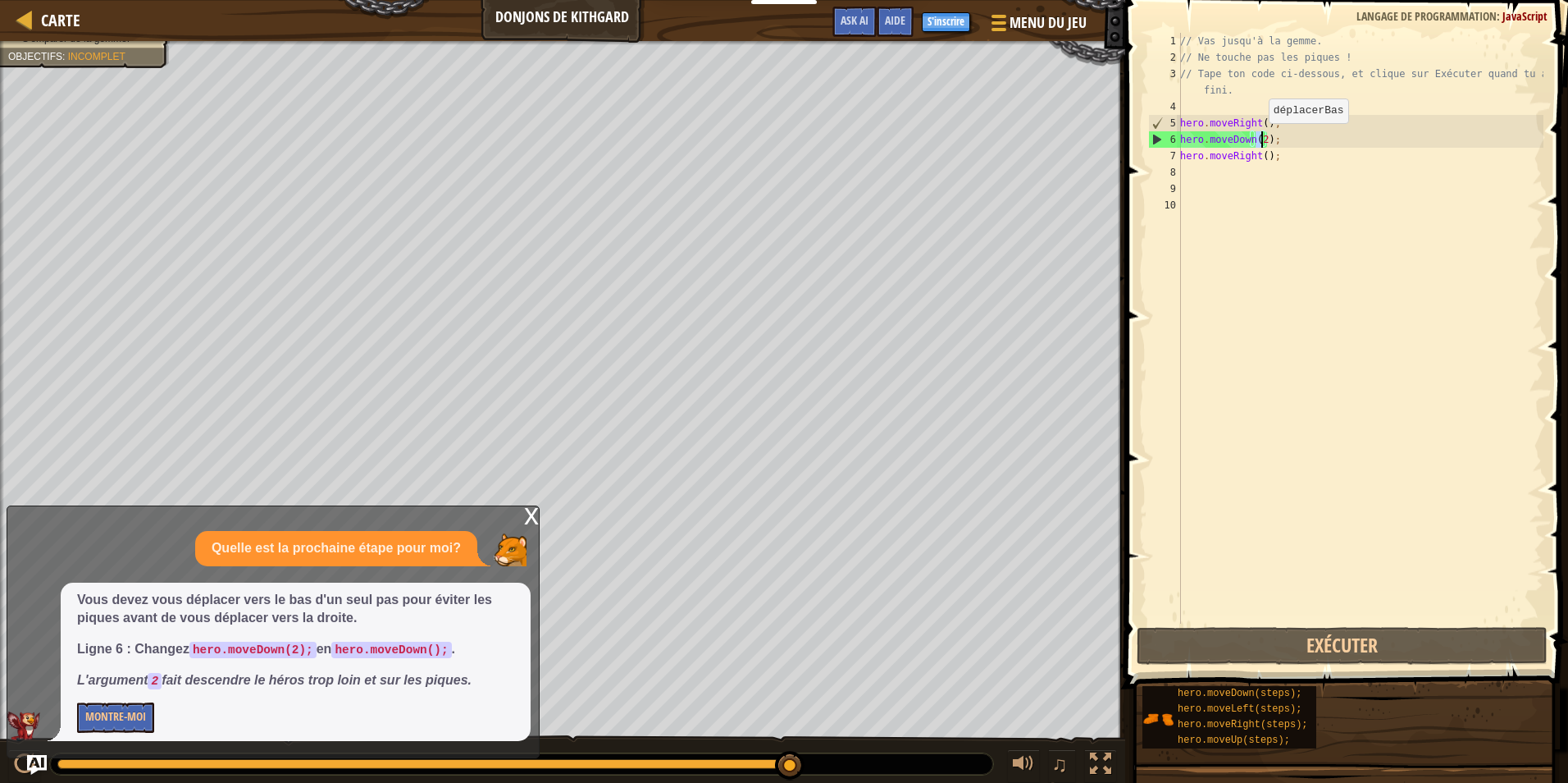
click at [1260, 140] on div "// Vas jusqu'à la gemme. // Ne touche pas les piques ! // Tape ton code ci-dess…" at bounding box center [1360, 344] width 367 height 624
type textarea "hero.moveDown();"
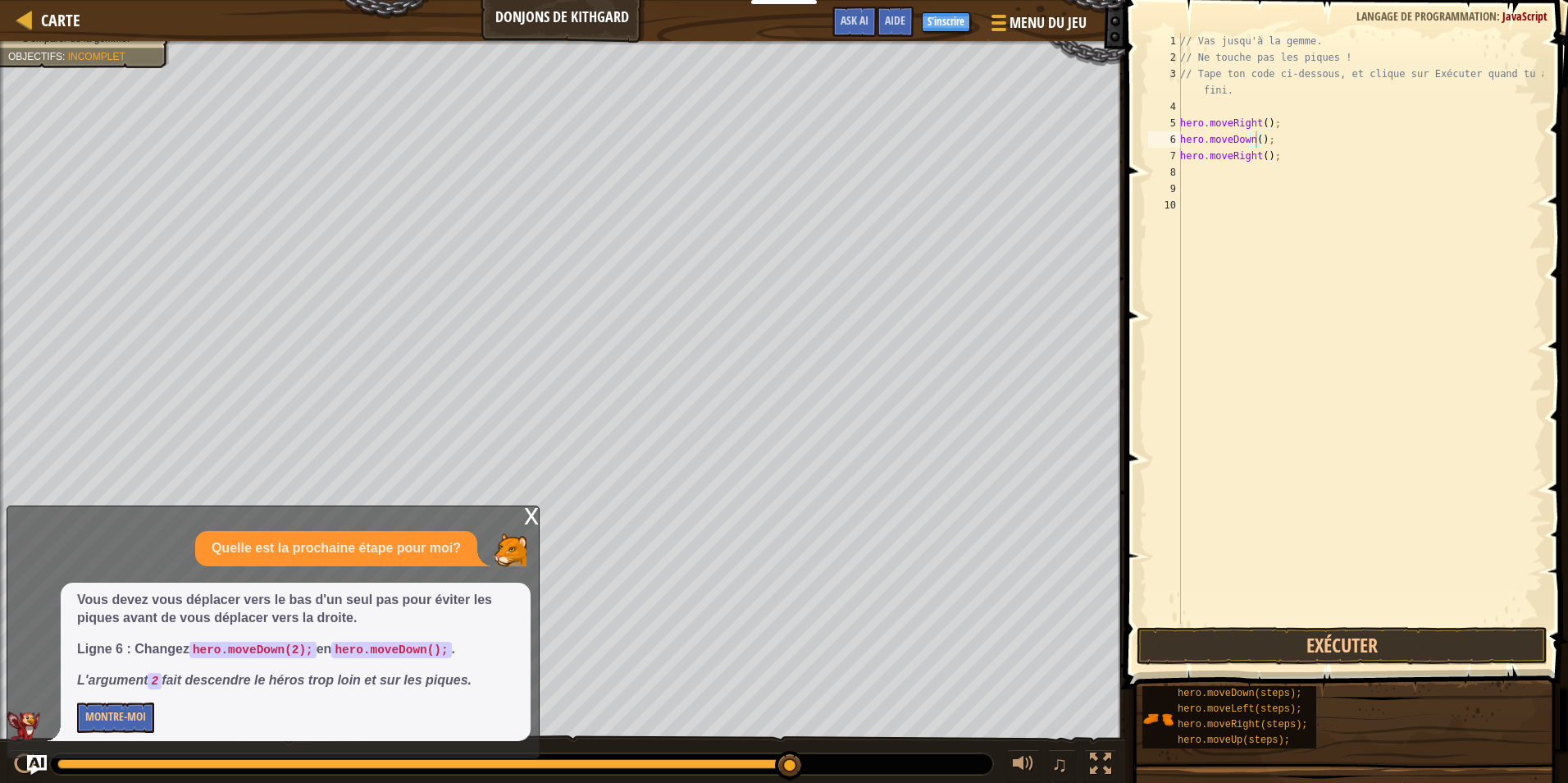
click at [527, 513] on div "x" at bounding box center [530, 514] width 15 height 16
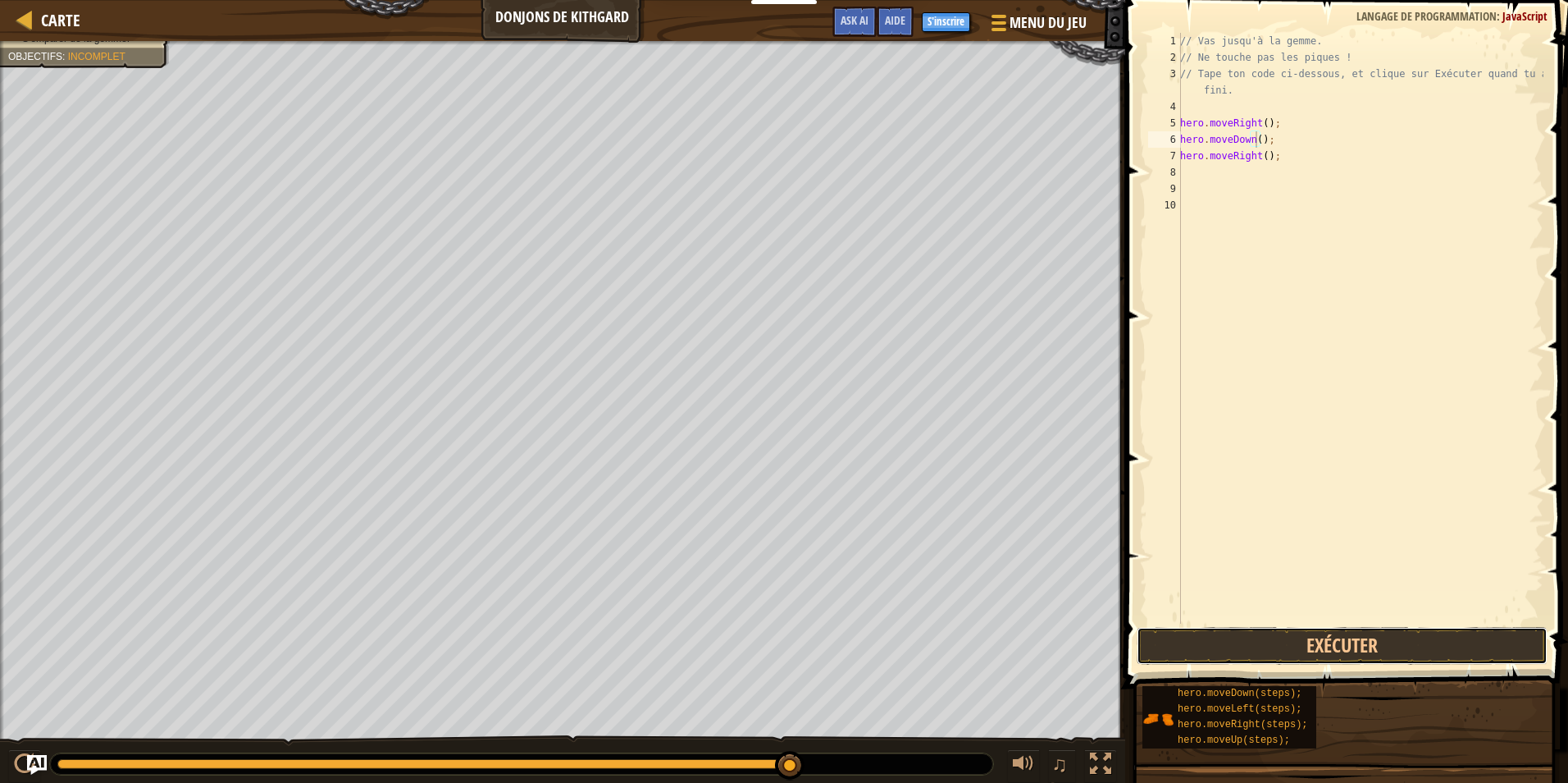
click at [1287, 640] on button "Exécuter" at bounding box center [1342, 645] width 411 height 38
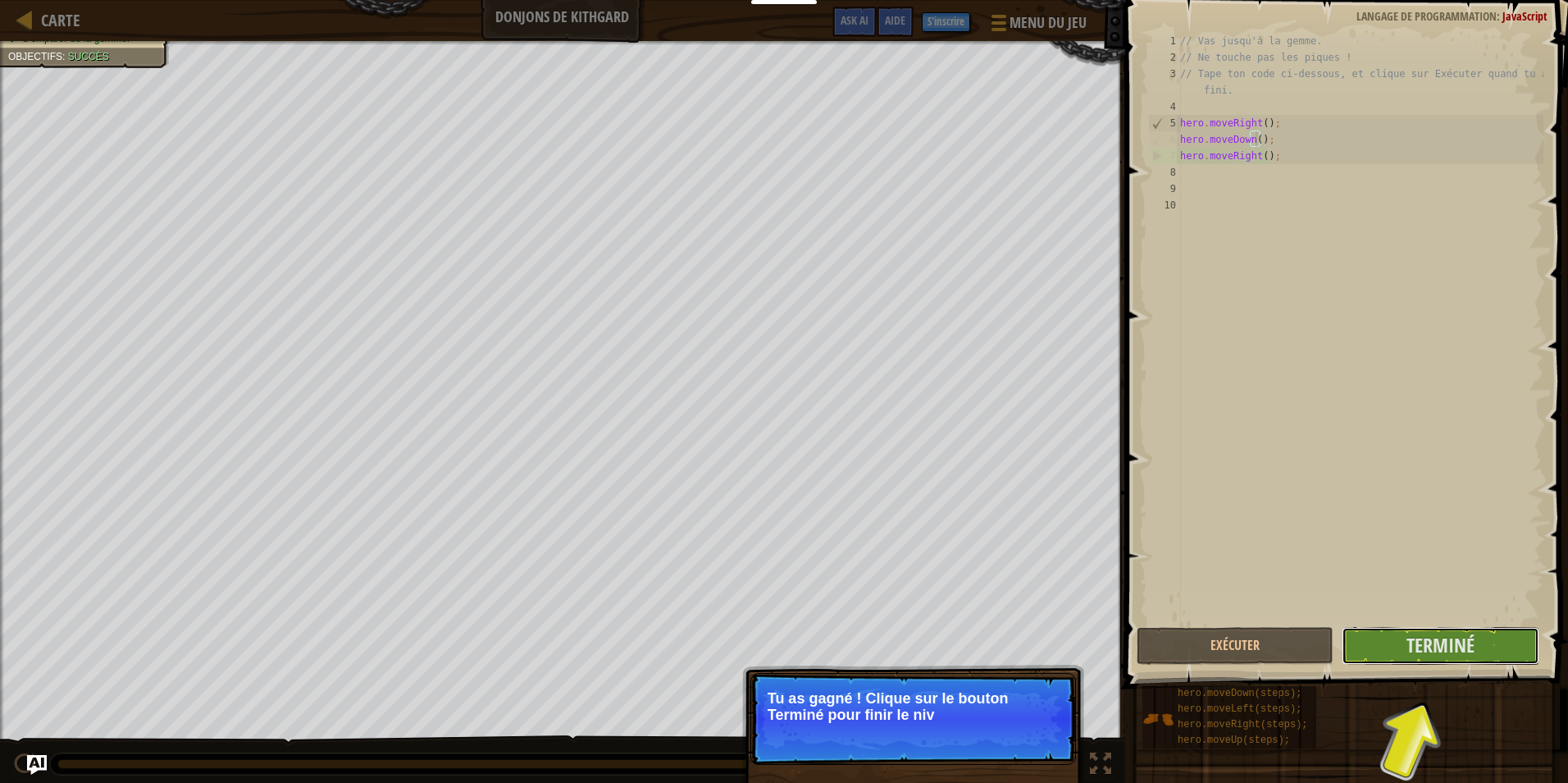
click at [1412, 643] on span "Terminé" at bounding box center [1440, 644] width 68 height 26
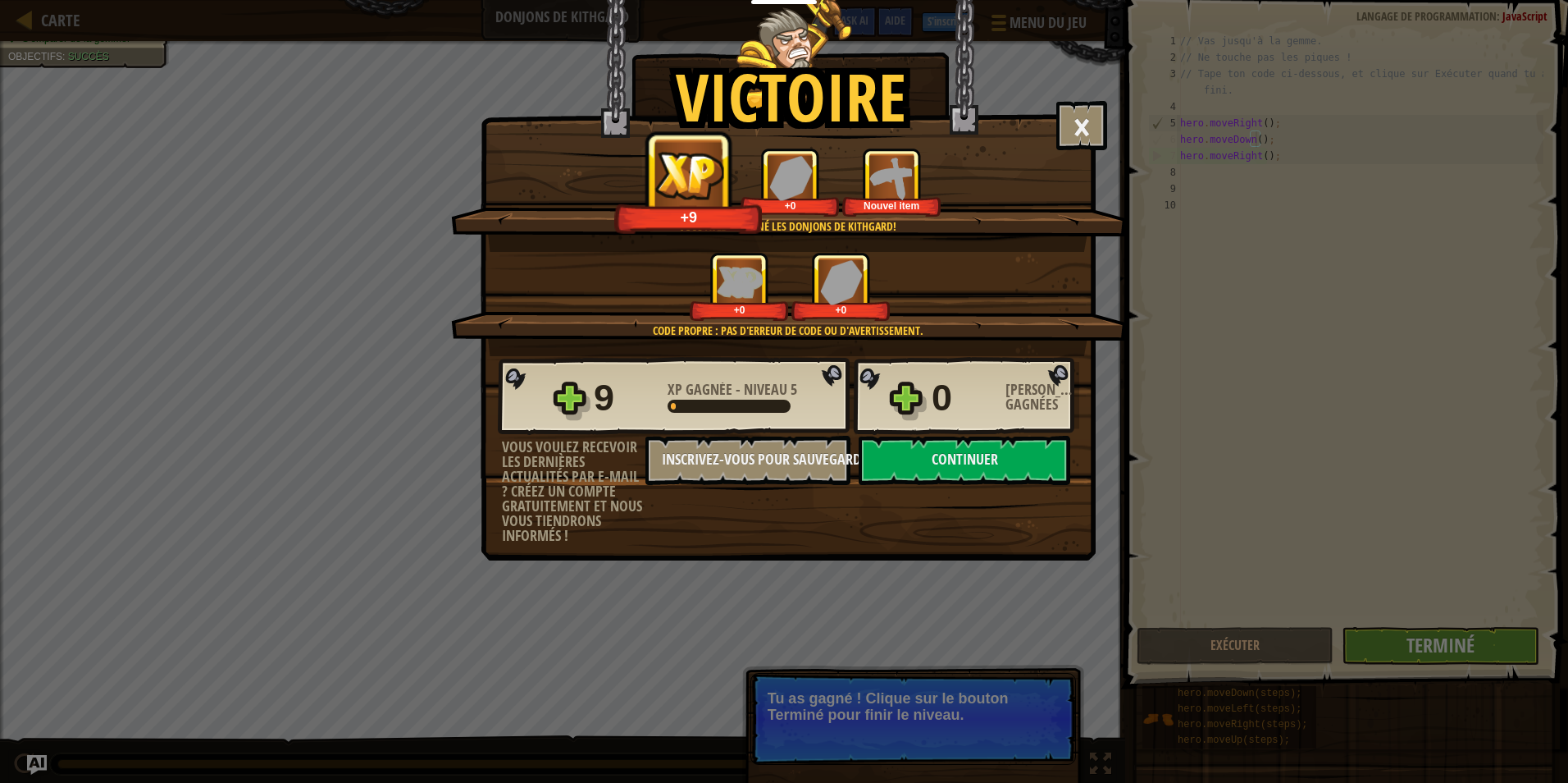
click at [983, 458] on button "Continuer" at bounding box center [964, 460] width 211 height 49
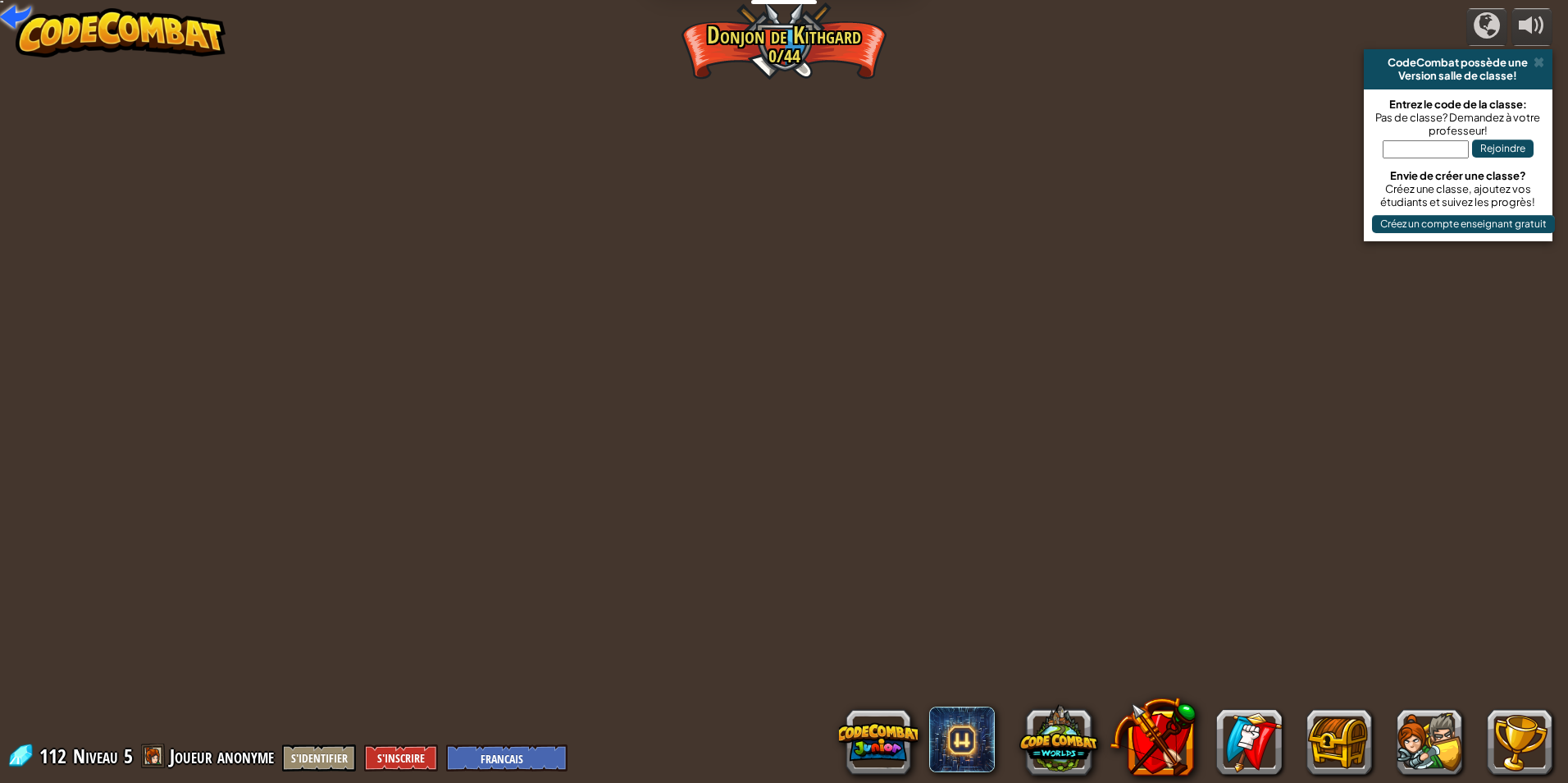
select select "fr"
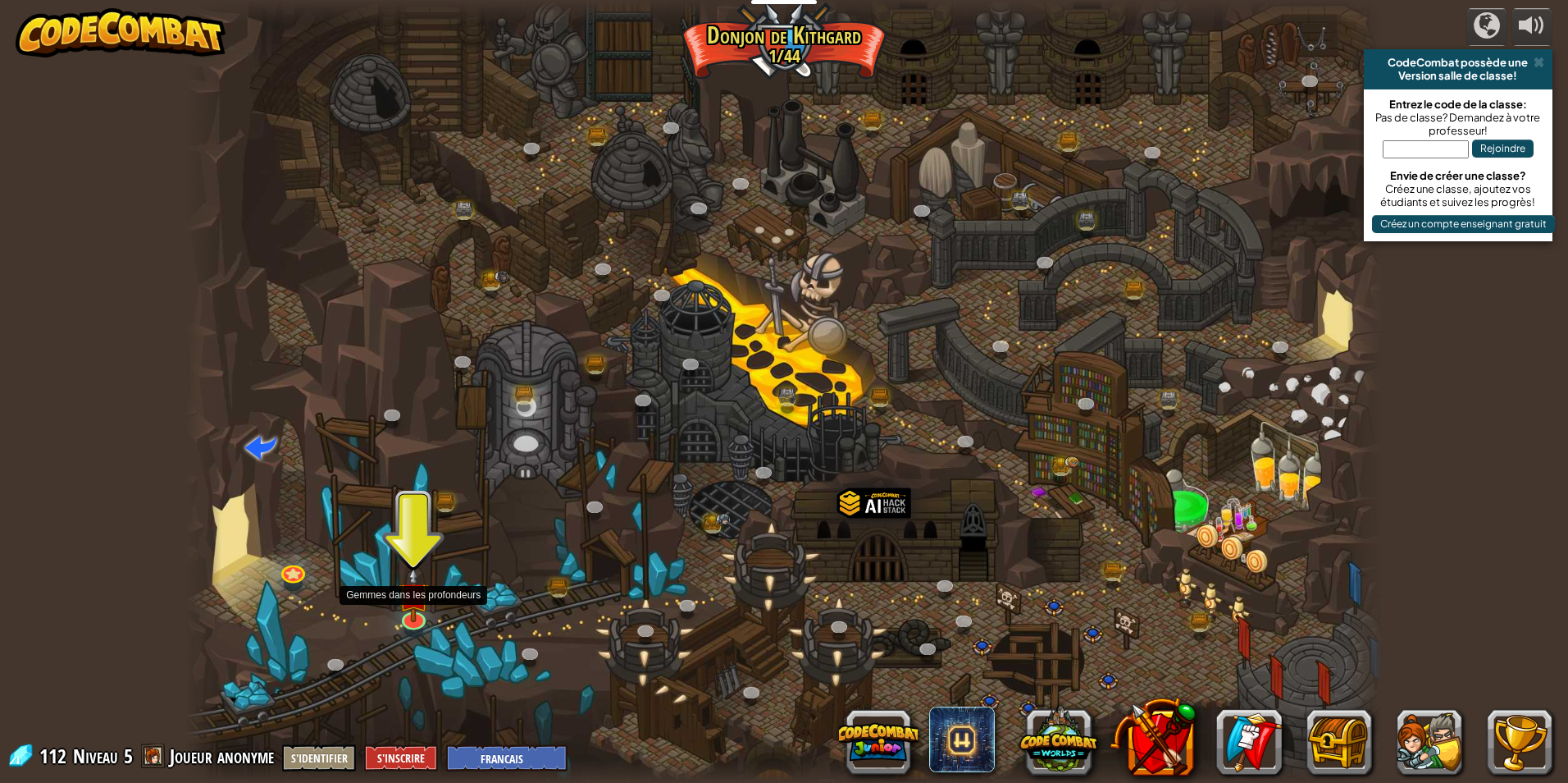
click at [418, 609] on img at bounding box center [413, 593] width 32 height 55
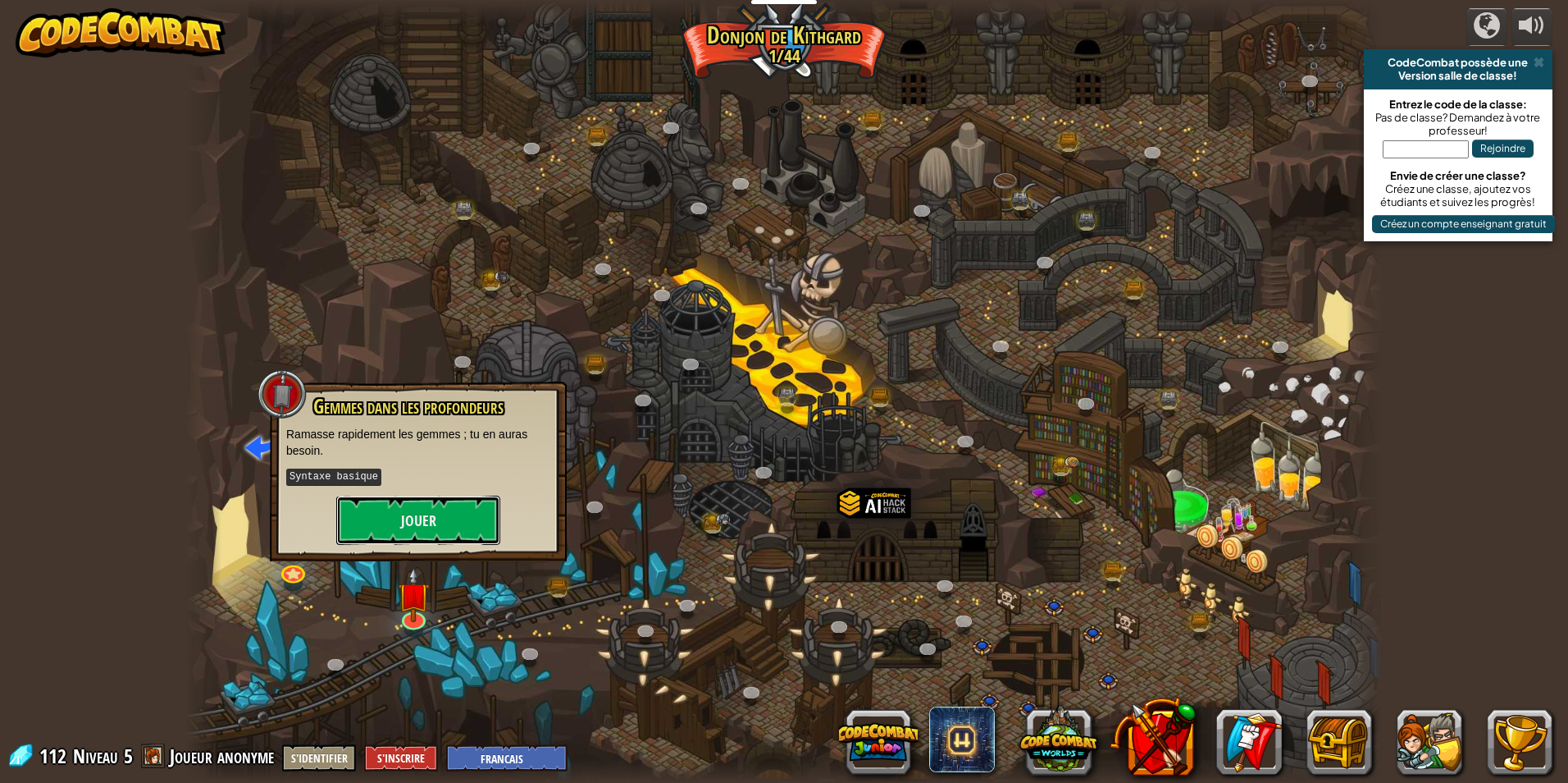
click at [422, 518] on button "Jouer" at bounding box center [418, 520] width 164 height 49
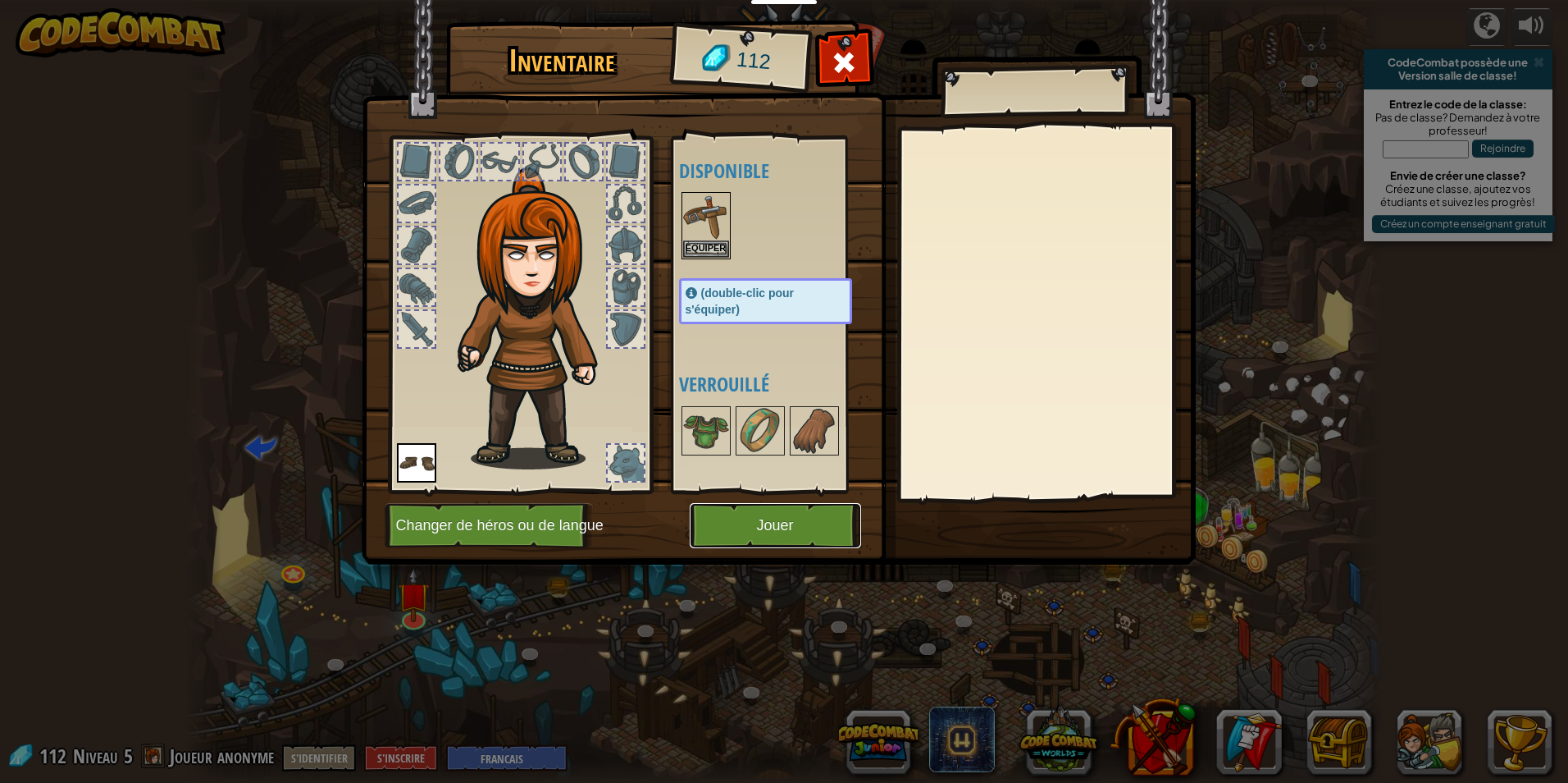
click at [749, 511] on button "Jouer" at bounding box center [775, 525] width 172 height 46
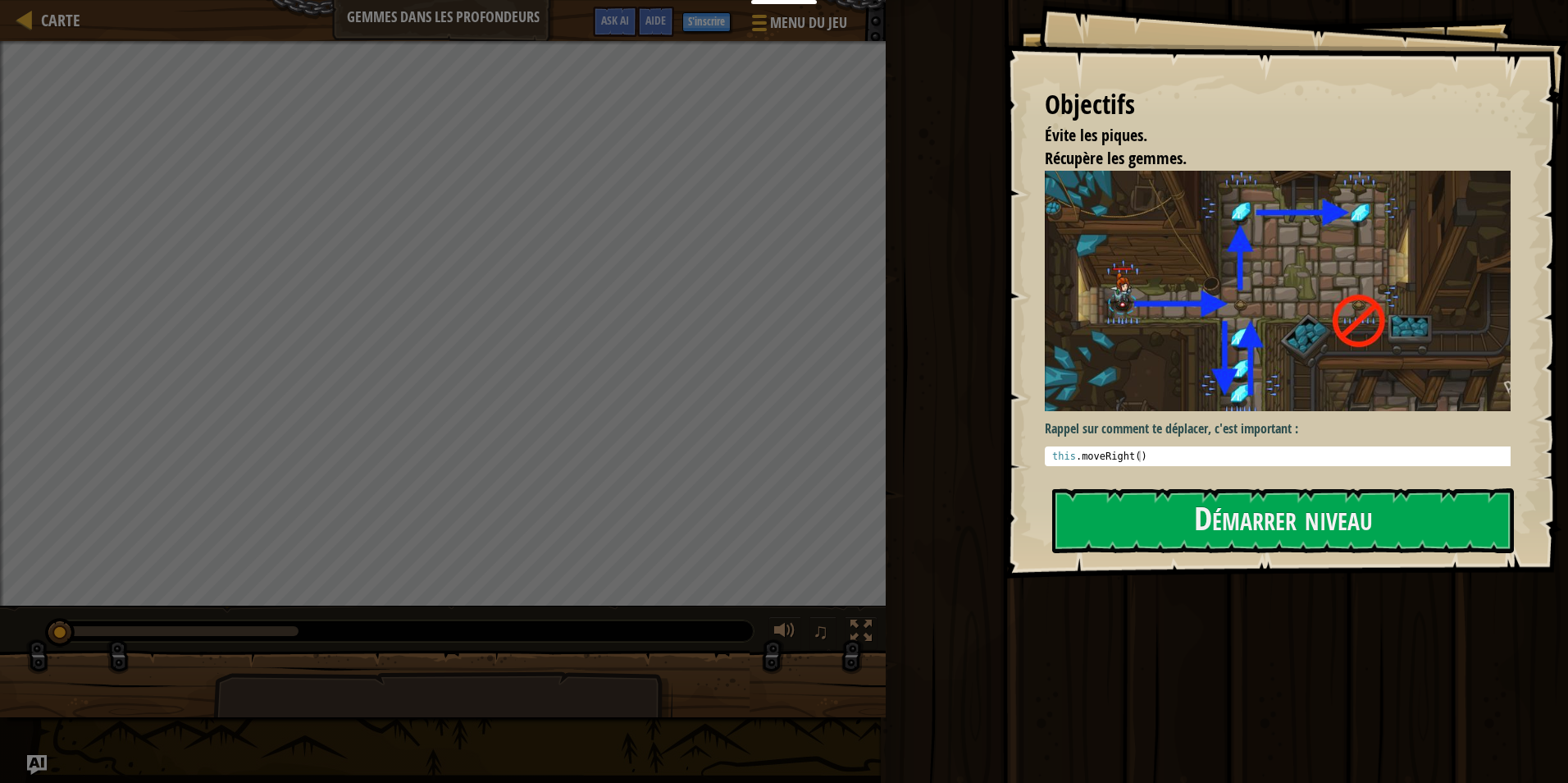
click at [1197, 527] on button "Démarrer niveau" at bounding box center [1283, 520] width 462 height 65
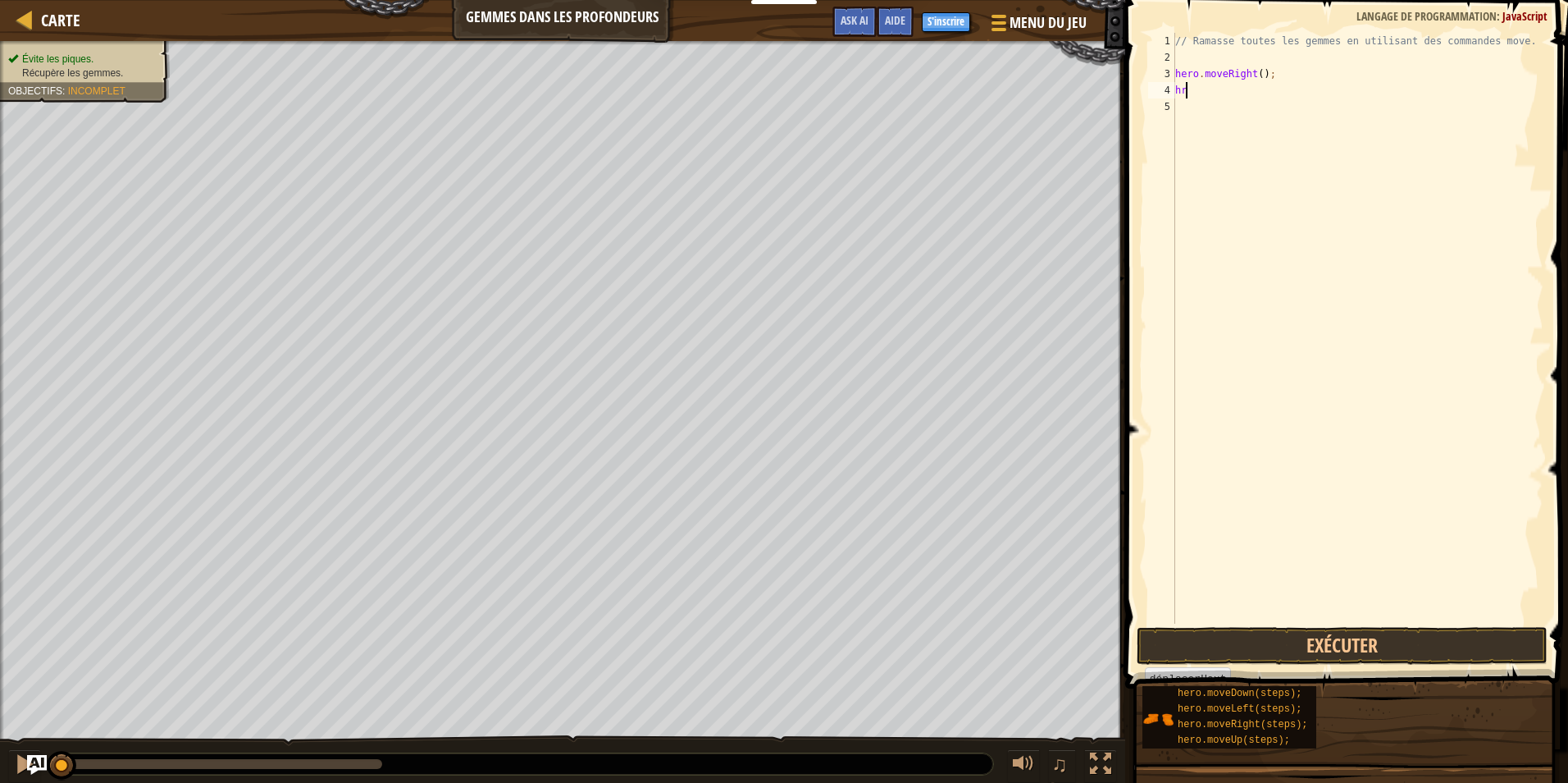
scroll to position [8, 0]
type textarea "h"
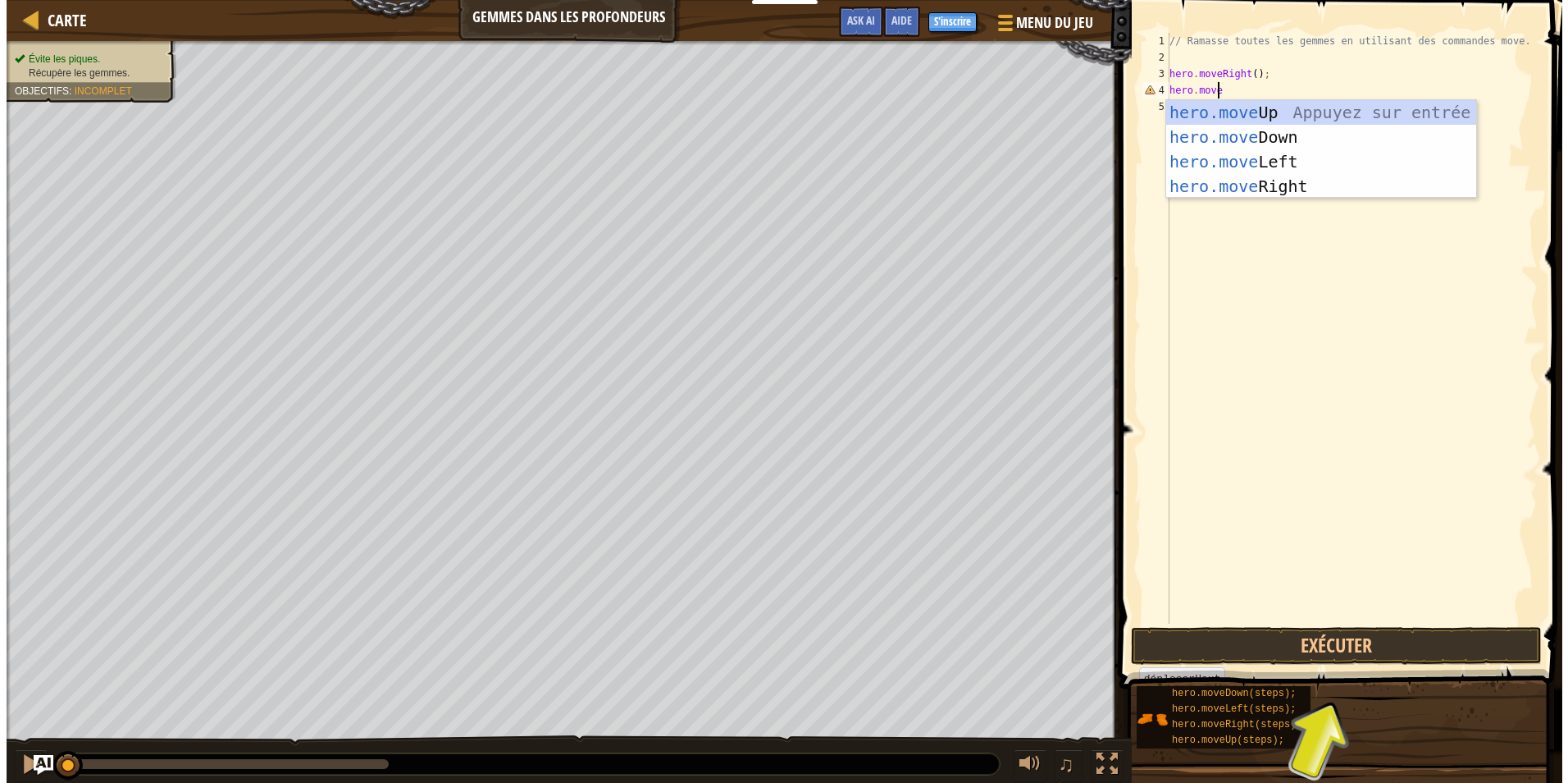
scroll to position [8, 3]
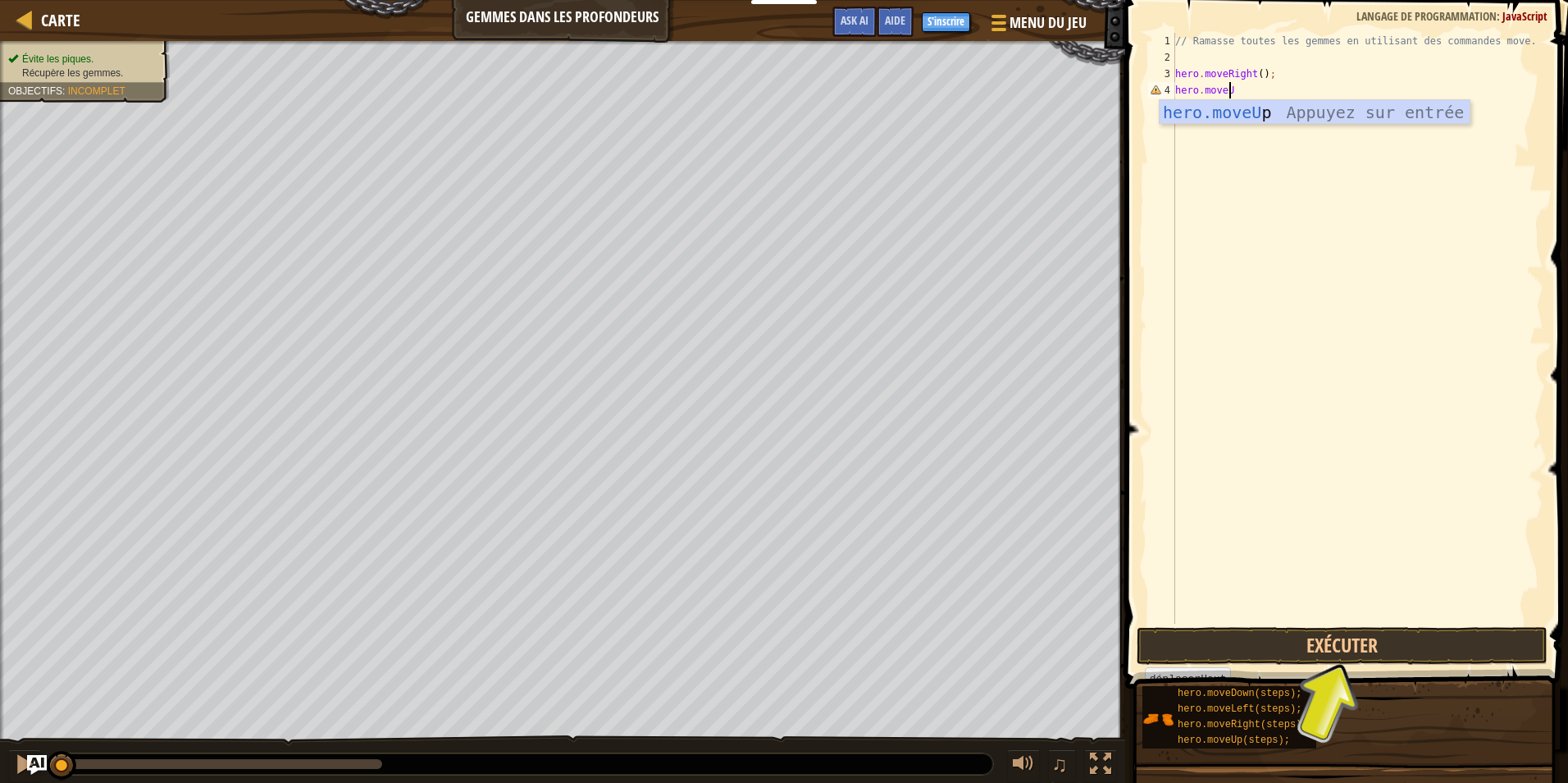
type textarea "hero.moveUP"
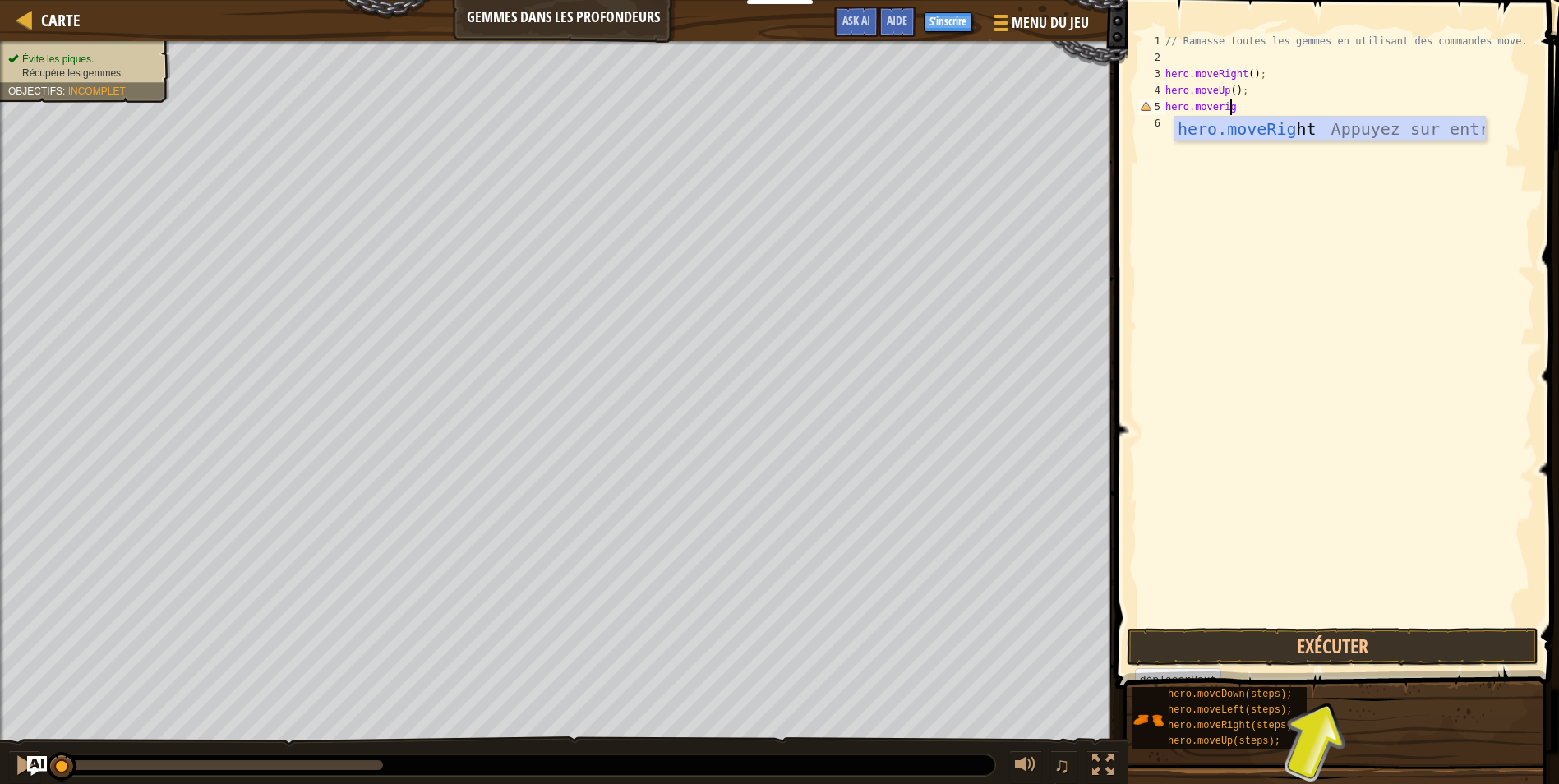
scroll to position [8, 5]
type textarea "hero.moveright"
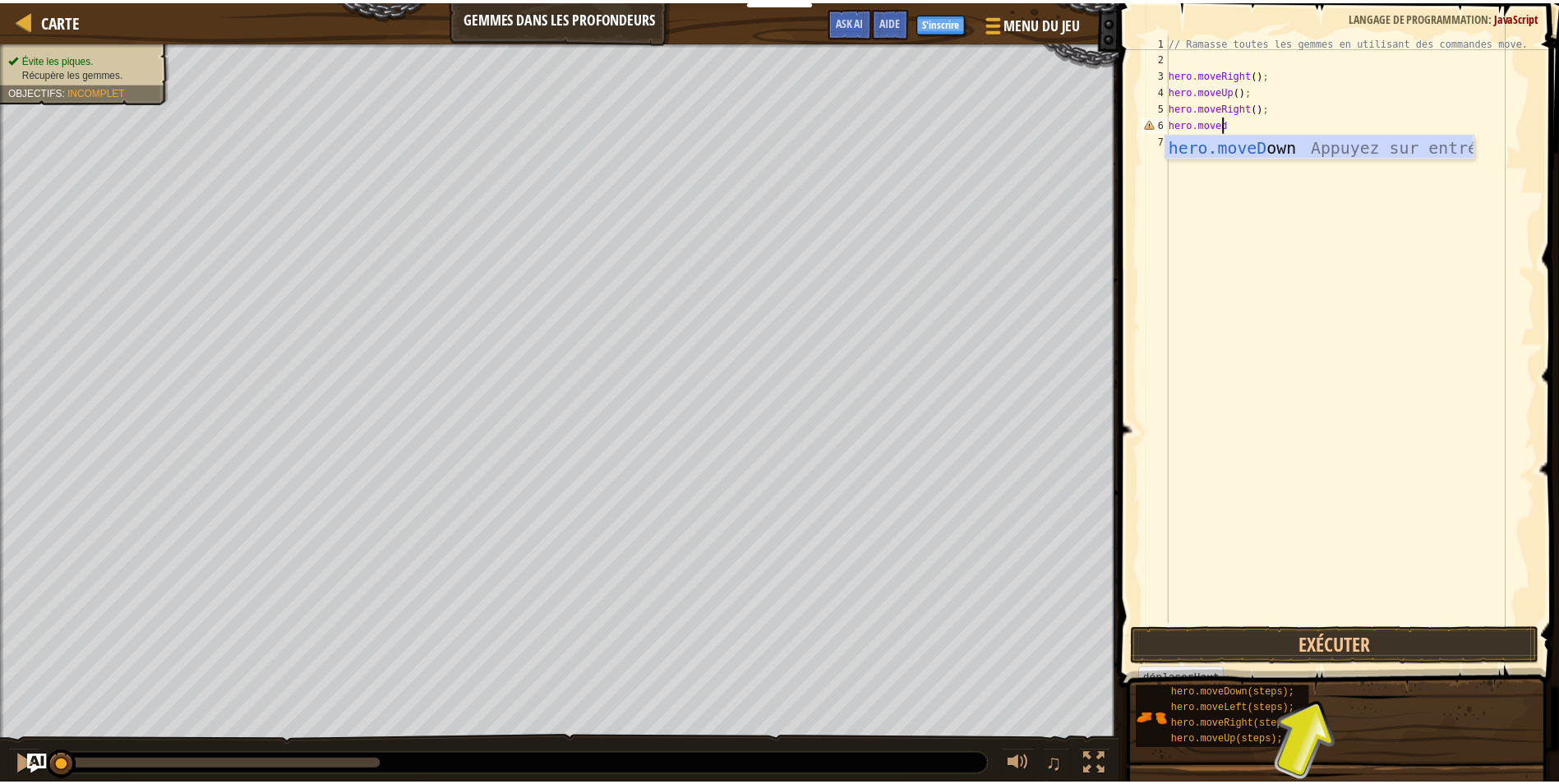
scroll to position [8, 3]
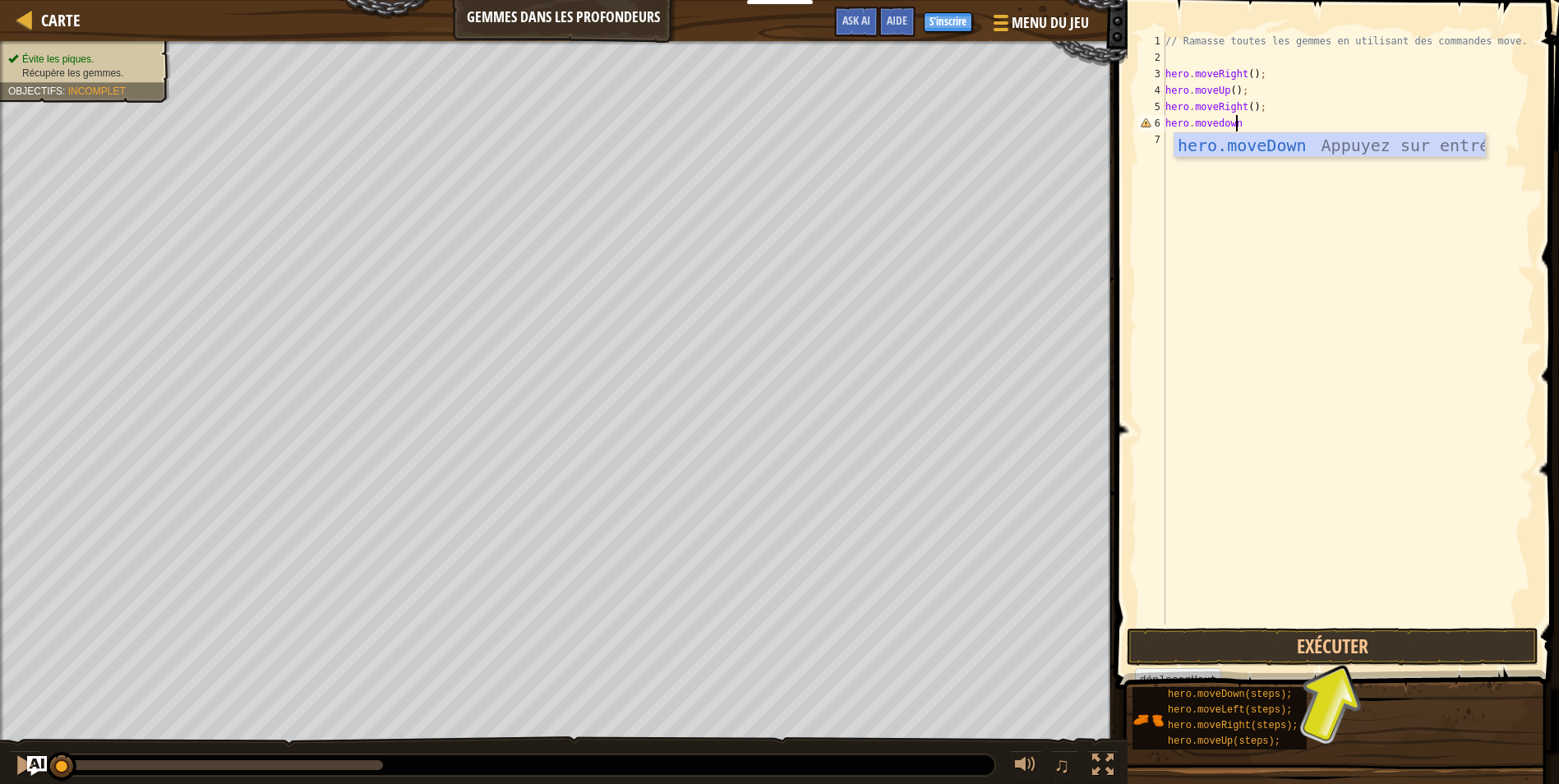
type textarea "hero.movedown"
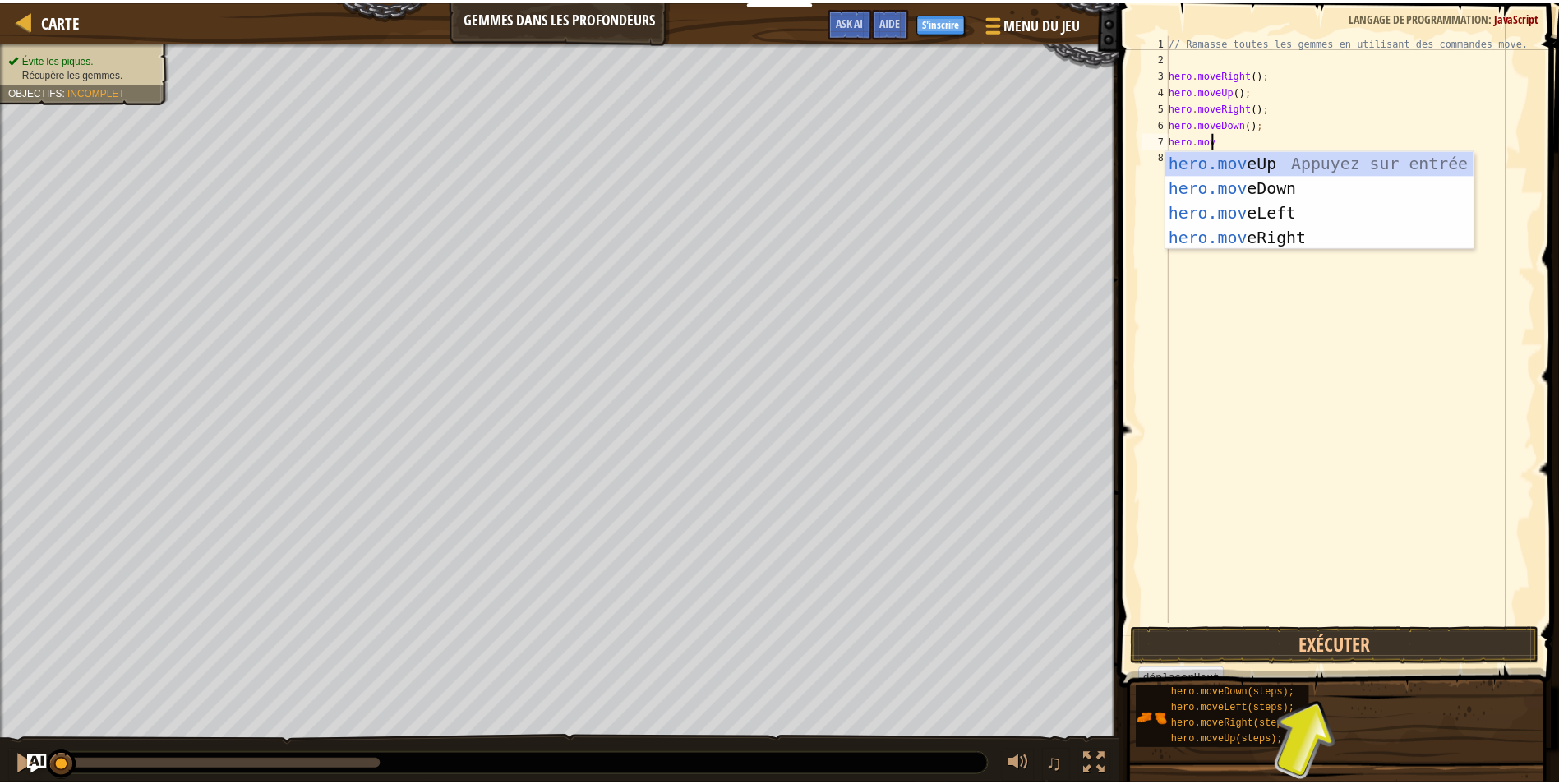
scroll to position [8, 3]
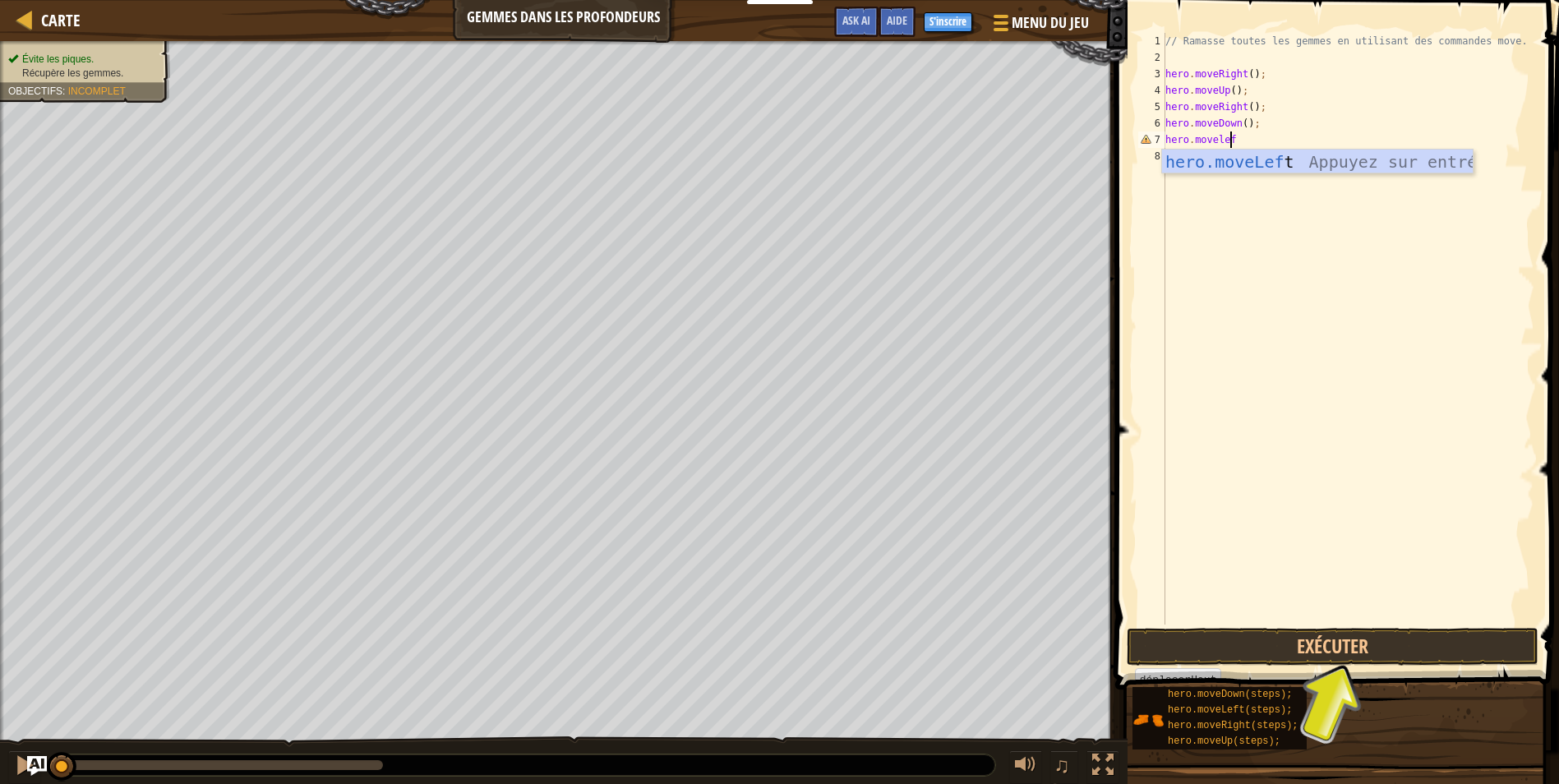
type textarea "hero.moveleft"
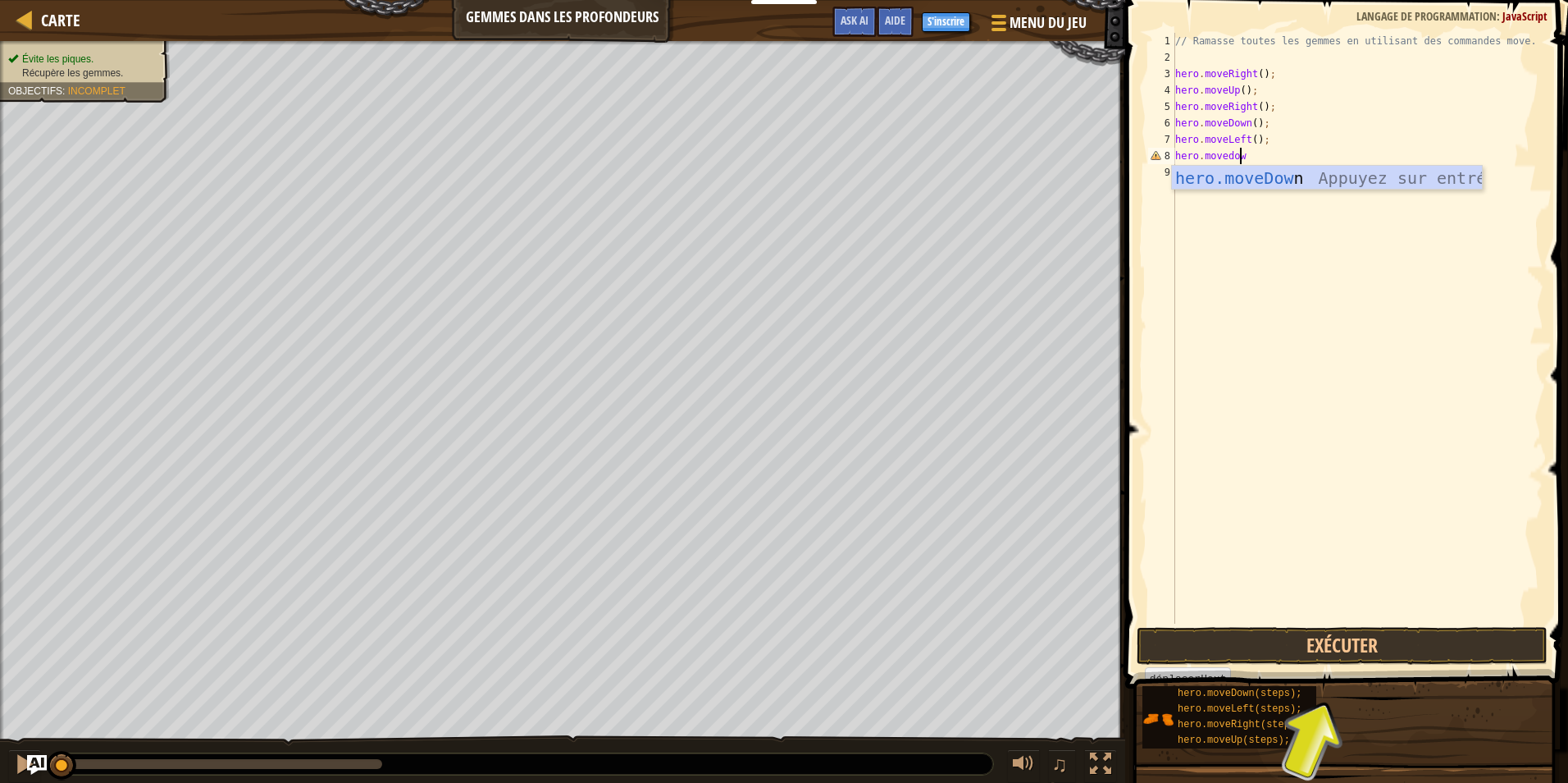
type textarea "hero.movedown"
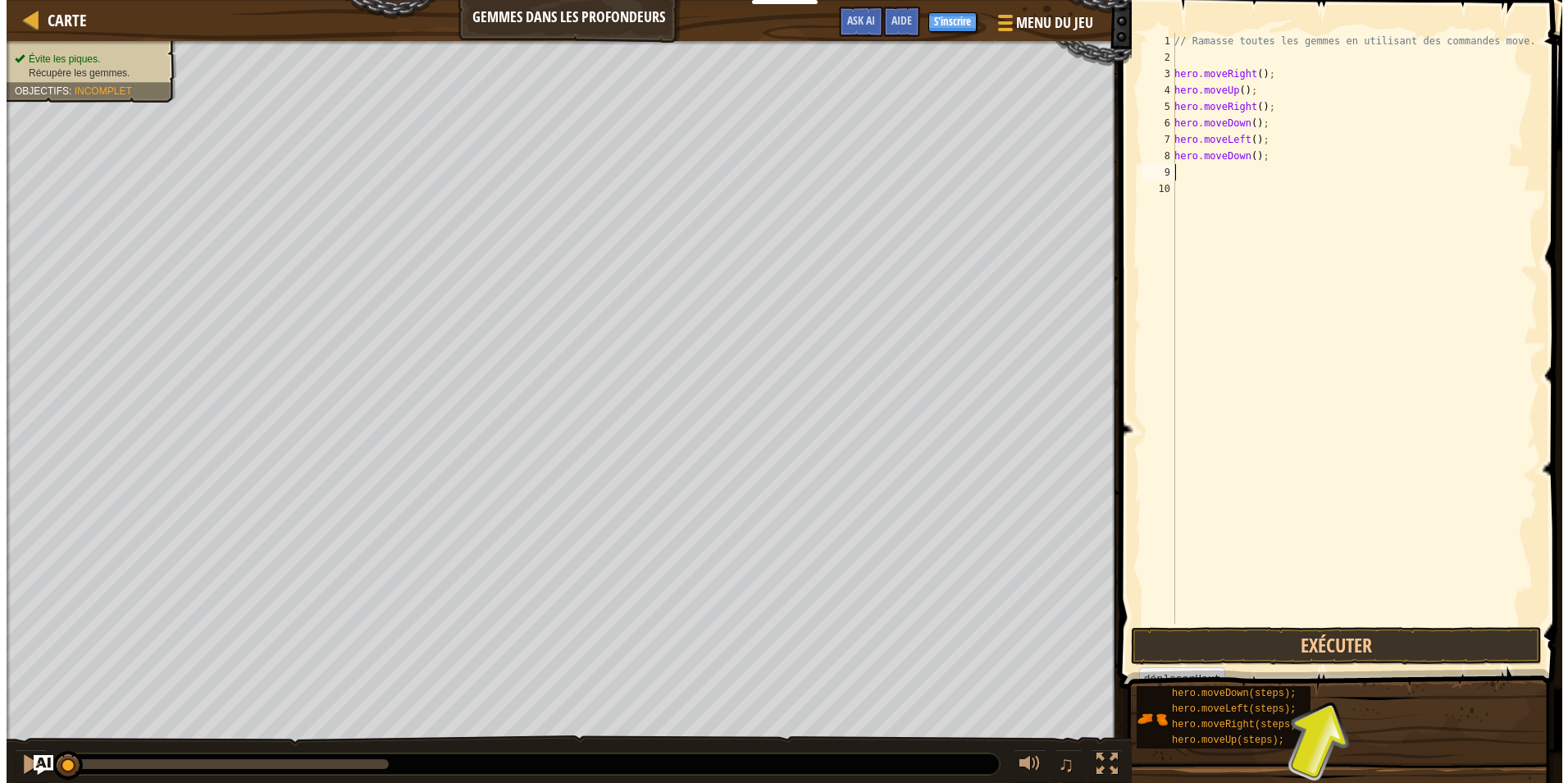
scroll to position [8, 0]
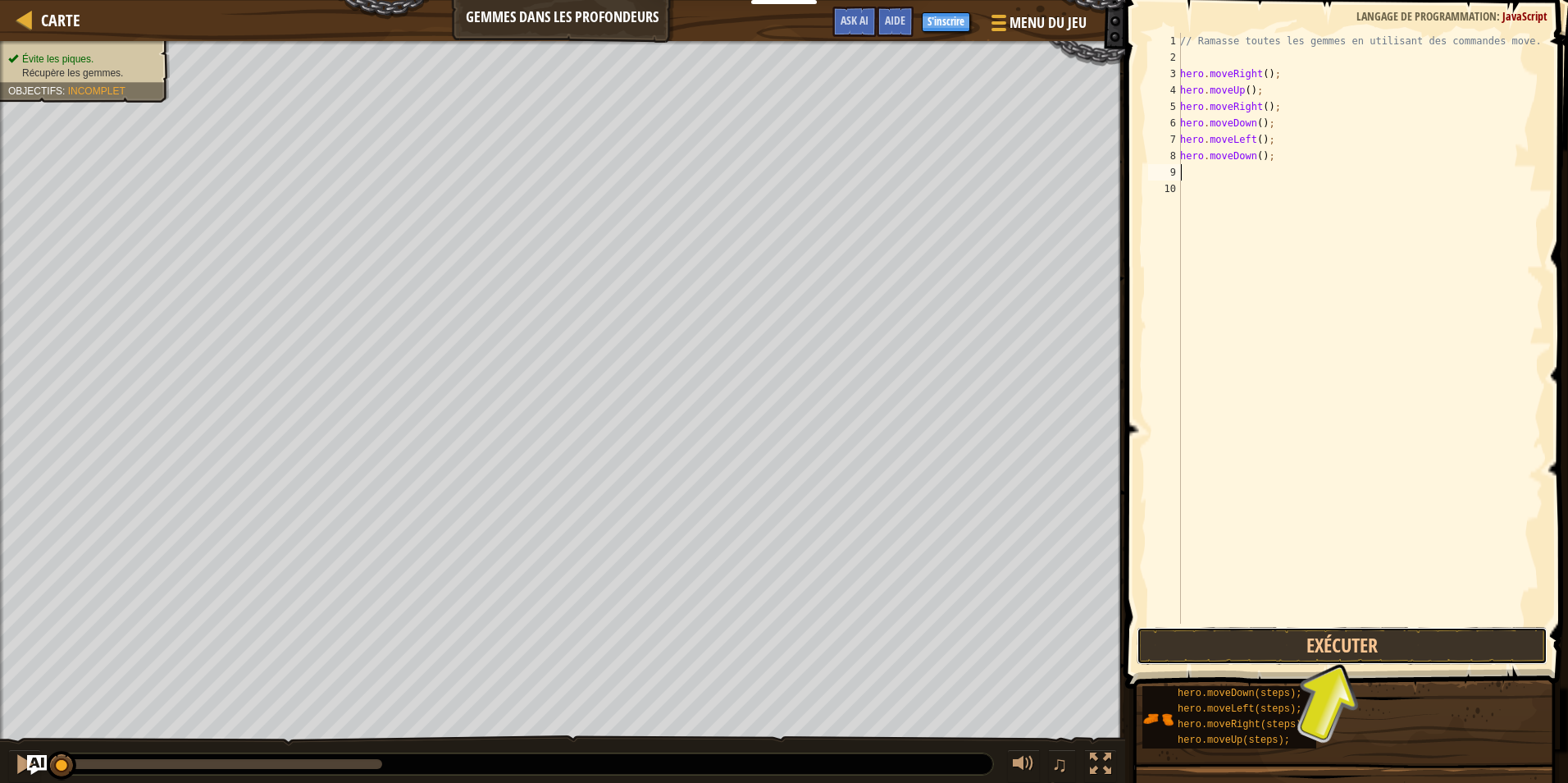
click at [1330, 651] on button "Exécuter" at bounding box center [1342, 645] width 411 height 38
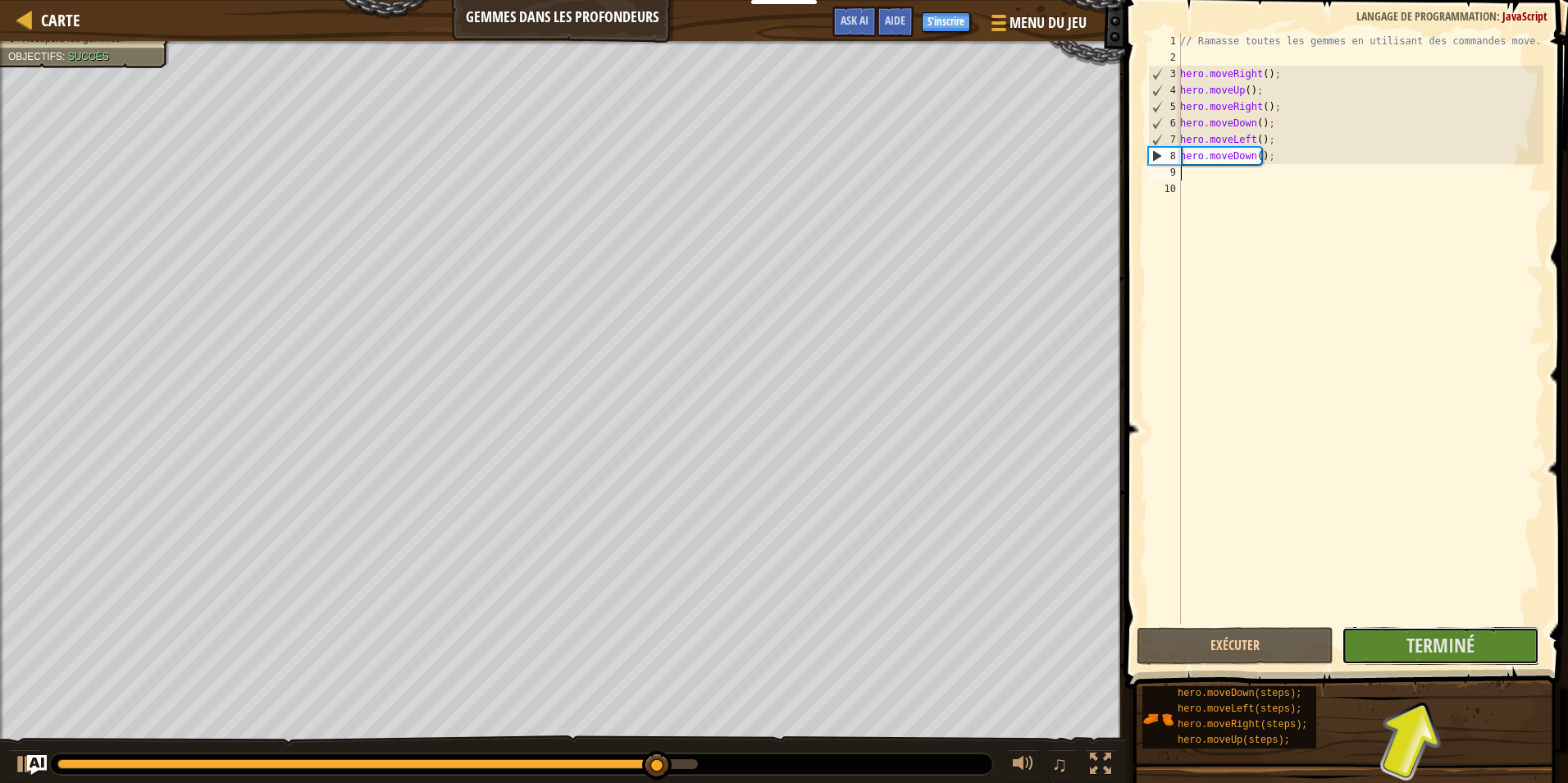
click at [1479, 642] on button "Terminé" at bounding box center [1439, 645] width 197 height 38
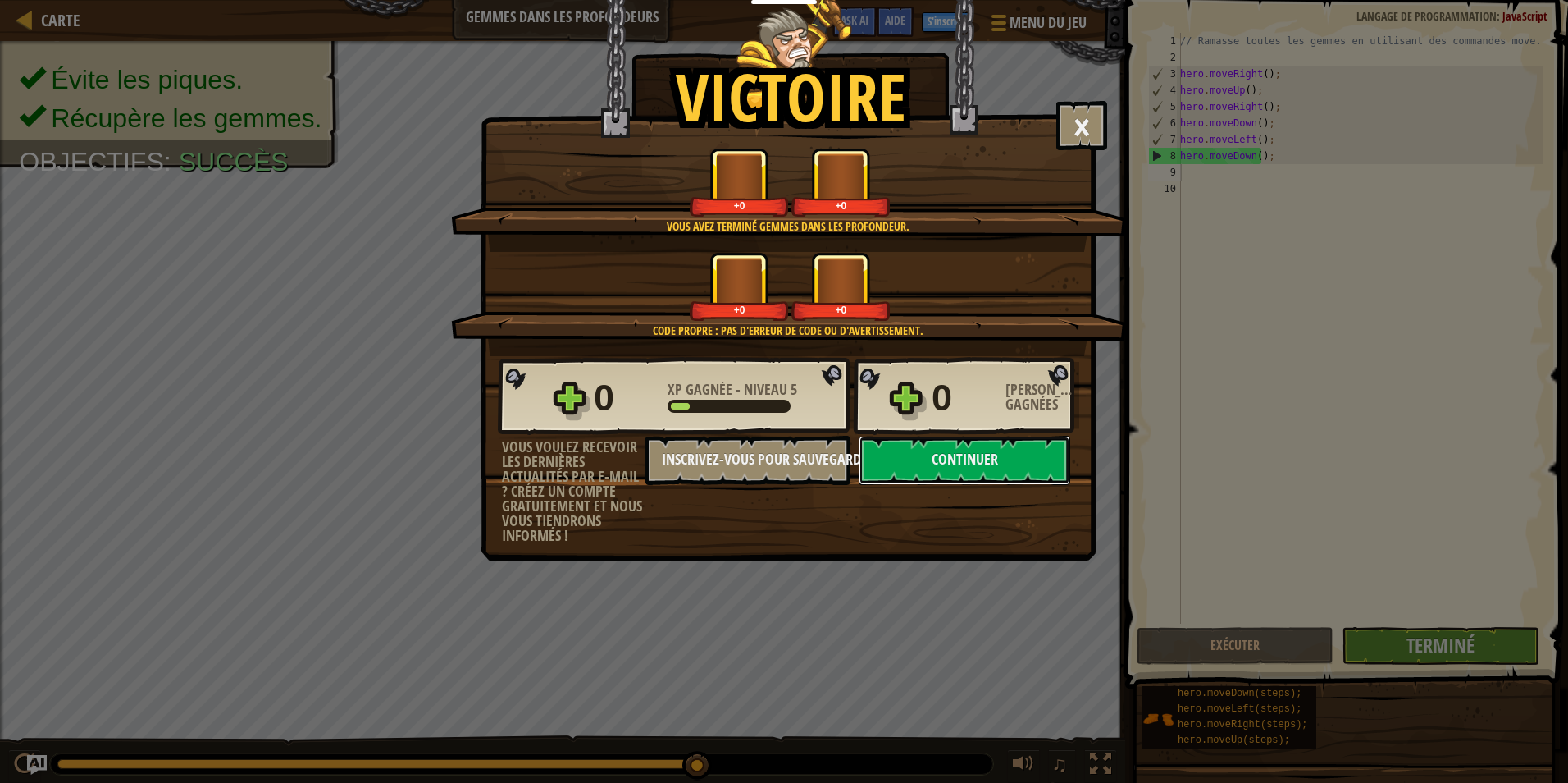
click at [944, 460] on button "Continuer" at bounding box center [964, 460] width 211 height 49
select select "fr"
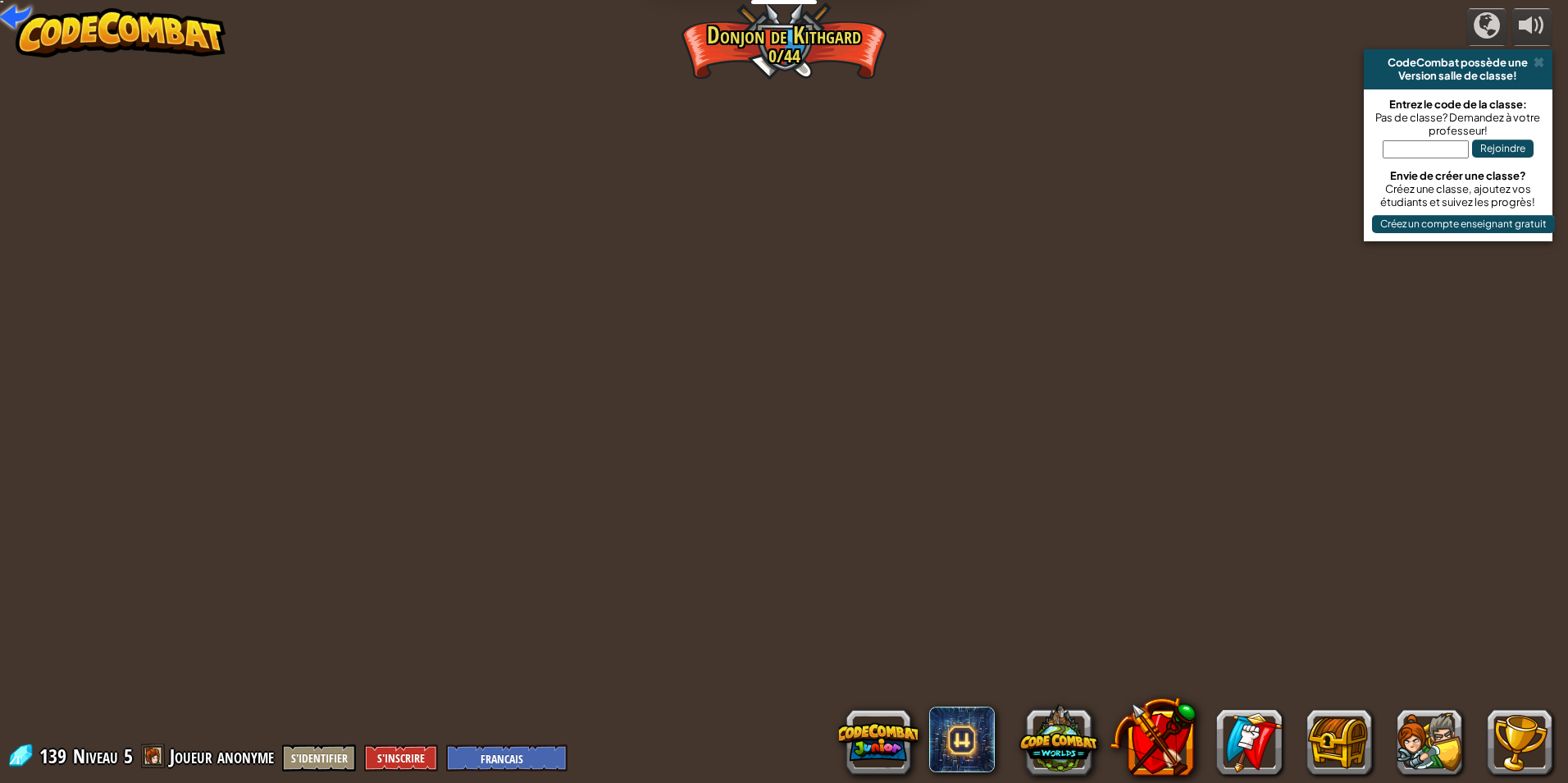
select select "fr"
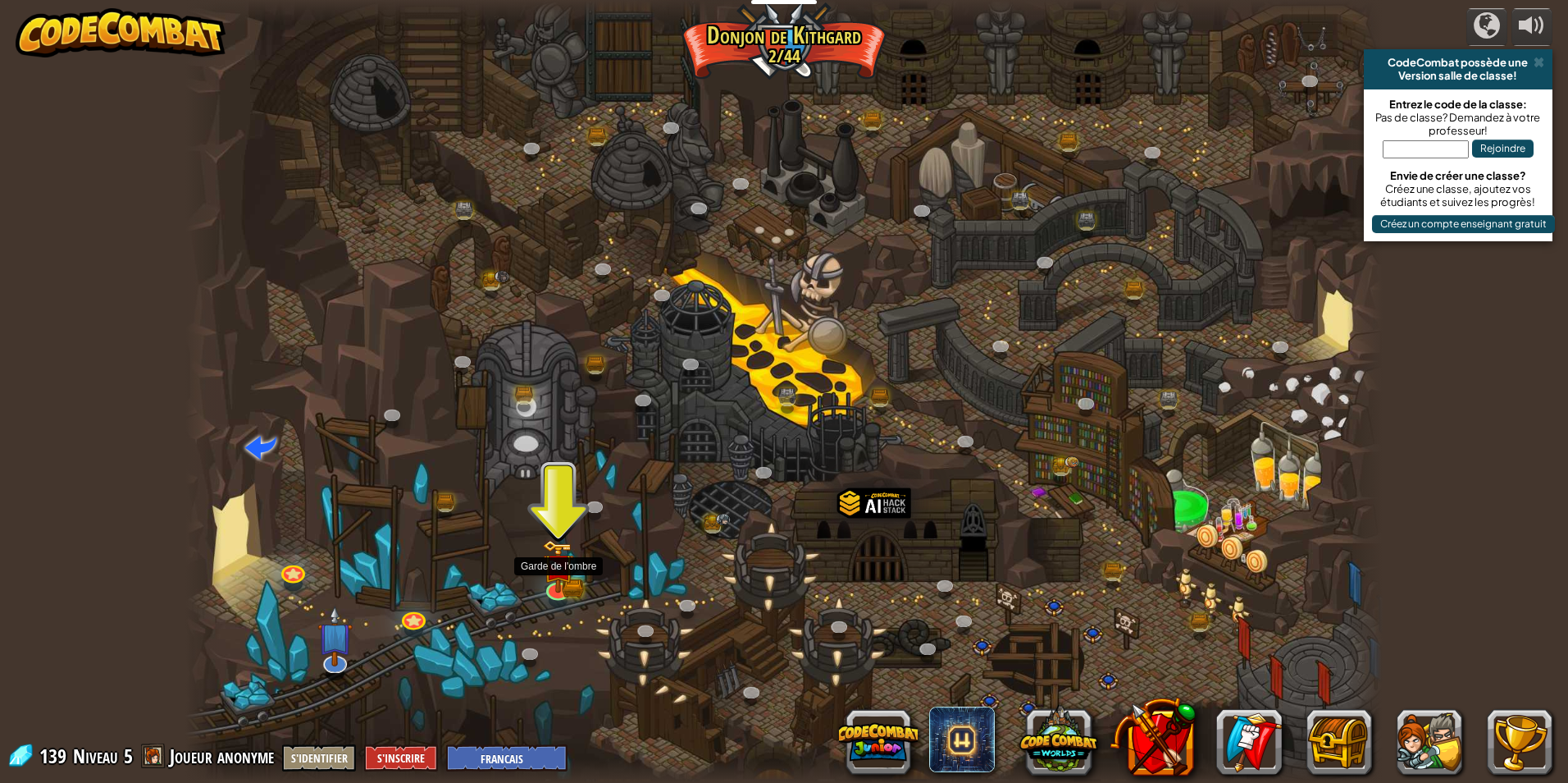
click at [551, 575] on img at bounding box center [558, 566] width 32 height 53
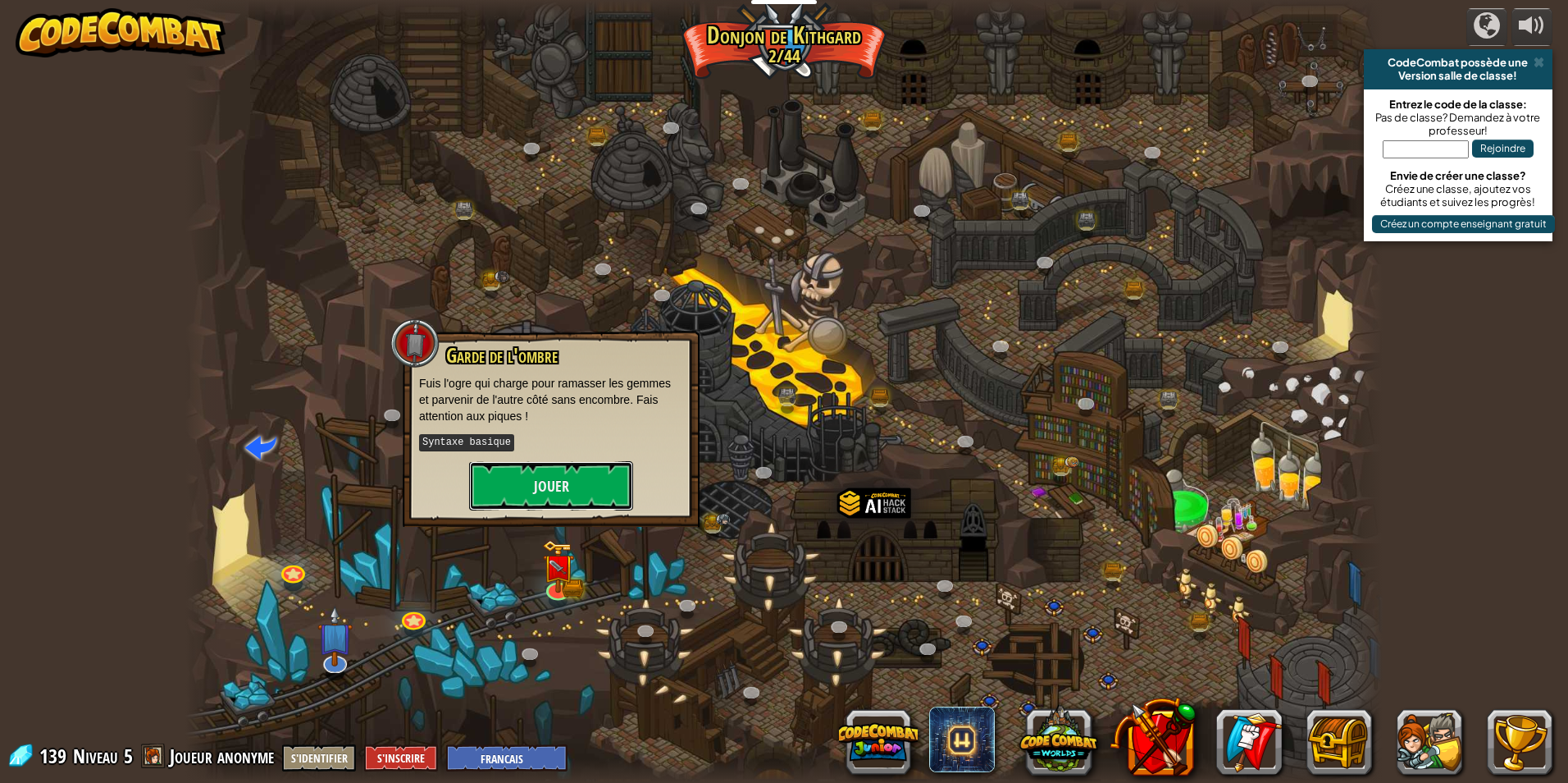
click at [603, 501] on button "Jouer" at bounding box center [551, 485] width 164 height 49
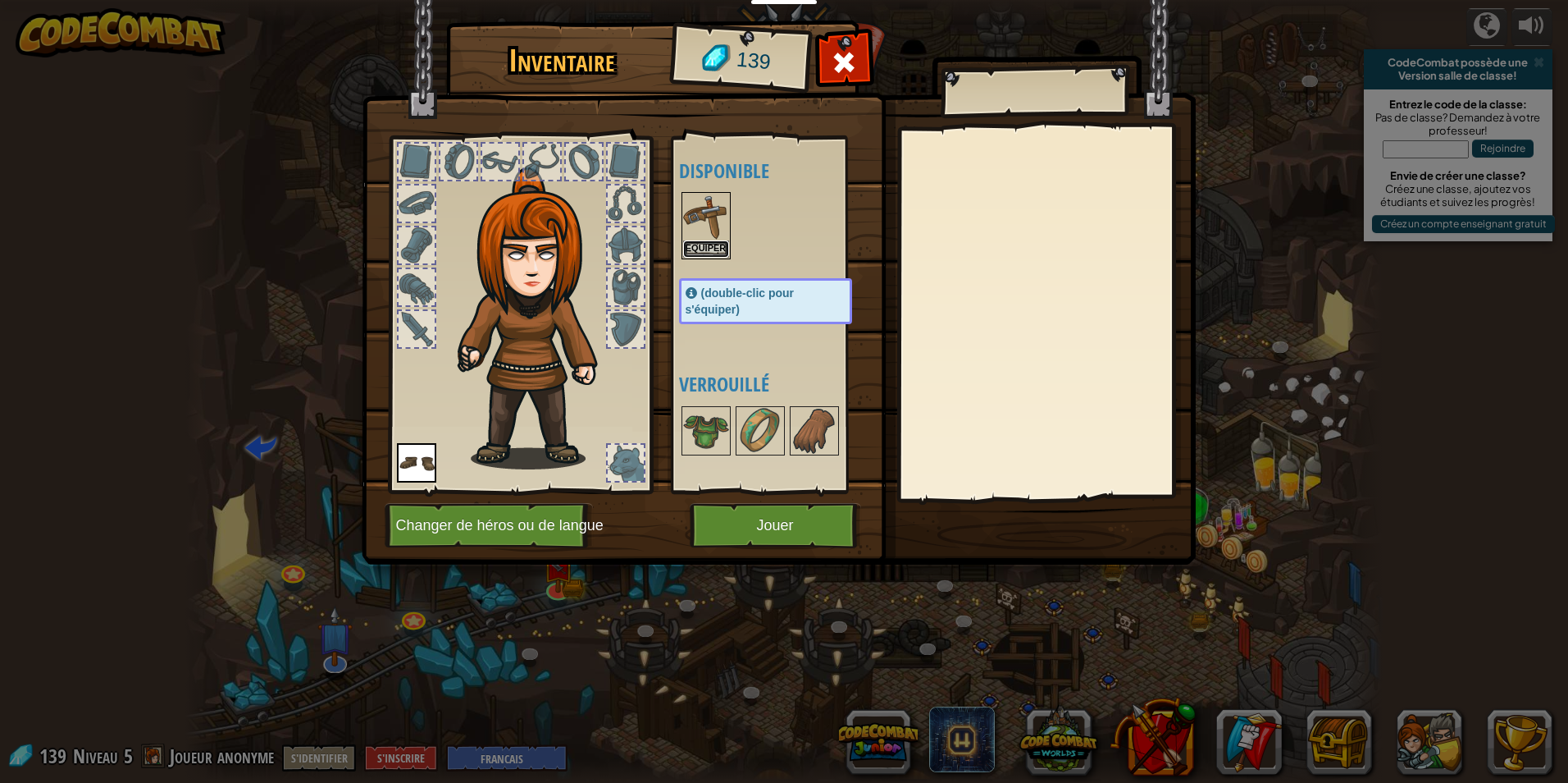
click at [711, 247] on button "Equiper" at bounding box center [705, 249] width 46 height 17
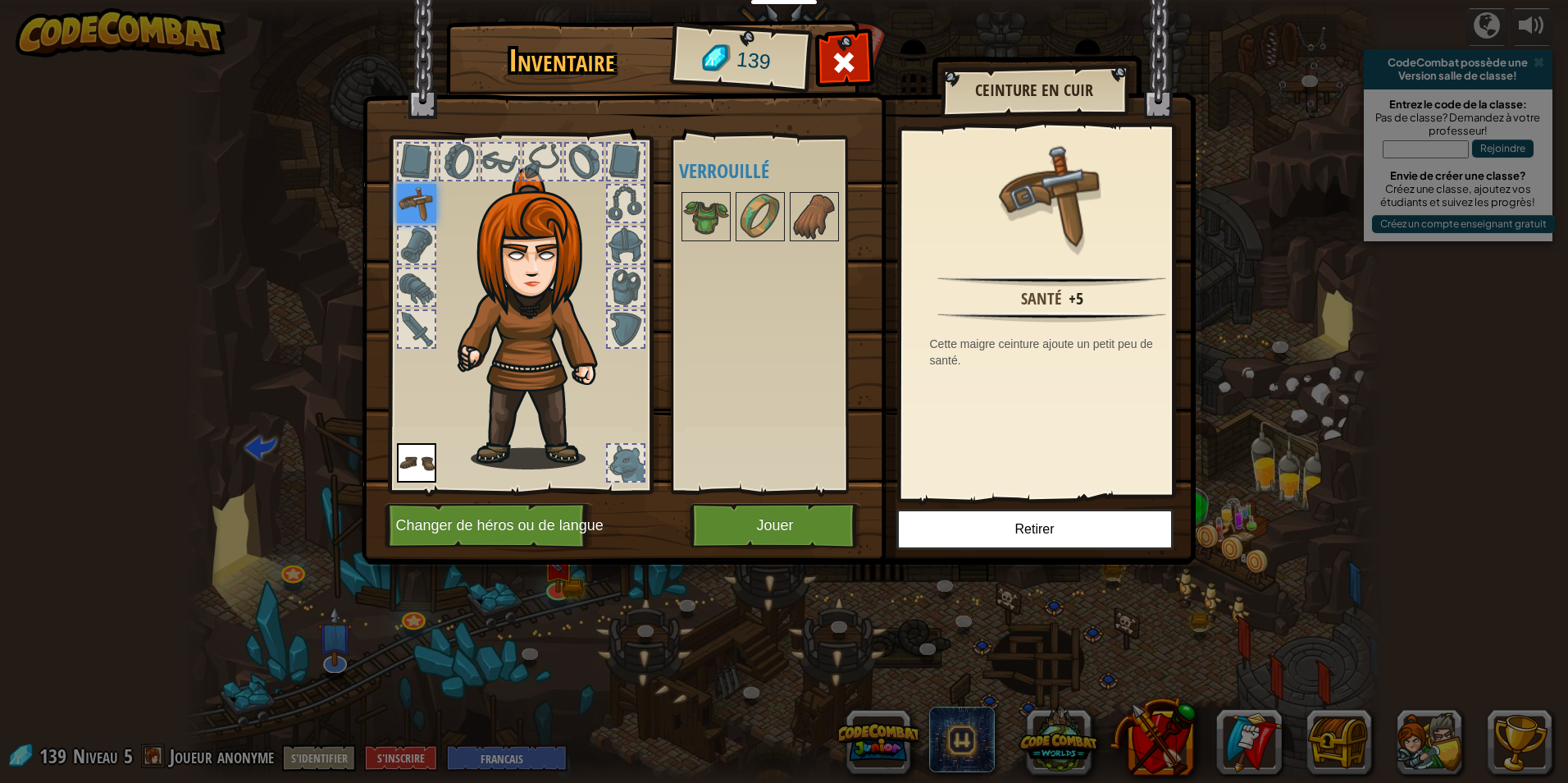
click at [713, 212] on img at bounding box center [705, 216] width 46 height 46
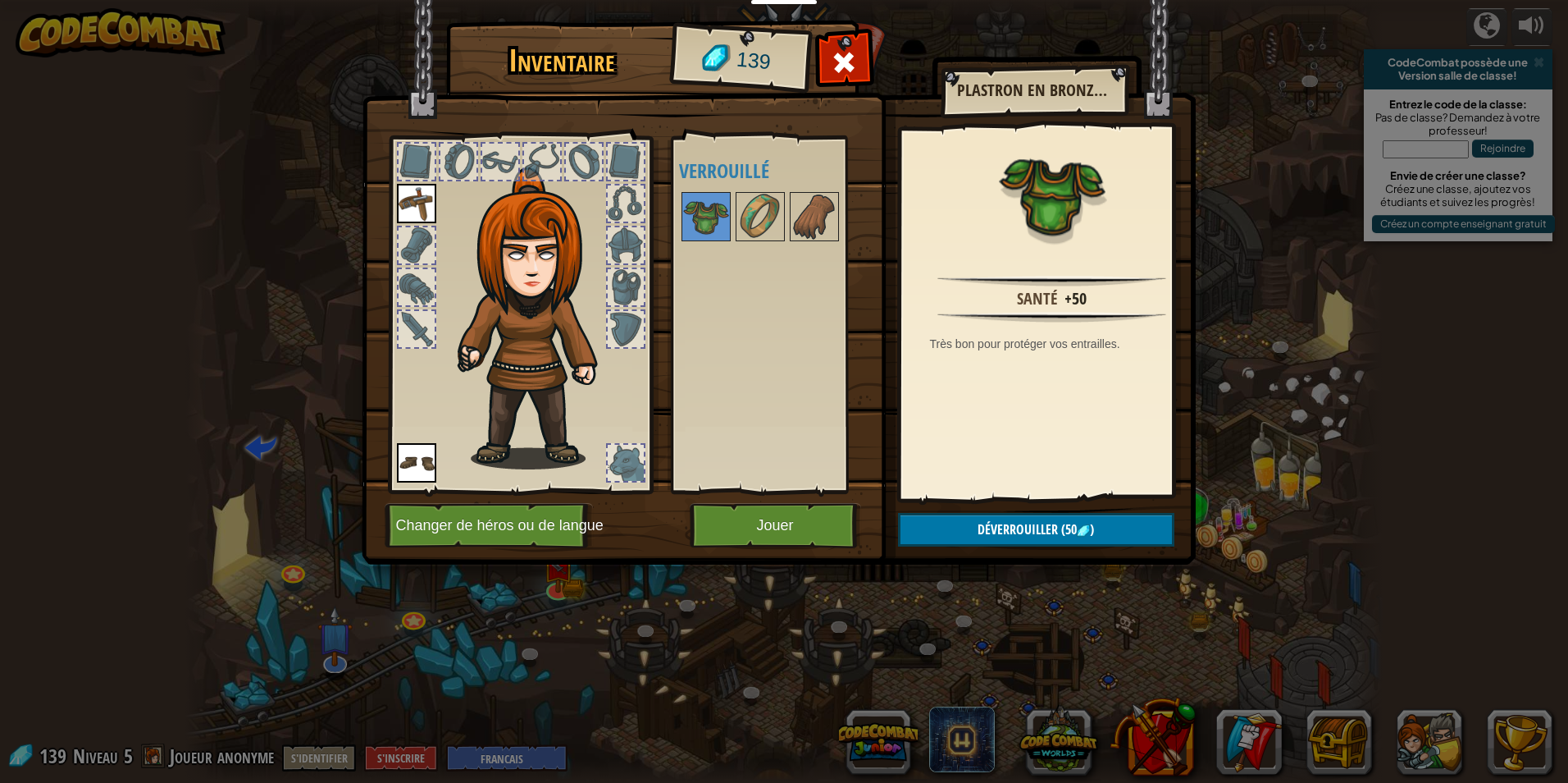
click at [774, 217] on img at bounding box center [759, 216] width 46 height 46
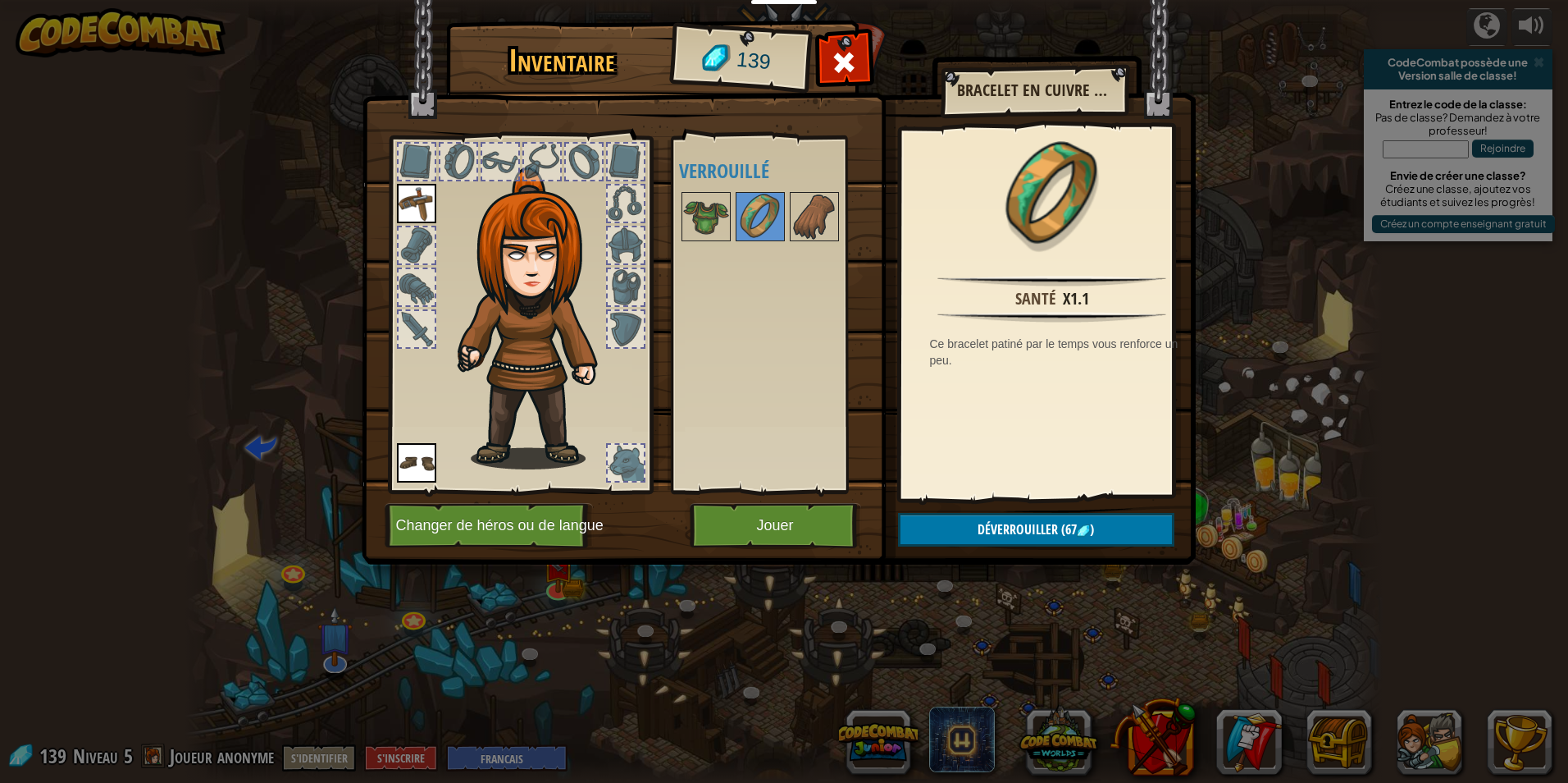
drag, startPoint x: 807, startPoint y: 212, endPoint x: 823, endPoint y: 383, distance: 171.7
click at [808, 214] on img at bounding box center [814, 216] width 46 height 46
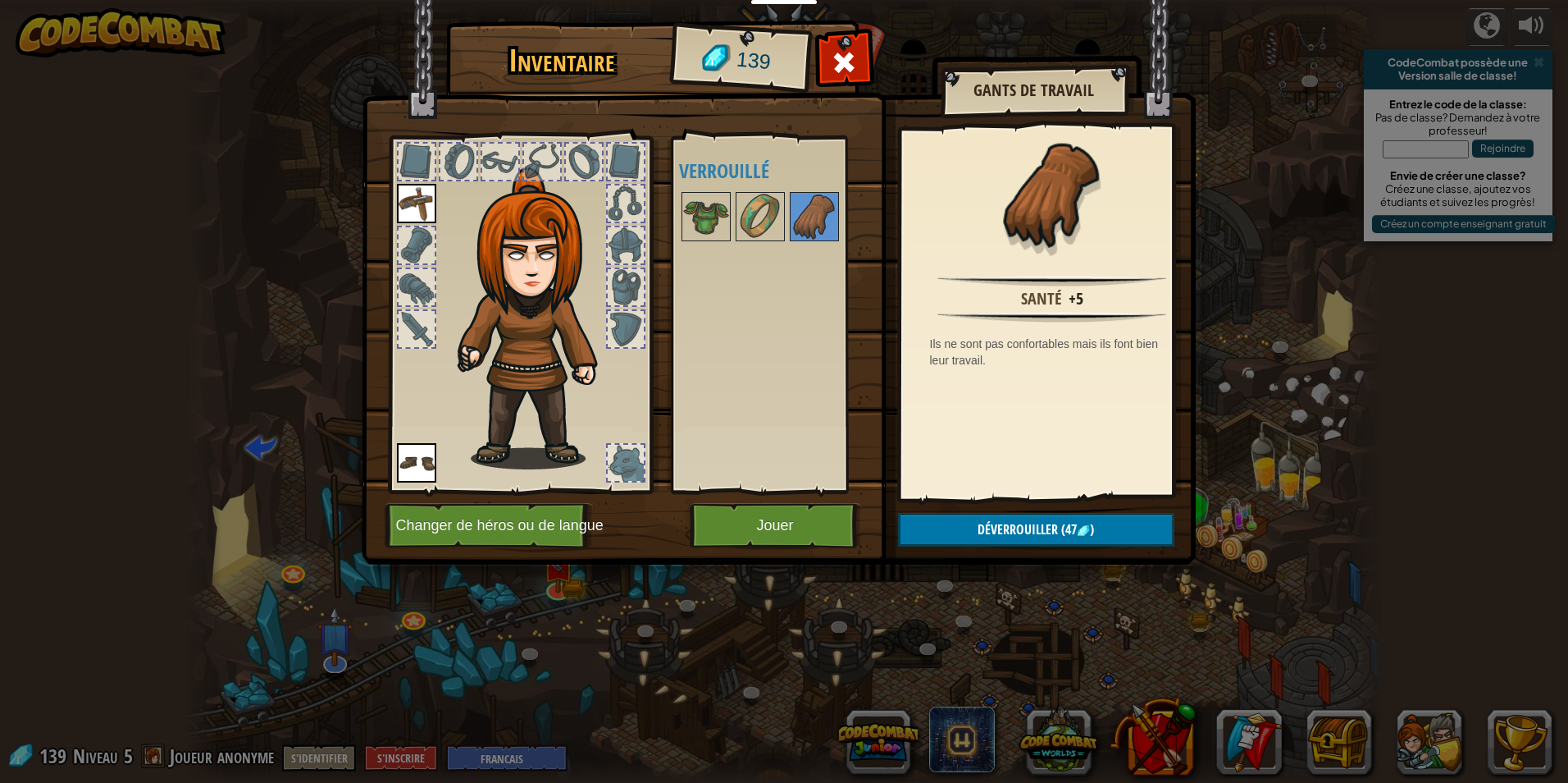
click at [784, 555] on img at bounding box center [779, 267] width 834 height 596
click at [770, 530] on button "Jouer" at bounding box center [775, 525] width 172 height 46
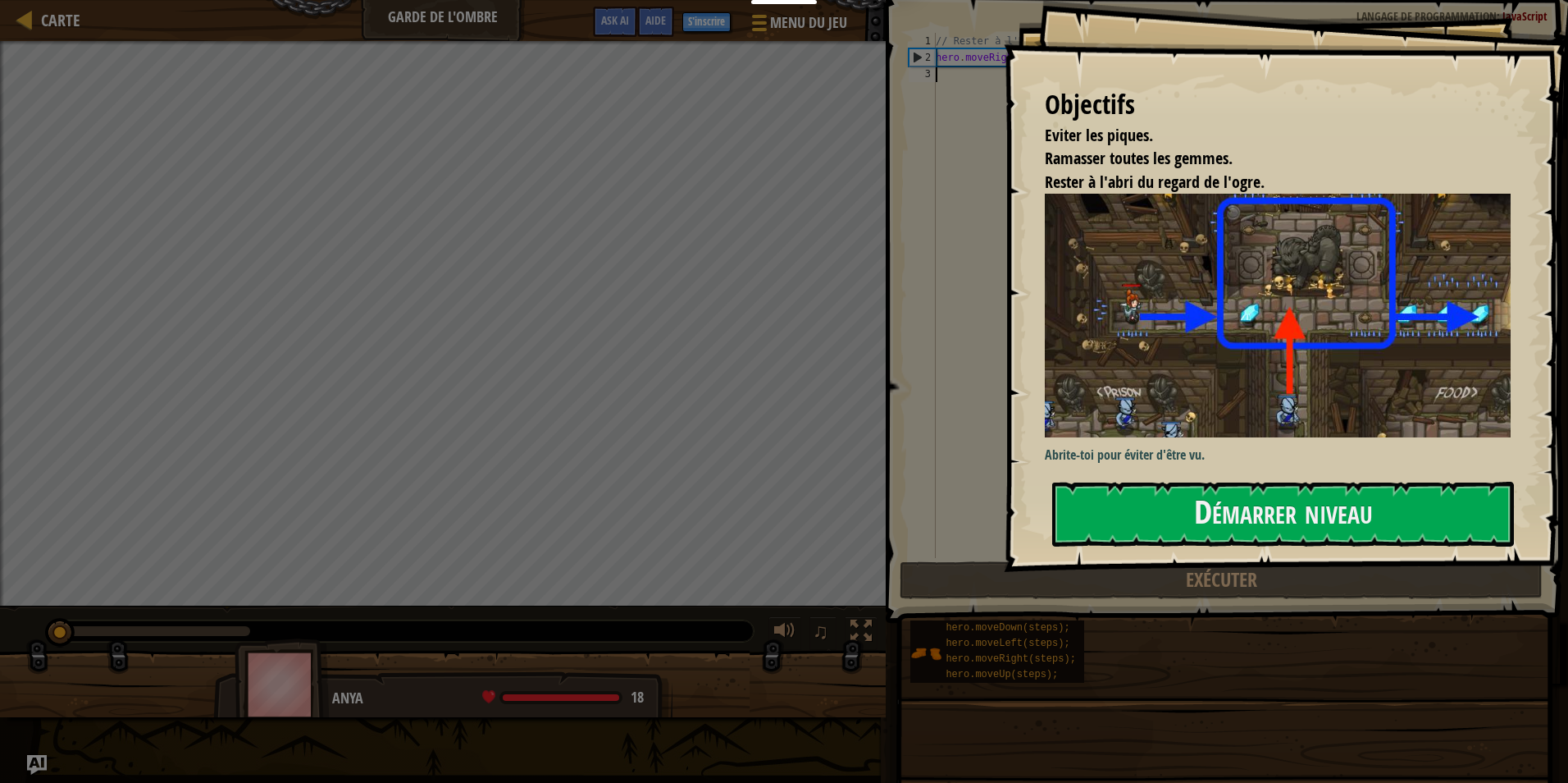
click at [1212, 502] on button "Démarrer niveau" at bounding box center [1283, 513] width 462 height 65
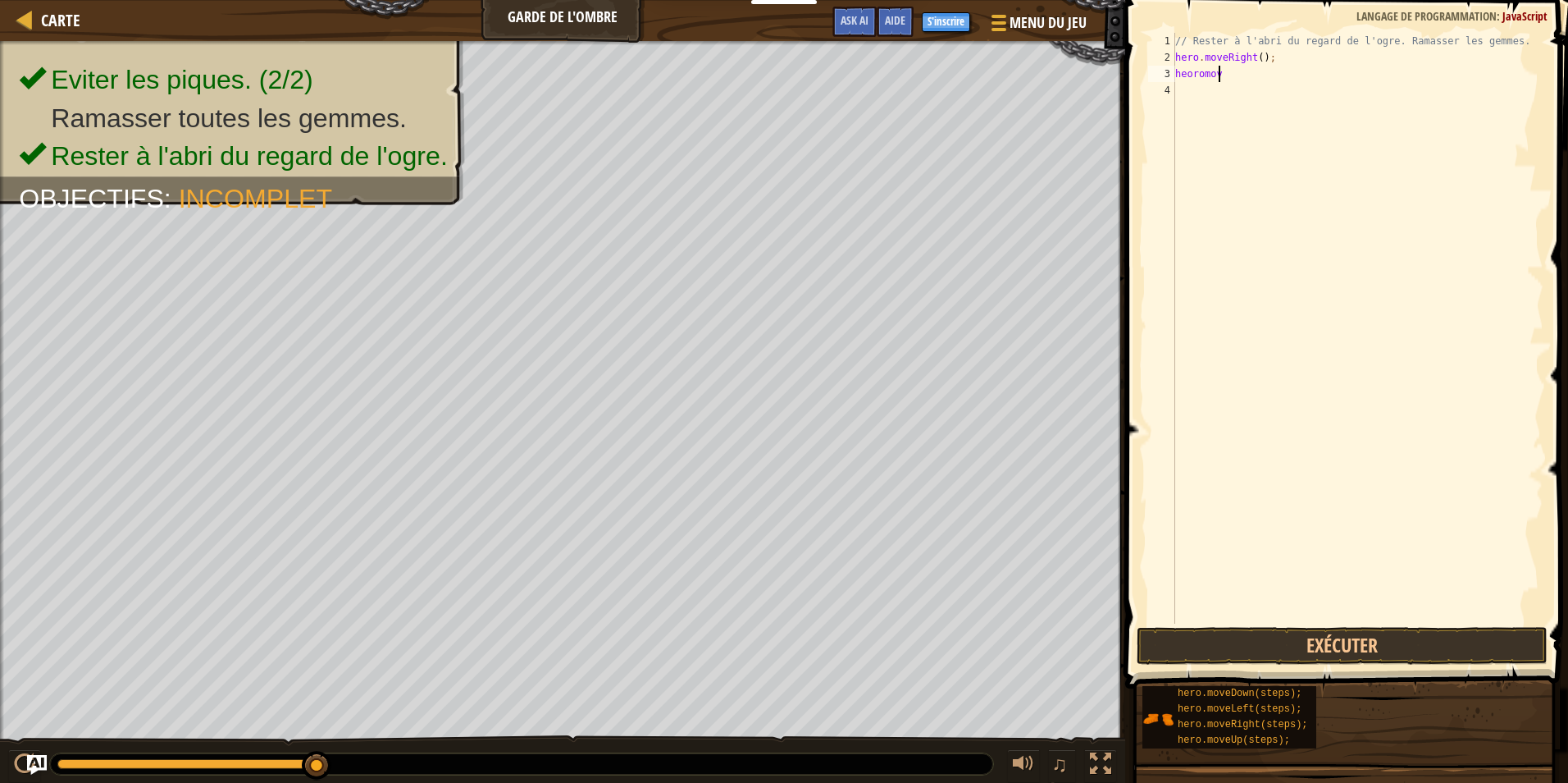
scroll to position [8, 3]
type textarea "heoromoveup"
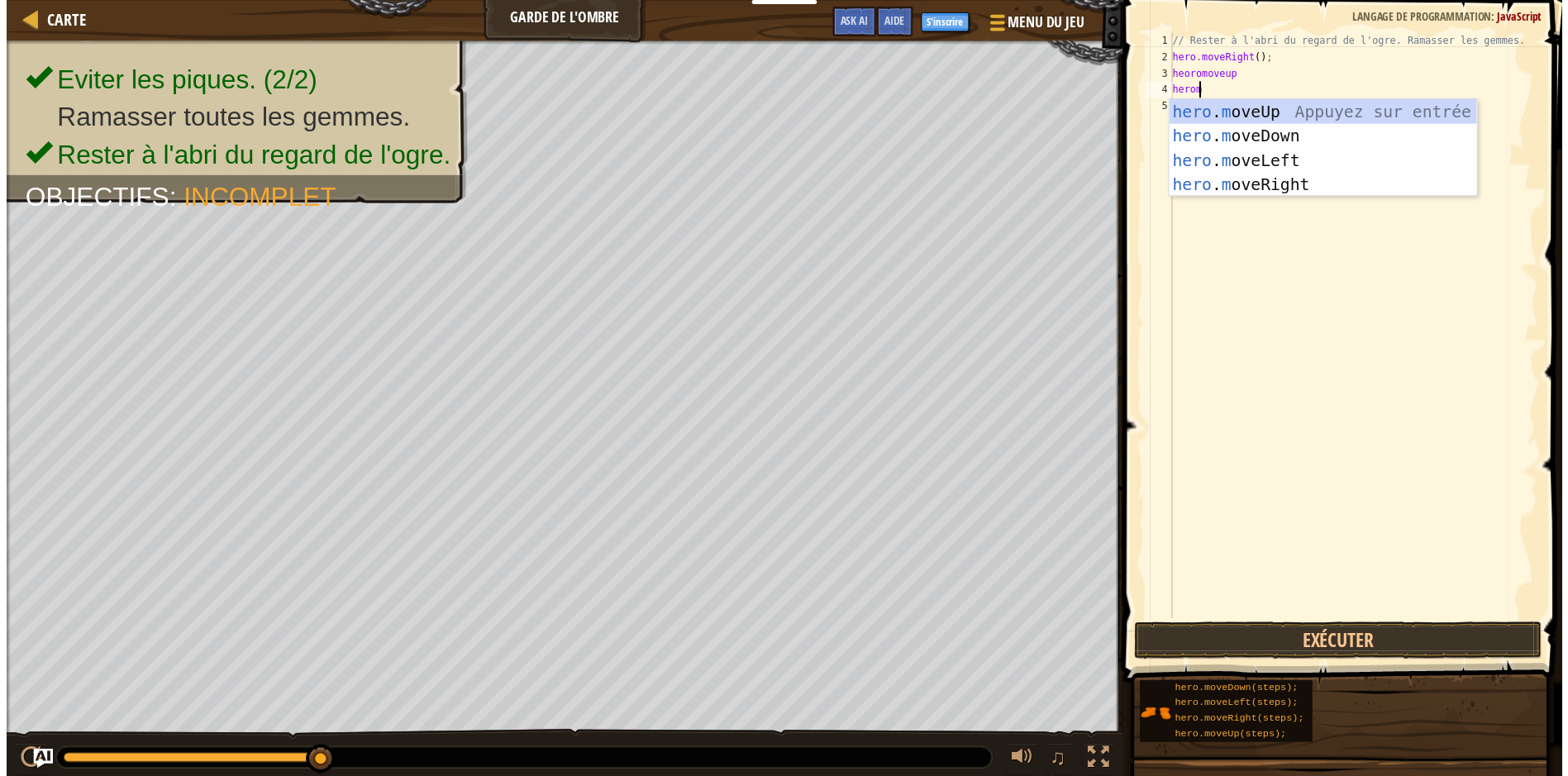
scroll to position [8, 2]
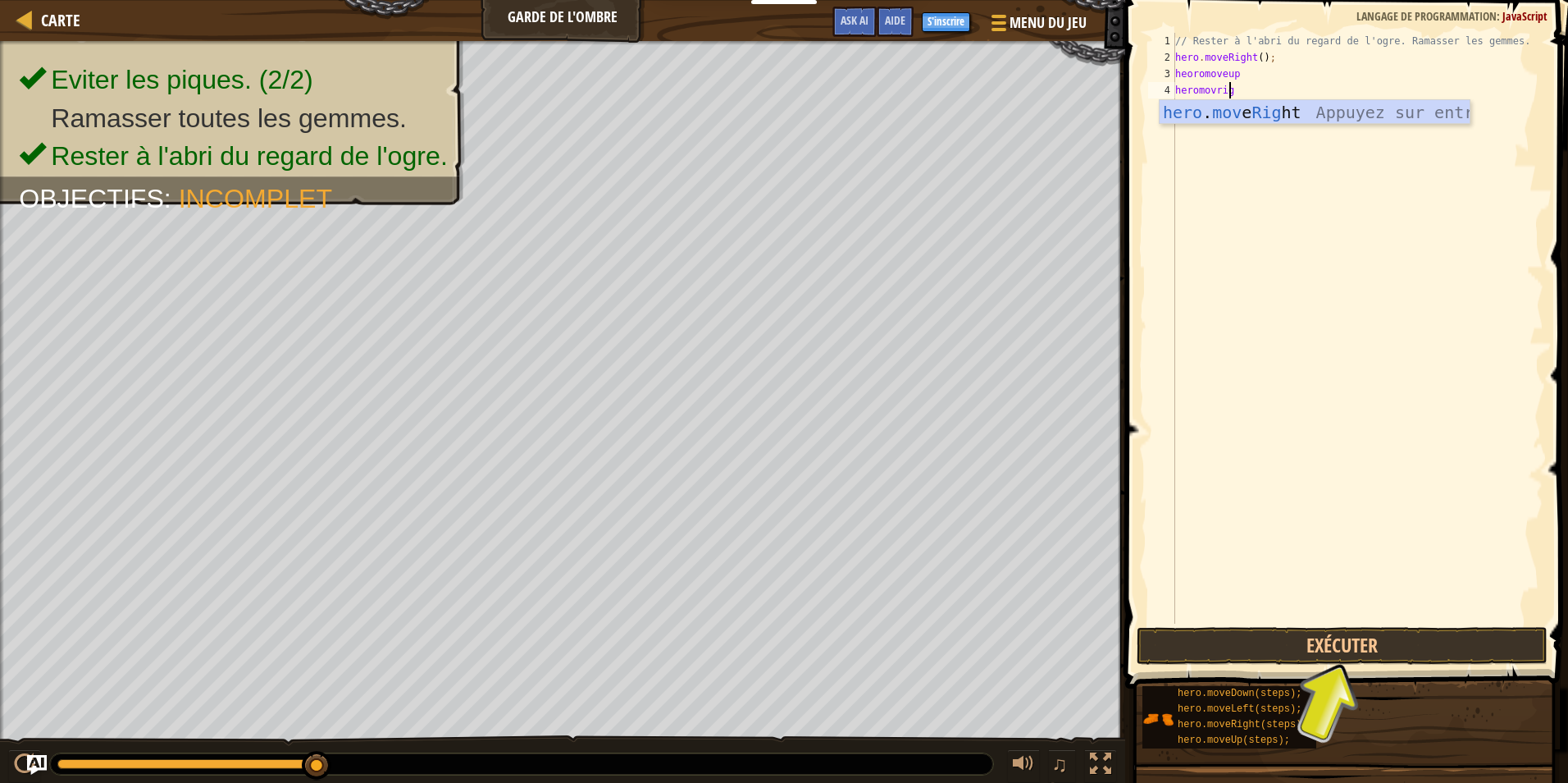
type textarea "heromovright"
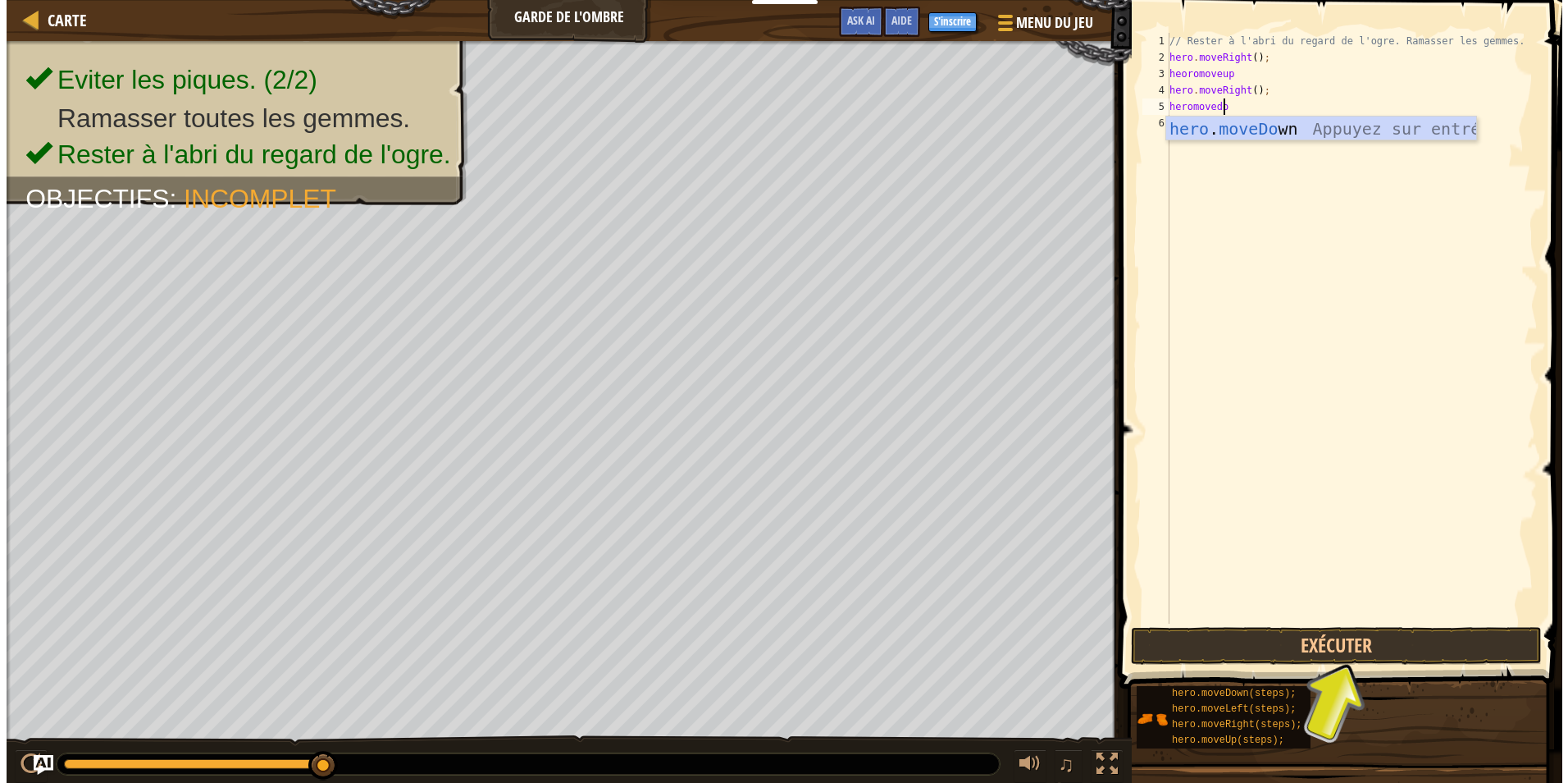
scroll to position [8, 4]
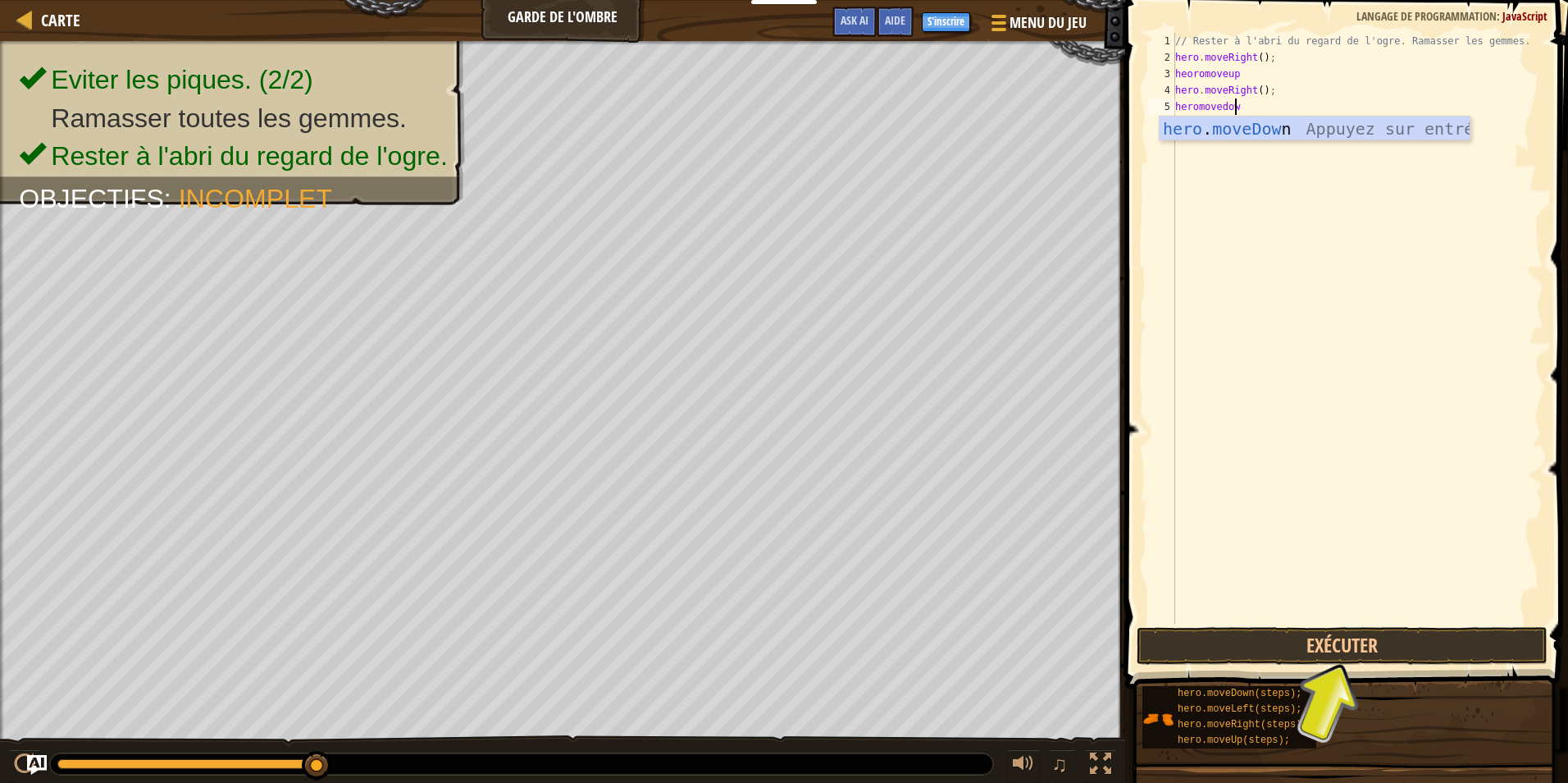
type textarea "heromovedown"
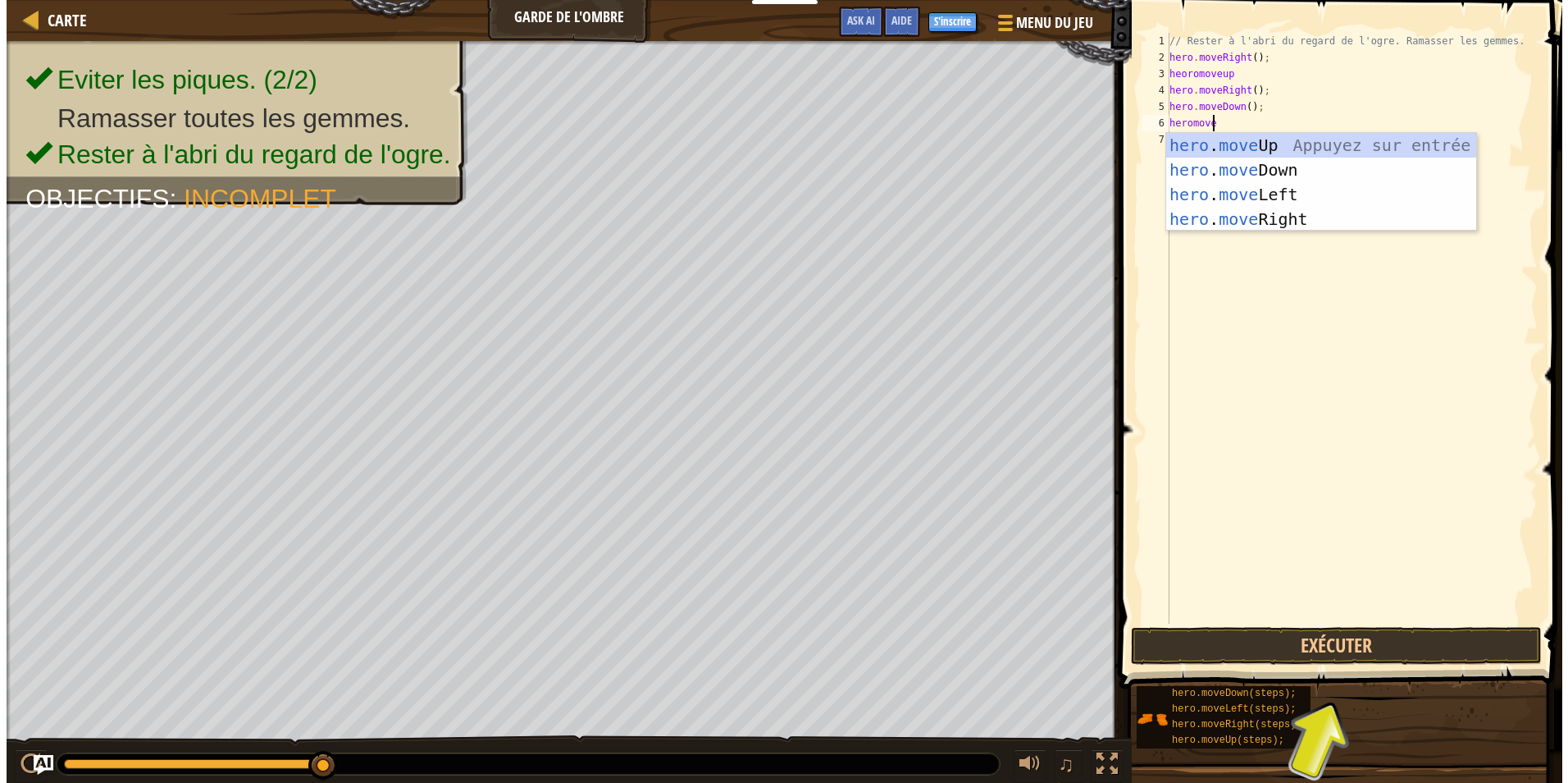
scroll to position [8, 3]
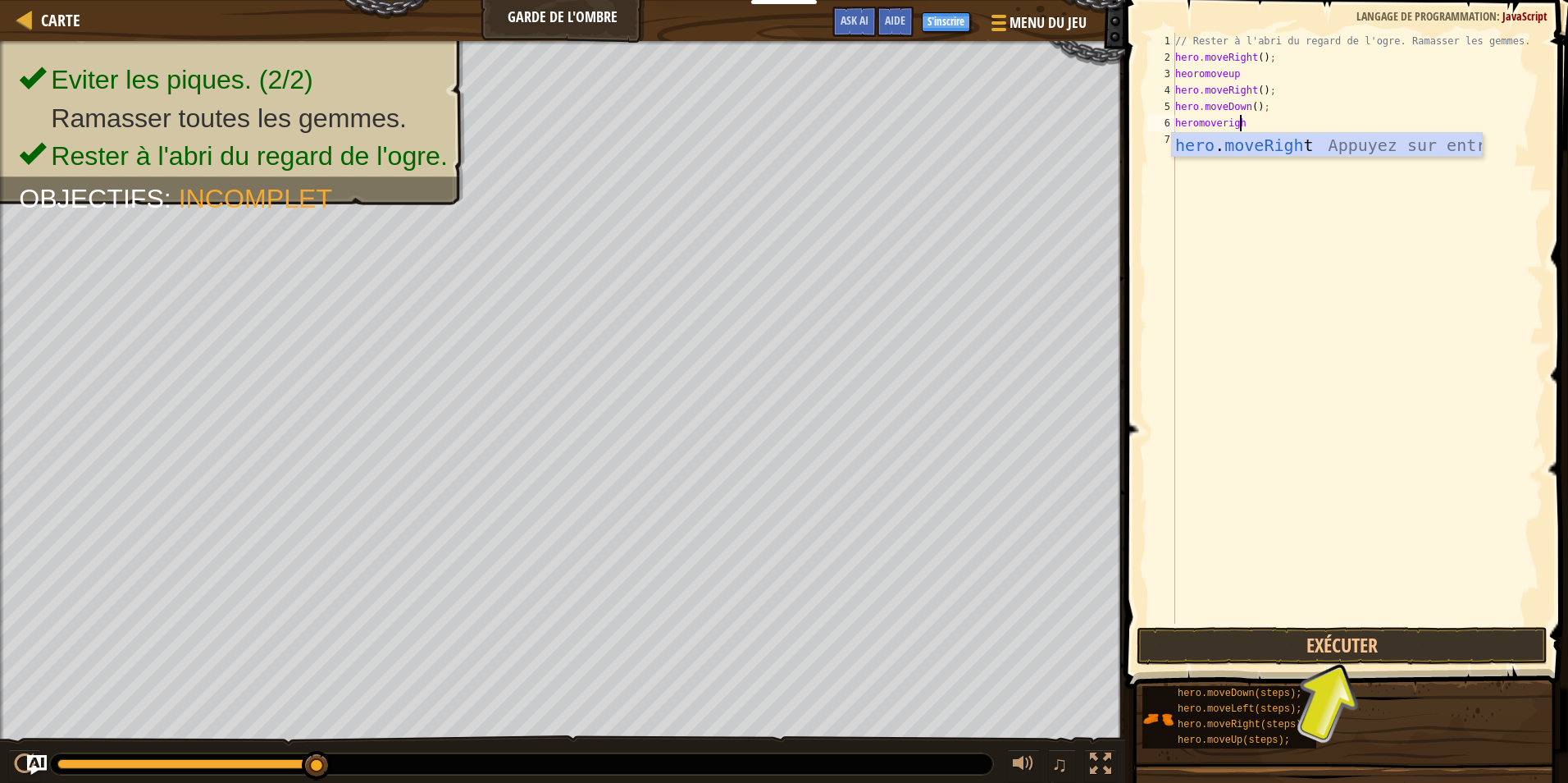
type textarea "heromoveright"
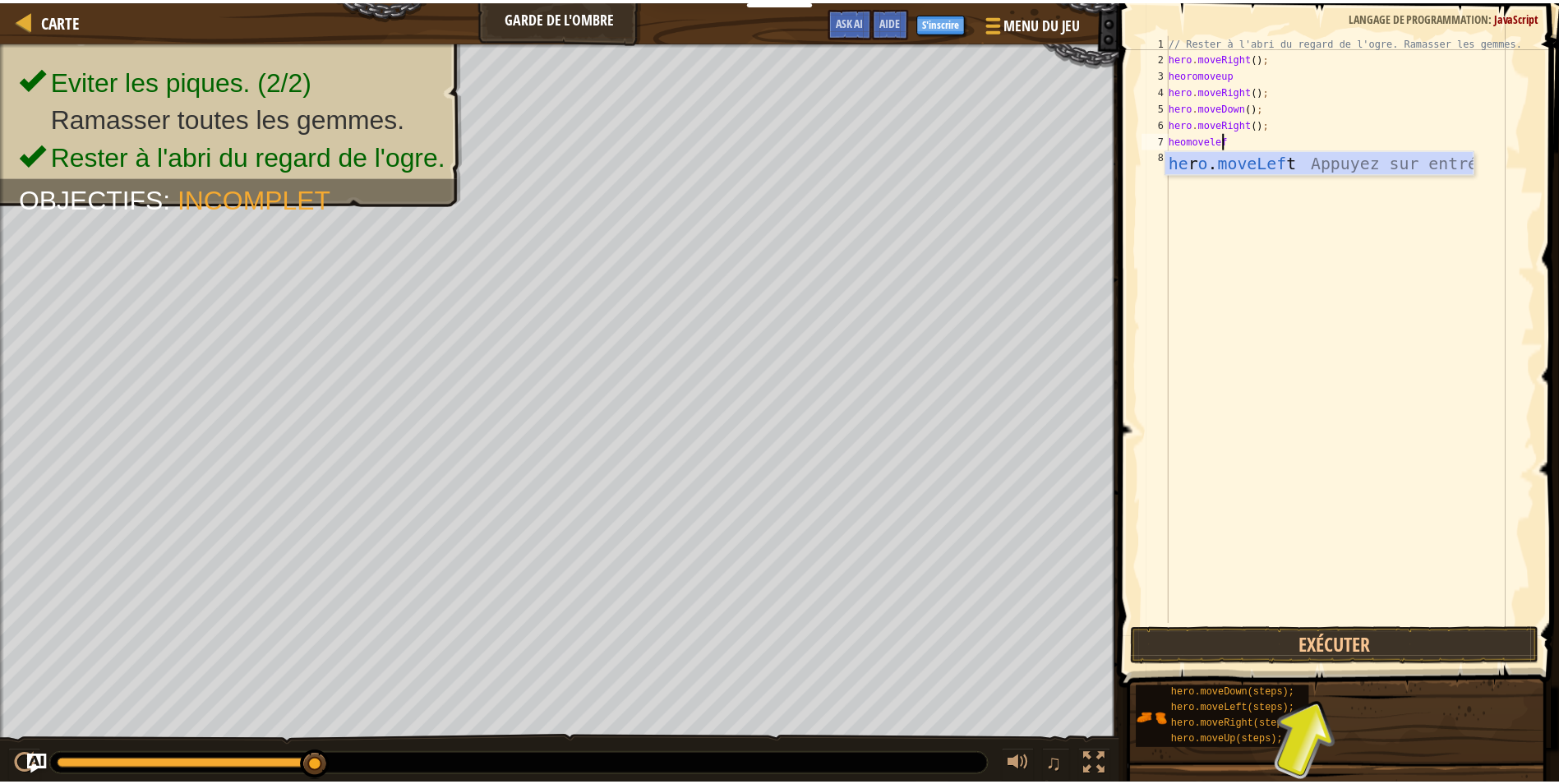
scroll to position [8, 4]
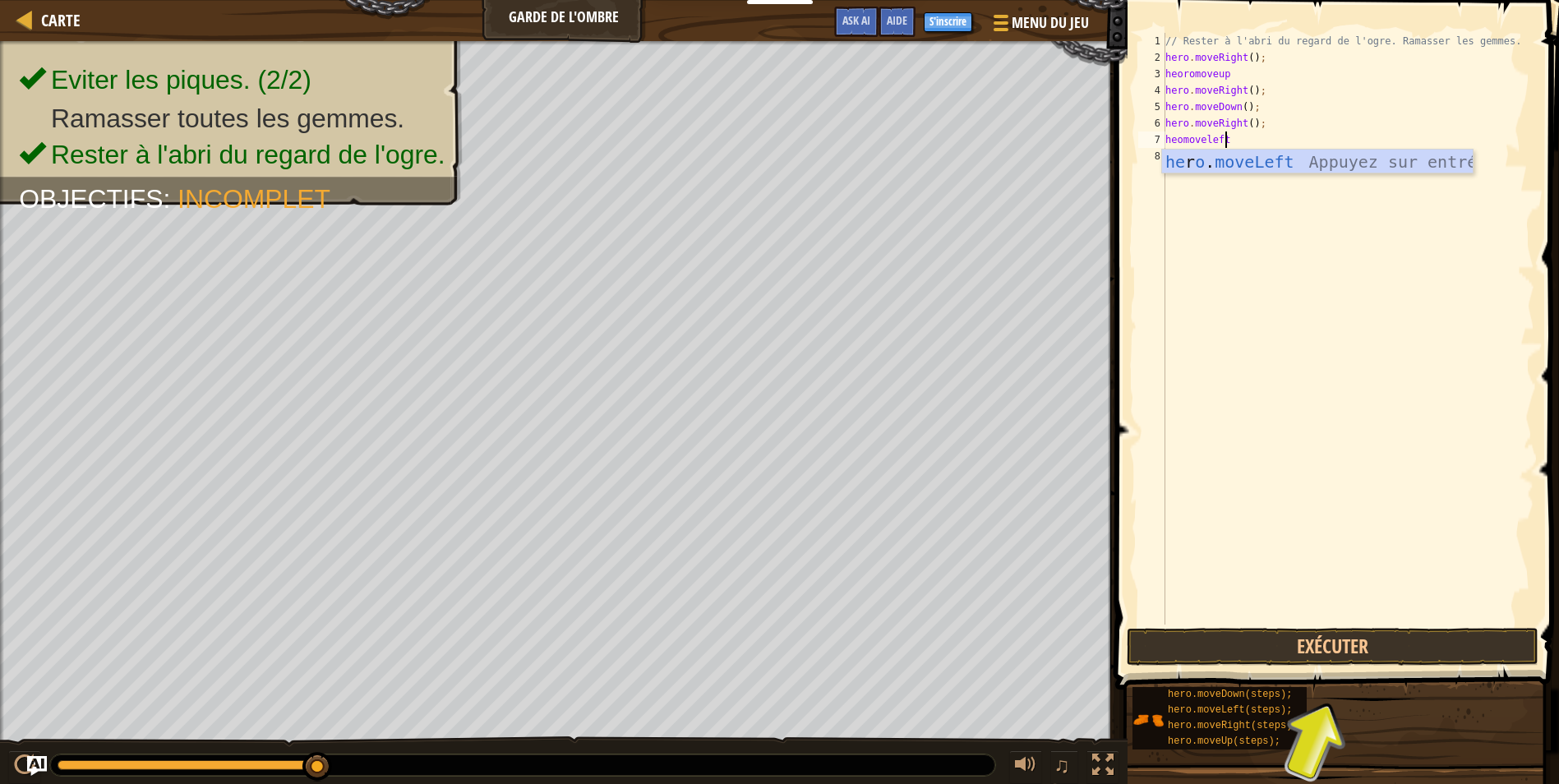
type textarea "heomoveleftt"
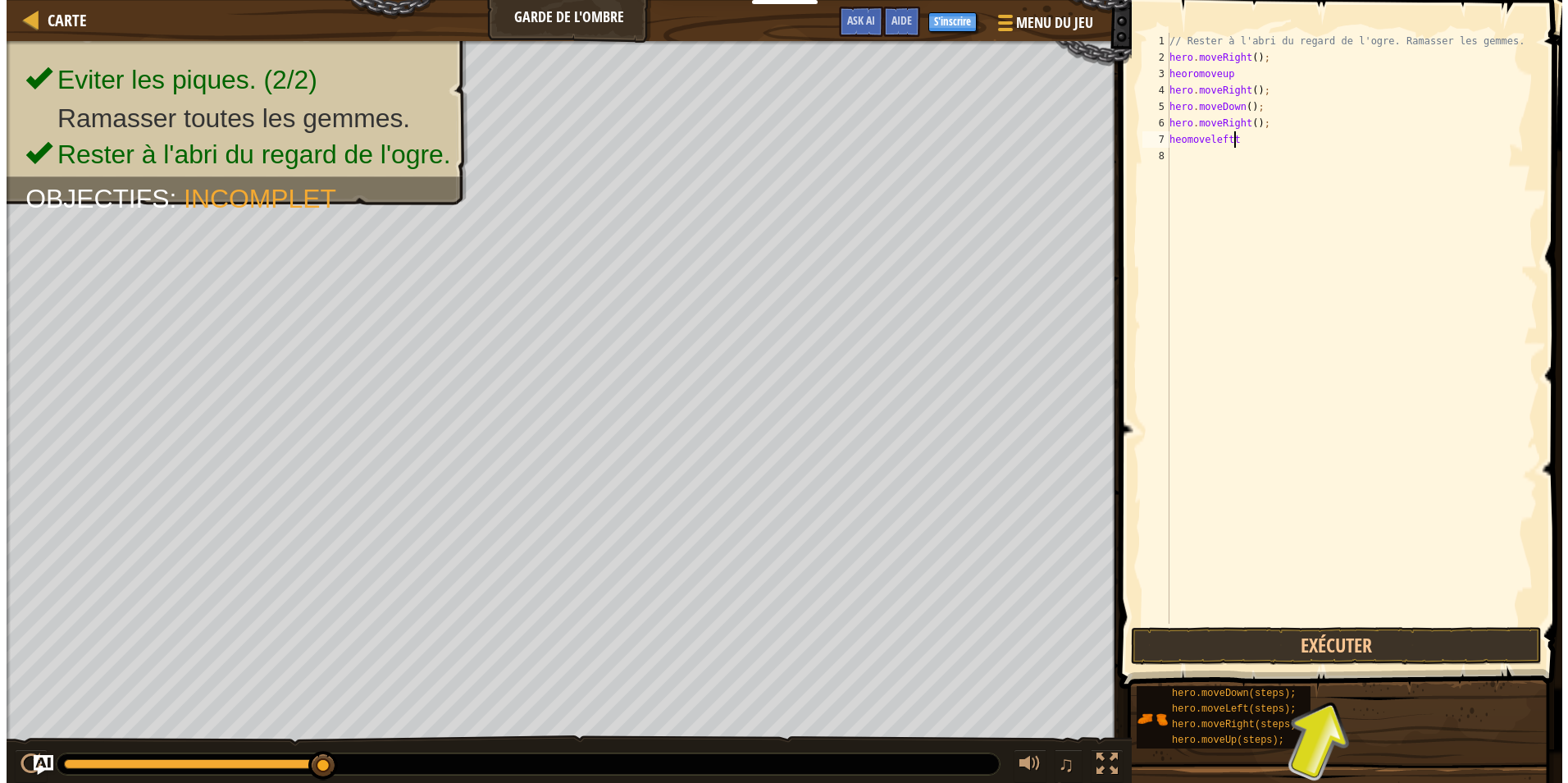
scroll to position [8, 0]
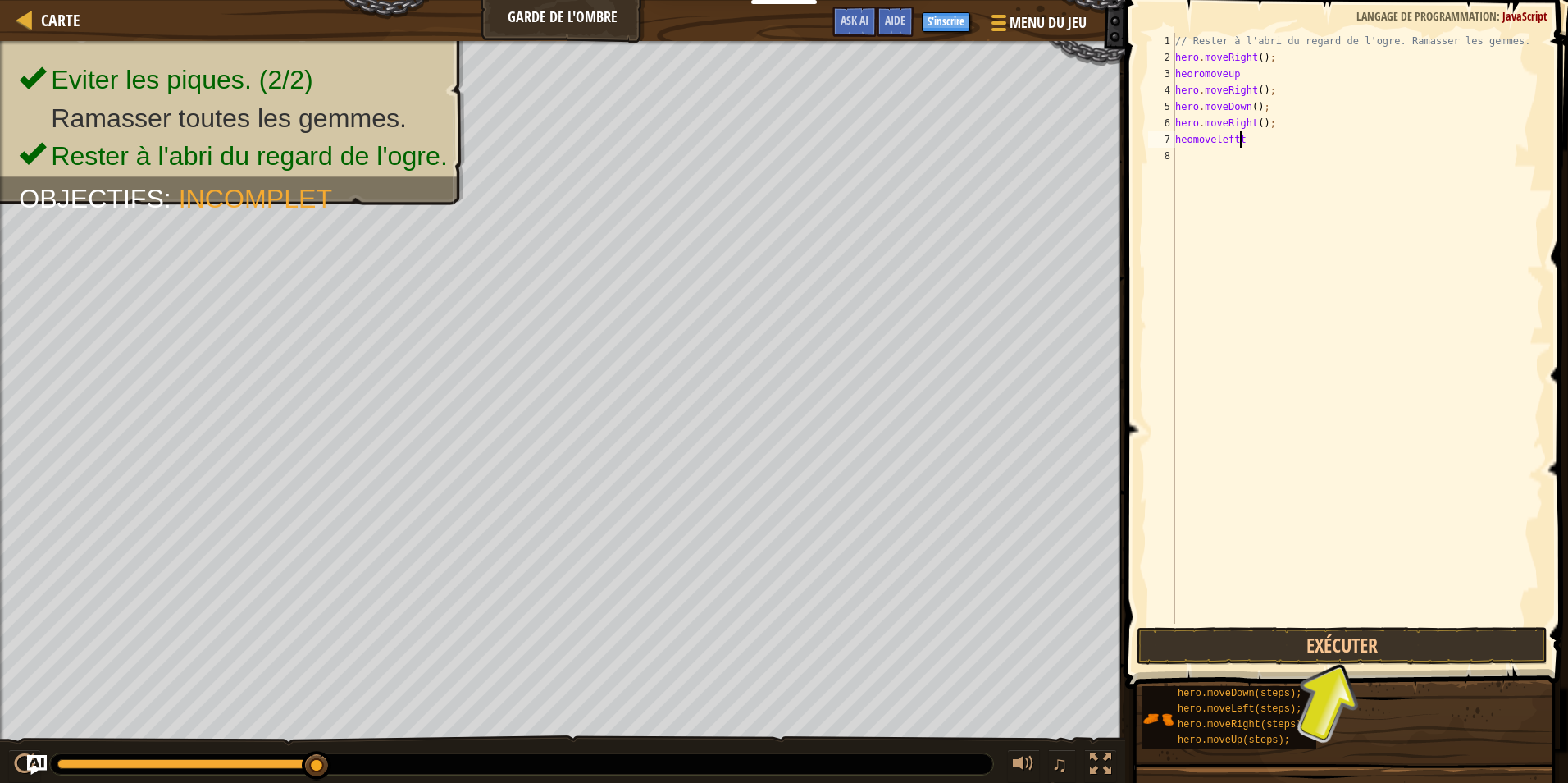
type textarea "heomoveleft"
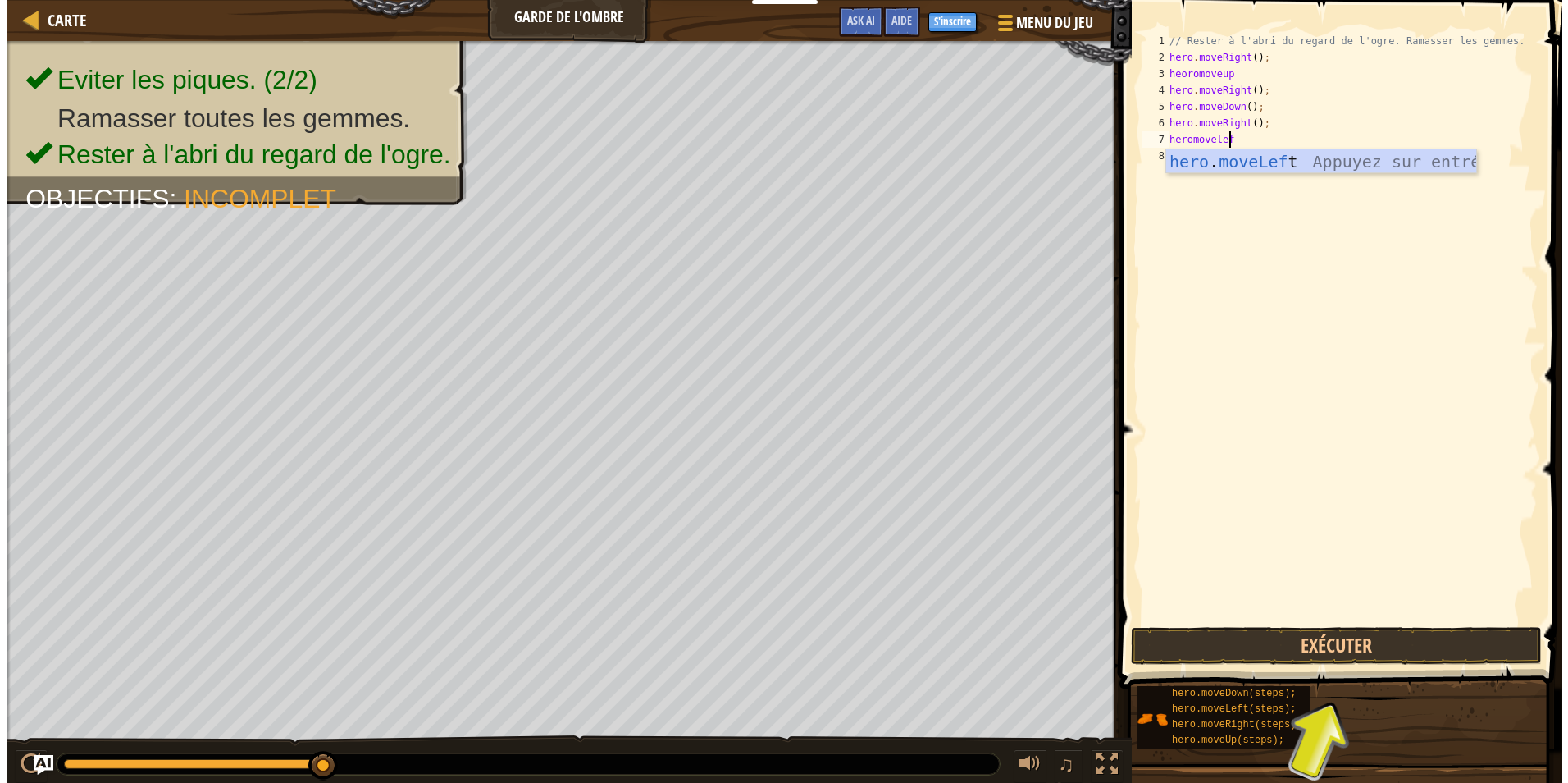
scroll to position [8, 4]
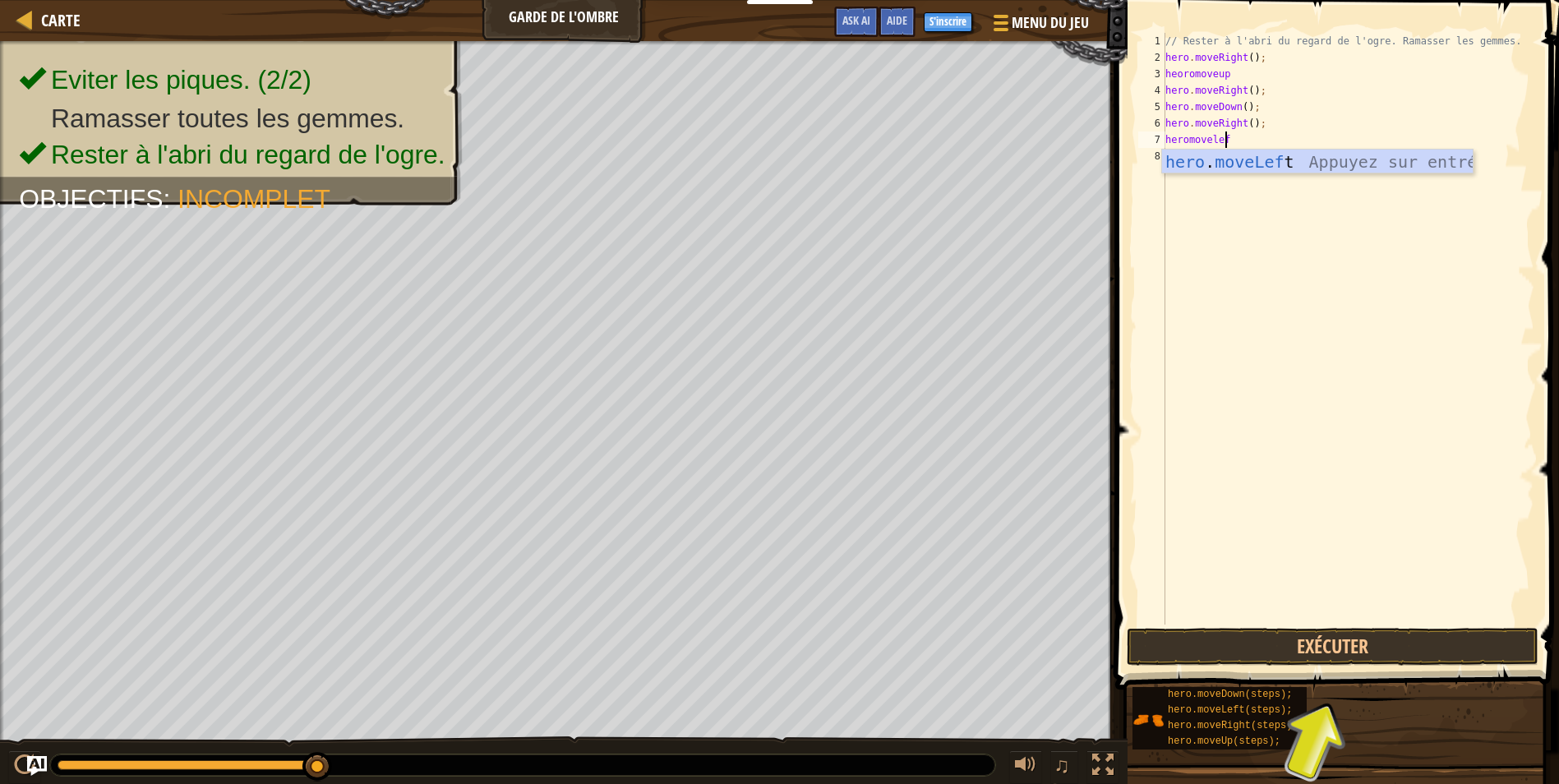
type textarea "heromoveleft"
type textarea "heromovedown"
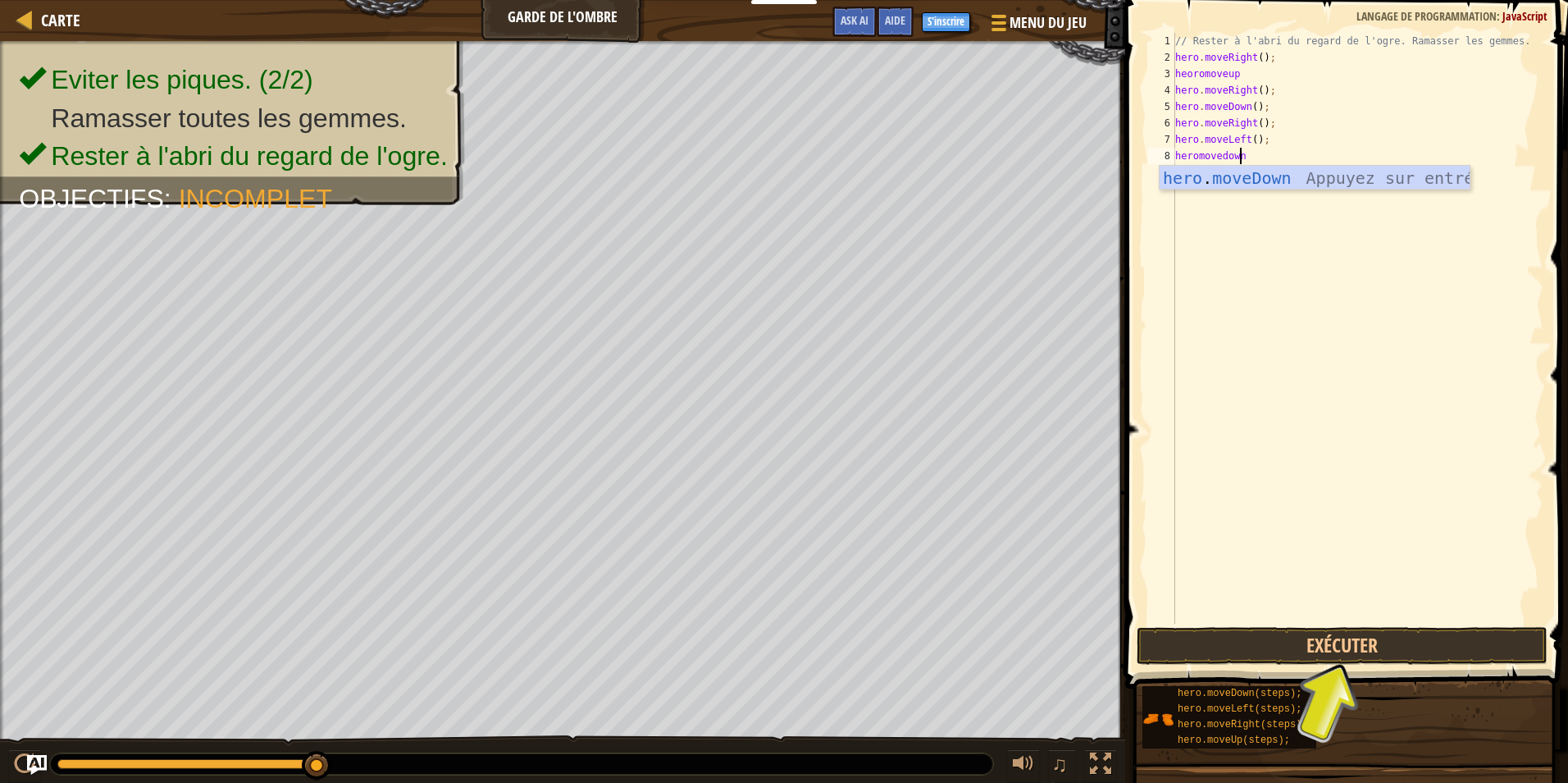
scroll to position [8, 0]
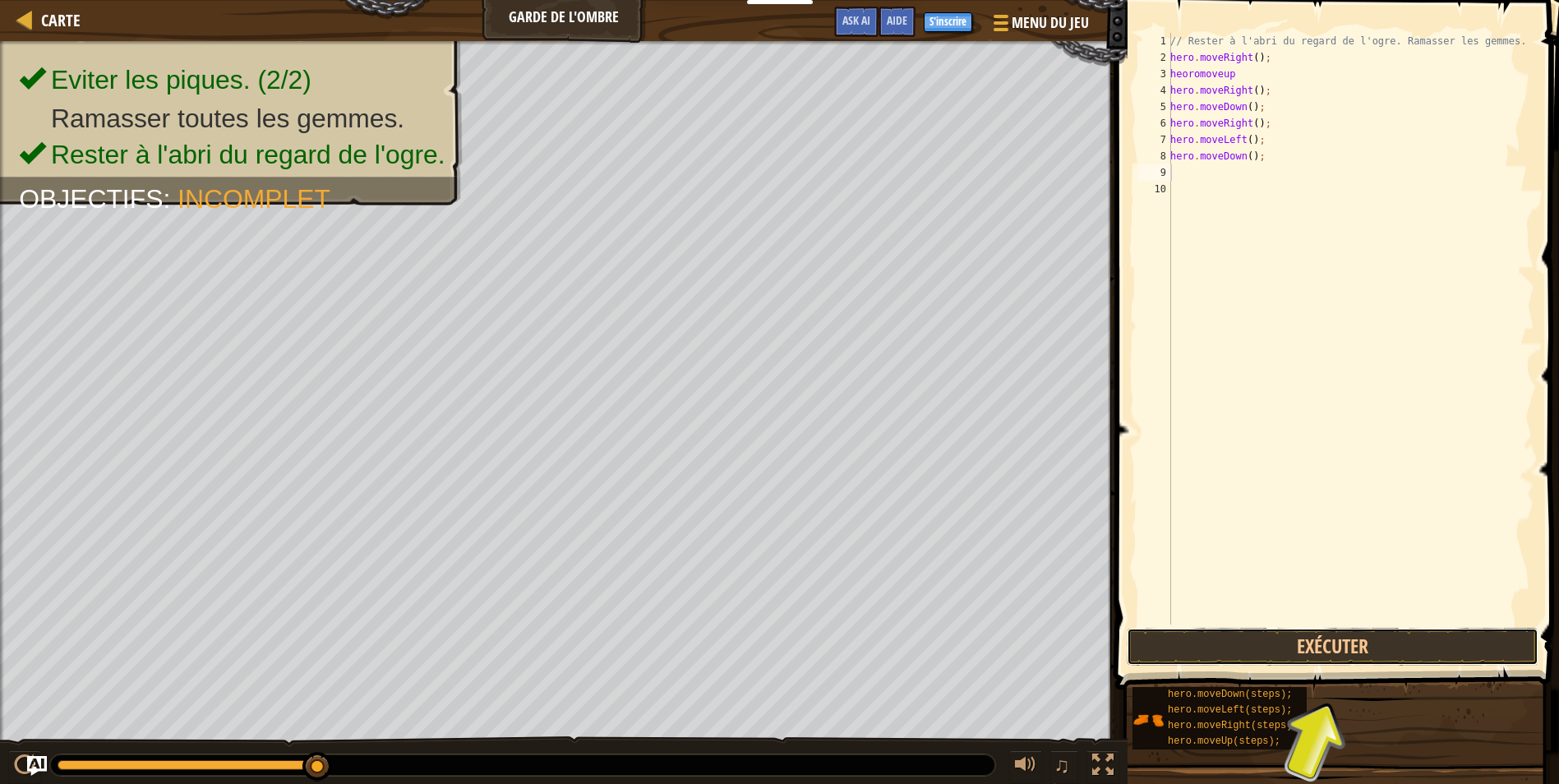
click at [1336, 647] on button "Exécuter" at bounding box center [1333, 646] width 412 height 38
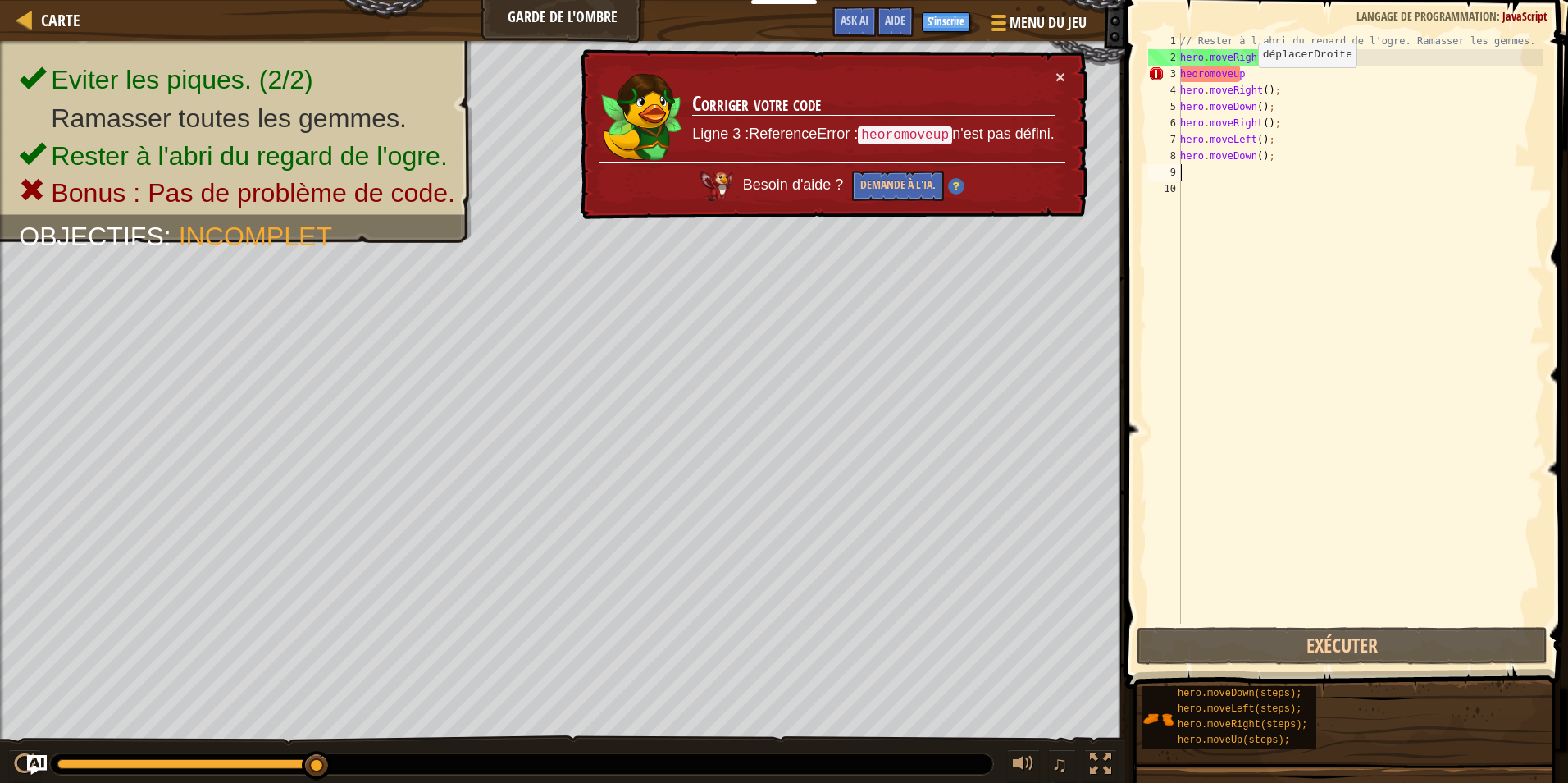
click at [1249, 83] on div "// Rester à l'abri du regard de l'ogre. Ramasser les gemmes. hero . moveRight (…" at bounding box center [1360, 344] width 367 height 624
drag, startPoint x: 1248, startPoint y: 71, endPoint x: 1176, endPoint y: 77, distance: 72.2
click at [1176, 77] on div "hero.moveRight(); 1 2 3 4 5 6 7 8 9 10 // Rester à l'abri du regard de l'ogre. …" at bounding box center [1343, 328] width 399 height 591
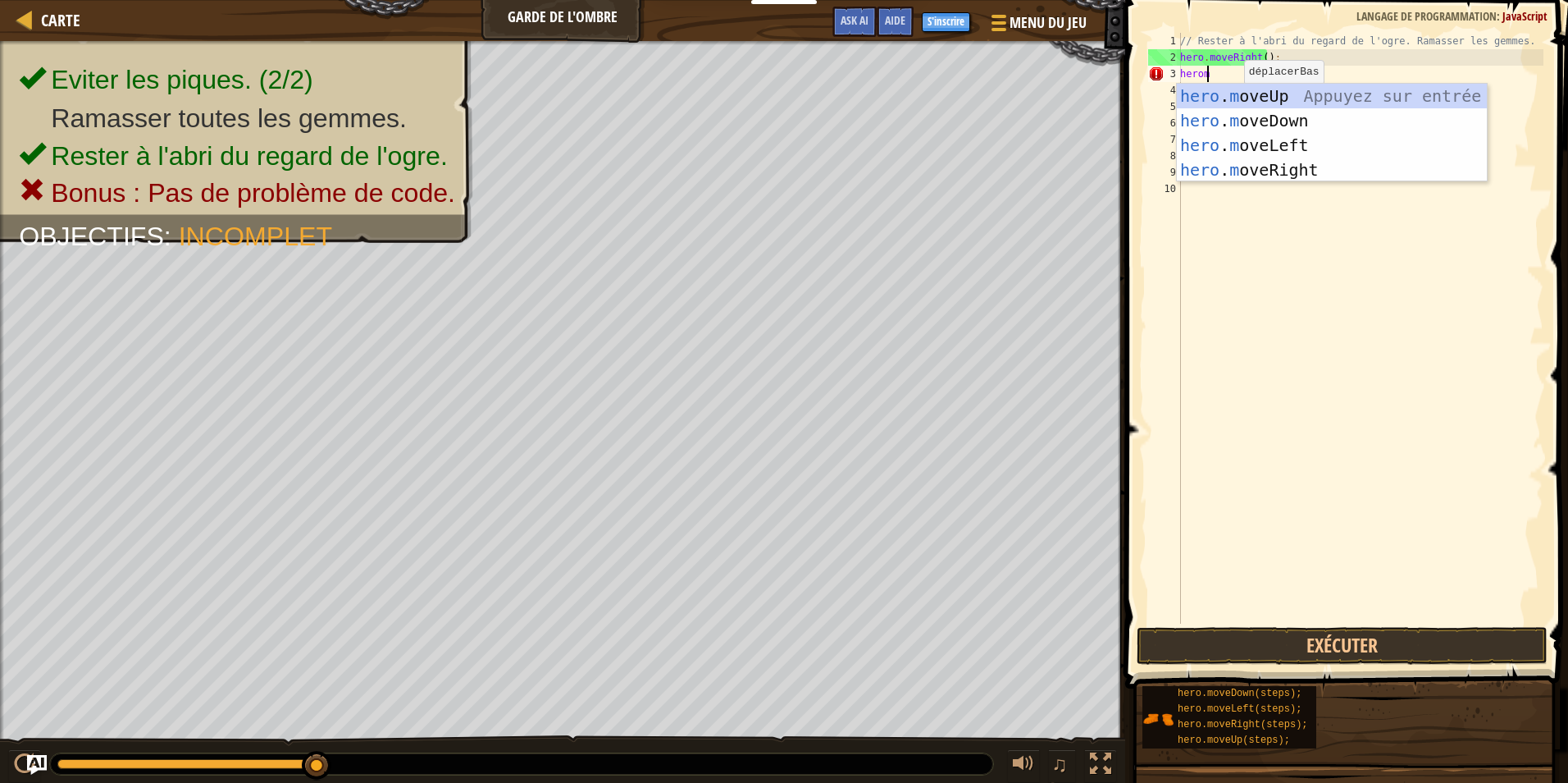
type textarea "heromo"
click at [1233, 103] on div "hero . mo veUp Appuyez sur entrée hero . mo veDown Appuyez sur entrée hero . mo…" at bounding box center [1331, 157] width 310 height 147
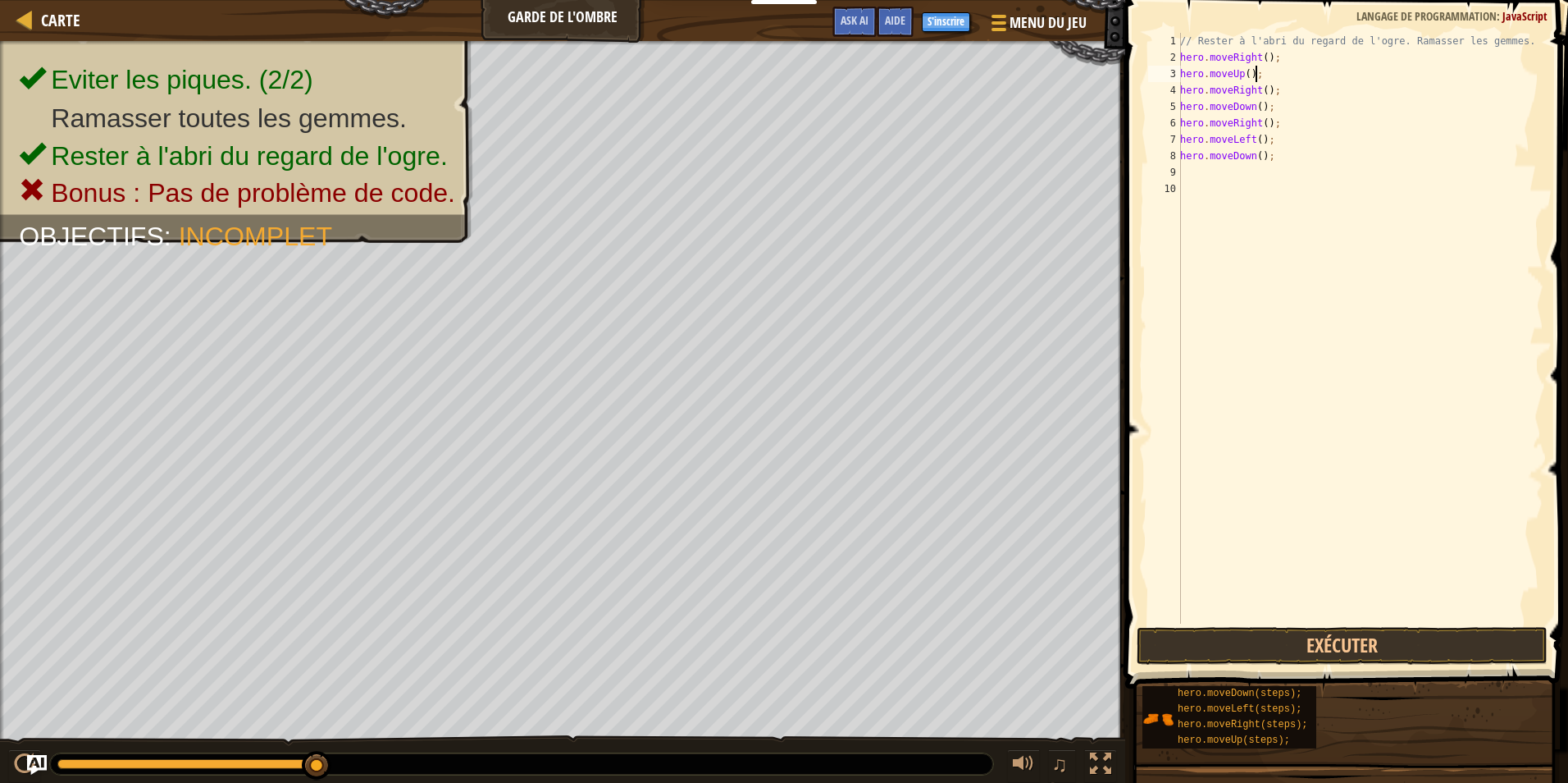
type textarea "hero.moveUp();"
click at [1328, 641] on button "Exécuter" at bounding box center [1342, 645] width 411 height 38
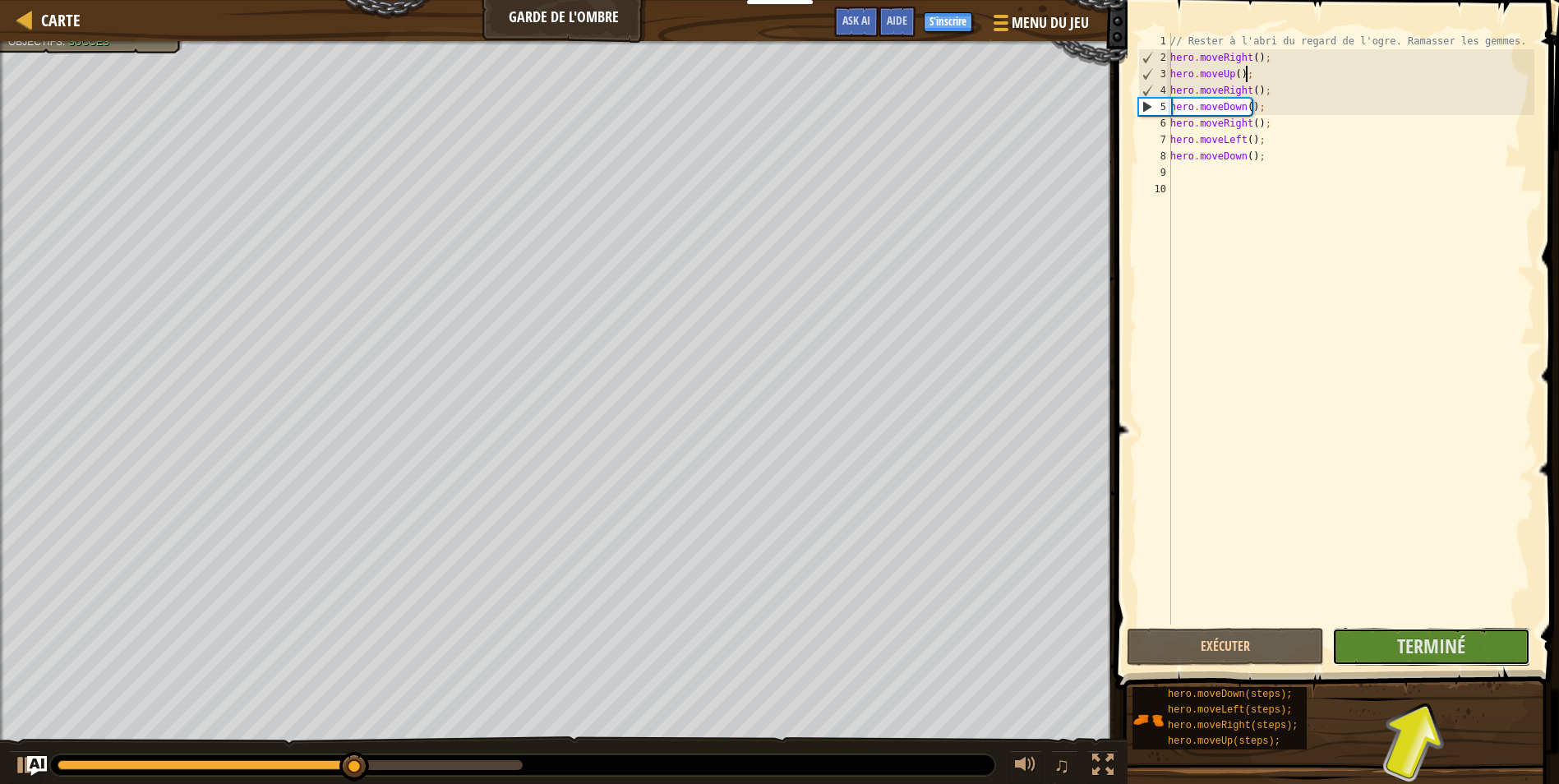
click at [1433, 654] on span "Terminé" at bounding box center [1431, 645] width 68 height 26
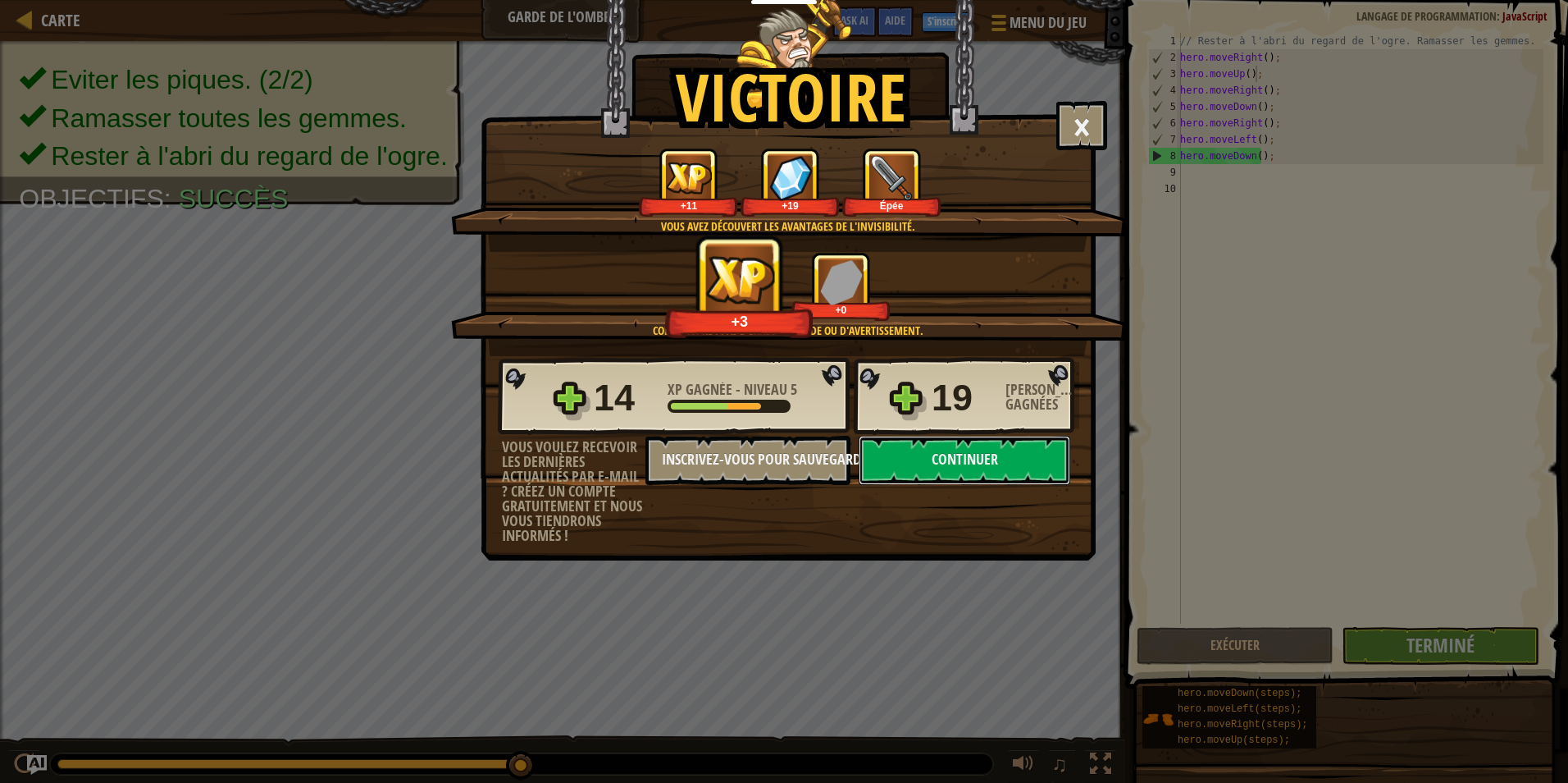
click at [1026, 465] on button "Continuer" at bounding box center [964, 460] width 211 height 49
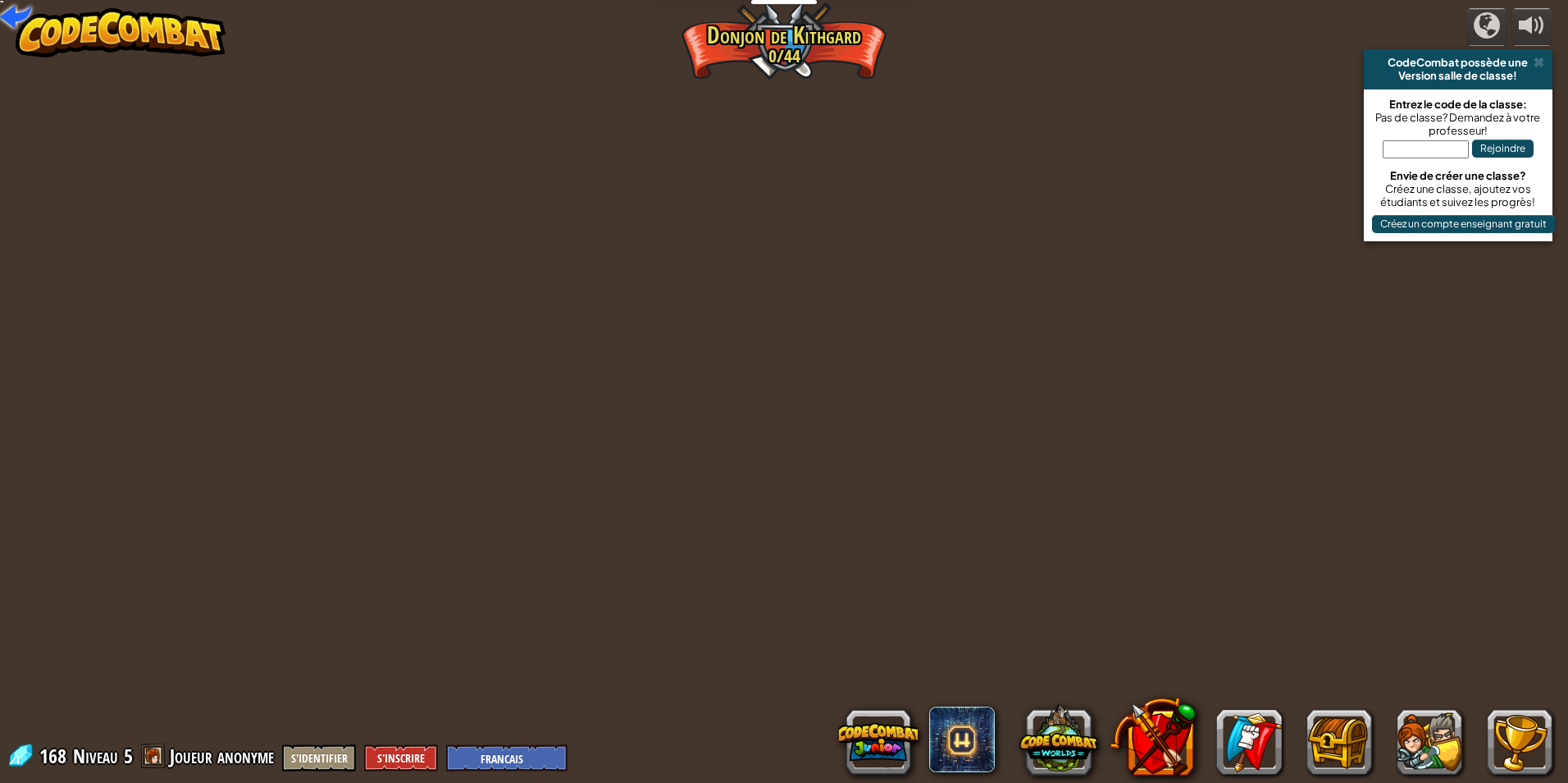
select select "fr"
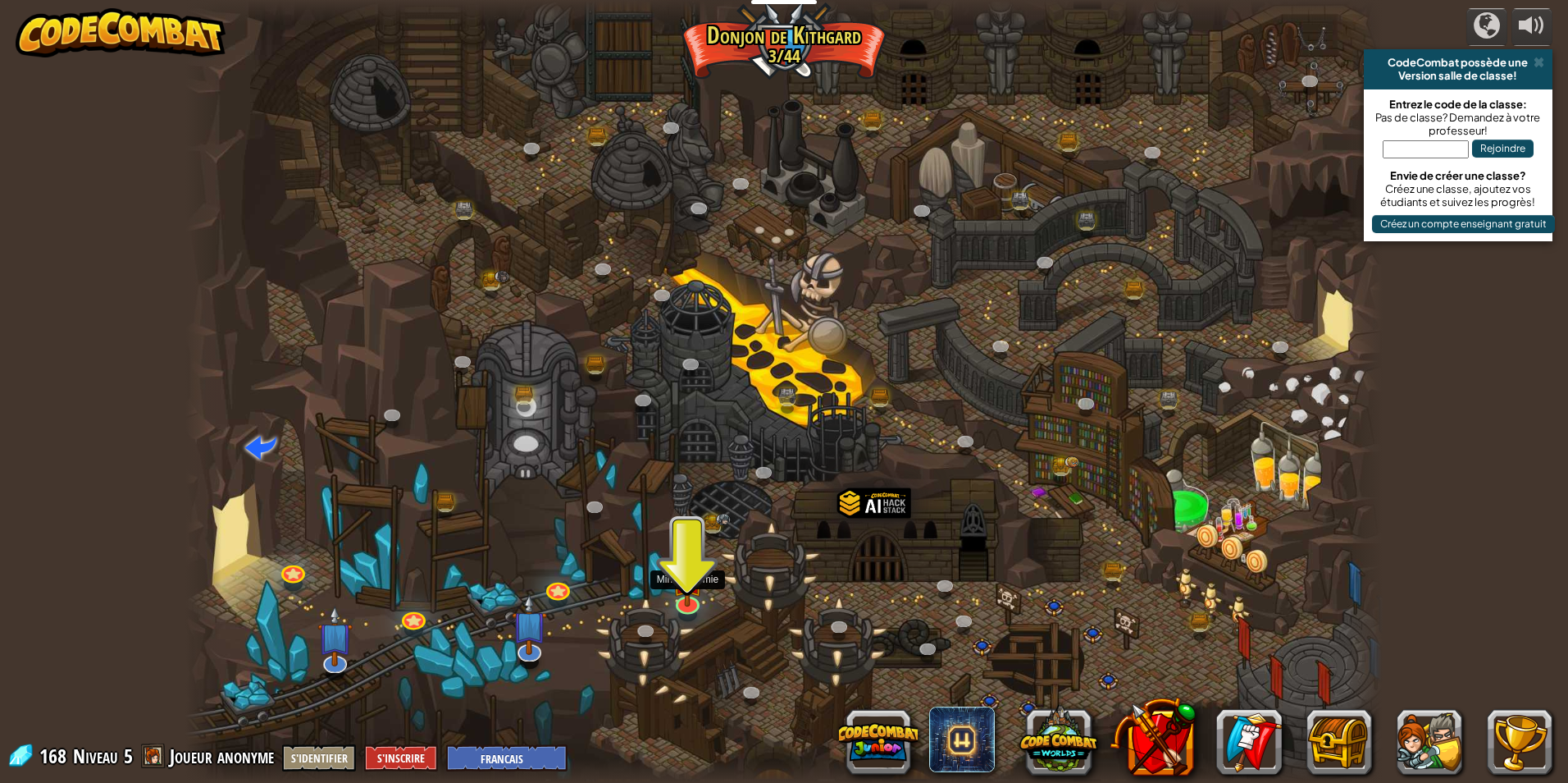
click at [688, 585] on img at bounding box center [687, 577] width 32 height 55
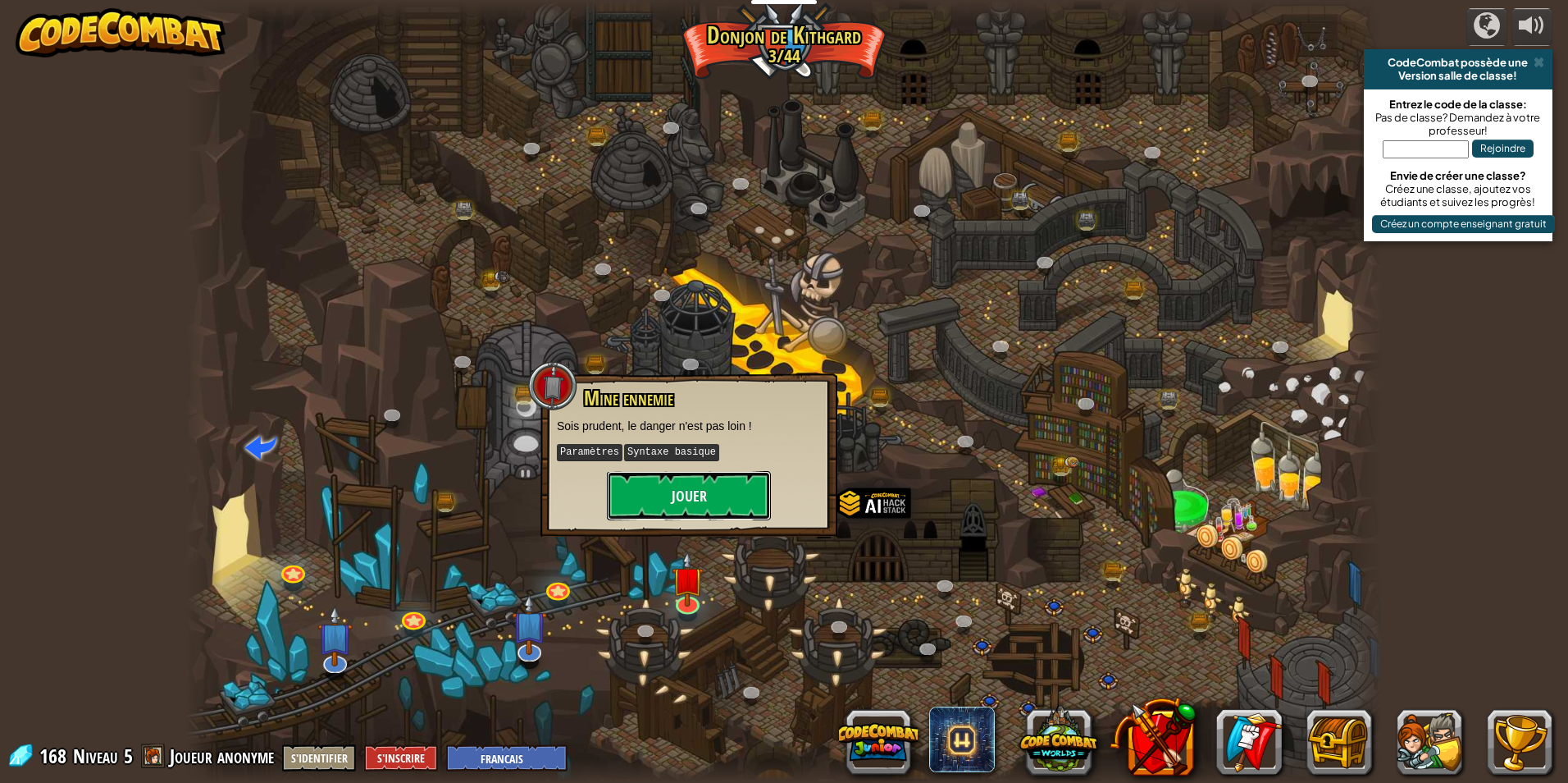
click at [681, 496] on button "Jouer" at bounding box center [688, 495] width 164 height 49
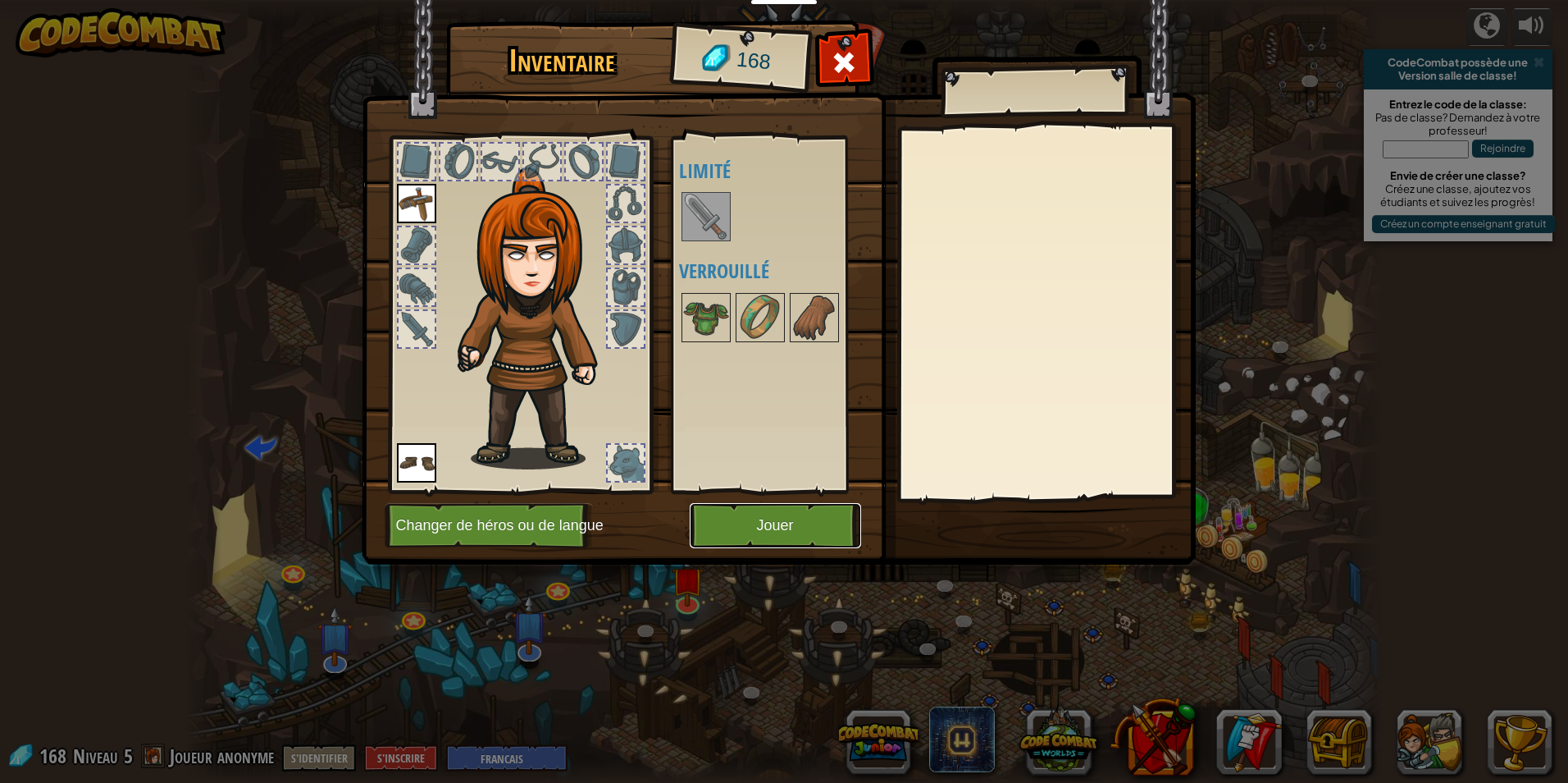
click at [728, 529] on button "Jouer" at bounding box center [775, 525] width 172 height 46
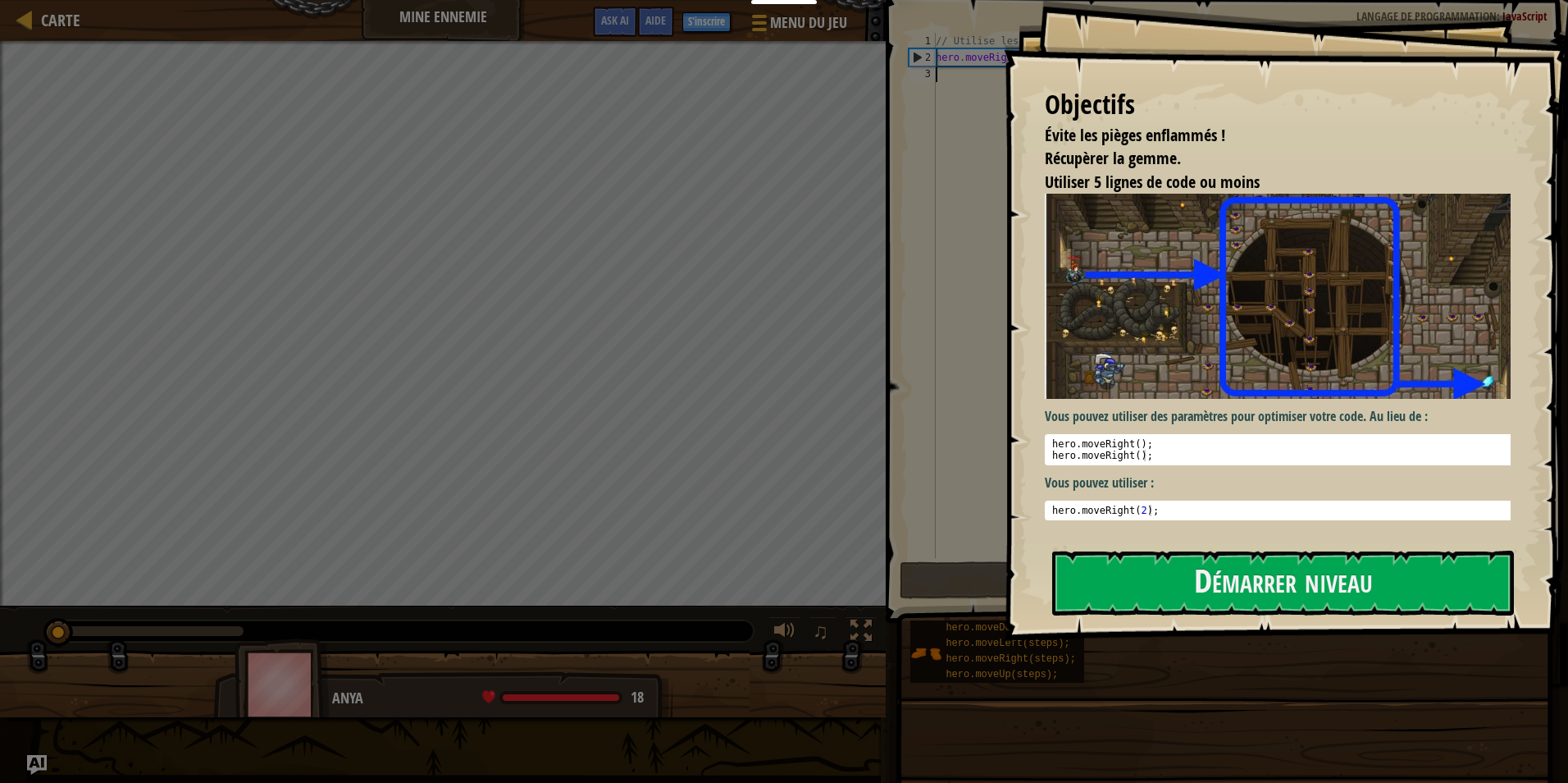
click at [1260, 591] on button "Démarrer niveau" at bounding box center [1283, 582] width 462 height 65
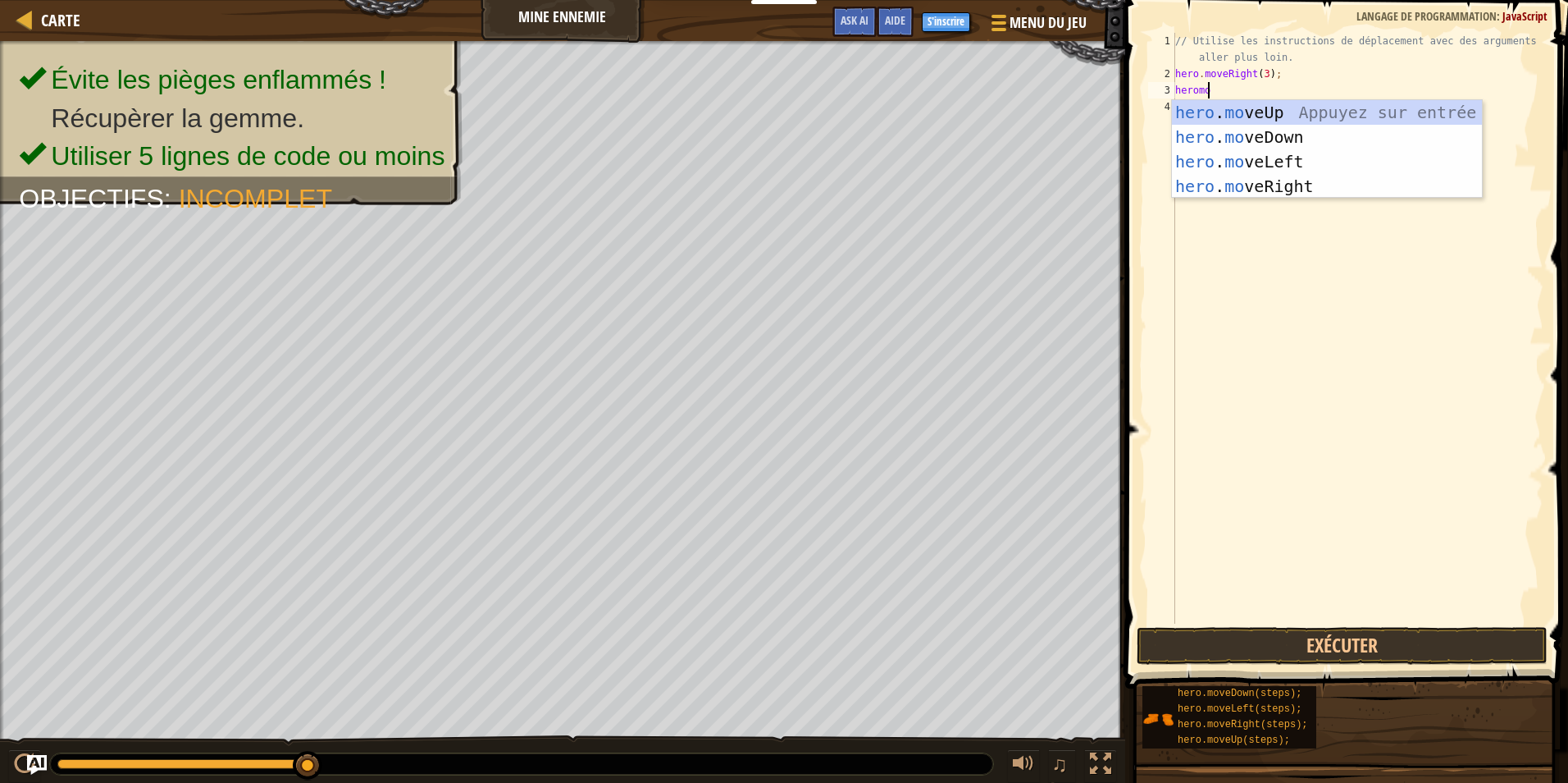
scroll to position [8, 2]
type textarea "heromov"
click at [1235, 111] on div "hero . mov eUp Appuyez sur entrée hero . mov eDown Appuyez sur entrée hero . mo…" at bounding box center [1327, 174] width 310 height 147
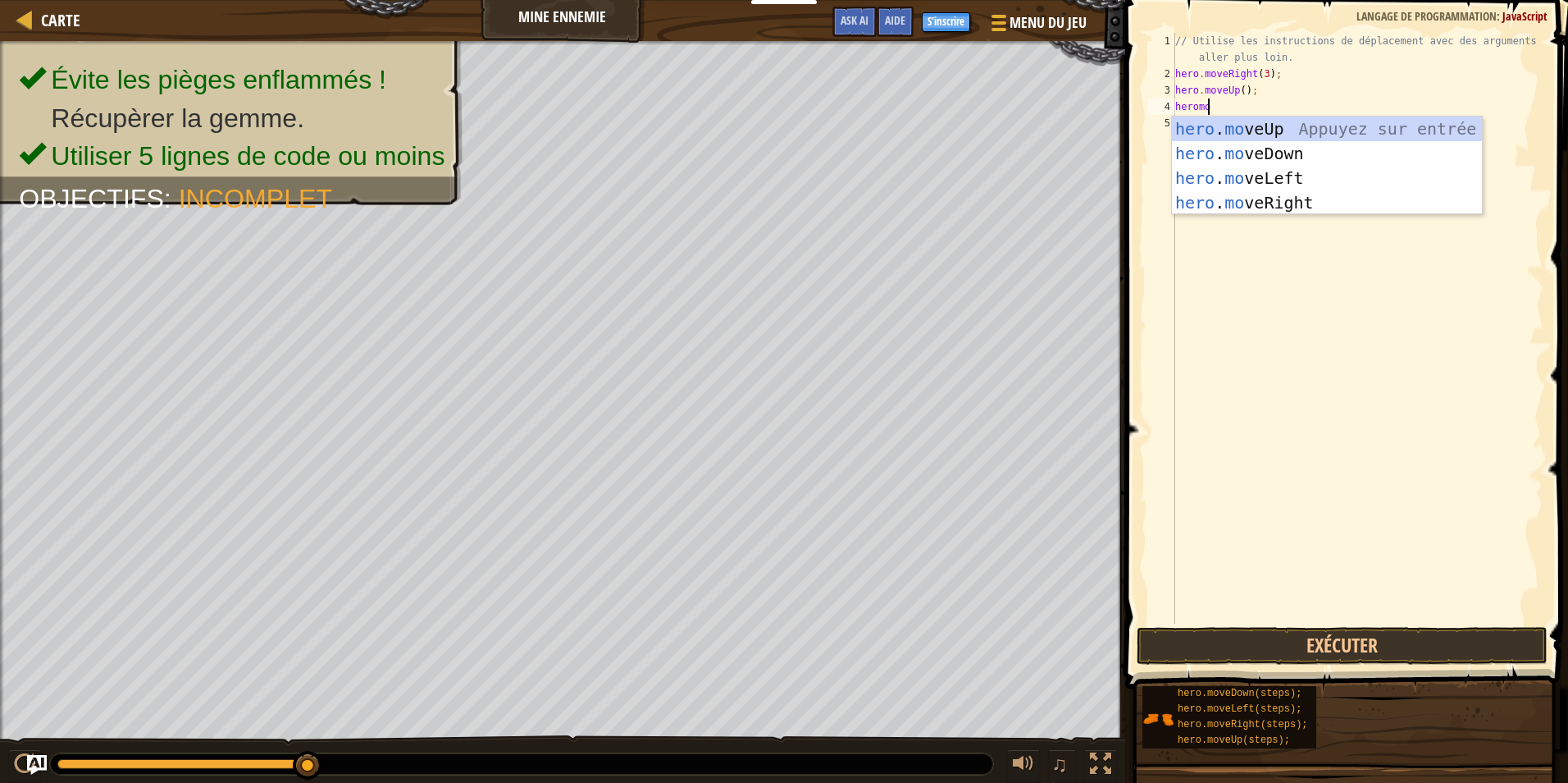
type textarea "heromove"
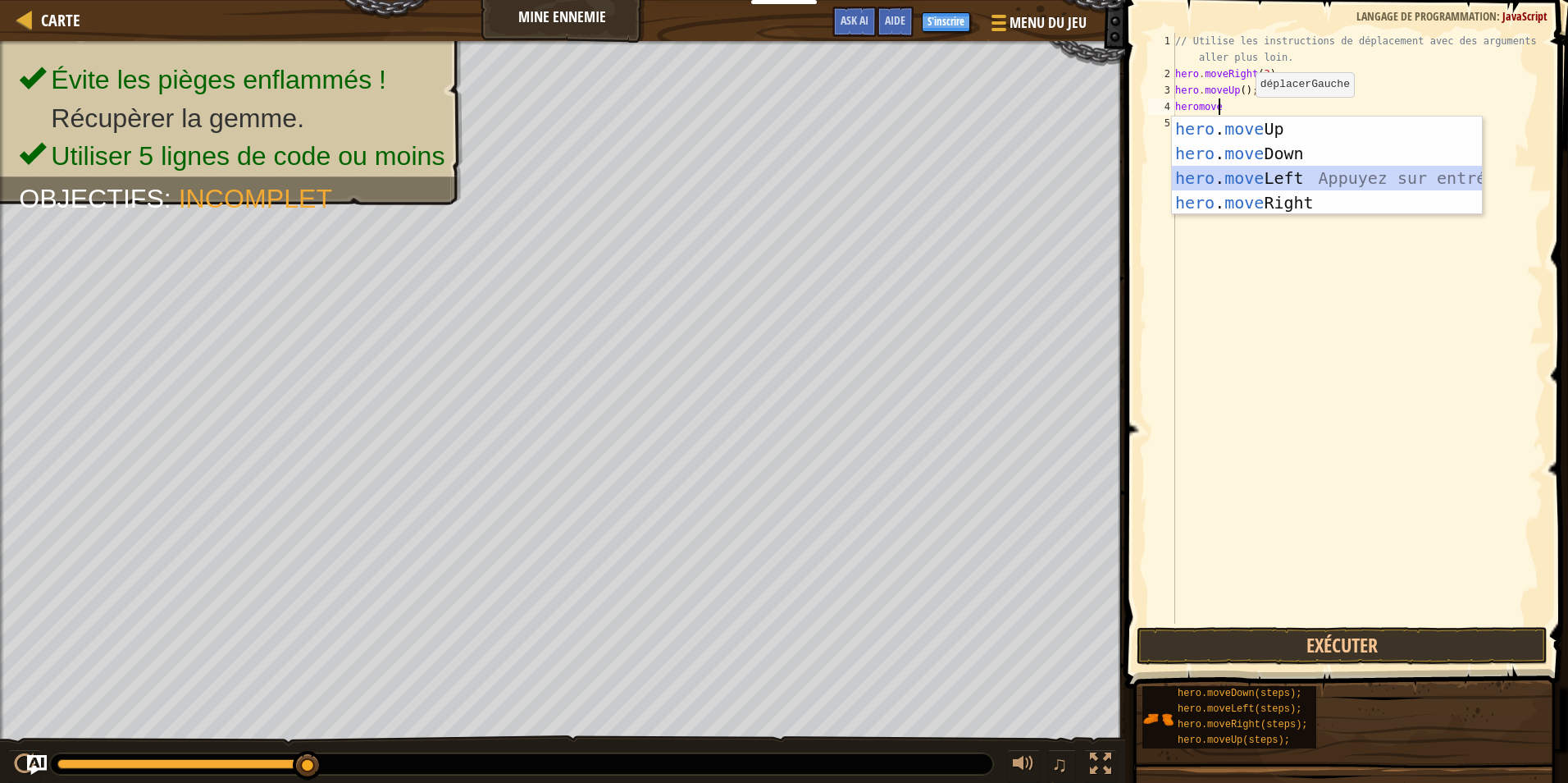
click at [1295, 188] on div "hero . move Up Appuyez sur entrée hero . move Down Appuyez sur entrée hero . mo…" at bounding box center [1327, 190] width 310 height 147
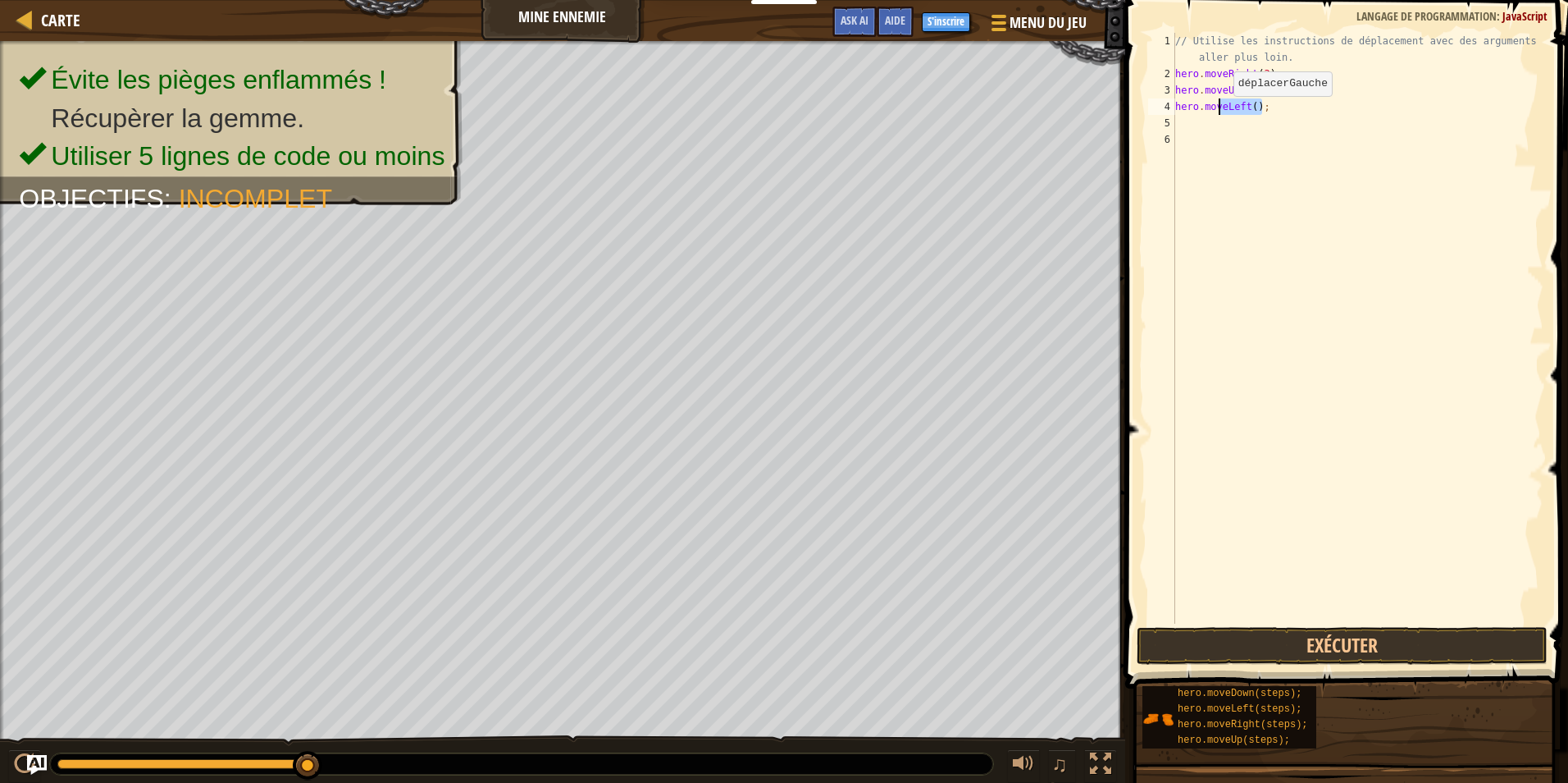
drag, startPoint x: 1261, startPoint y: 107, endPoint x: 1219, endPoint y: 113, distance: 42.4
click at [1219, 113] on div "// Utilise les instructions de déplacement avec des arguments pour aller plus l…" at bounding box center [1357, 353] width 371 height 640
type textarea "hero.move"
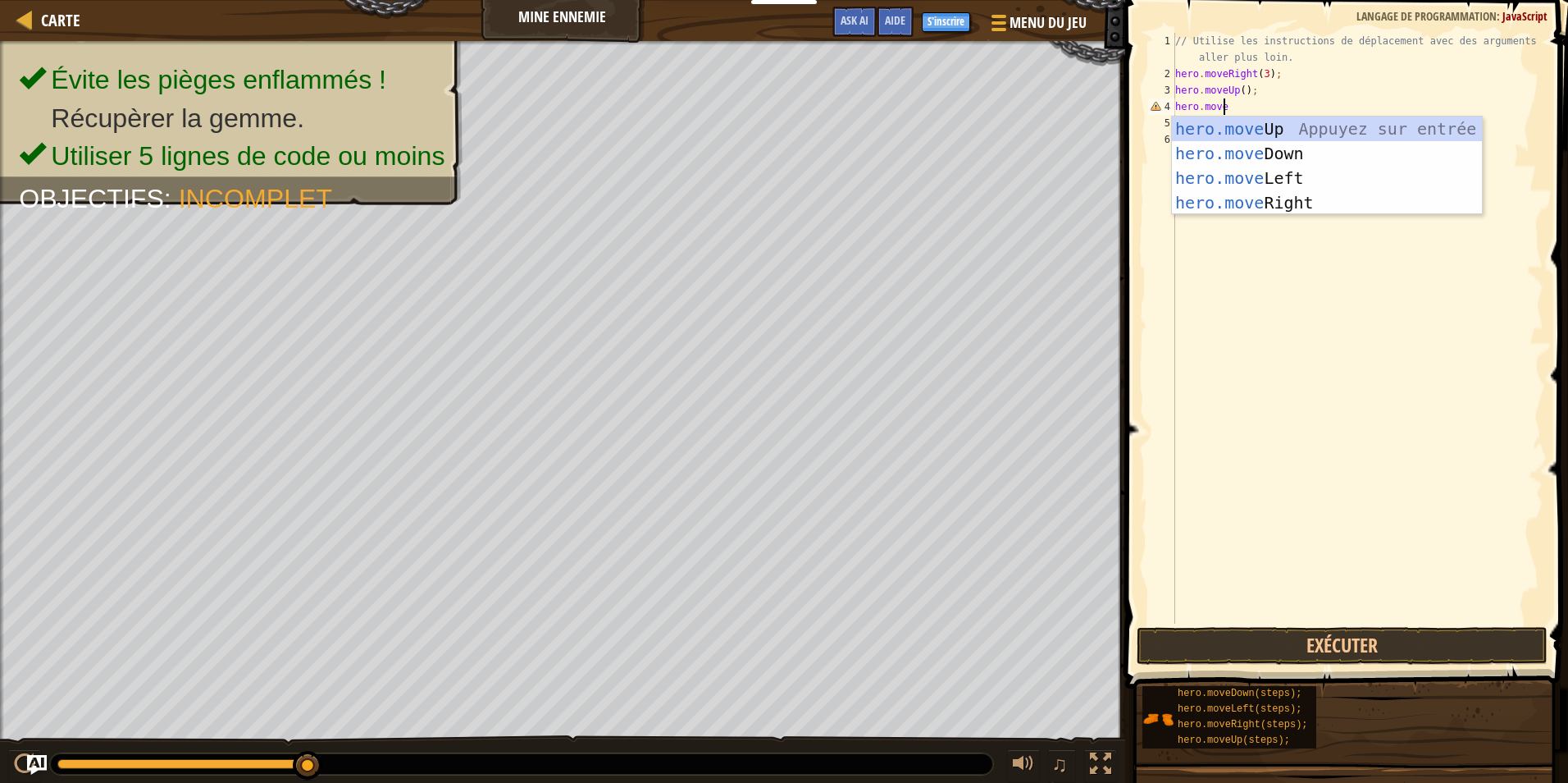
scroll to position [8, 3]
click at [1277, 199] on div "hero.move Up Appuyez sur entrée hero.move Down Appuyez sur entrée hero.move Lef…" at bounding box center [1327, 190] width 310 height 147
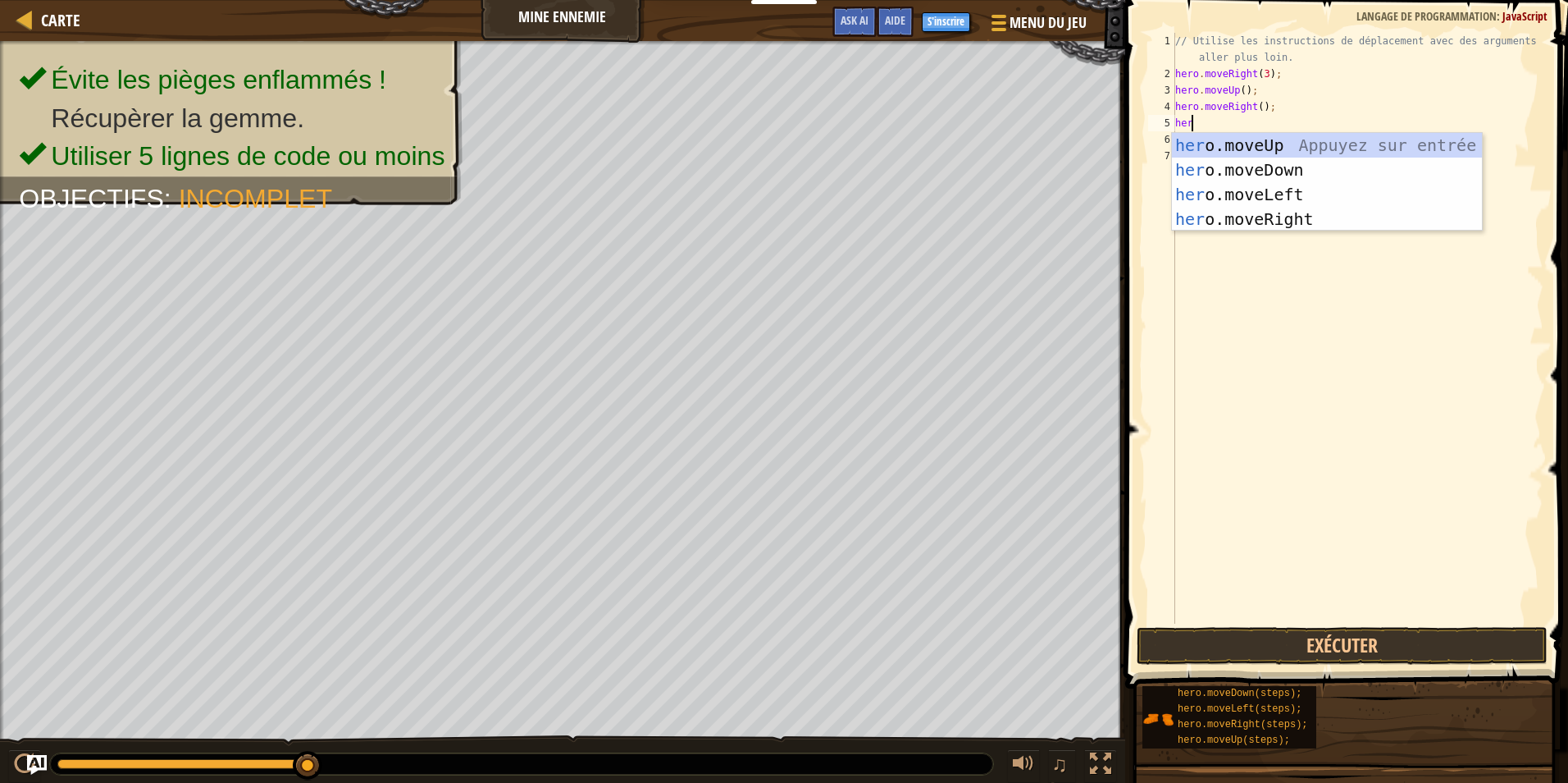
type textarea "hero"
click at [1283, 167] on div "hero .moveUp Appuyez sur entrée hero .moveDown Appuyez sur entrée hero .moveLef…" at bounding box center [1327, 207] width 310 height 147
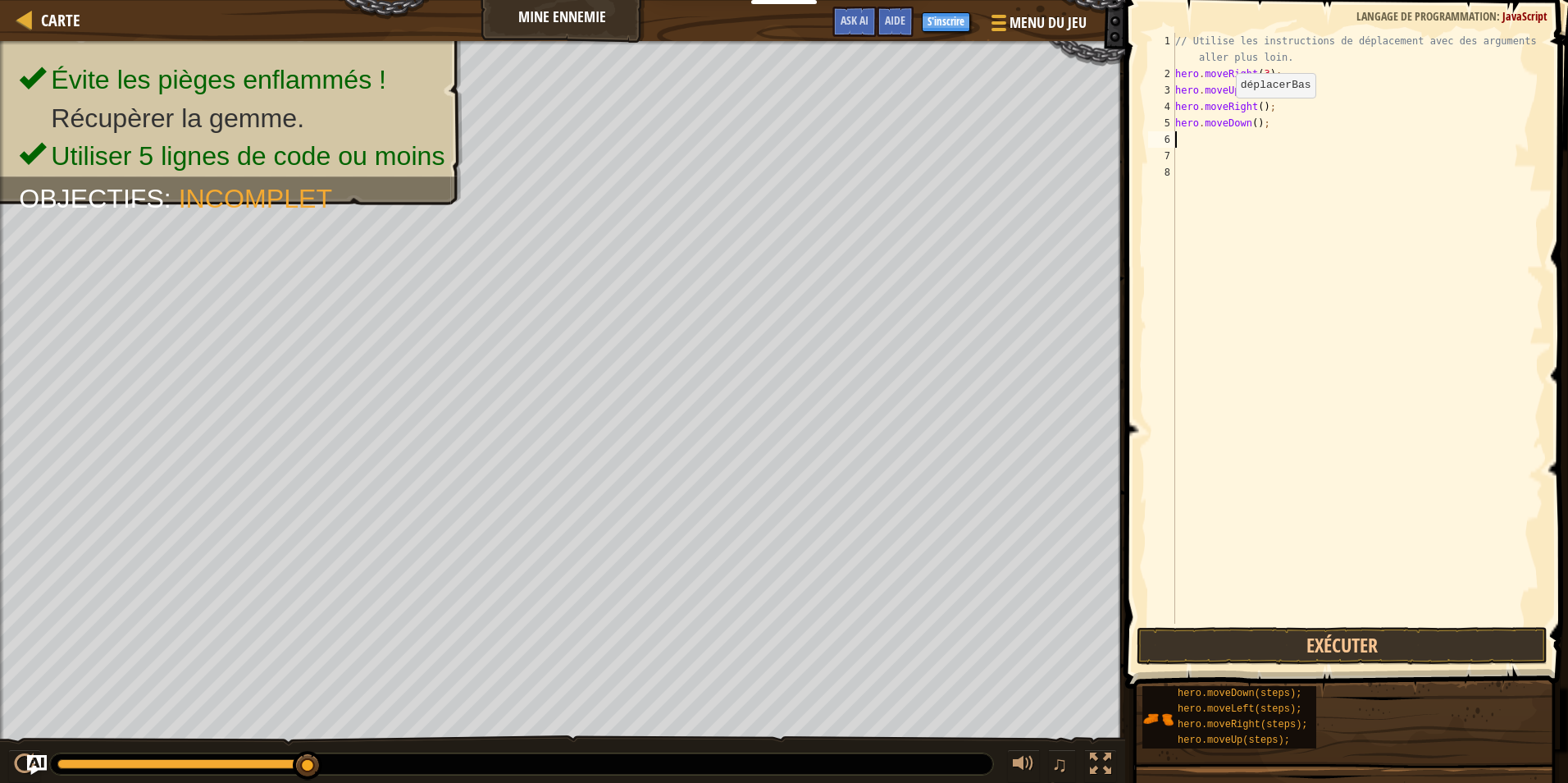
scroll to position [8, 0]
click at [1252, 123] on div "// Utilise les instructions de déplacement avec des arguments pour aller plus l…" at bounding box center [1357, 353] width 371 height 640
type textarea "hero.moveDown(3);"
click at [1194, 147] on div "// Utilise les instructions de déplacement avec des arguments pour aller plus l…" at bounding box center [1357, 353] width 371 height 640
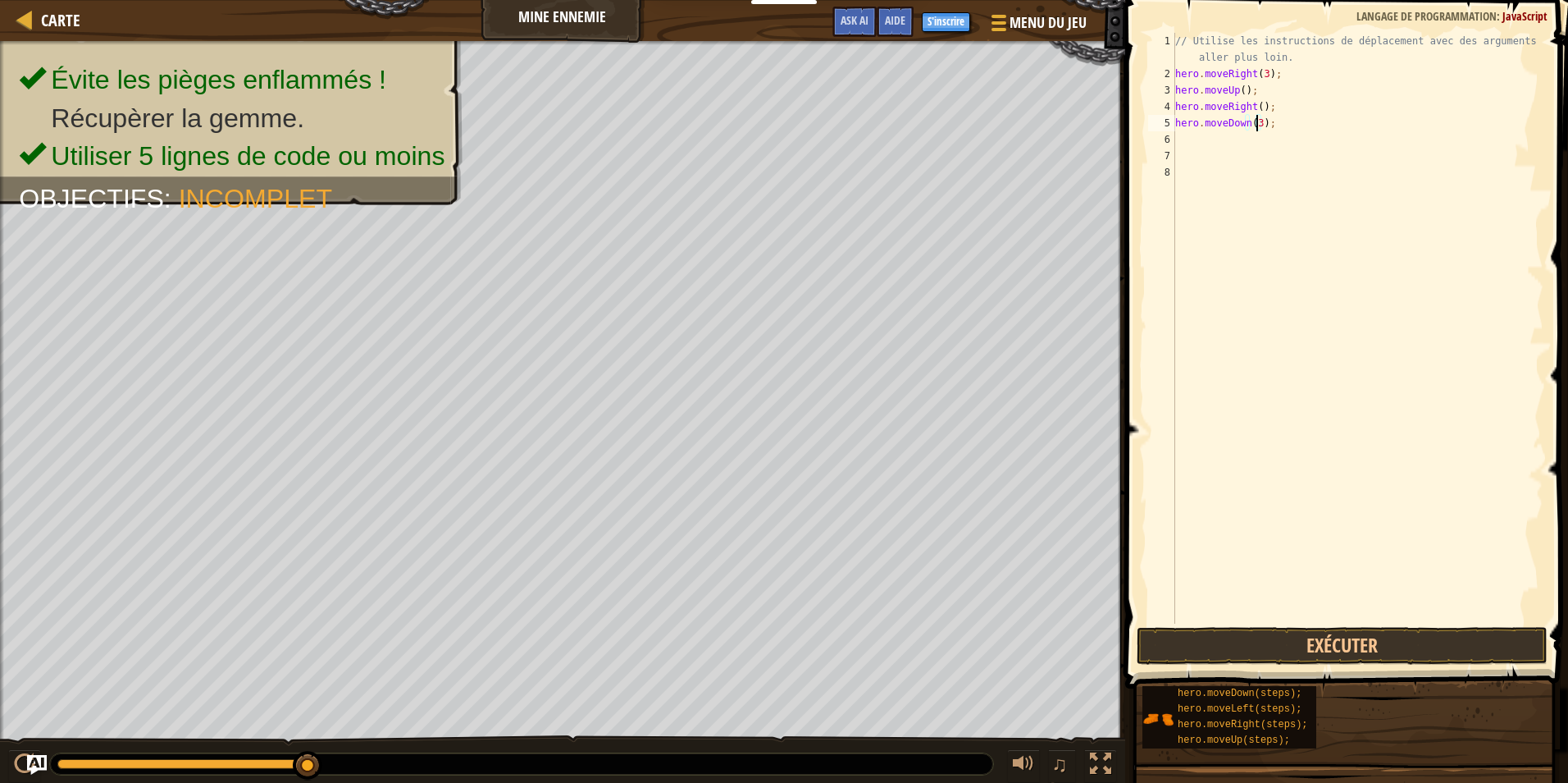
scroll to position [8, 0]
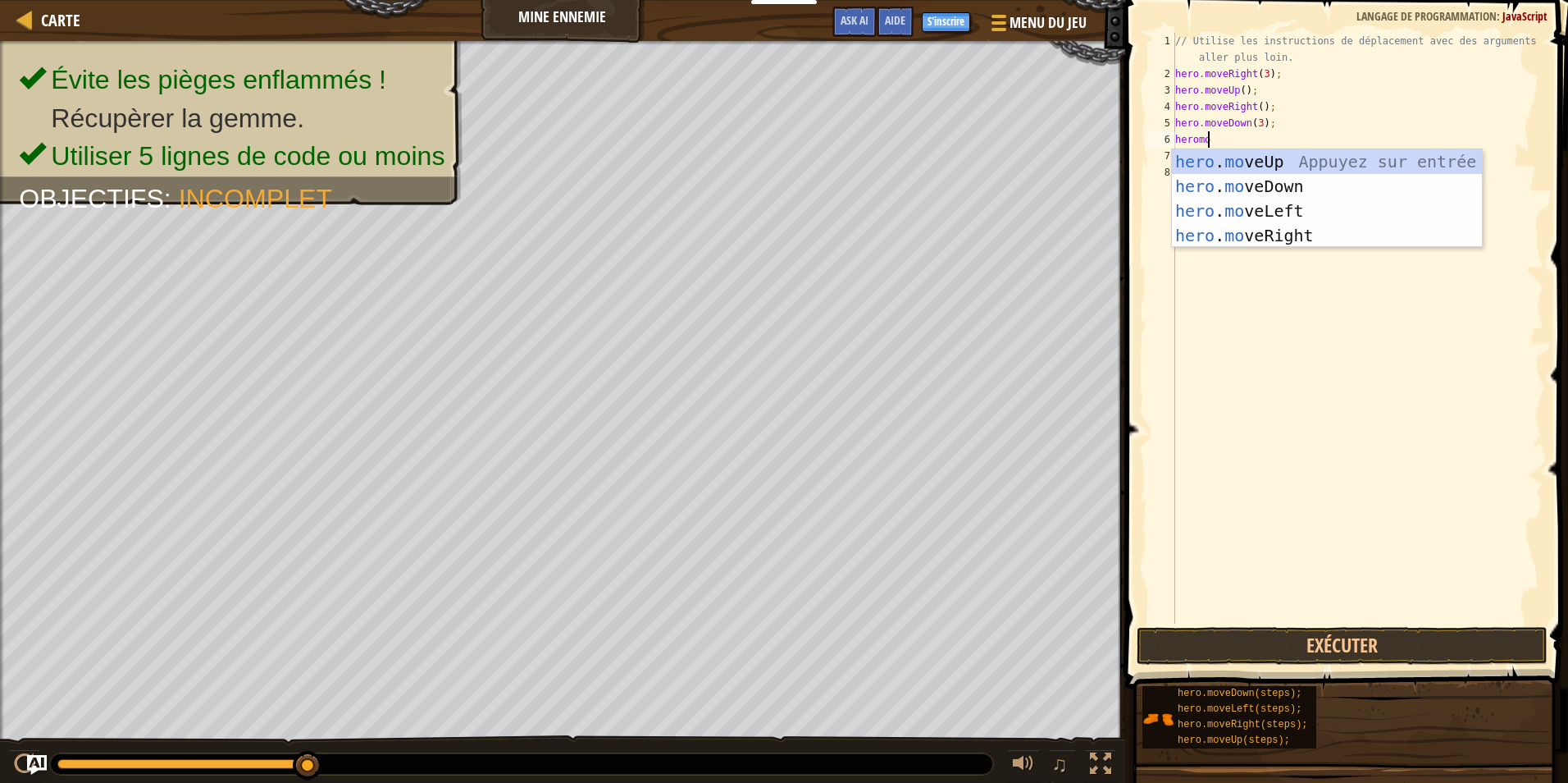
type textarea "heromove"
click at [1309, 225] on div "hero . move Up Appuyez sur entrée hero . move Down Appuyez sur entrée hero . mo…" at bounding box center [1327, 223] width 310 height 147
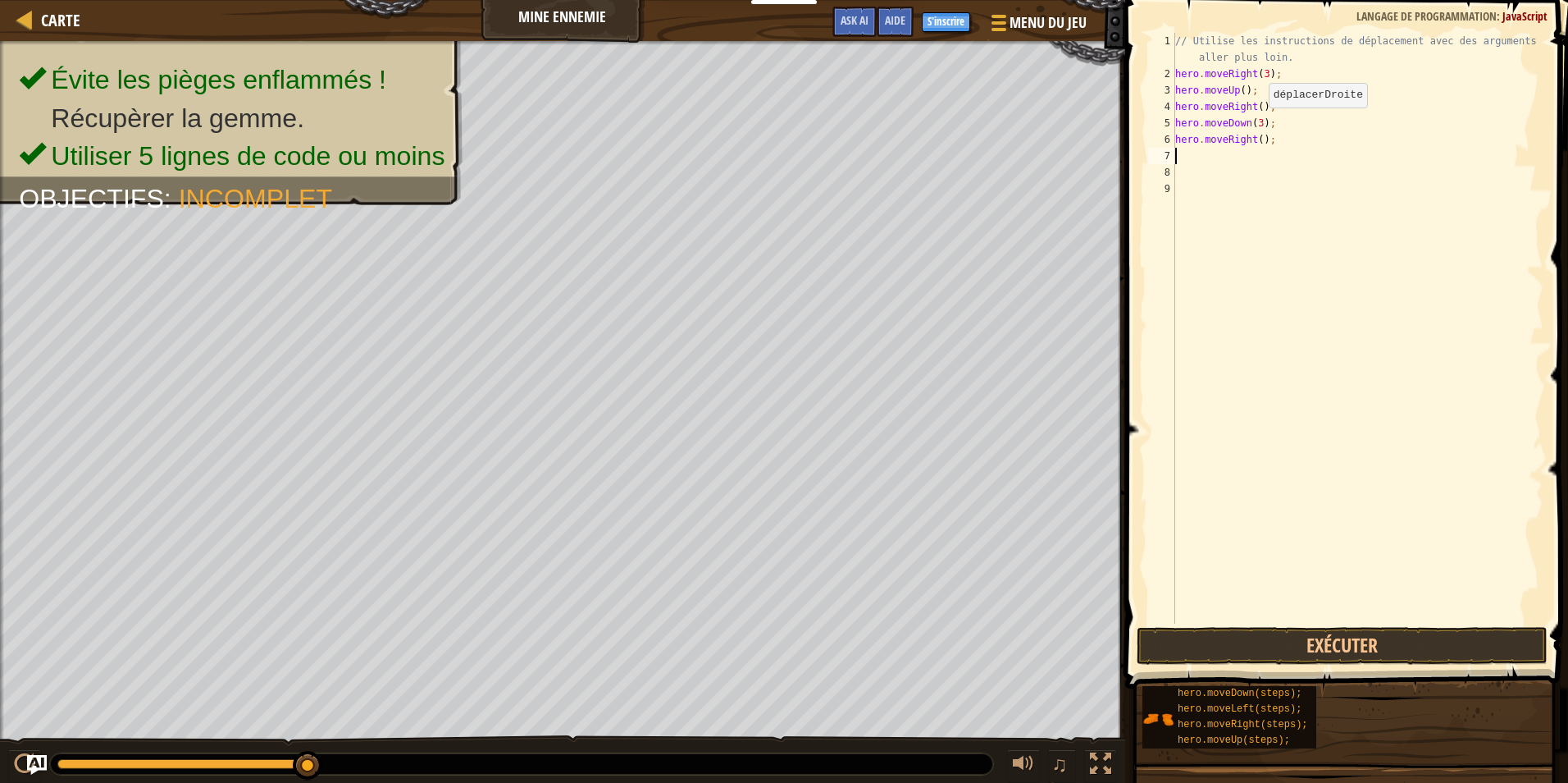
scroll to position [8, 0]
click at [1256, 145] on div "// Utilise les instructions de déplacement avec des arguments pour aller plus l…" at bounding box center [1357, 353] width 371 height 640
type textarea "hero.moveRight(2);"
click at [1328, 656] on button "Exécuter" at bounding box center [1342, 645] width 411 height 38
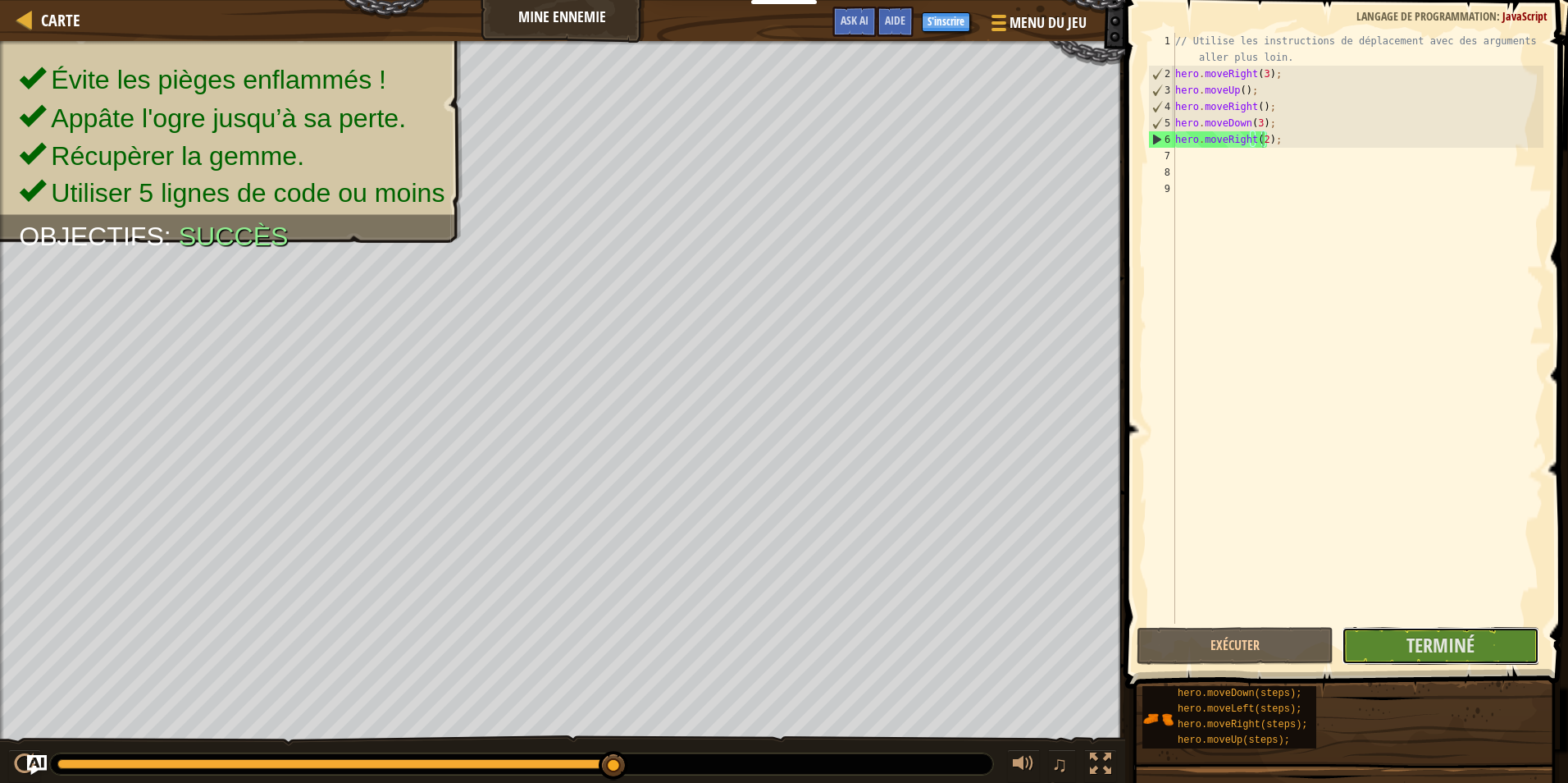
click at [1434, 633] on span "Terminé" at bounding box center [1440, 644] width 68 height 26
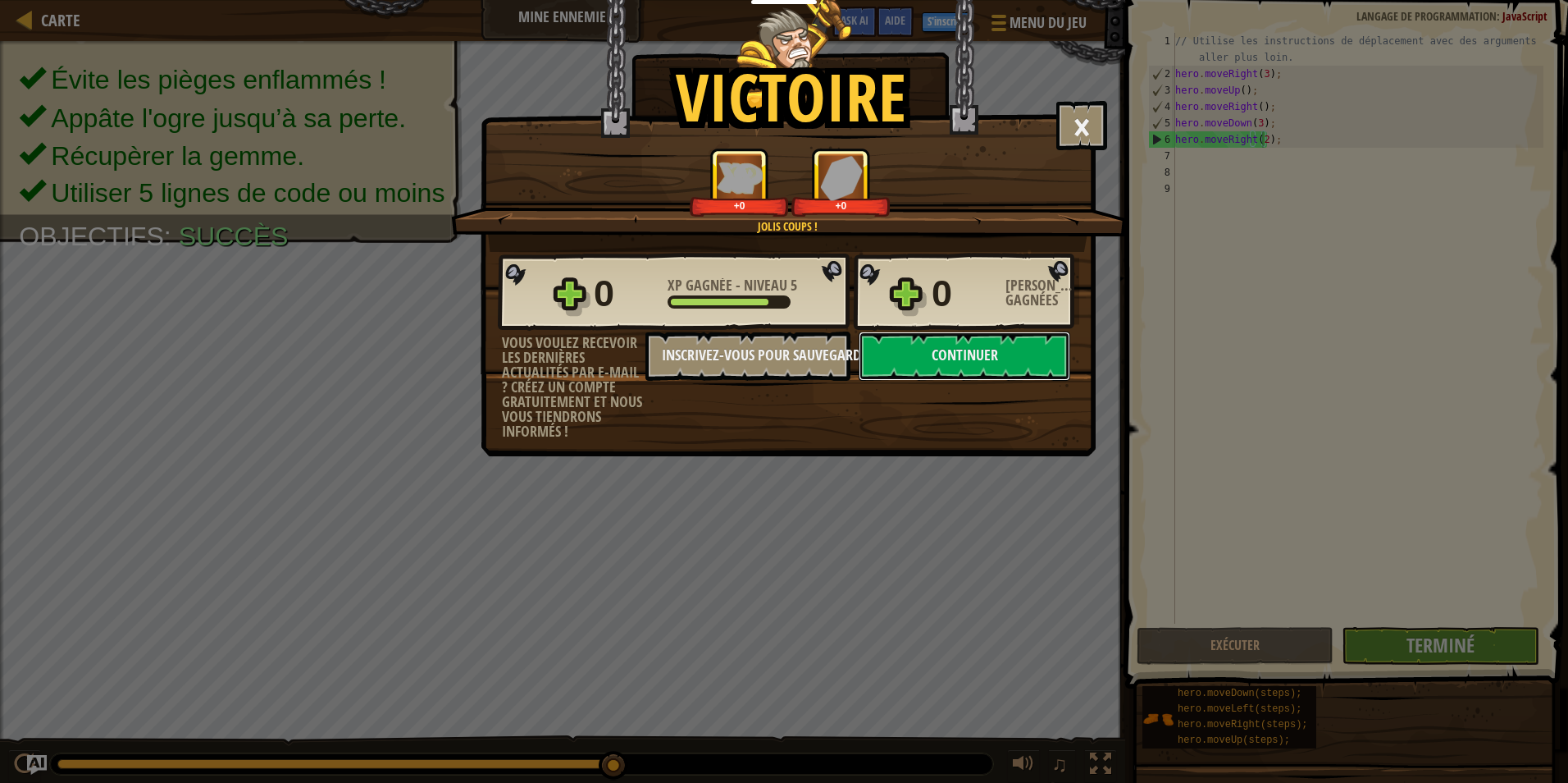
click at [991, 348] on button "Continuer" at bounding box center [964, 356] width 211 height 49
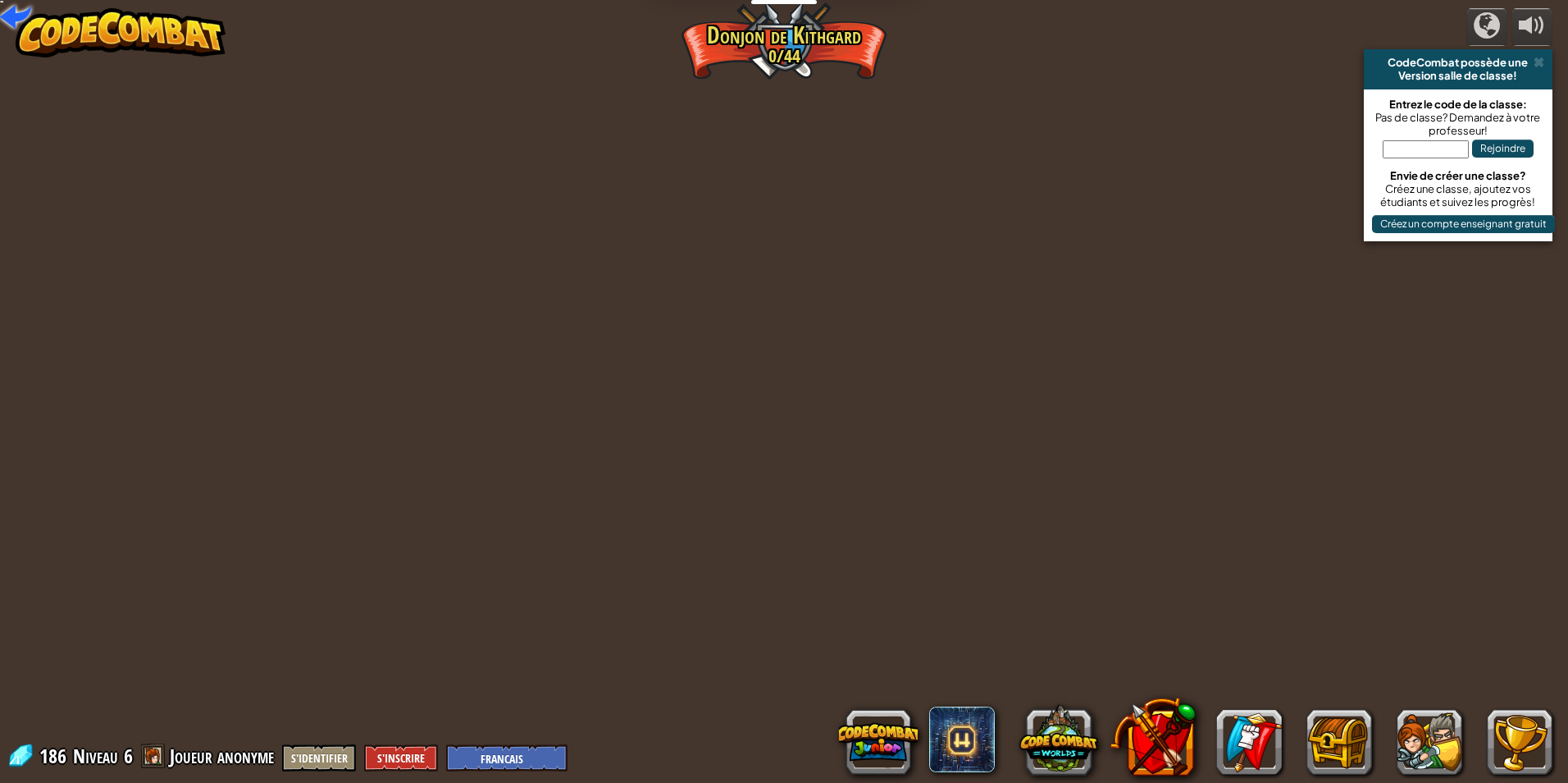
select select "fr"
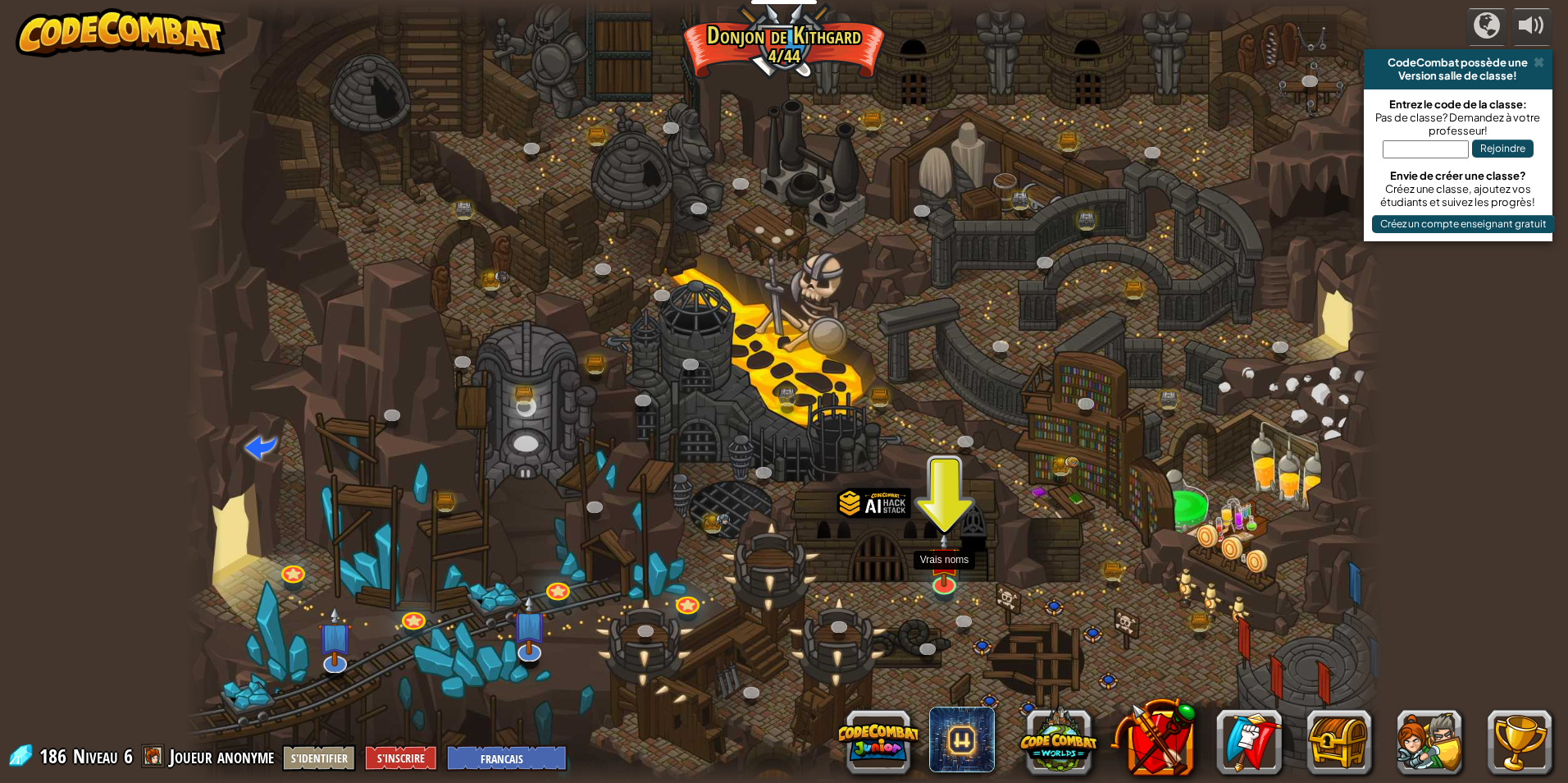
click at [928, 576] on img at bounding box center [944, 558] width 32 height 55
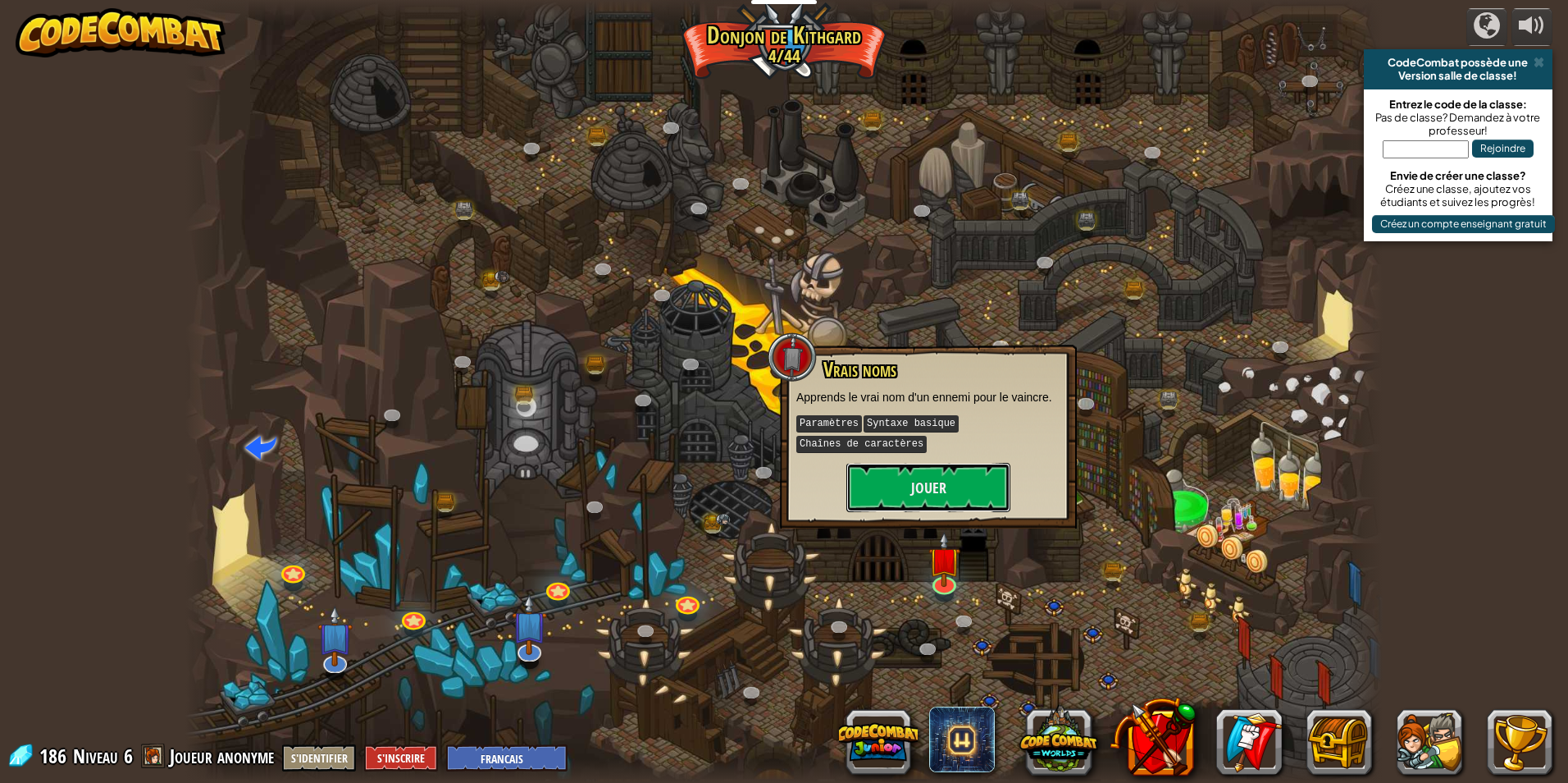
click at [943, 491] on button "Jouer" at bounding box center [928, 487] width 164 height 49
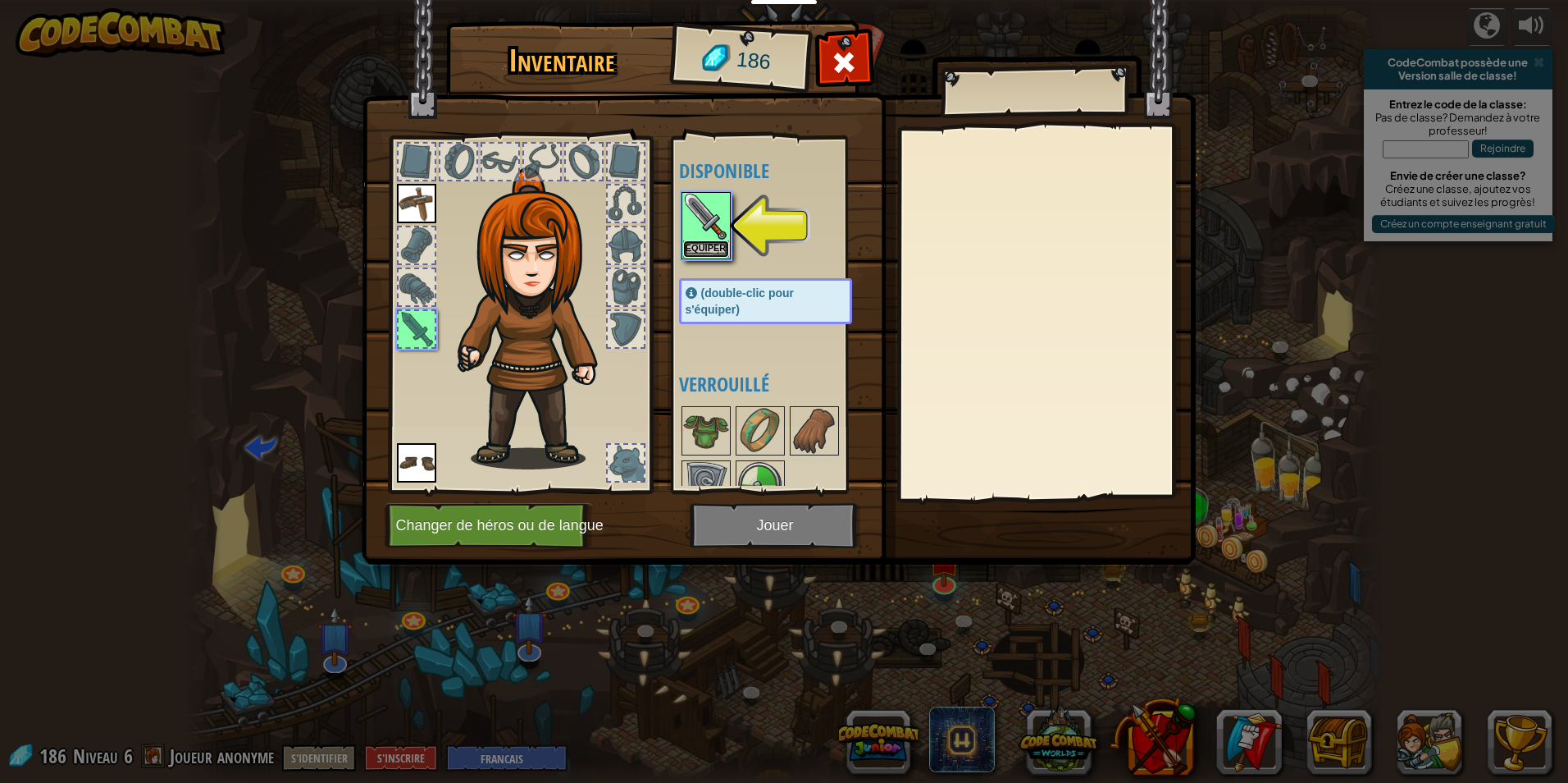
click at [712, 245] on button "Equiper" at bounding box center [705, 249] width 46 height 17
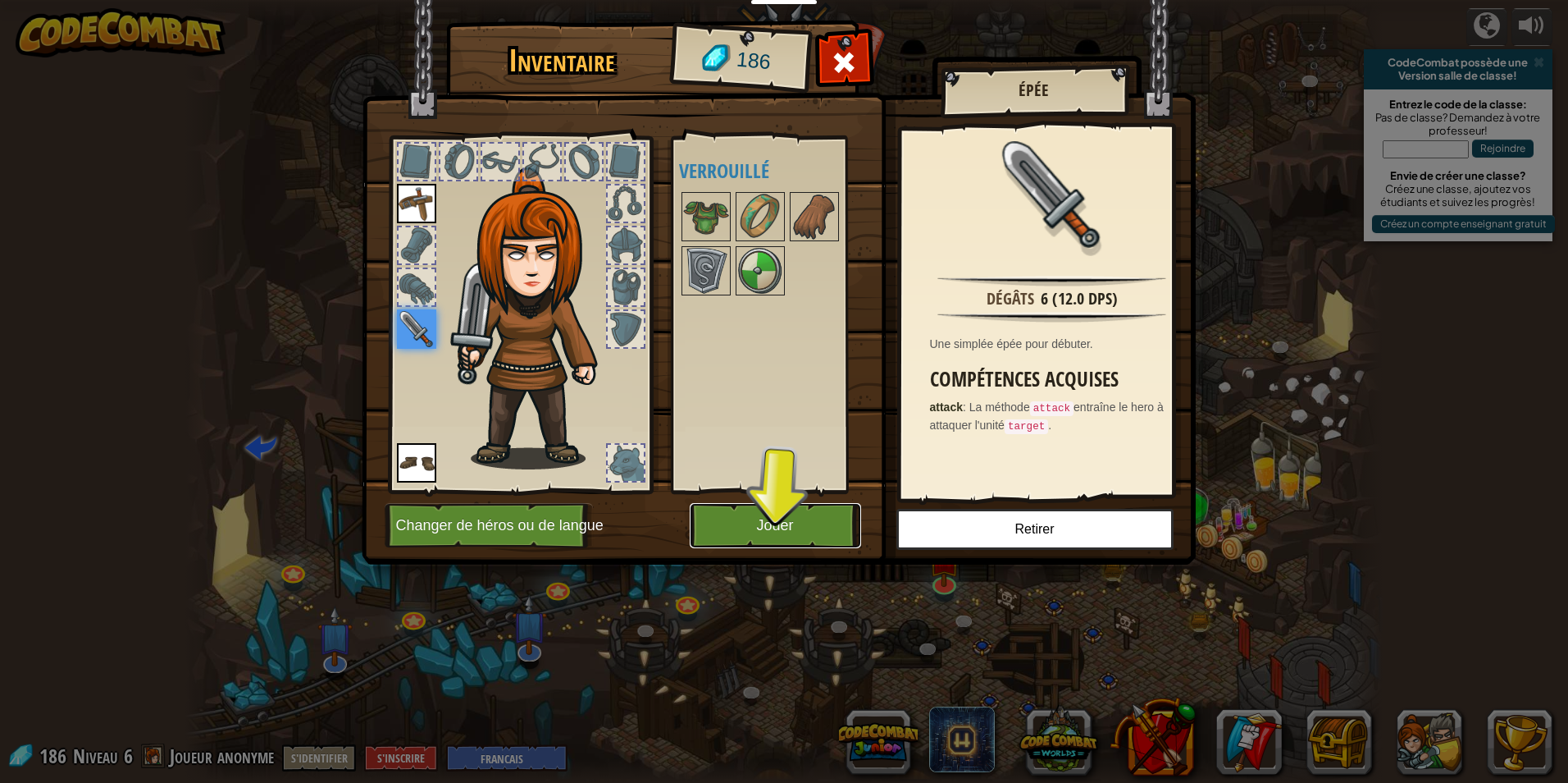
click at [795, 518] on button "Jouer" at bounding box center [775, 525] width 172 height 46
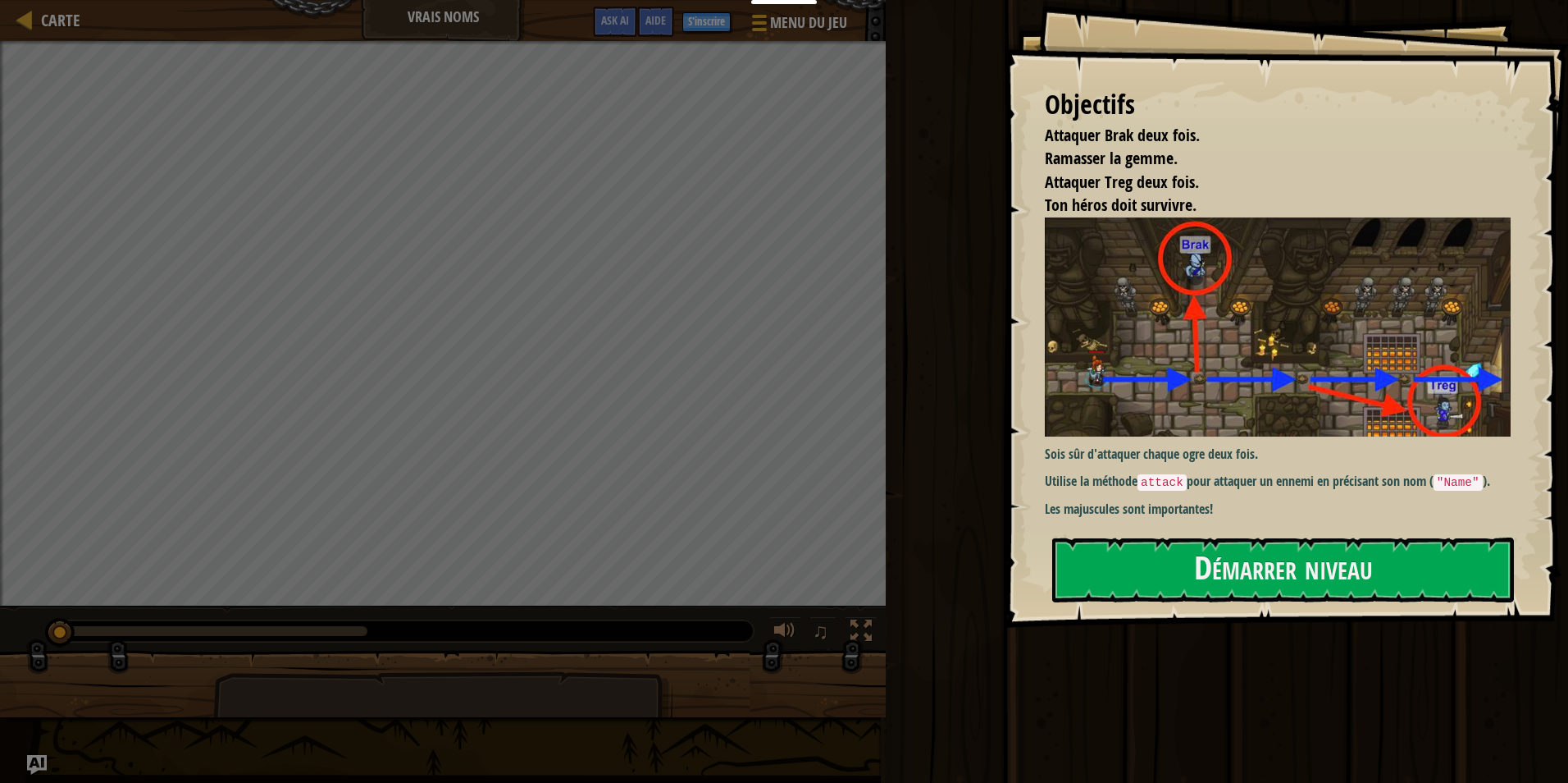
click at [1137, 592] on button "Démarrer niveau" at bounding box center [1283, 570] width 462 height 65
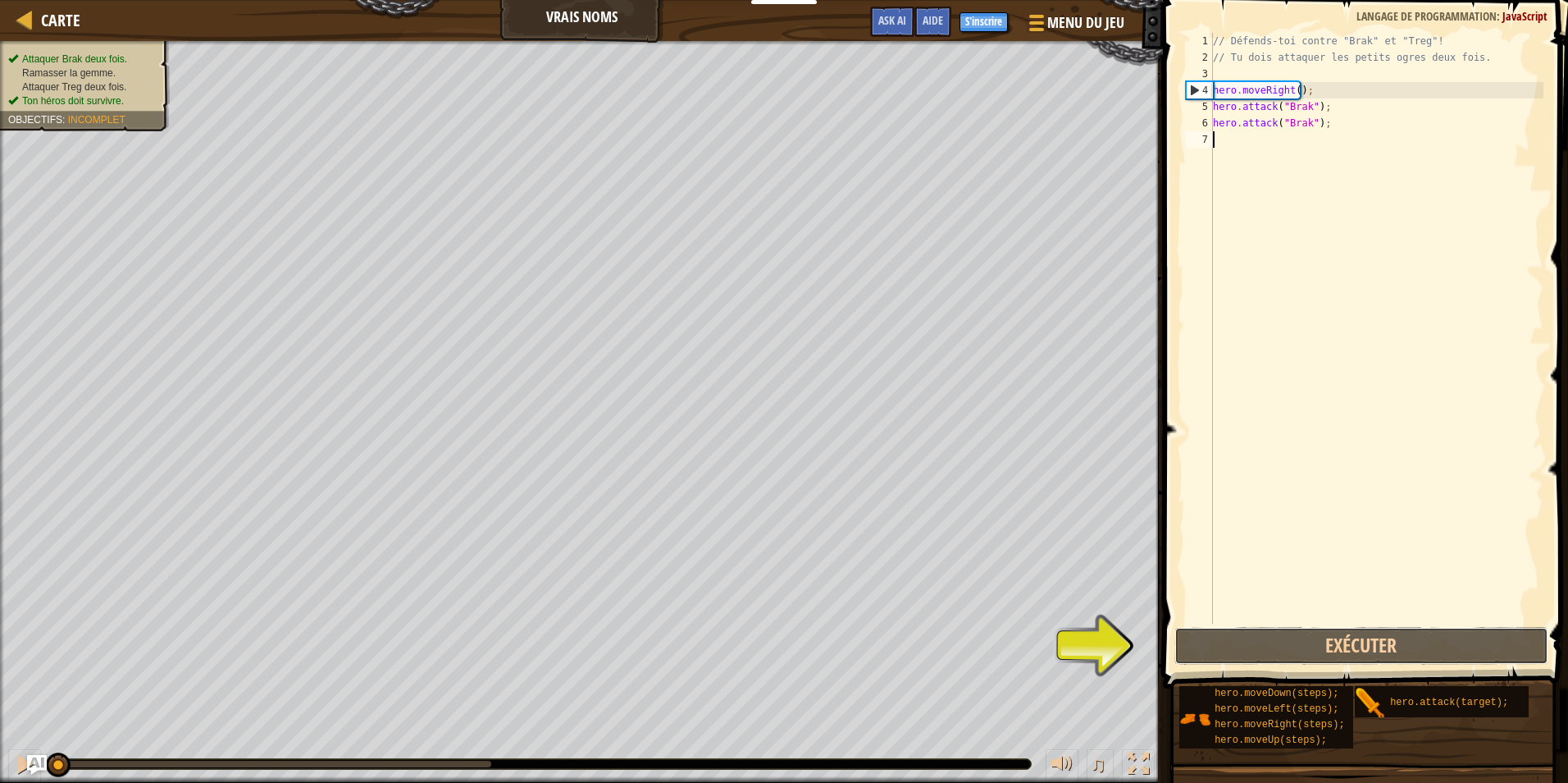
click at [1319, 642] on button "Exécuter" at bounding box center [1361, 645] width 374 height 38
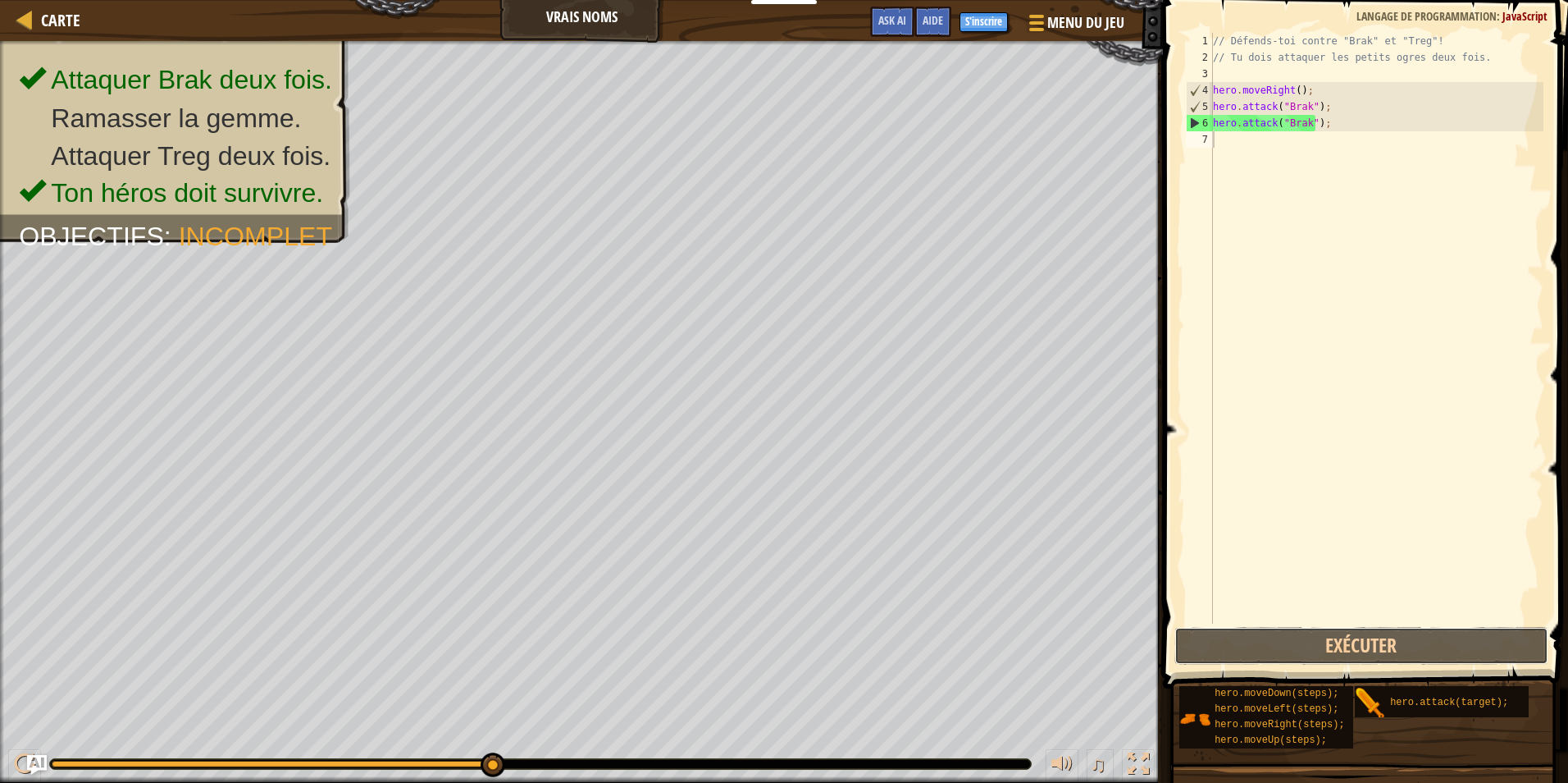
click at [1303, 647] on button "Exécuter" at bounding box center [1361, 645] width 374 height 38
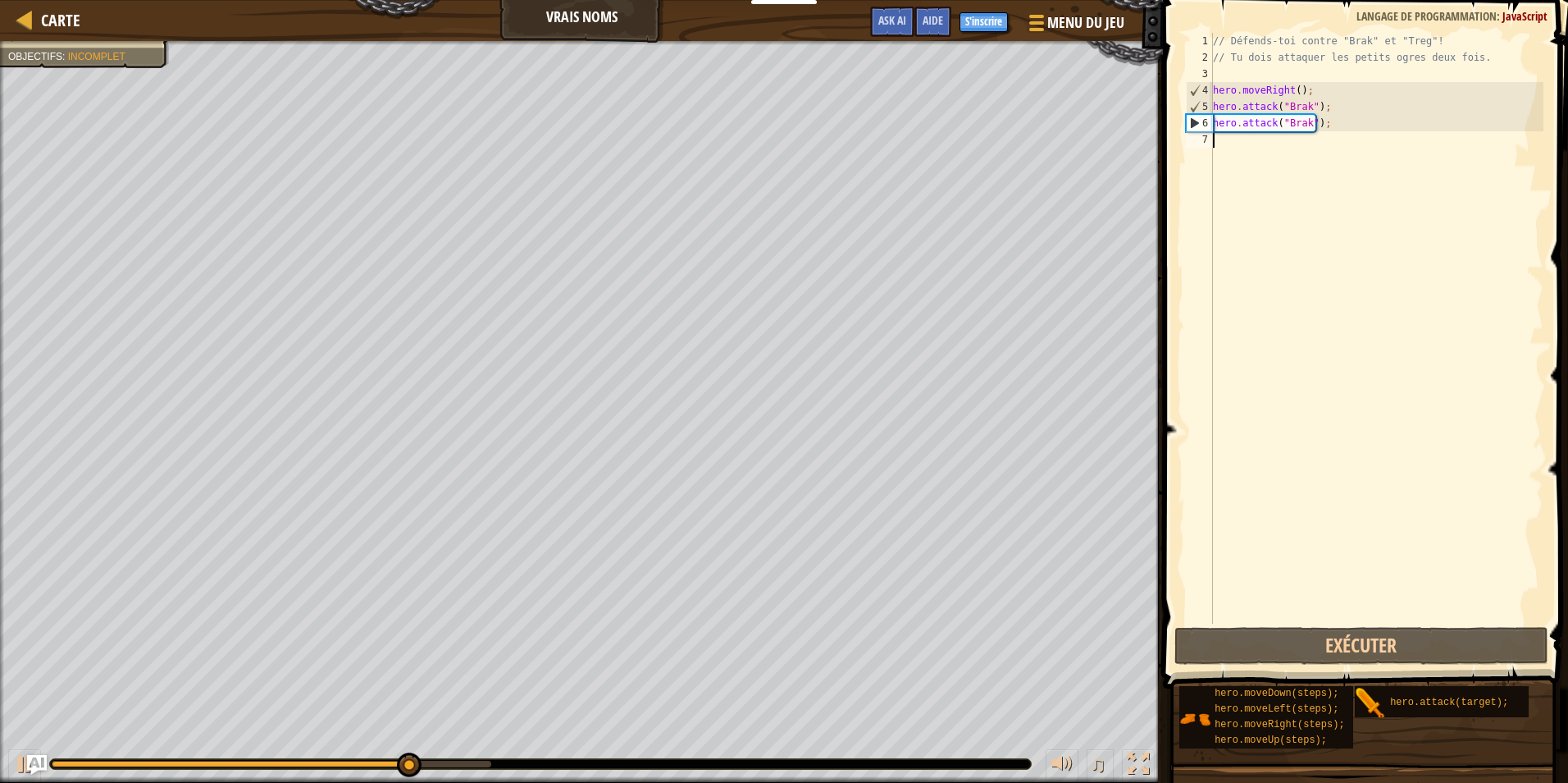
click at [1241, 146] on div "// Défends-toi contre "Brak" et "Treg"! // Tu dois attaquer les petits ogres de…" at bounding box center [1376, 344] width 334 height 624
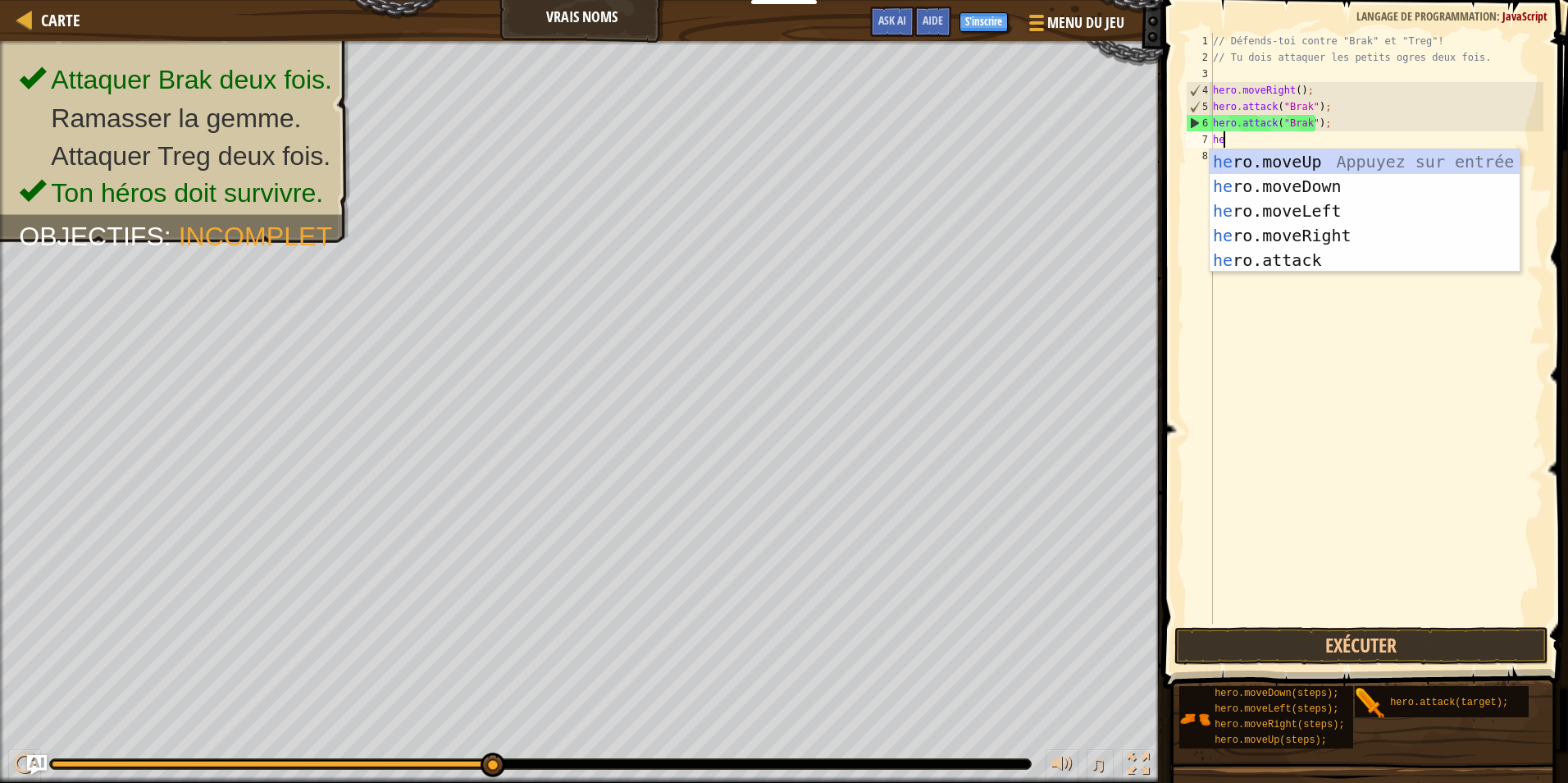
scroll to position [8, 1]
type textarea "hero"
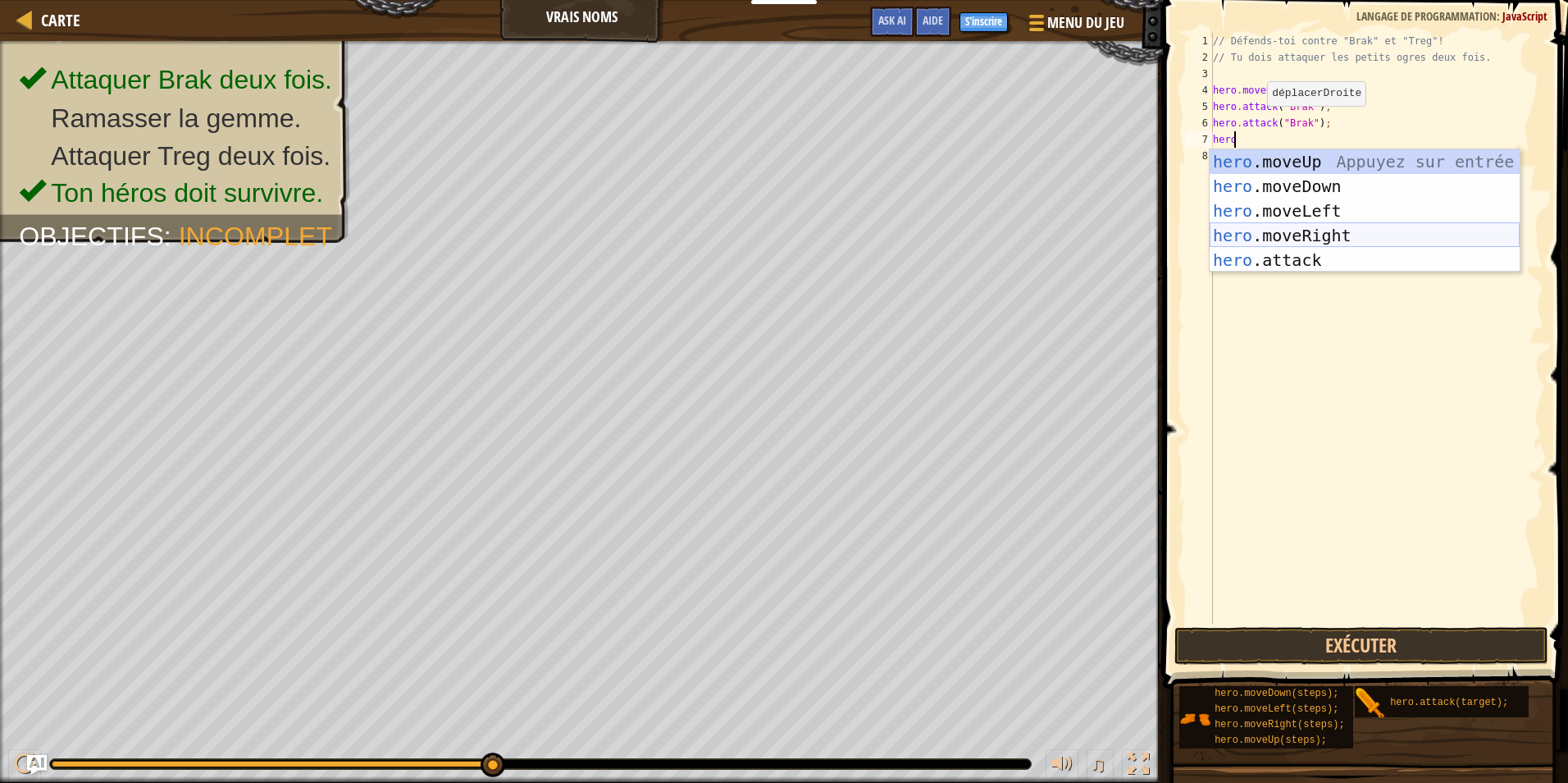
click at [1404, 227] on div "hero .moveUp Appuyez sur entrée hero .moveDown Appuyez sur entrée hero .moveLef…" at bounding box center [1364, 236] width 310 height 173
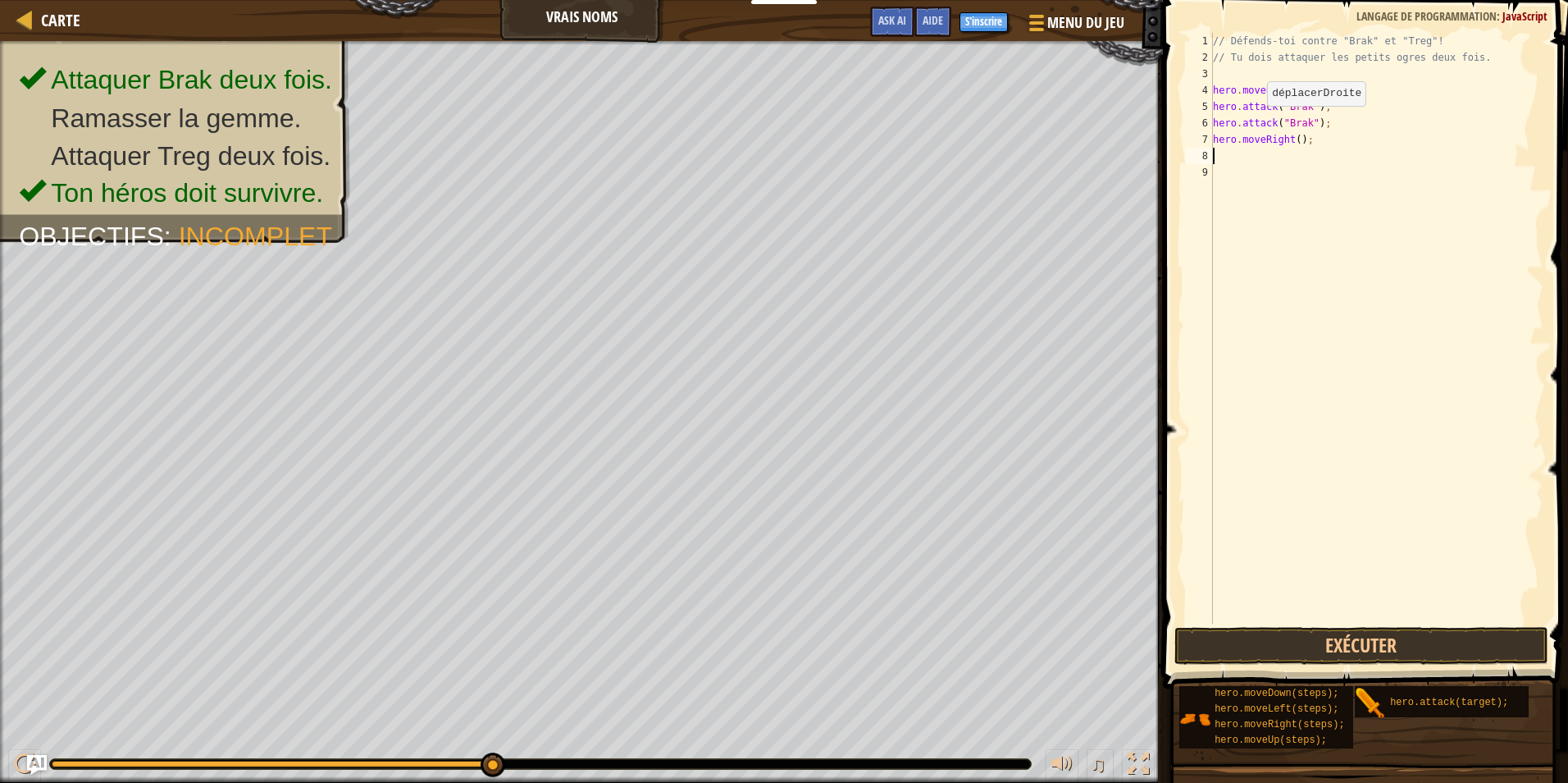
scroll to position [8, 0]
click at [1341, 640] on button "Exécuter" at bounding box center [1361, 645] width 374 height 38
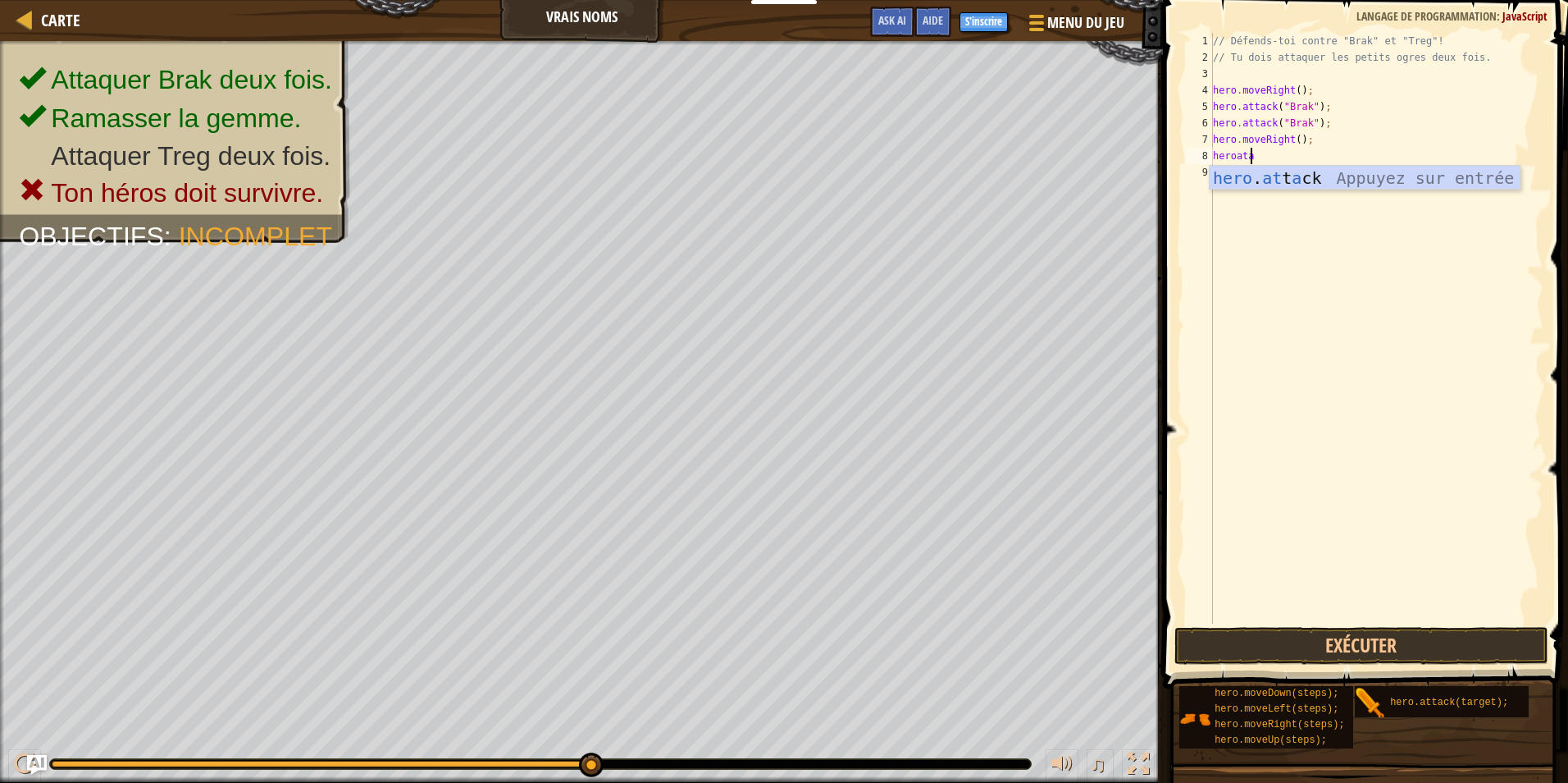
scroll to position [8, 3]
click at [1341, 181] on div "hero . at t a ck Appuyez sur entrée" at bounding box center [1364, 203] width 310 height 74
drag, startPoint x: 1311, startPoint y: 156, endPoint x: 1291, endPoint y: 161, distance: 20.6
click at [1291, 161] on div "// Défends-toi contre "Brak" et "Treg"! // Tu dois attaquer les petits ogres de…" at bounding box center [1376, 344] width 334 height 624
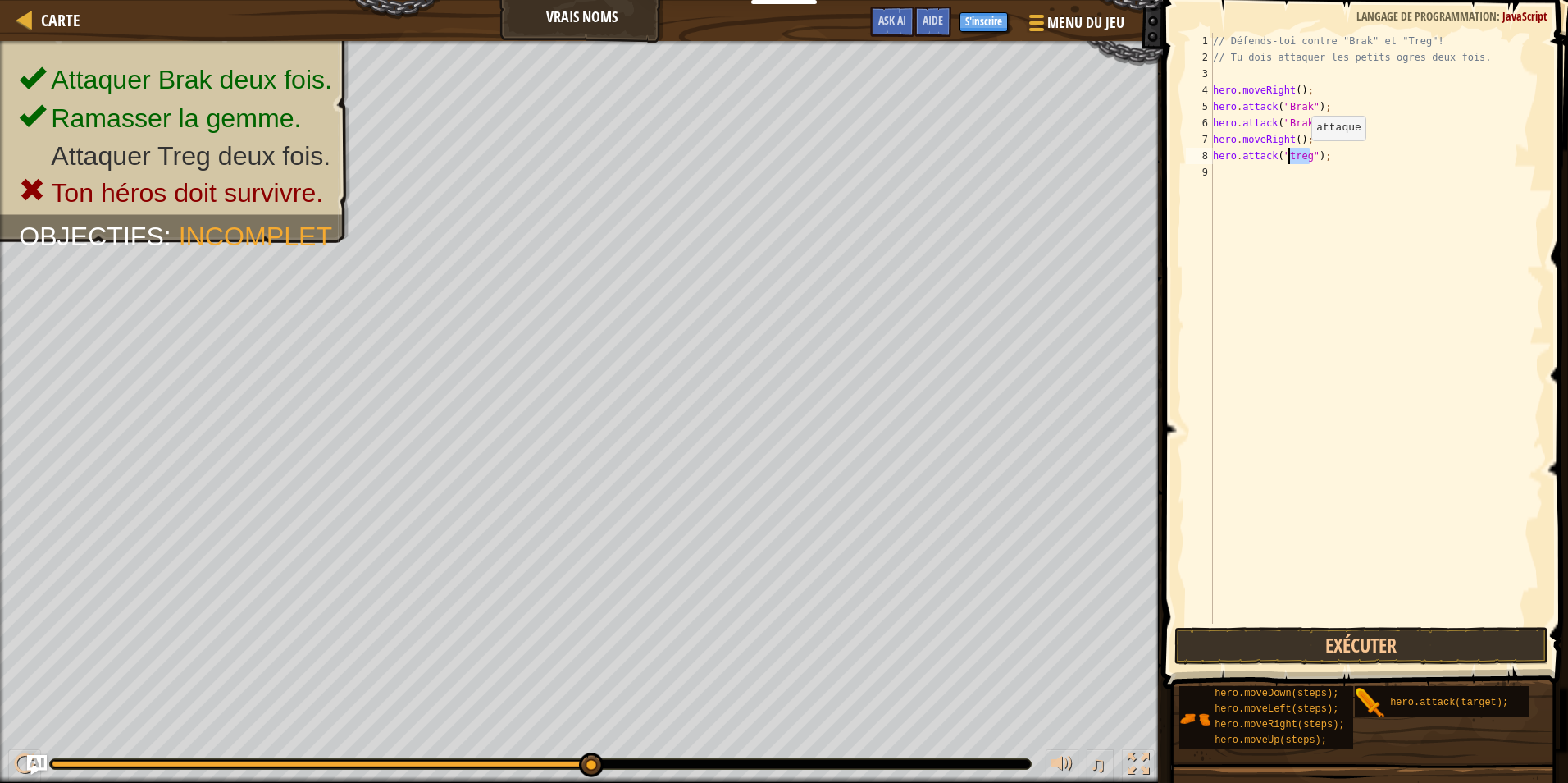
click at [1297, 156] on div "// Défends-toi contre "Brak" et "Treg"! // Tu dois attaquer les petits ogres de…" at bounding box center [1376, 328] width 334 height 591
click at [1300, 158] on div "// Défends-toi contre "Brak" et "Treg"! // Tu dois attaquer les petits ogres de…" at bounding box center [1376, 344] width 334 height 624
type textarea "hero.attack("Treg");"
click at [1335, 638] on button "Exécuter" at bounding box center [1361, 645] width 374 height 38
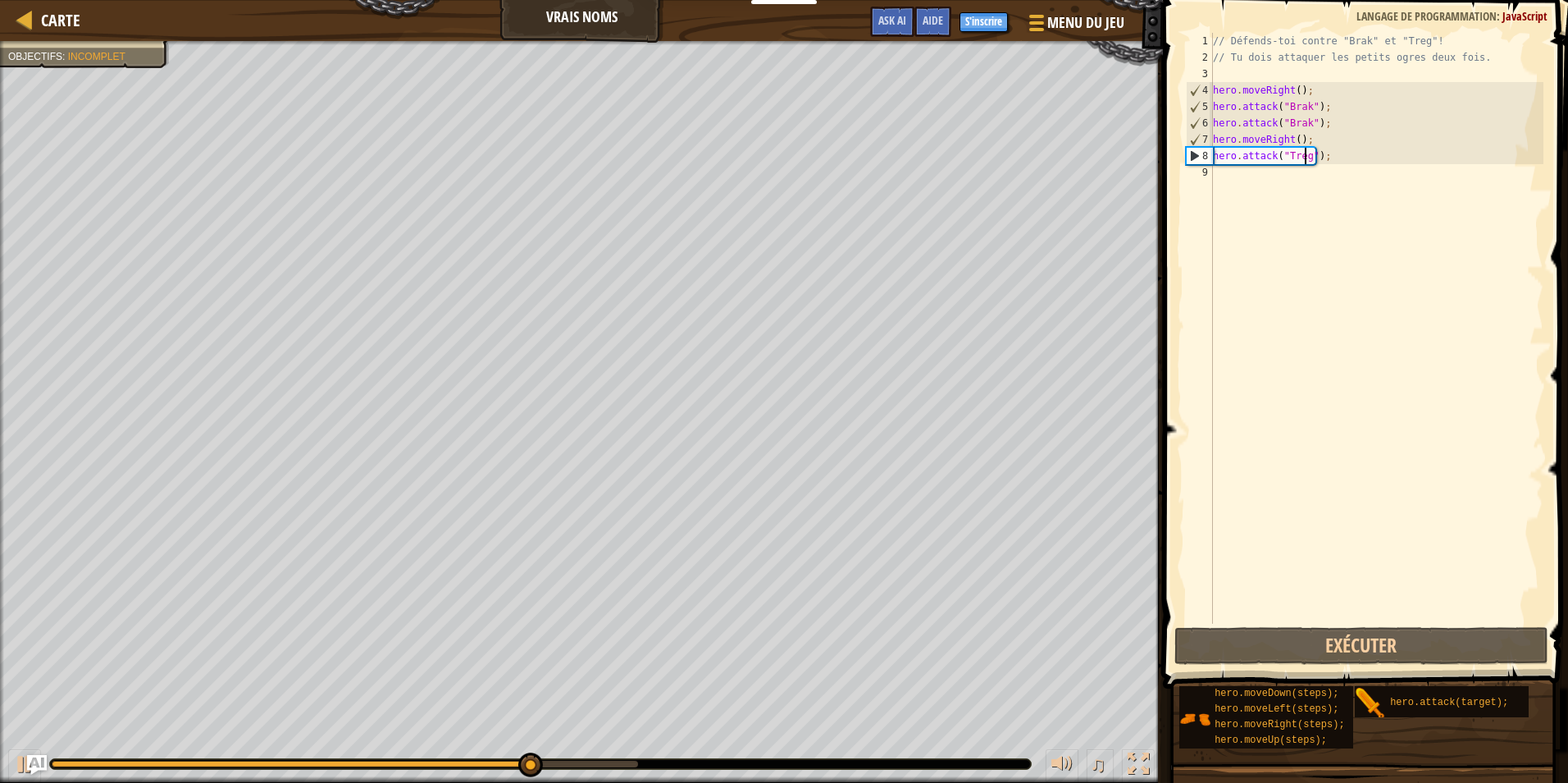
click at [1225, 182] on div "// Défends-toi contre "Brak" et "Treg"! // Tu dois attaquer les petits ogres de…" at bounding box center [1376, 344] width 334 height 624
type textarea "hero.attack("Treg");"
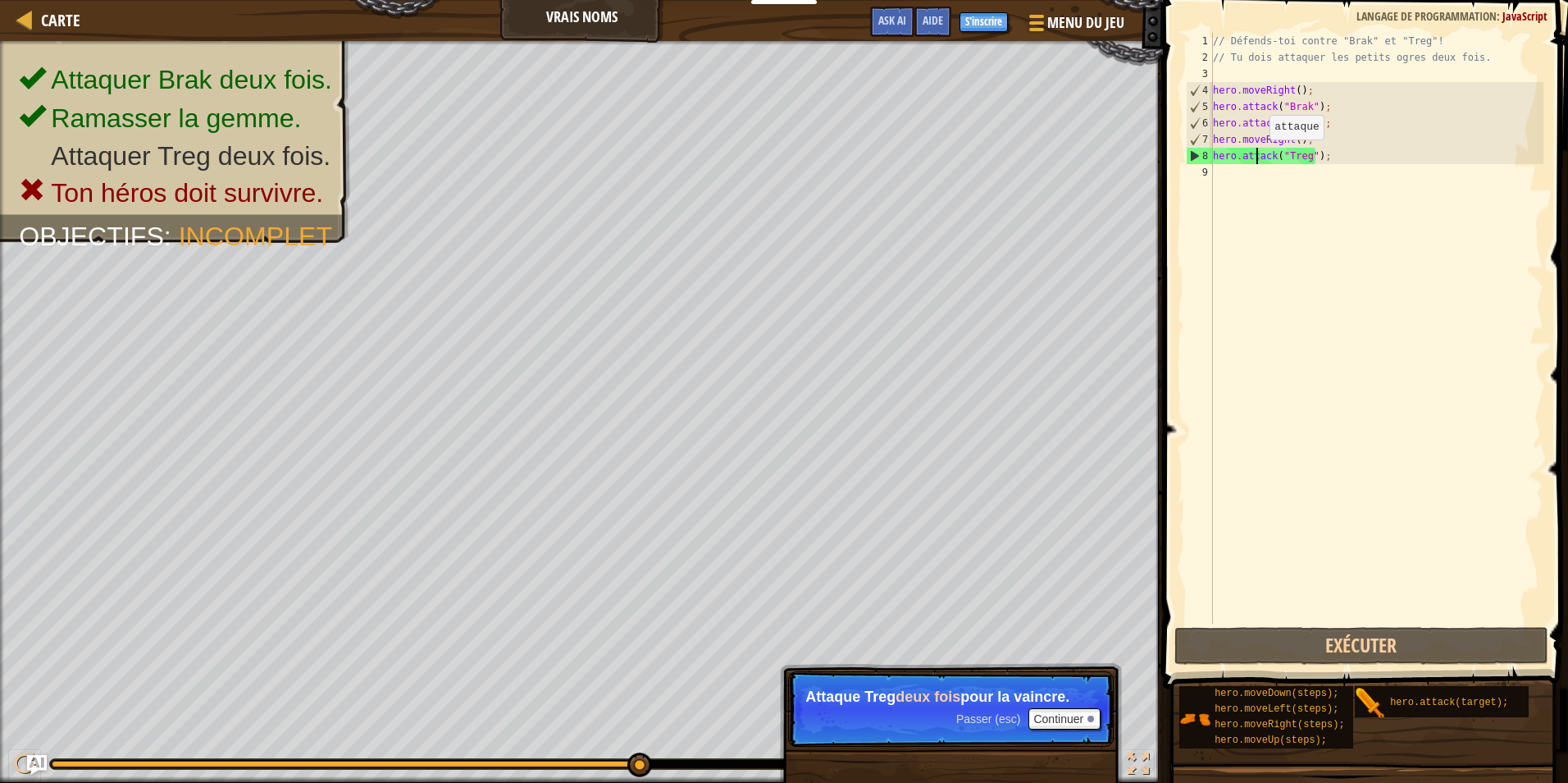
drag, startPoint x: 1256, startPoint y: 156, endPoint x: 1223, endPoint y: 245, distance: 94.9
click at [1223, 245] on div "// Défends-toi contre "Brak" et "Treg"! // Tu dois attaquer les petits ogres de…" at bounding box center [1376, 344] width 334 height 624
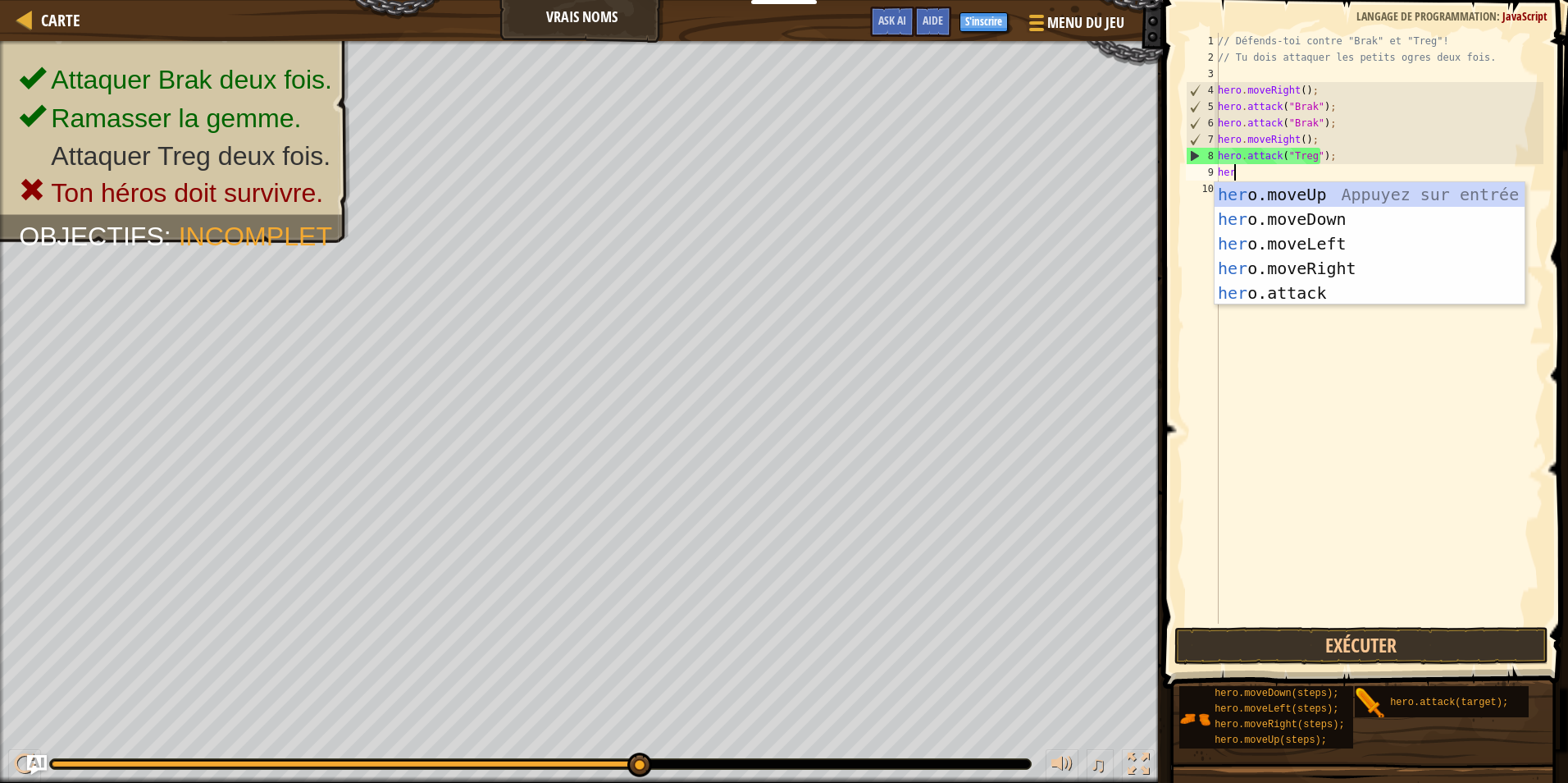
scroll to position [8, 1]
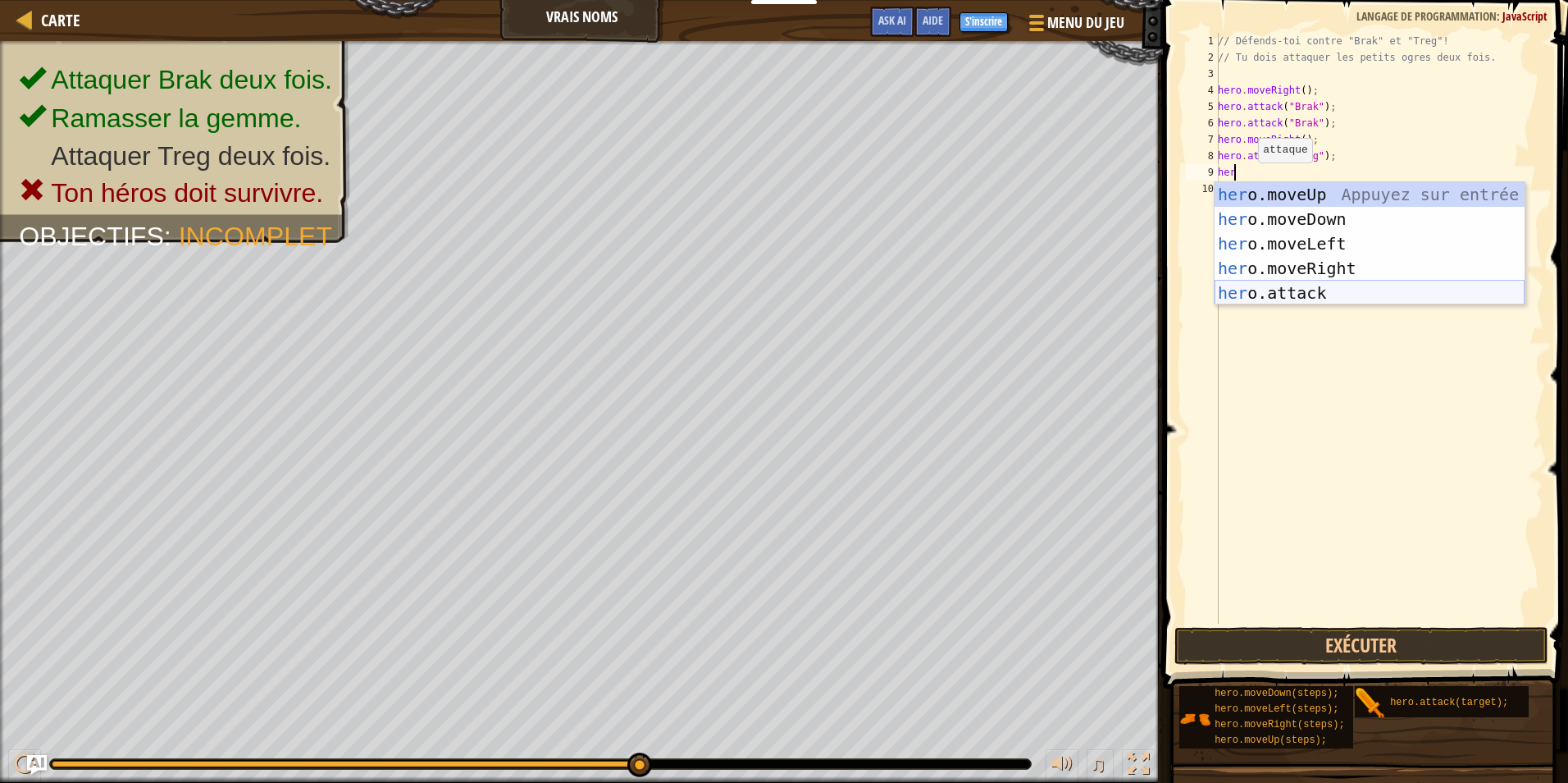
click at [1313, 299] on div "her o.moveUp Appuyez sur entrée her o.moveDown Appuyez sur entrée her o.moveLef…" at bounding box center [1369, 269] width 310 height 173
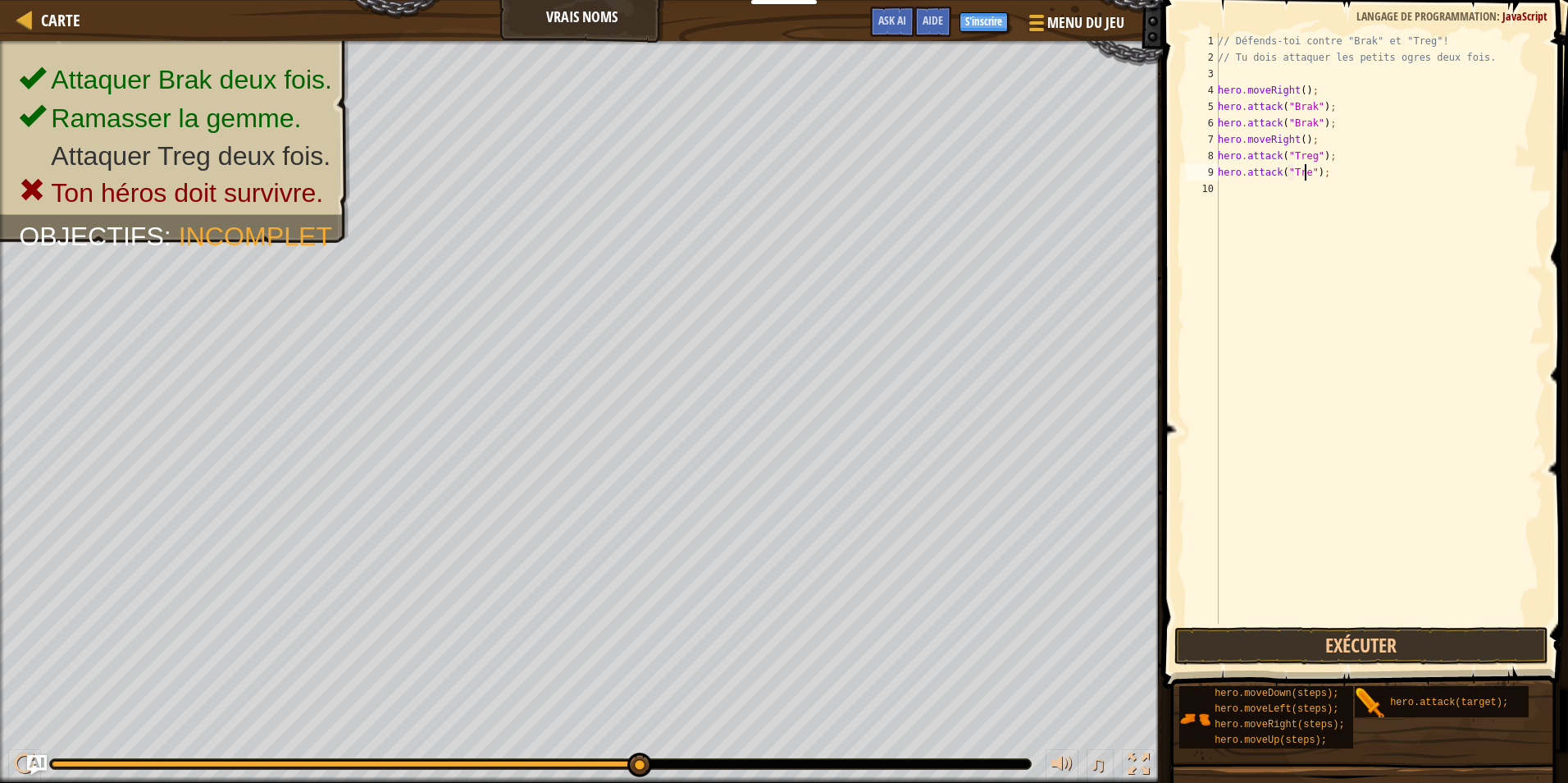
scroll to position [8, 8]
type textarea "hero.attack("Treg");"
click at [1304, 639] on button "Exécuter" at bounding box center [1361, 645] width 374 height 38
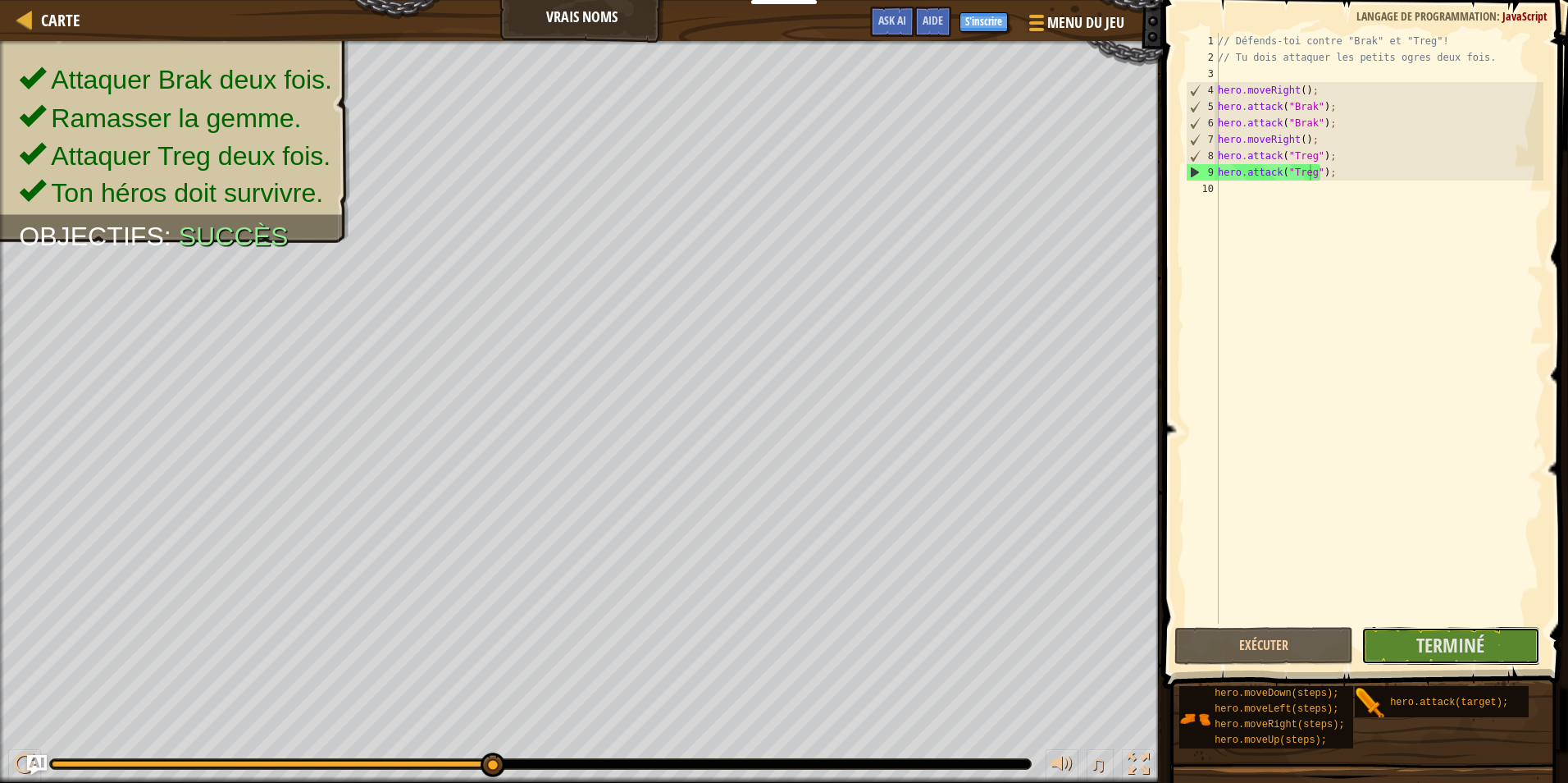
click at [1388, 644] on button "Terminé" at bounding box center [1451, 645] width 178 height 38
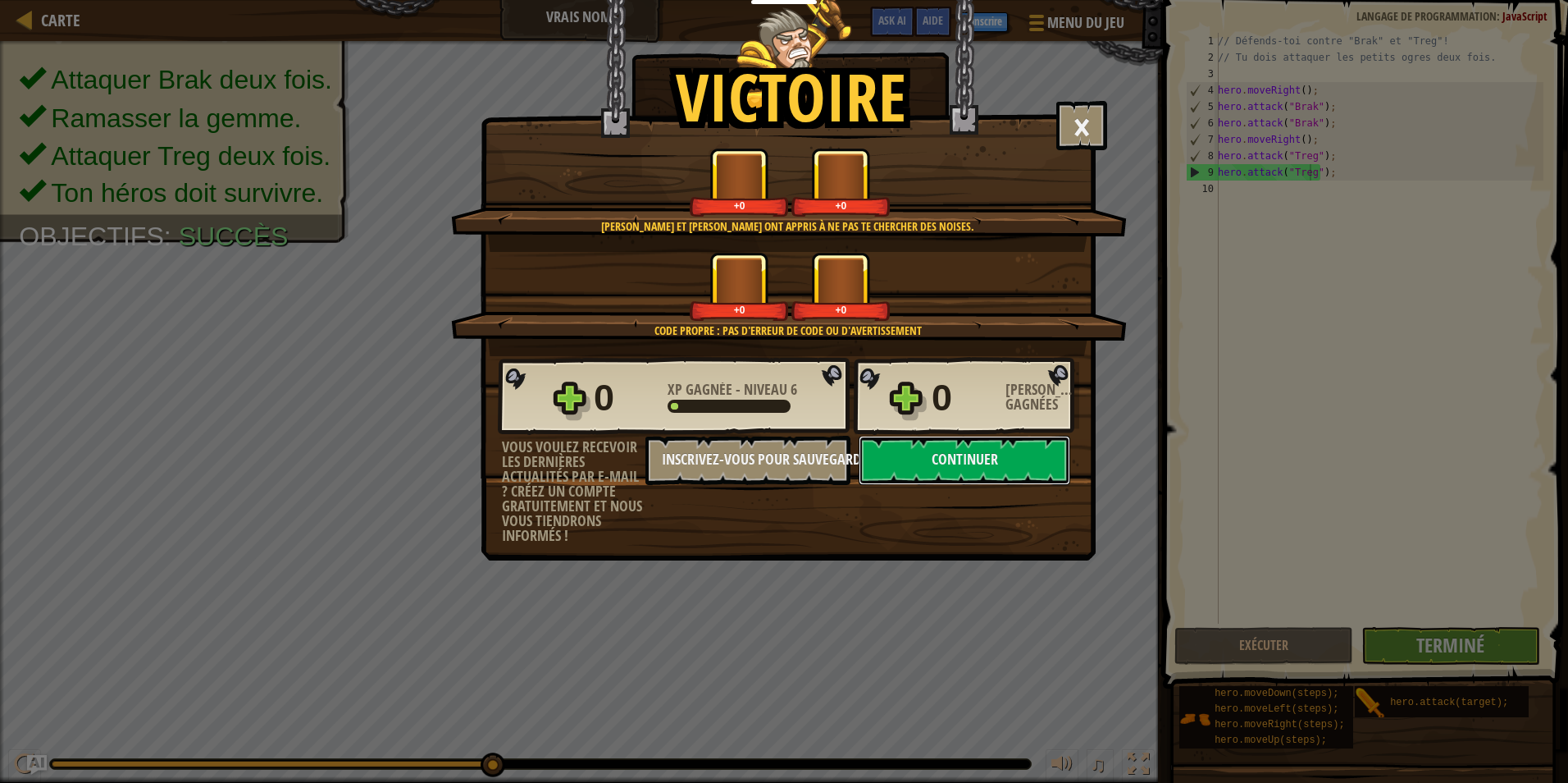
click at [970, 454] on button "Continuer" at bounding box center [964, 460] width 211 height 49
select select "fr"
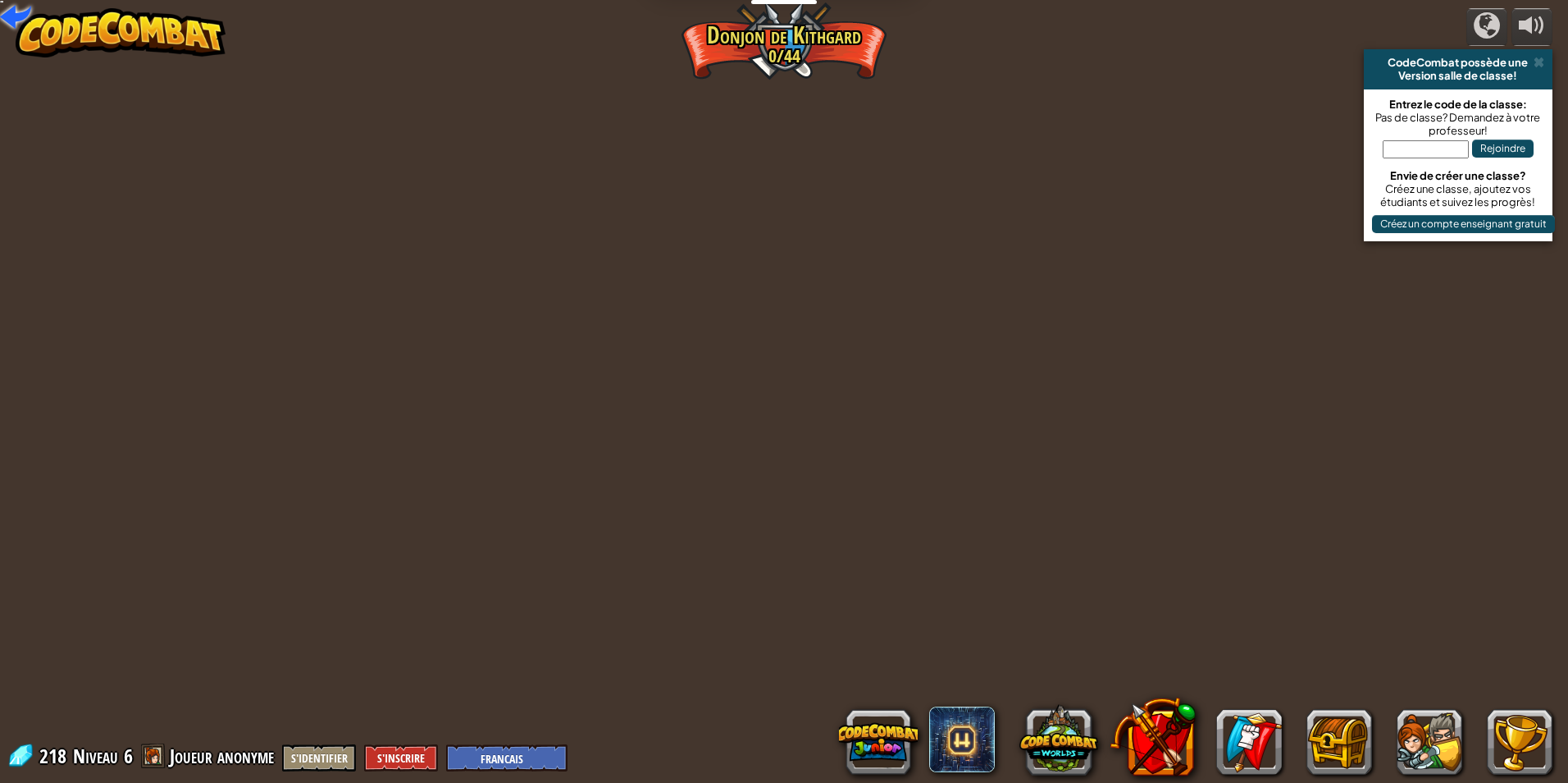
select select "fr"
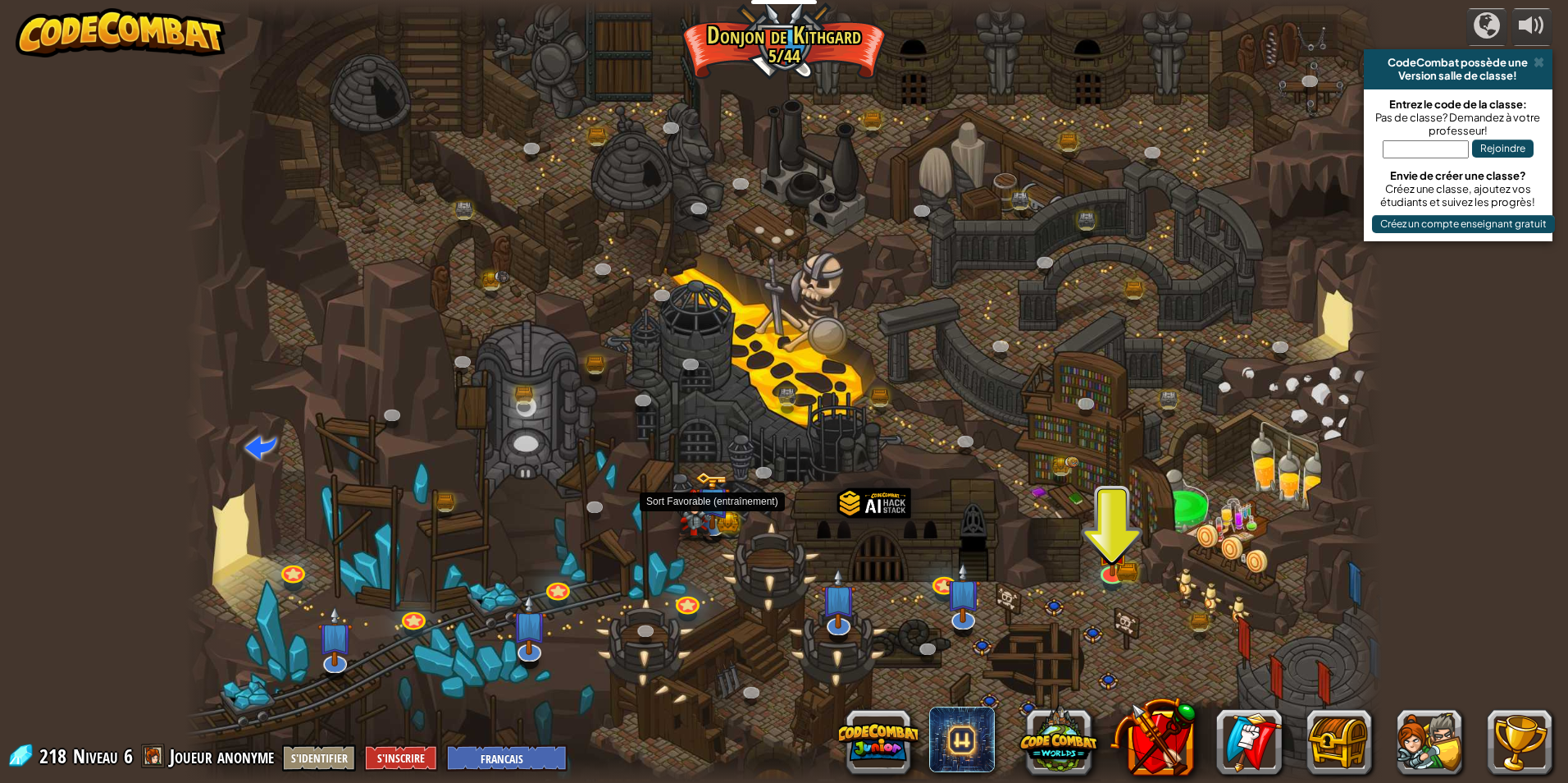
click at [719, 502] on img at bounding box center [712, 500] width 35 height 58
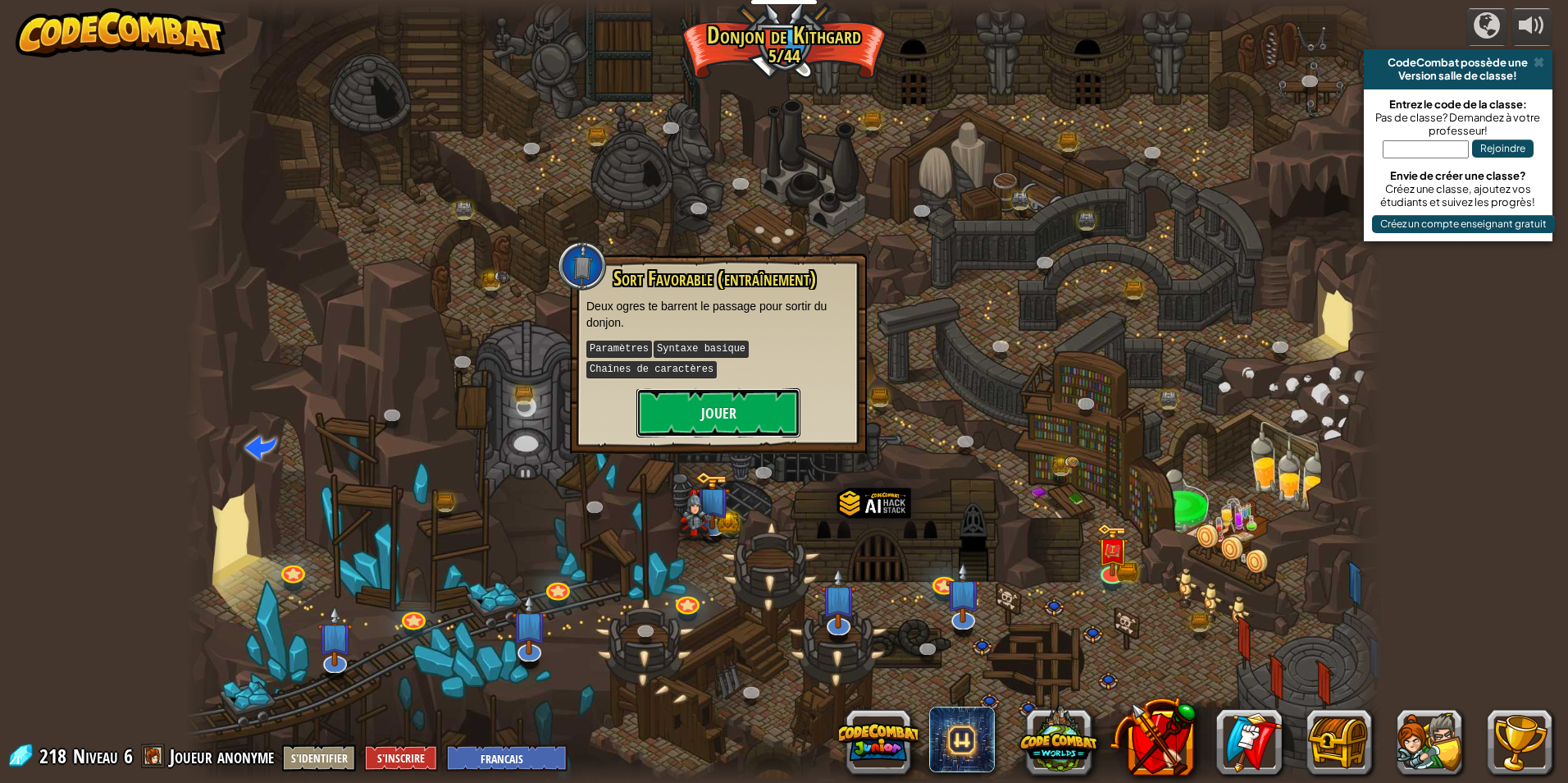
click at [726, 433] on button "Jouer" at bounding box center [718, 412] width 164 height 49
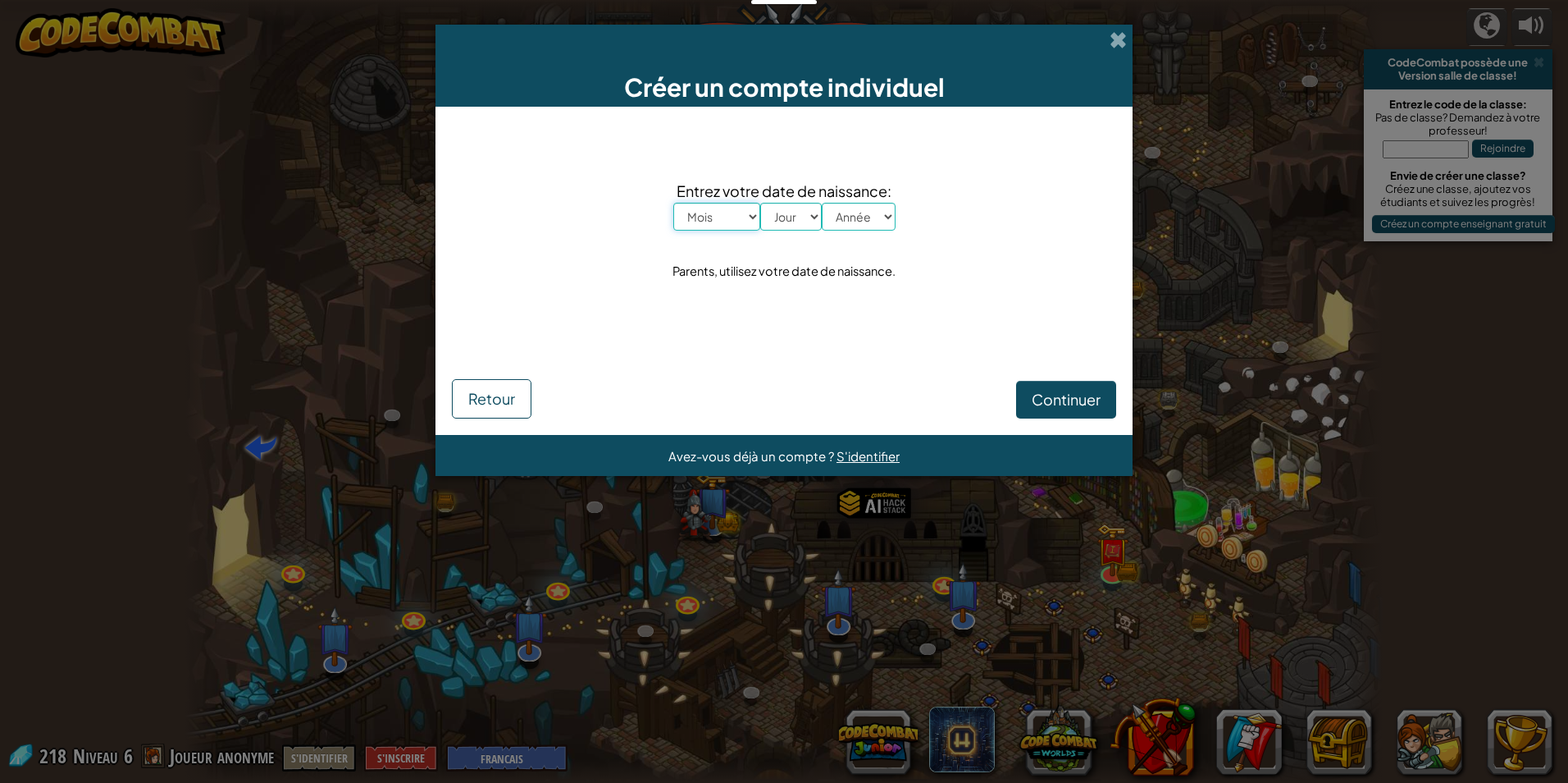
click at [700, 220] on select "Mois [PERSON_NAME] Mars Avril Mai Juin Juillet Août Septembre Octobre Novembre …" at bounding box center [717, 216] width 87 height 28
click at [673, 203] on select "Mois [PERSON_NAME] Mars Avril Mai Juin Juillet Août Septembre Octobre Novembre …" at bounding box center [717, 216] width 87 height 28
click at [725, 221] on select "Mois [PERSON_NAME] Mars Avril Mai Juin Juillet Août Septembre Octobre Novembre …" at bounding box center [717, 216] width 87 height 28
select select "5"
click at [673, 203] on select "Mois [PERSON_NAME] Mars Avril Mai Juin Juillet Août Septembre Octobre Novembre …" at bounding box center [717, 216] width 87 height 28
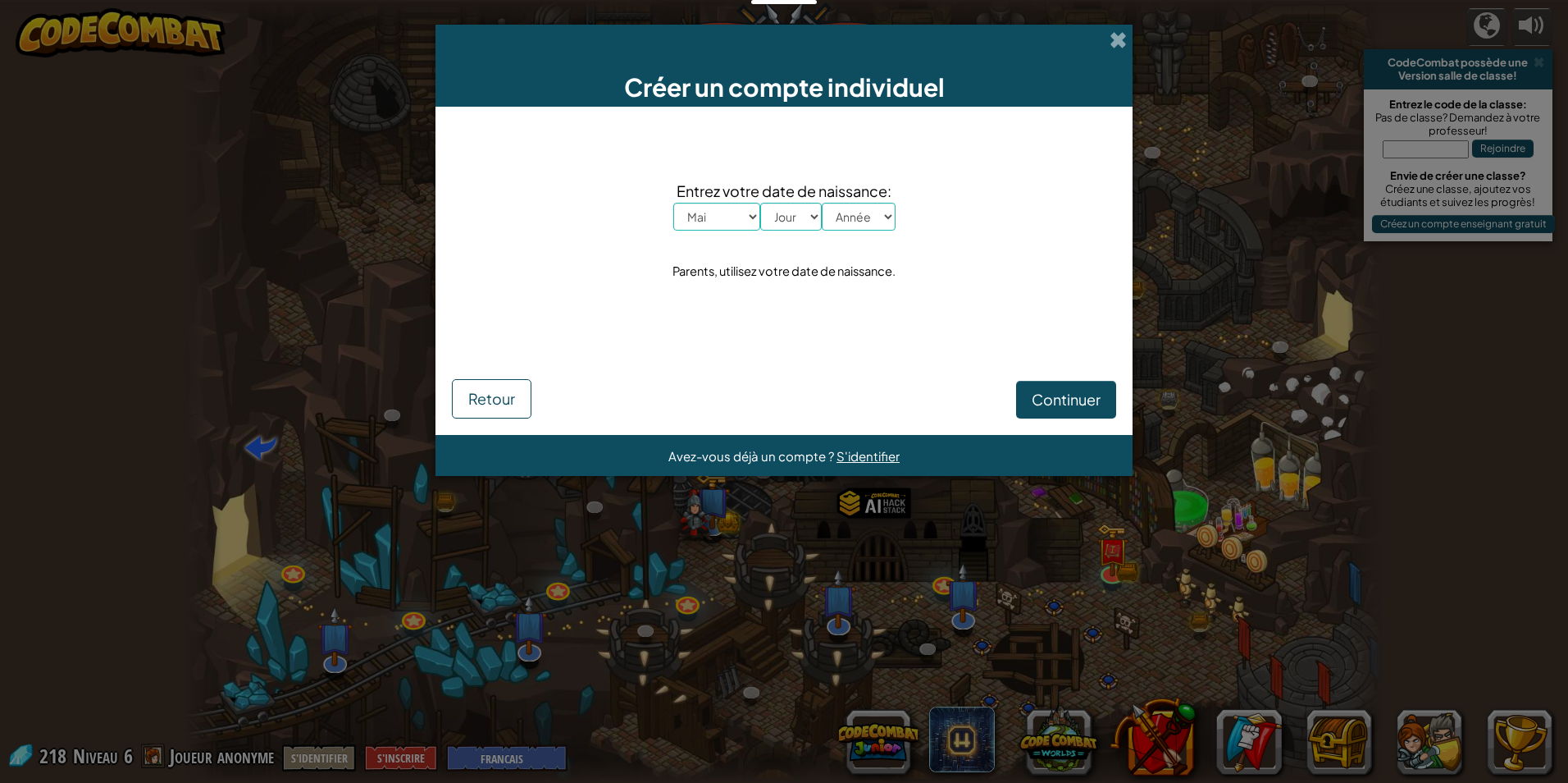
drag, startPoint x: 776, startPoint y: 199, endPoint x: 780, endPoint y: 212, distance: 13.6
click at [777, 199] on span "Entrez votre date de naissance:" at bounding box center [784, 190] width 222 height 24
click at [780, 212] on select "Jour 1 2 3 4 5 6 7 8 9 10 11 12 13 14 15 16 17 18 19 20 21 22 23 24 25 26 27 28…" at bounding box center [790, 216] width 61 height 28
select select "19"
click at [760, 203] on select "Jour 1 2 3 4 5 6 7 8 9 10 11 12 13 14 15 16 17 18 19 20 21 22 23 24 25 26 27 28…" at bounding box center [790, 216] width 61 height 28
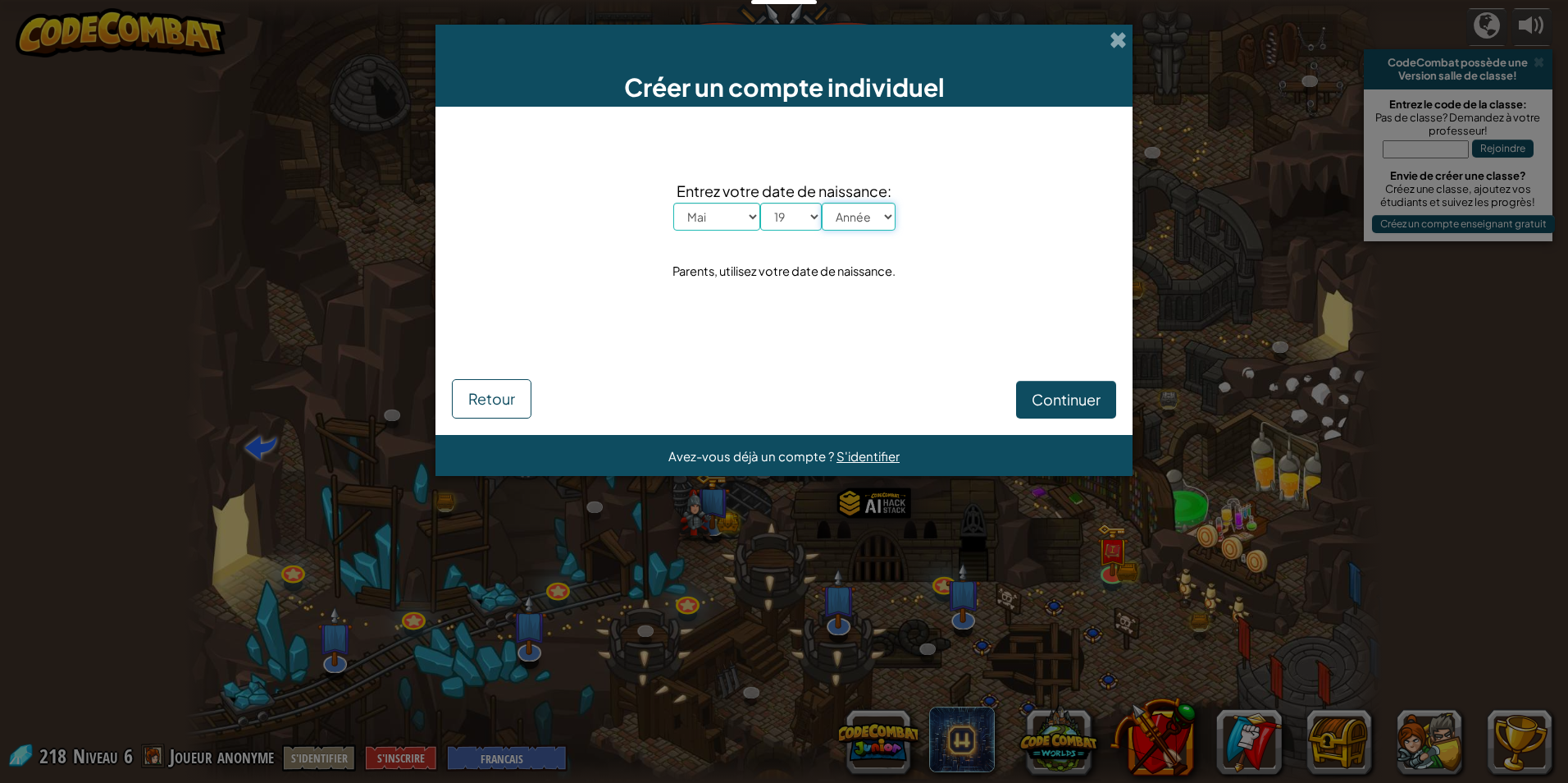
click at [831, 220] on select "Année 2025 2024 2023 2022 2021 2020 2019 2018 2017 2016 2015 2014 2013 2012 201…" at bounding box center [858, 216] width 74 height 28
select select "2009"
click at [821, 203] on select "Année 2025 2024 2023 2022 2021 2020 2019 2018 2017 2016 2015 2014 2013 2012 201…" at bounding box center [858, 216] width 74 height 28
click at [1085, 390] on span "Continuer" at bounding box center [1066, 399] width 69 height 18
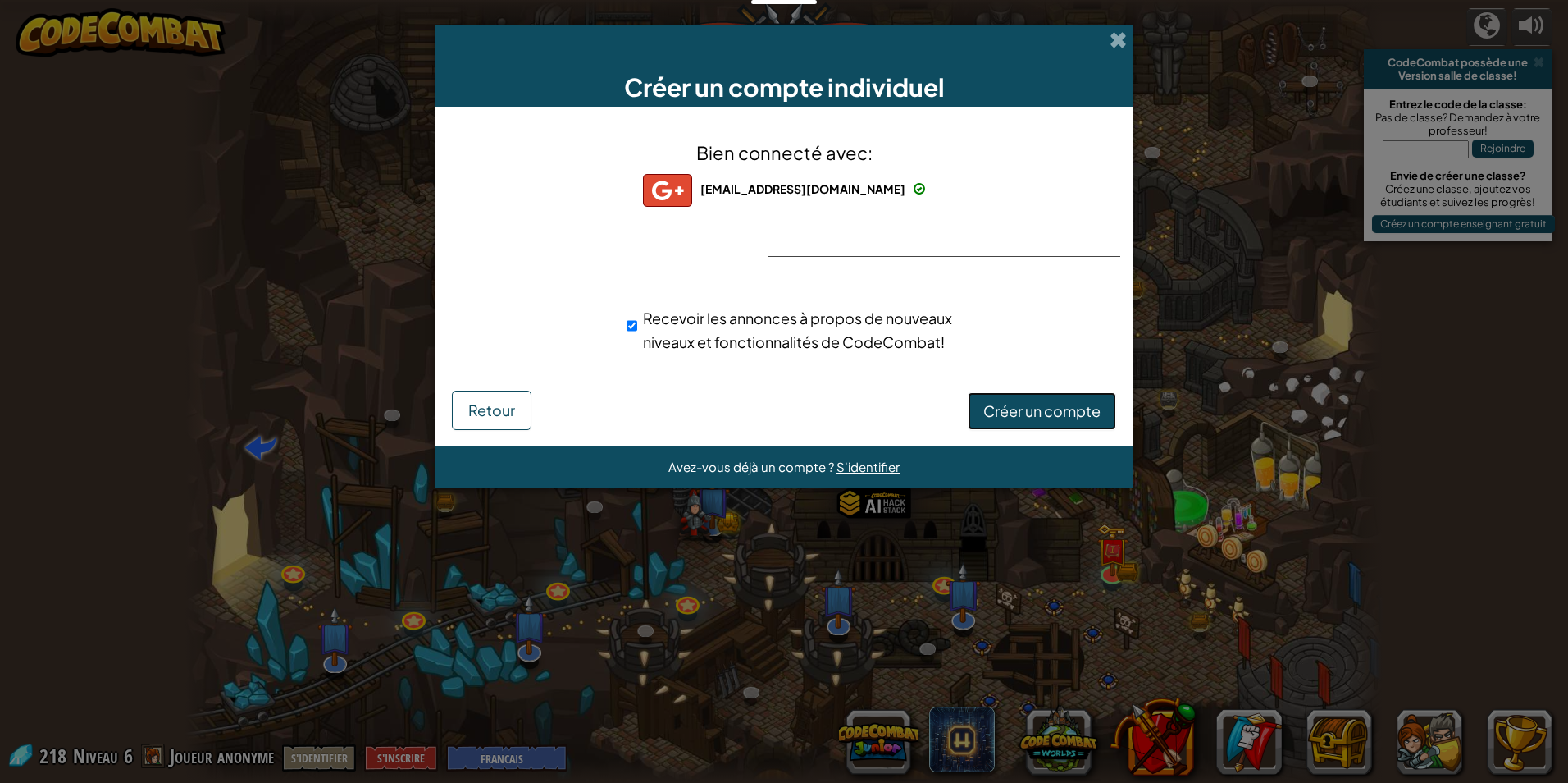
click at [1008, 420] on button "Créer un compte" at bounding box center [1041, 410] width 148 height 38
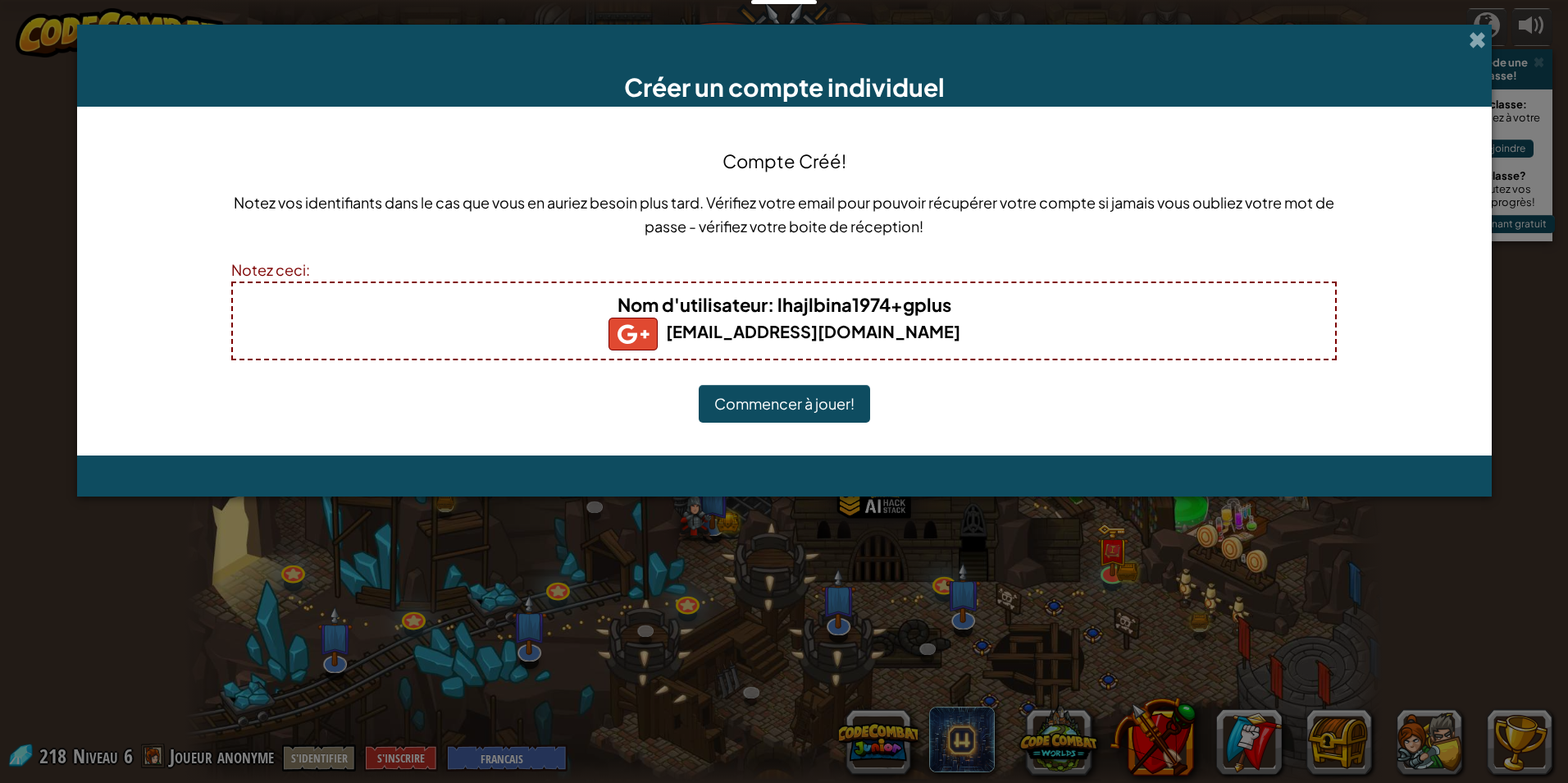
click at [750, 398] on button "Commencer à jouer!" at bounding box center [784, 404] width 172 height 38
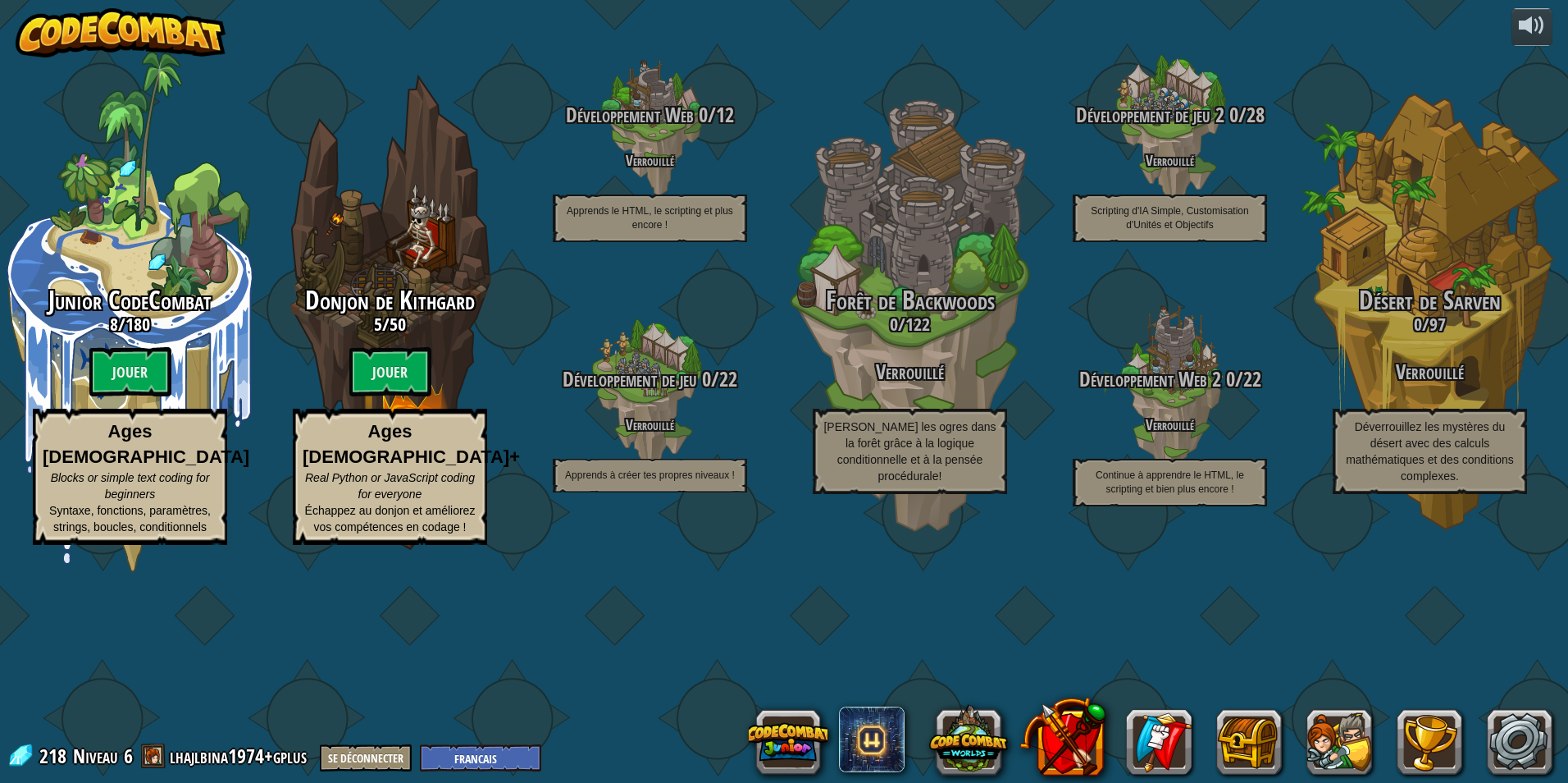
select select "fr"
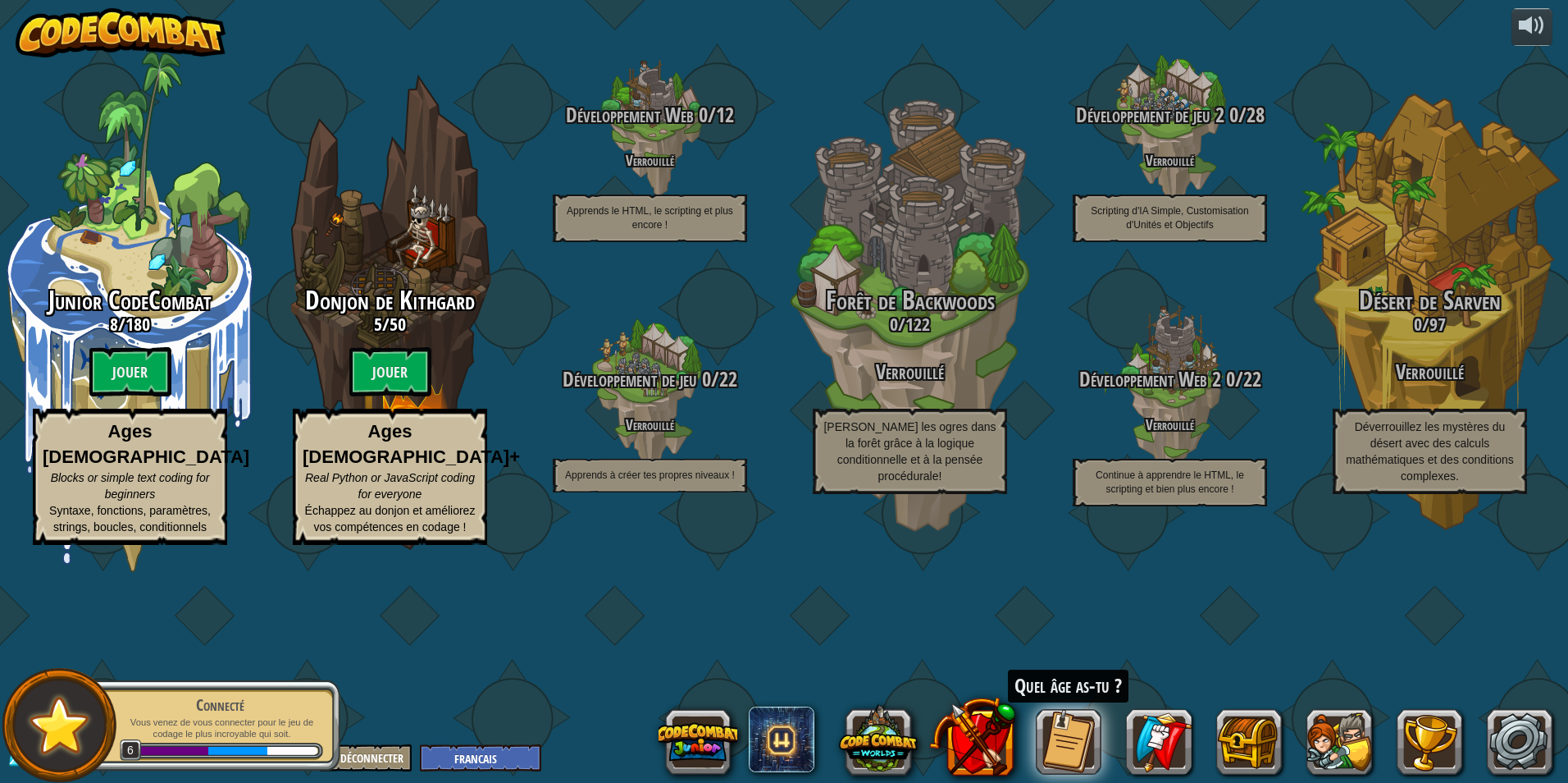
click at [400, 386] on btn "Jouer" at bounding box center [390, 372] width 82 height 49
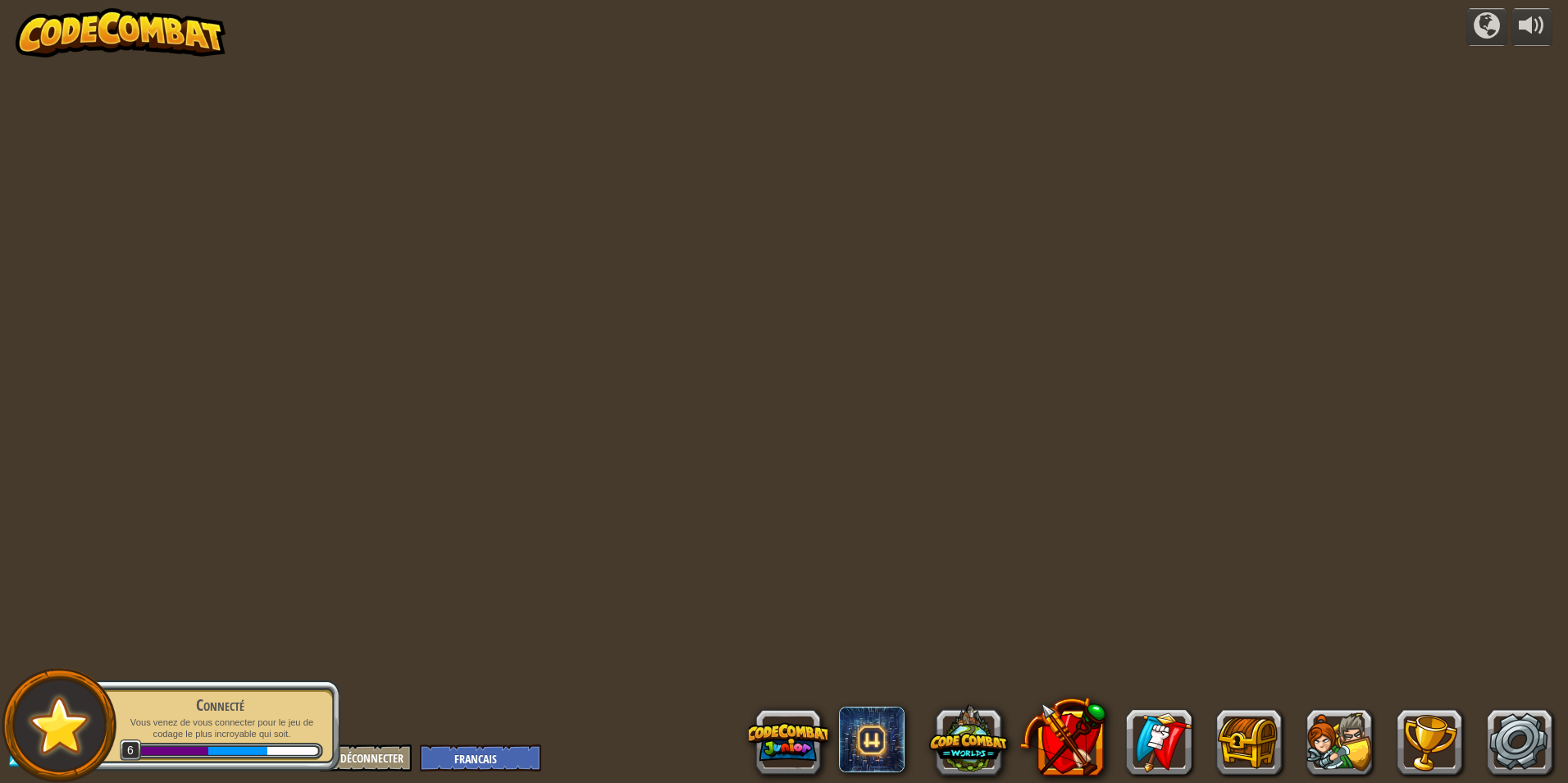
select select "fr"
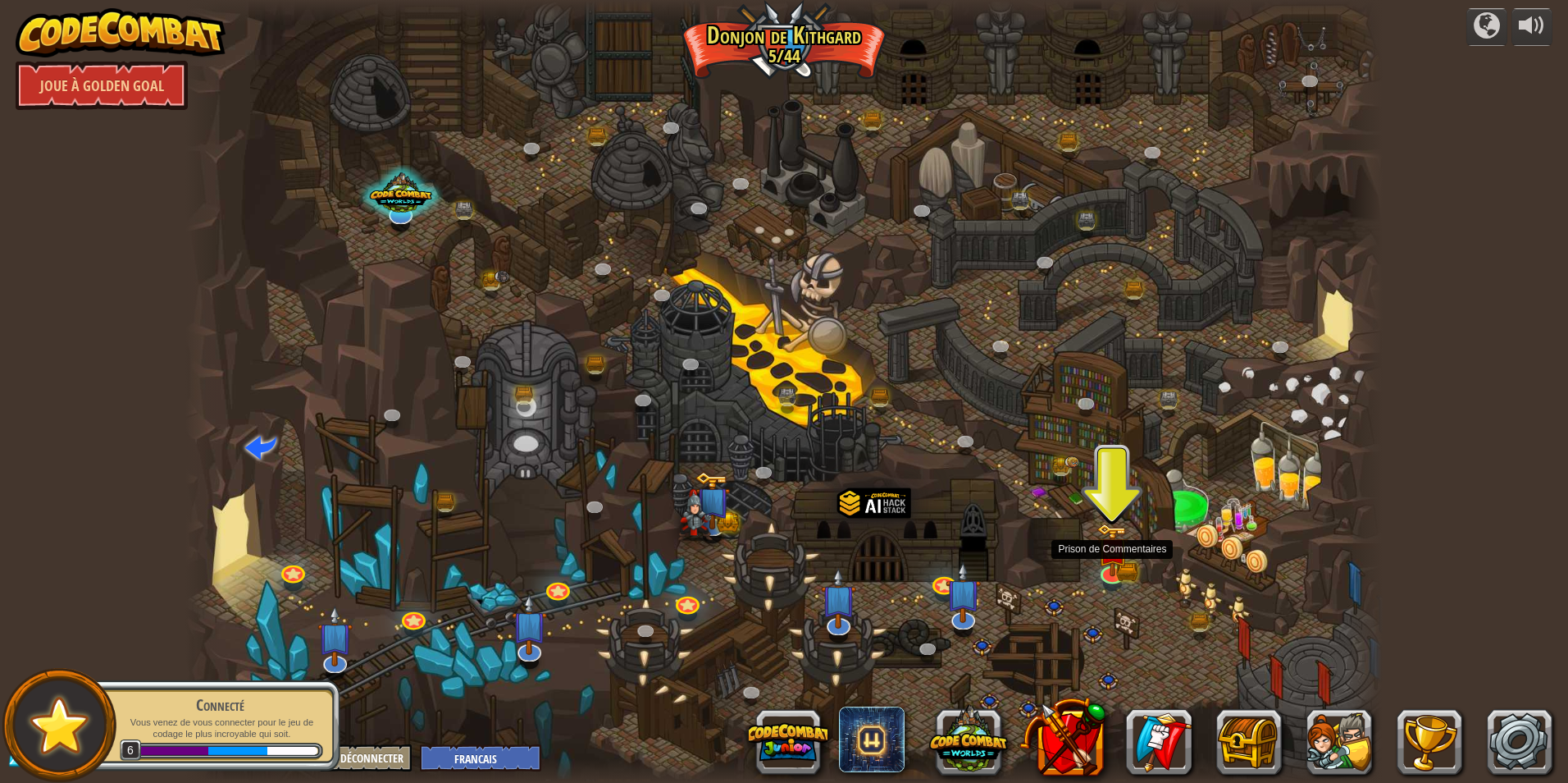
click at [1106, 564] on img at bounding box center [1111, 549] width 32 height 53
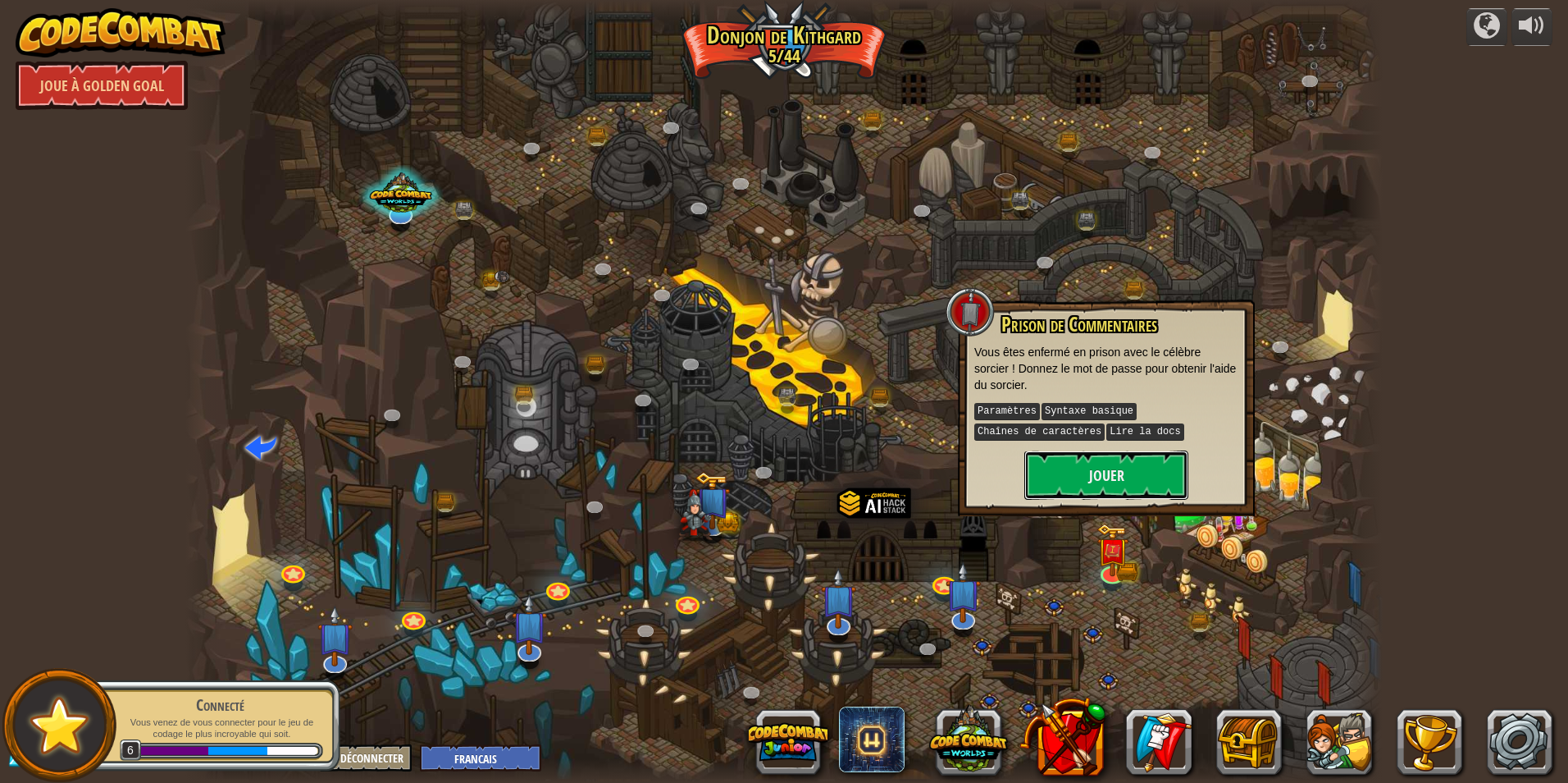
click at [1108, 475] on button "Jouer" at bounding box center [1105, 474] width 164 height 49
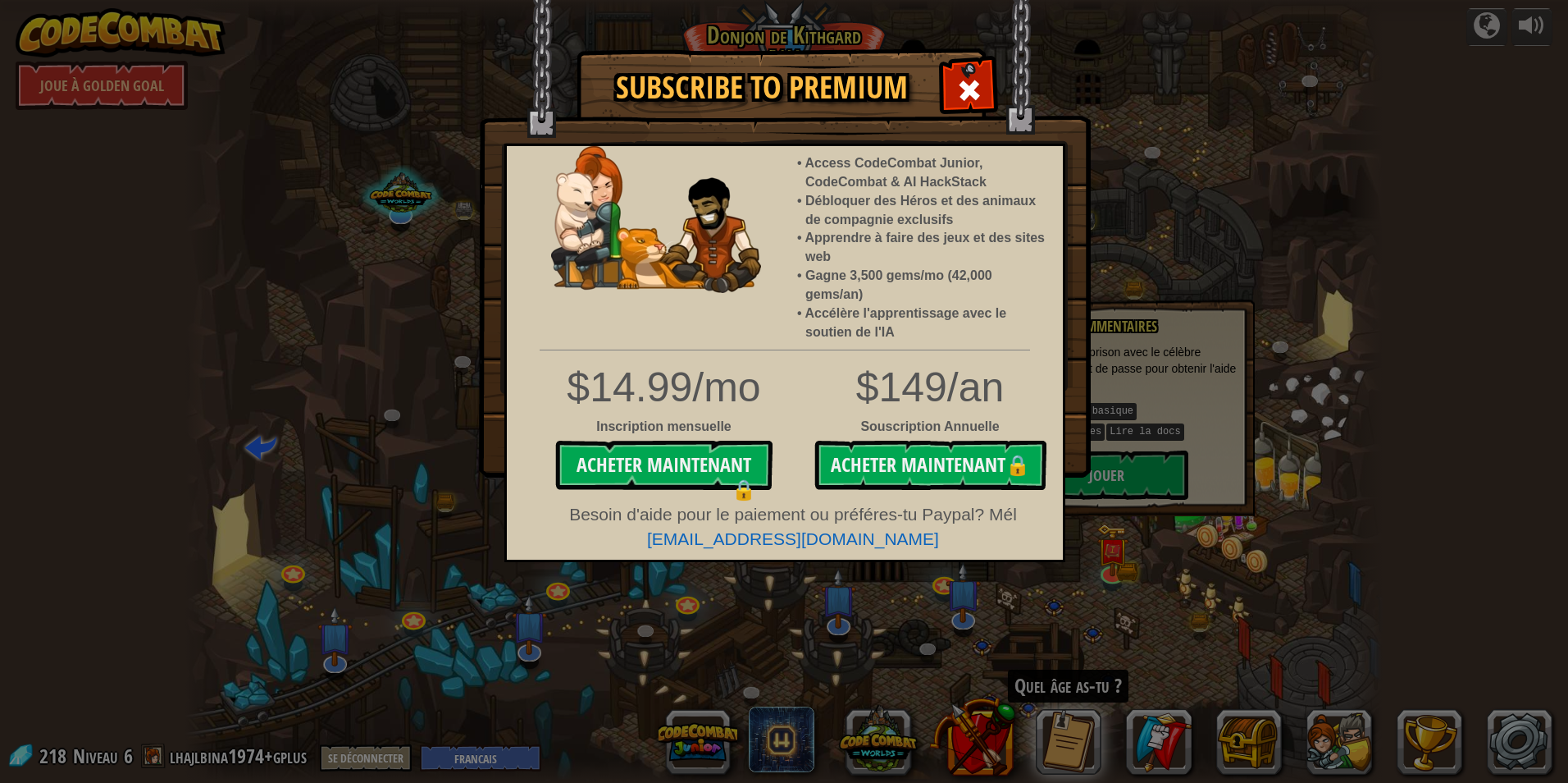
click at [969, 77] on span at bounding box center [969, 89] width 26 height 26
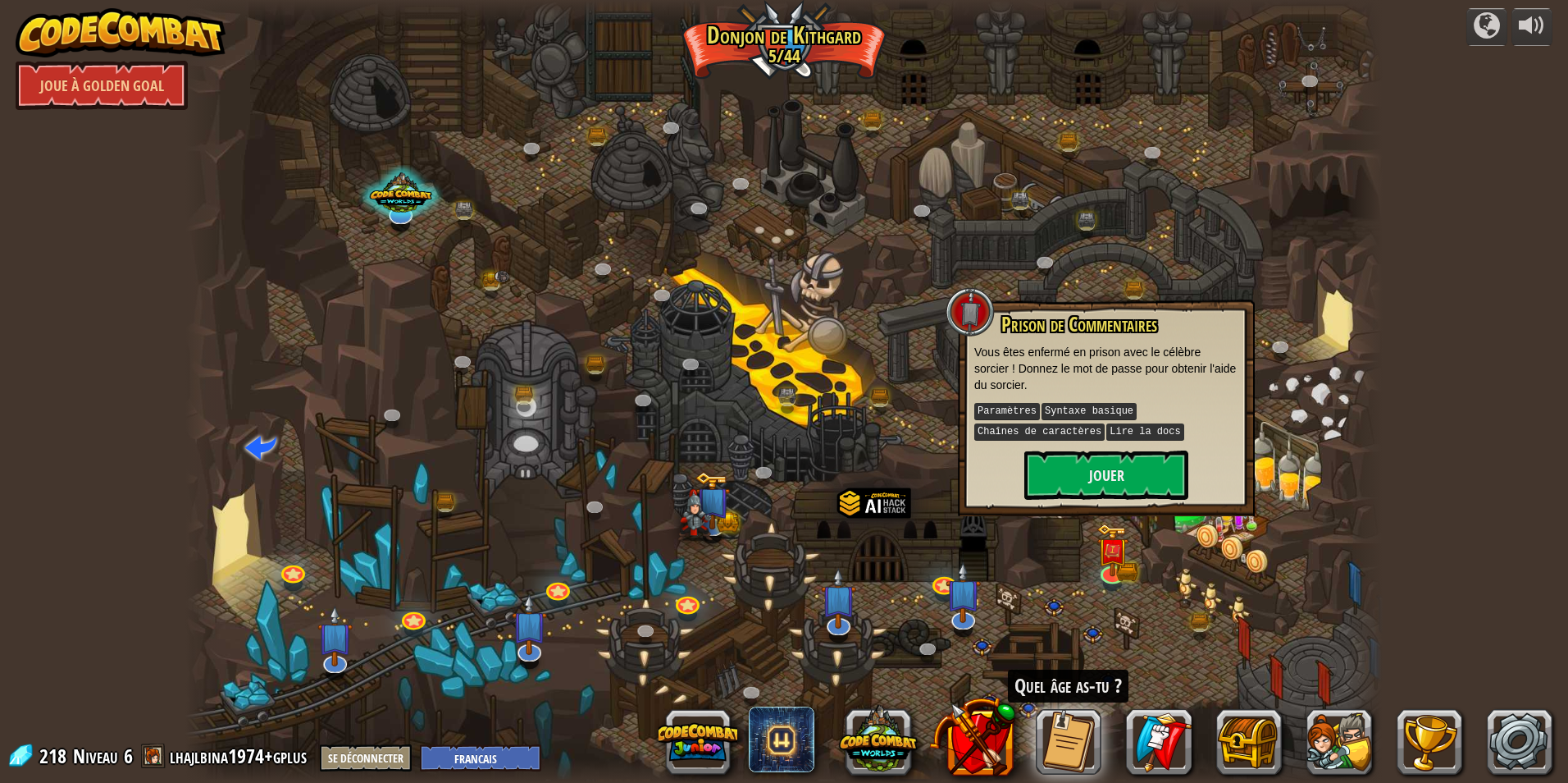
drag, startPoint x: 701, startPoint y: 116, endPoint x: 552, endPoint y: 191, distance: 166.8
click at [690, 128] on div at bounding box center [784, 391] width 1197 height 783
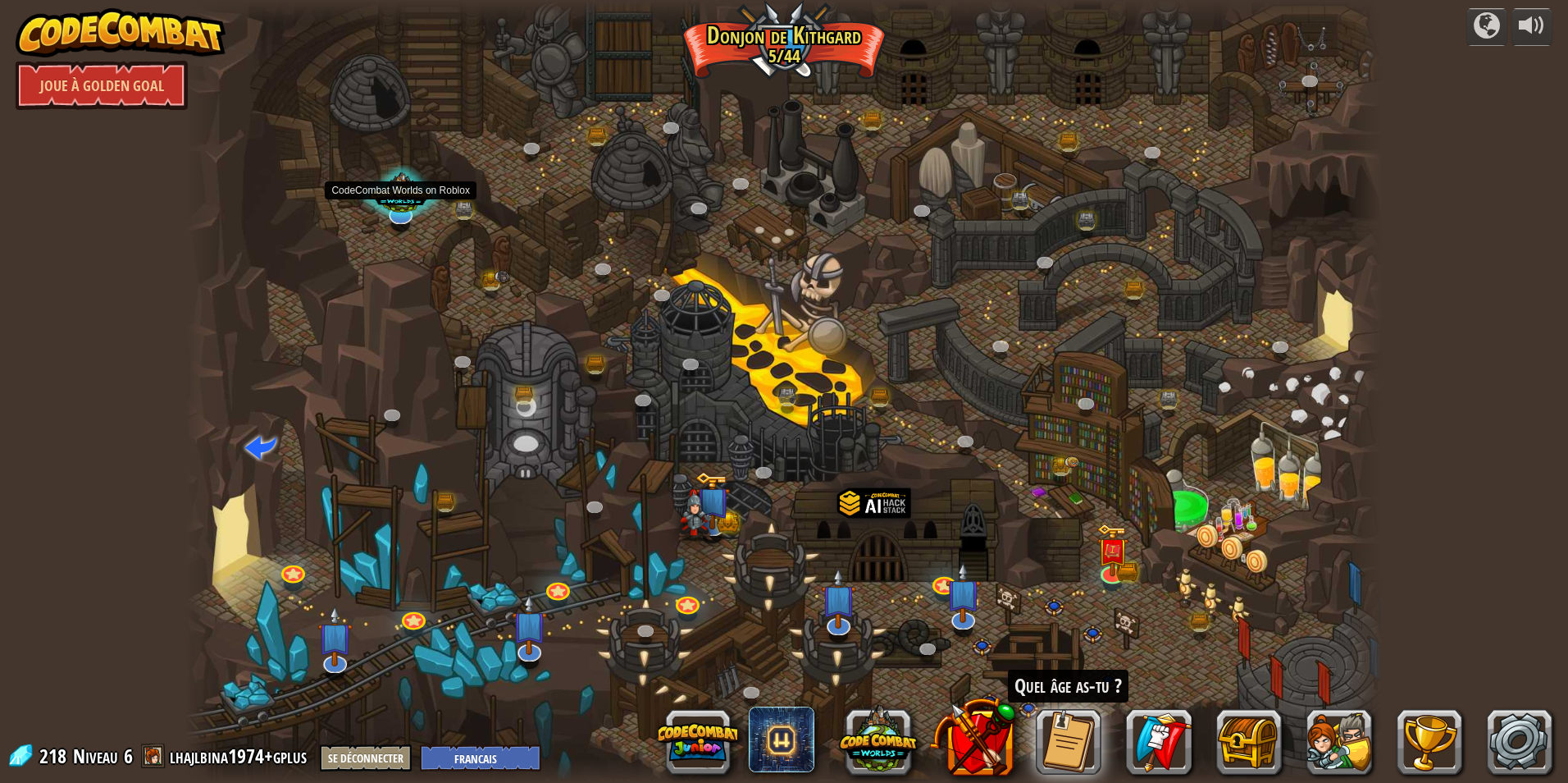
click at [406, 206] on div at bounding box center [400, 195] width 84 height 61
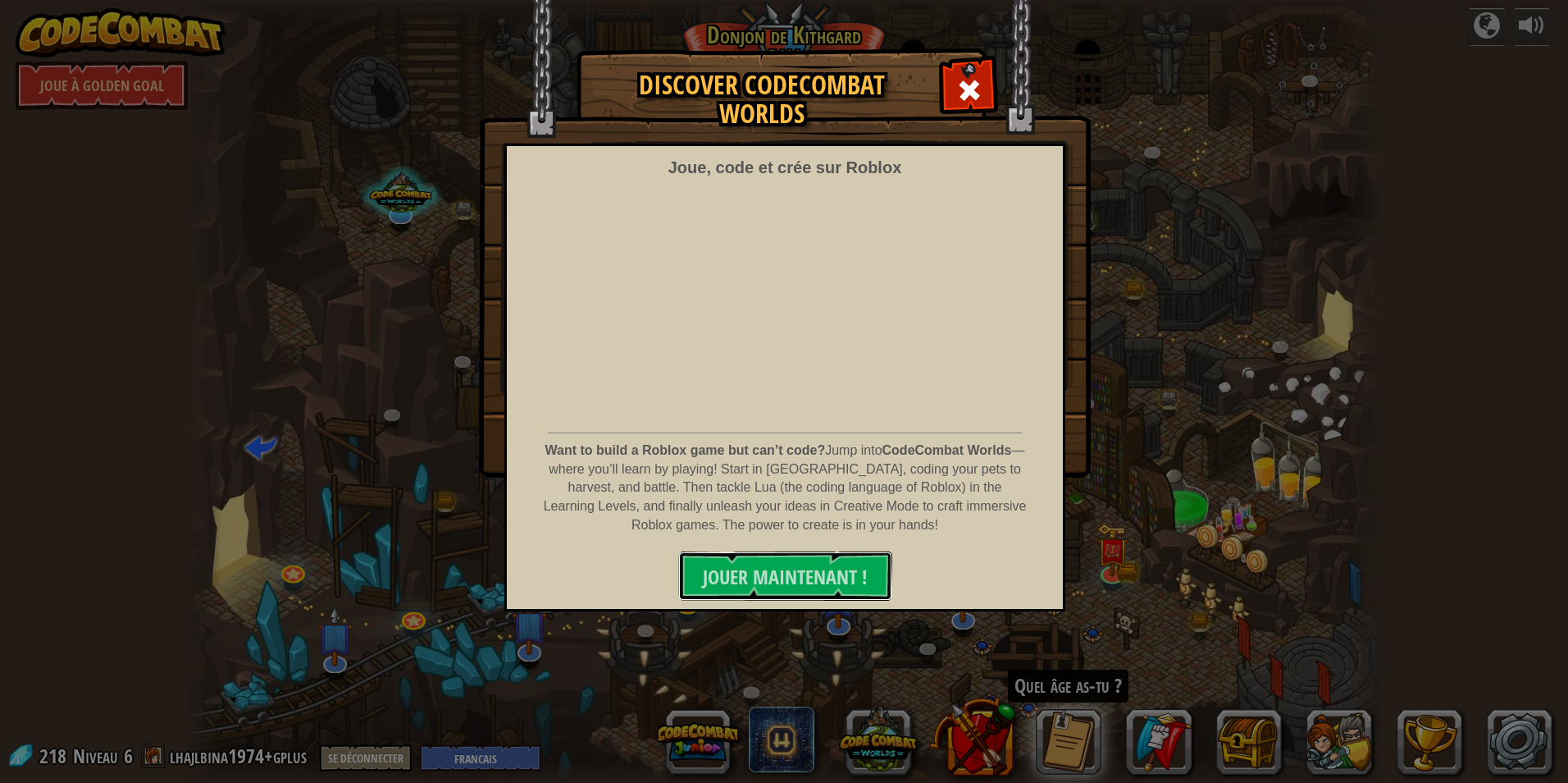
click at [752, 586] on span "JOUER MAINTENANT !" at bounding box center [785, 576] width 165 height 26
